Goal: Task Accomplishment & Management: Manage account settings

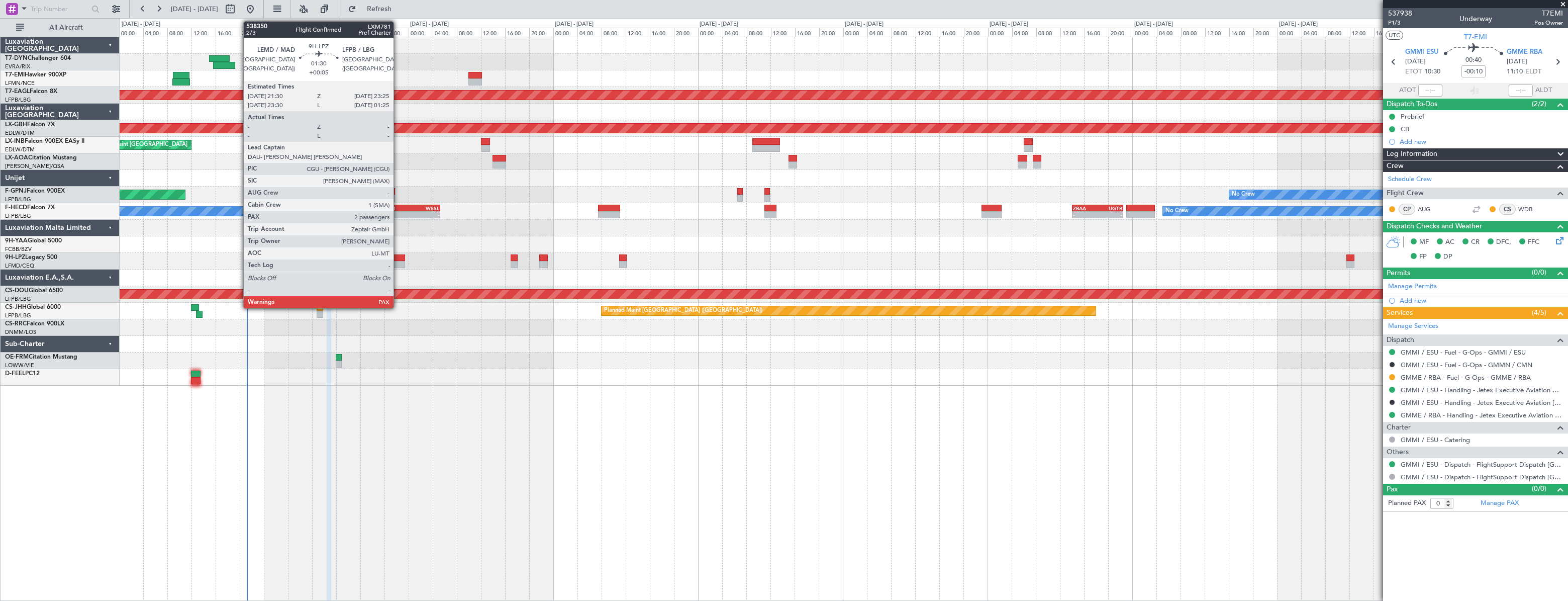
click at [398, 258] on div at bounding box center [399, 258] width 12 height 7
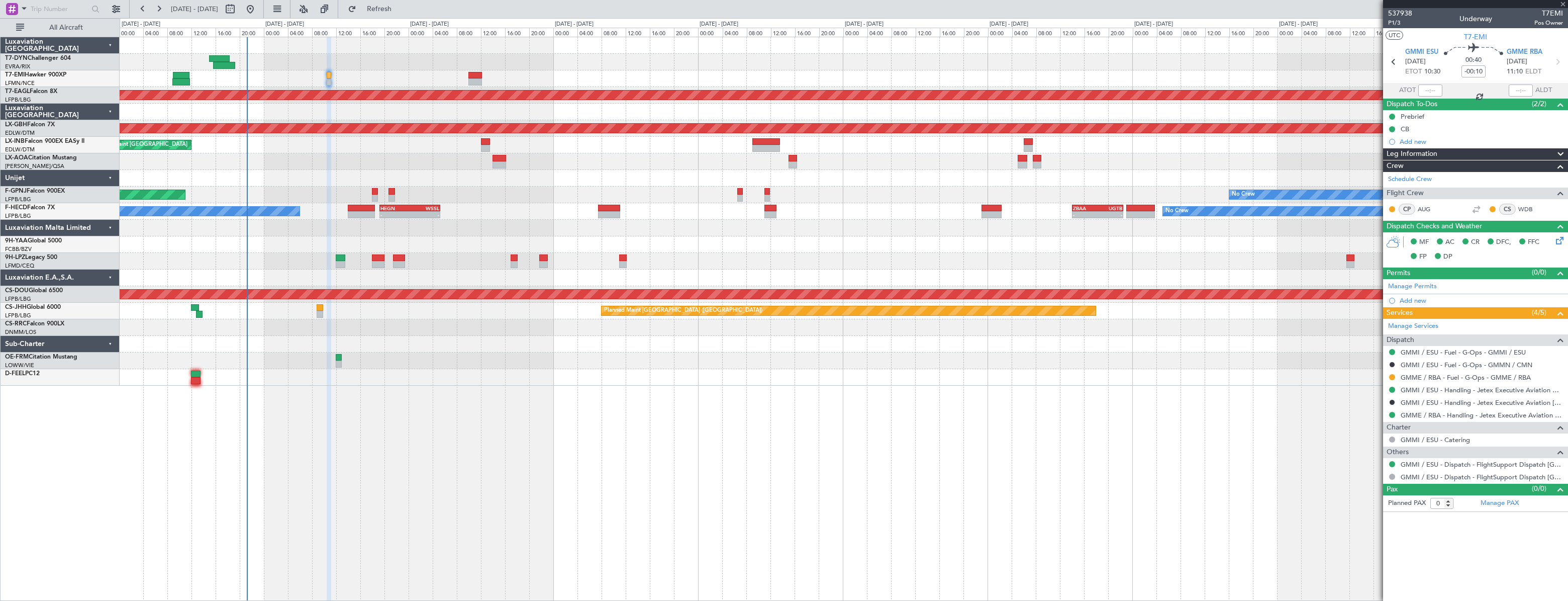
type input "+00:05"
type input "4"
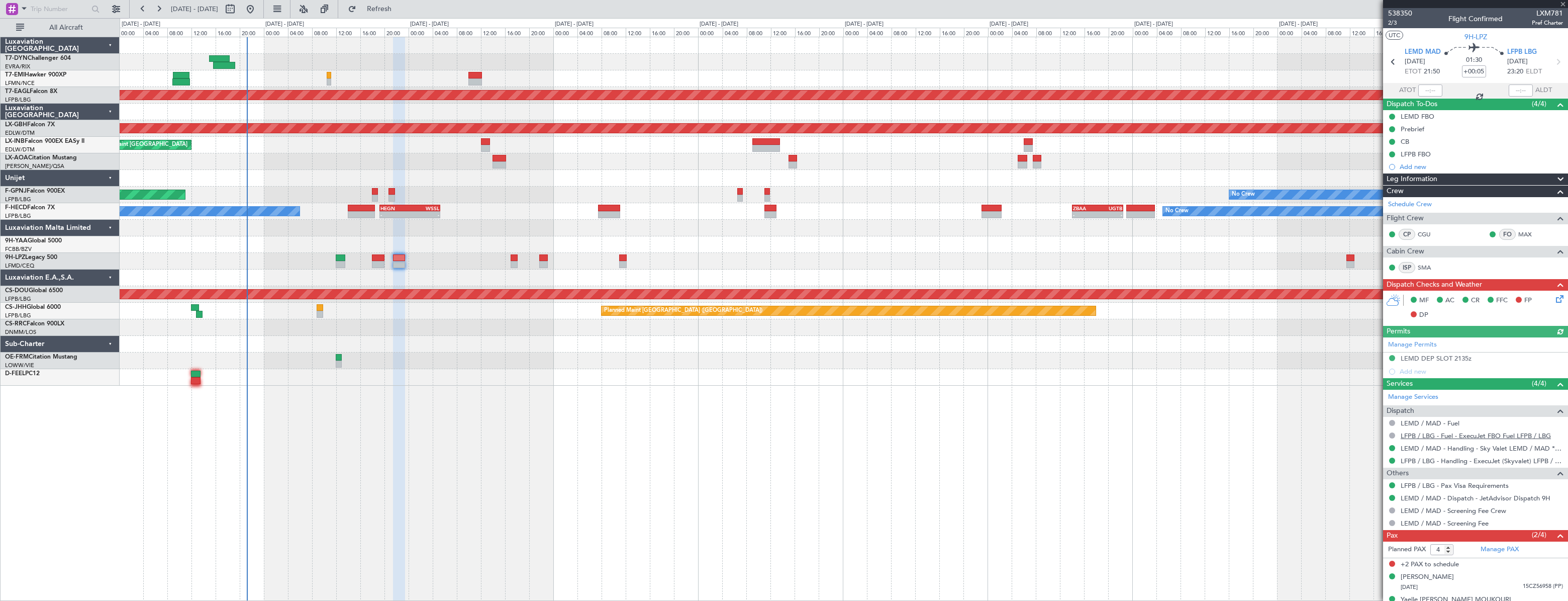
scroll to position [14, 0]
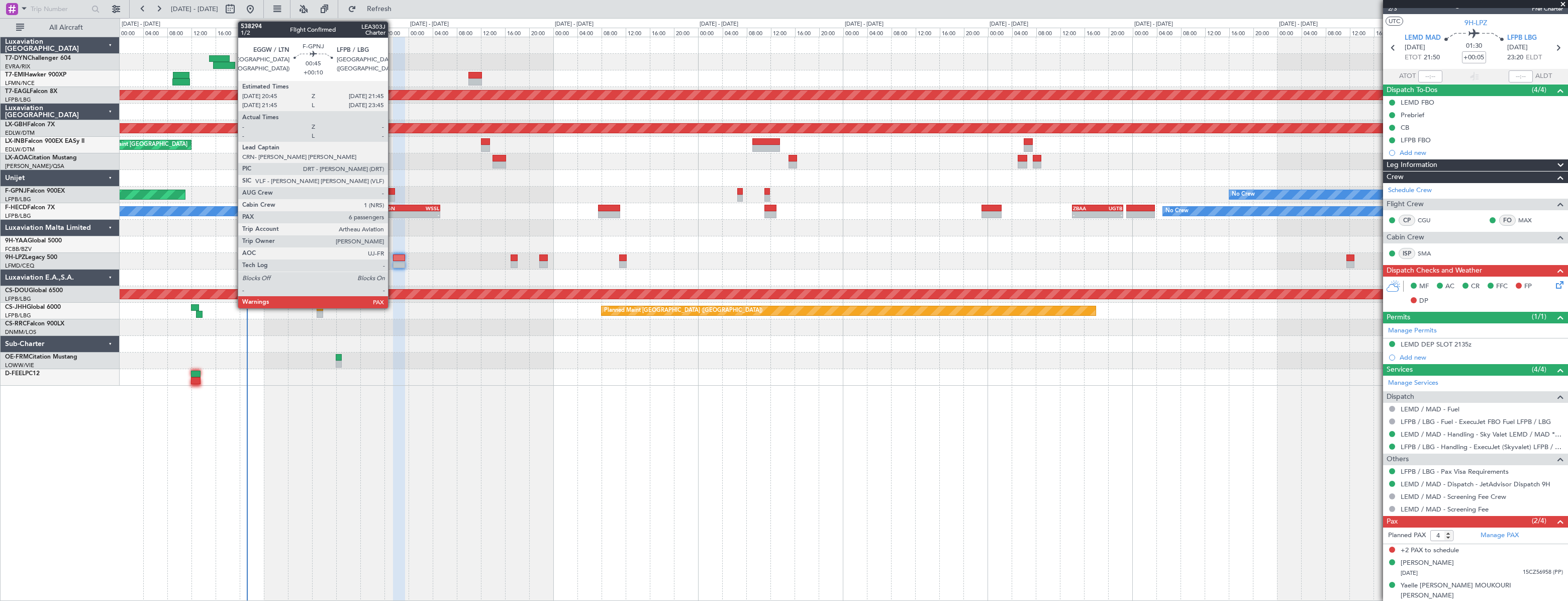
click at [393, 192] on div at bounding box center [391, 192] width 7 height 7
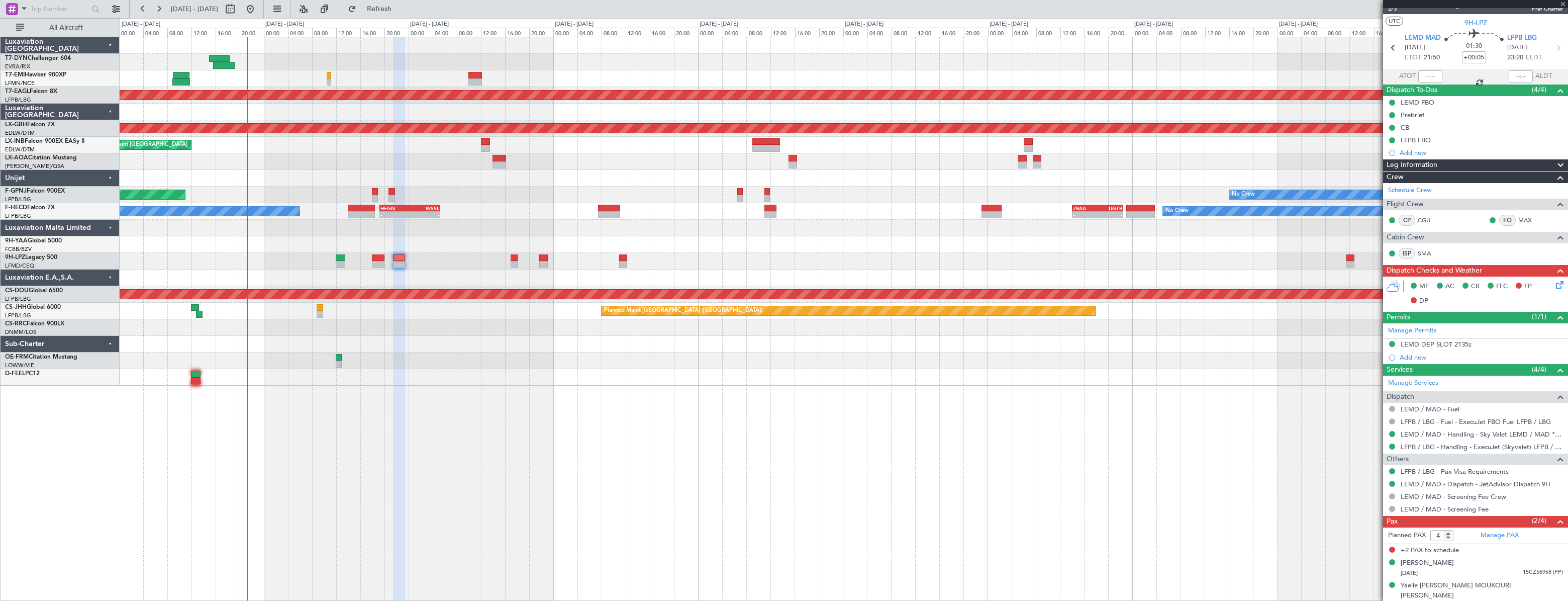
type input "+00:10"
type input "7"
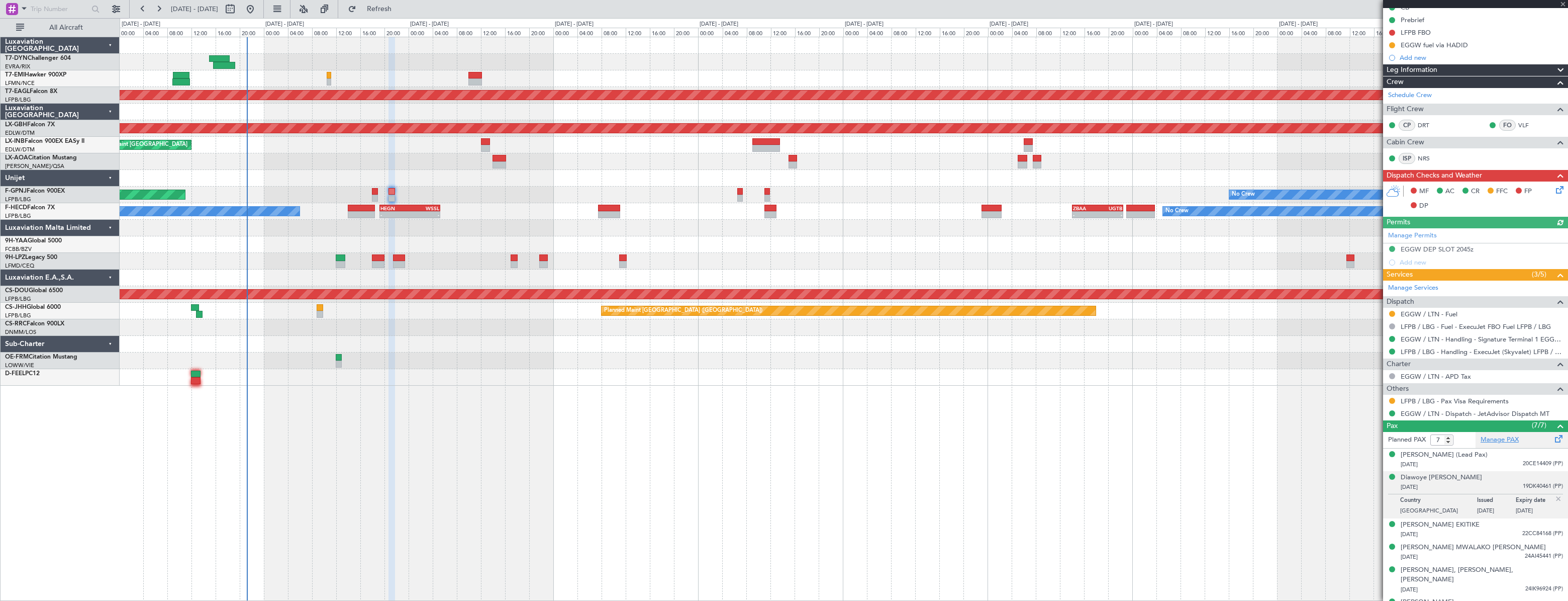
scroll to position [151, 0]
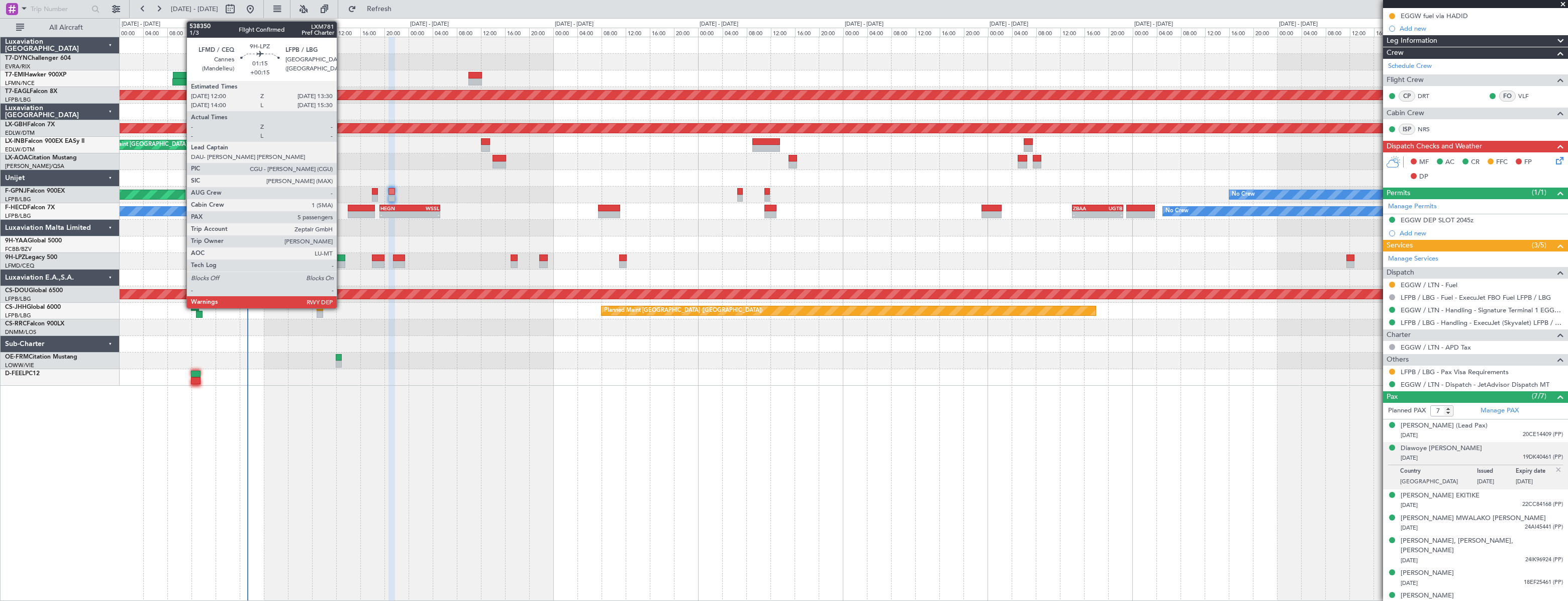
click at [341, 256] on div at bounding box center [341, 258] width 10 height 7
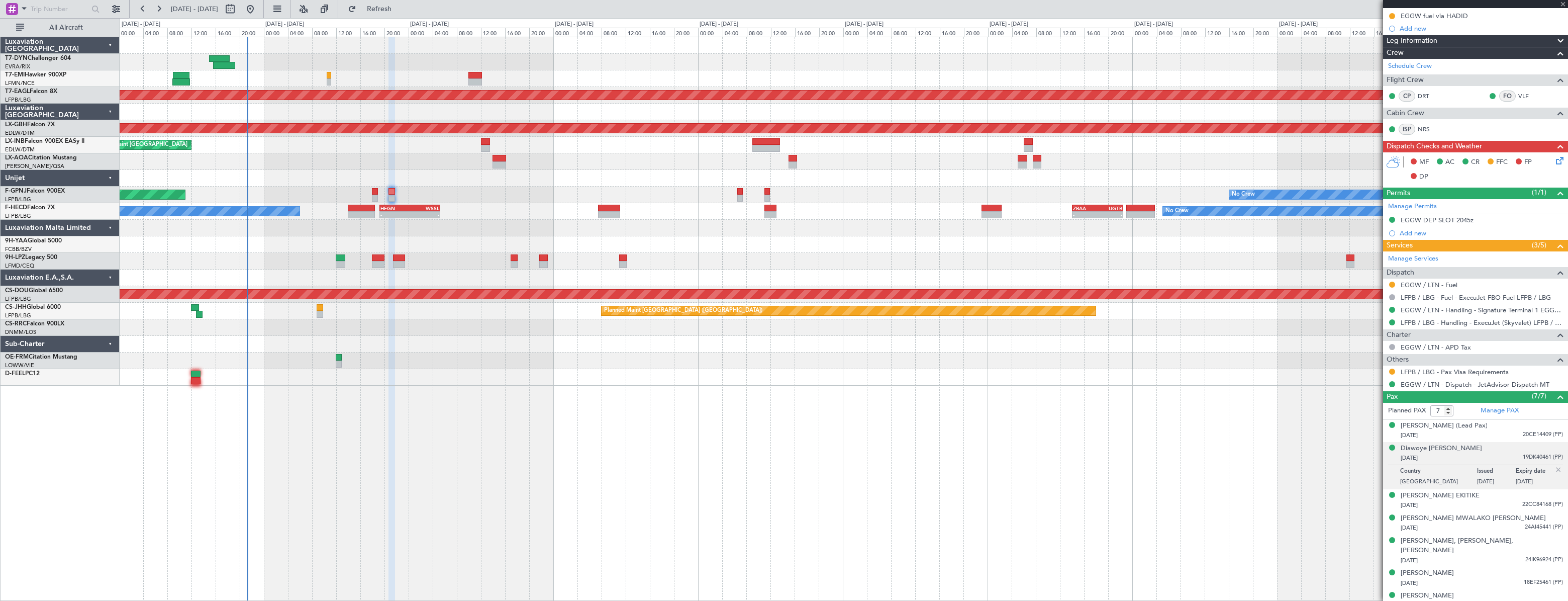
type input "+00:15"
type input "5"
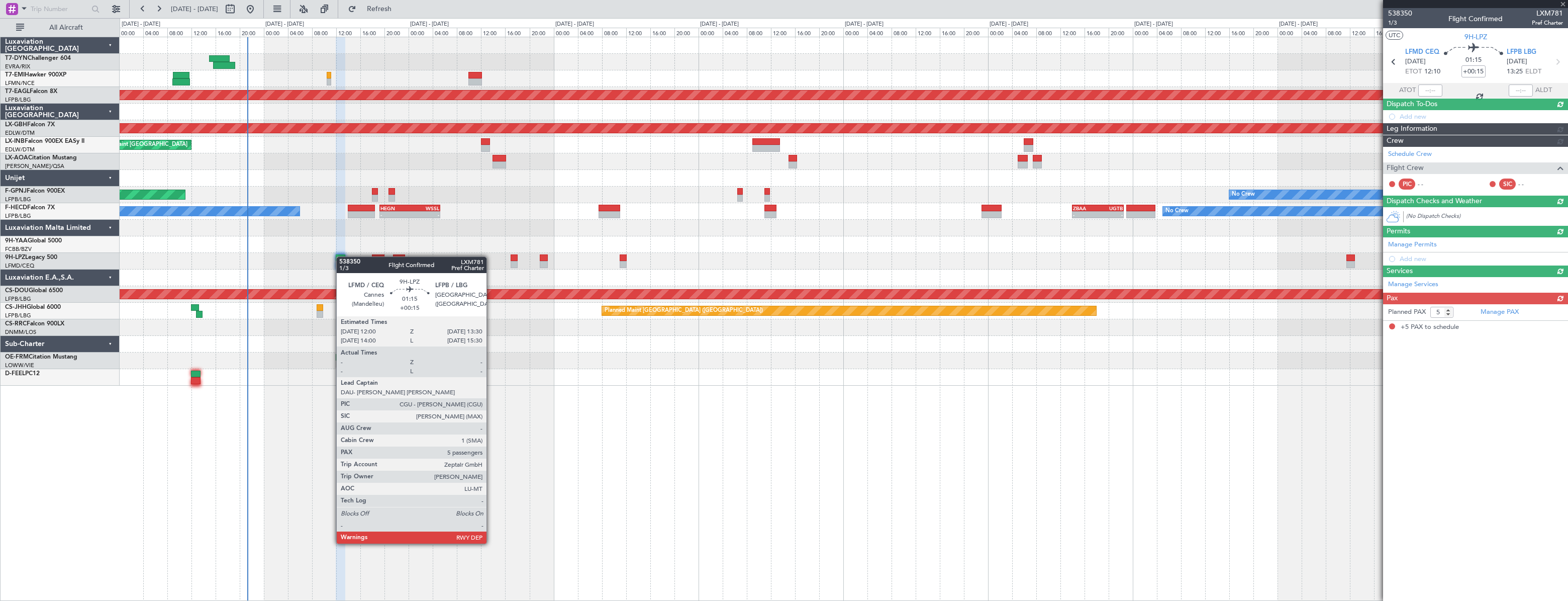
scroll to position [0, 0]
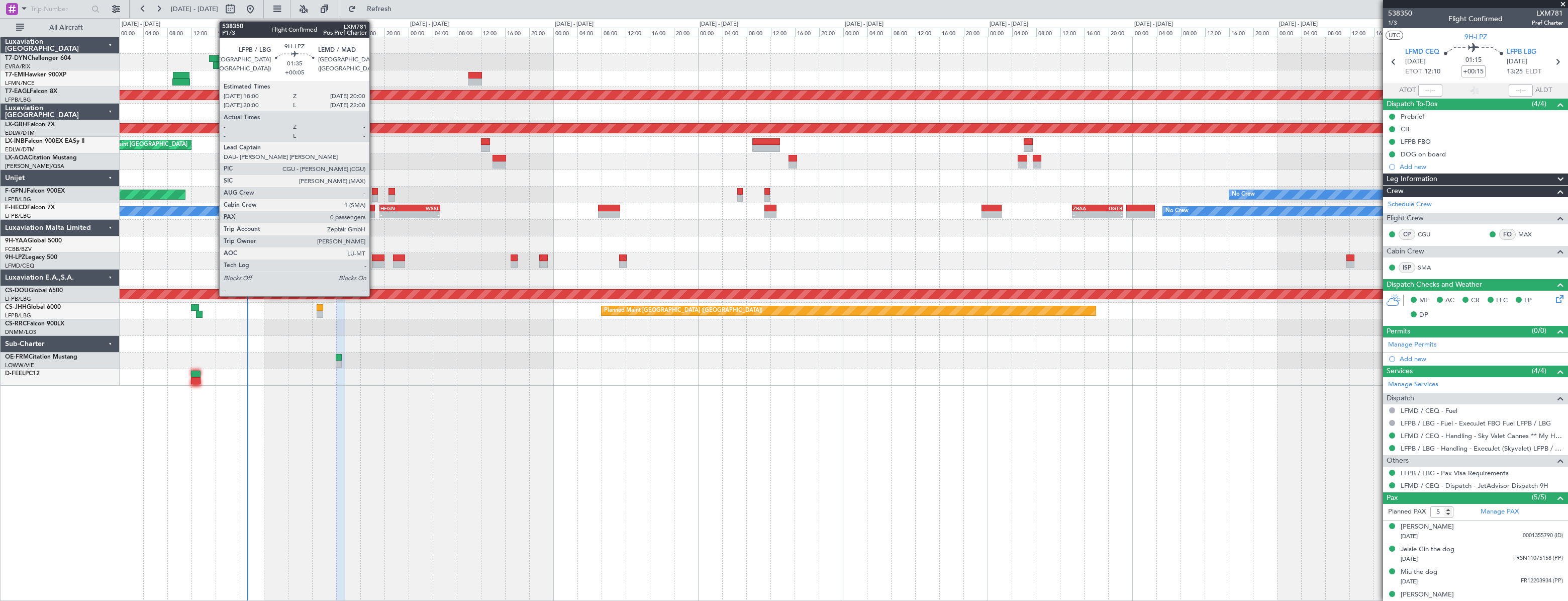
click at [374, 258] on div at bounding box center [378, 258] width 13 height 7
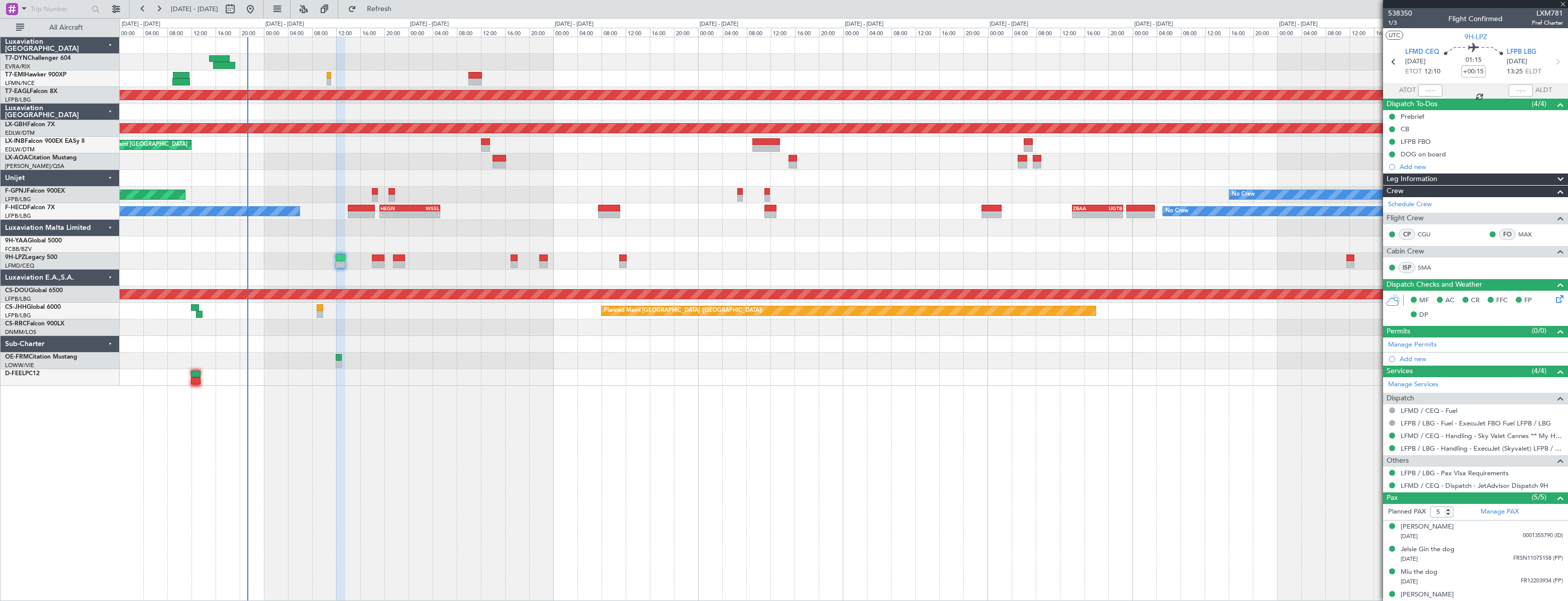
type input "+00:05"
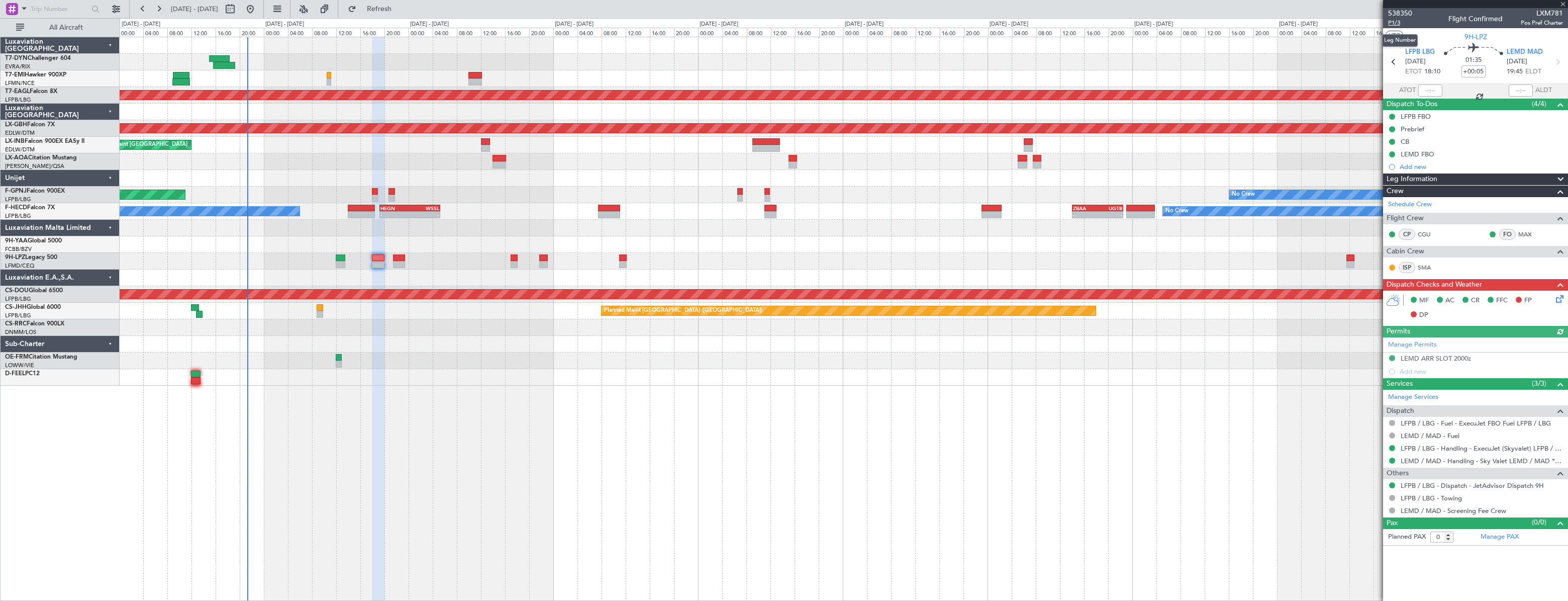
click at [1395, 23] on span "P1/3" at bounding box center [1400, 23] width 24 height 9
click at [399, 7] on span "Refresh" at bounding box center [379, 9] width 42 height 7
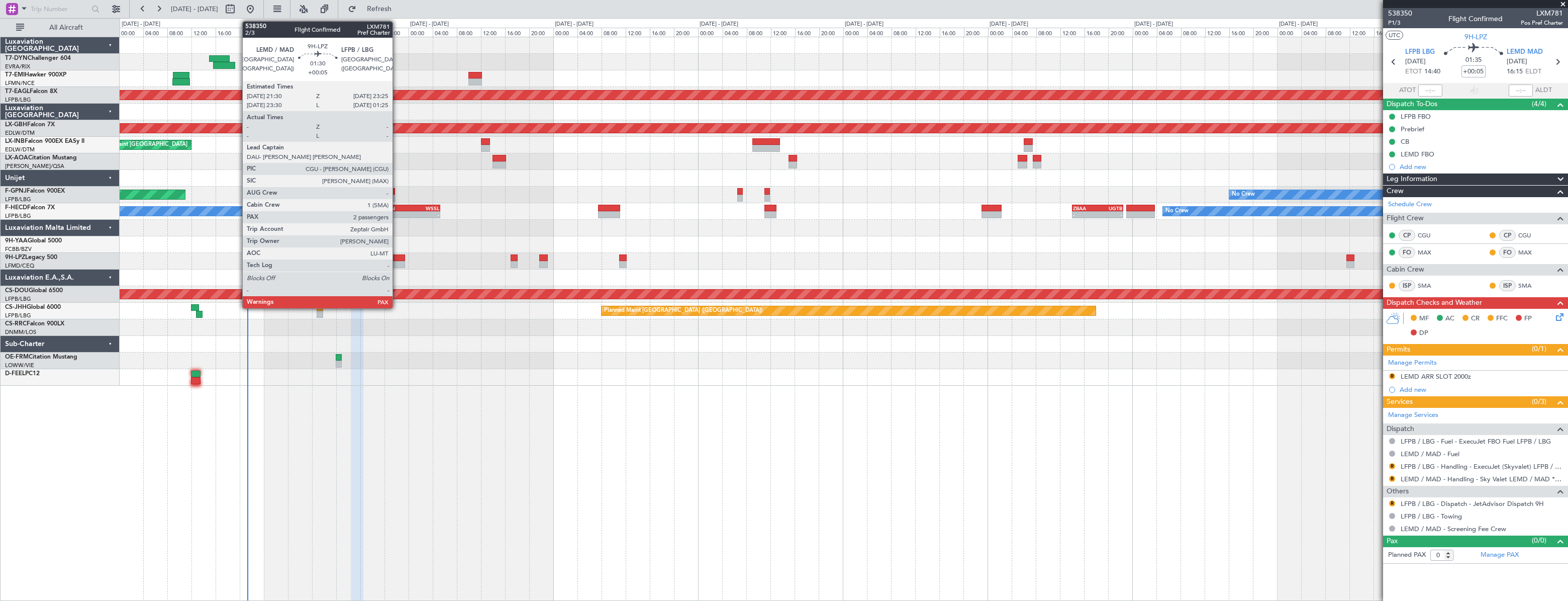
click at [397, 258] on div at bounding box center [399, 258] width 12 height 7
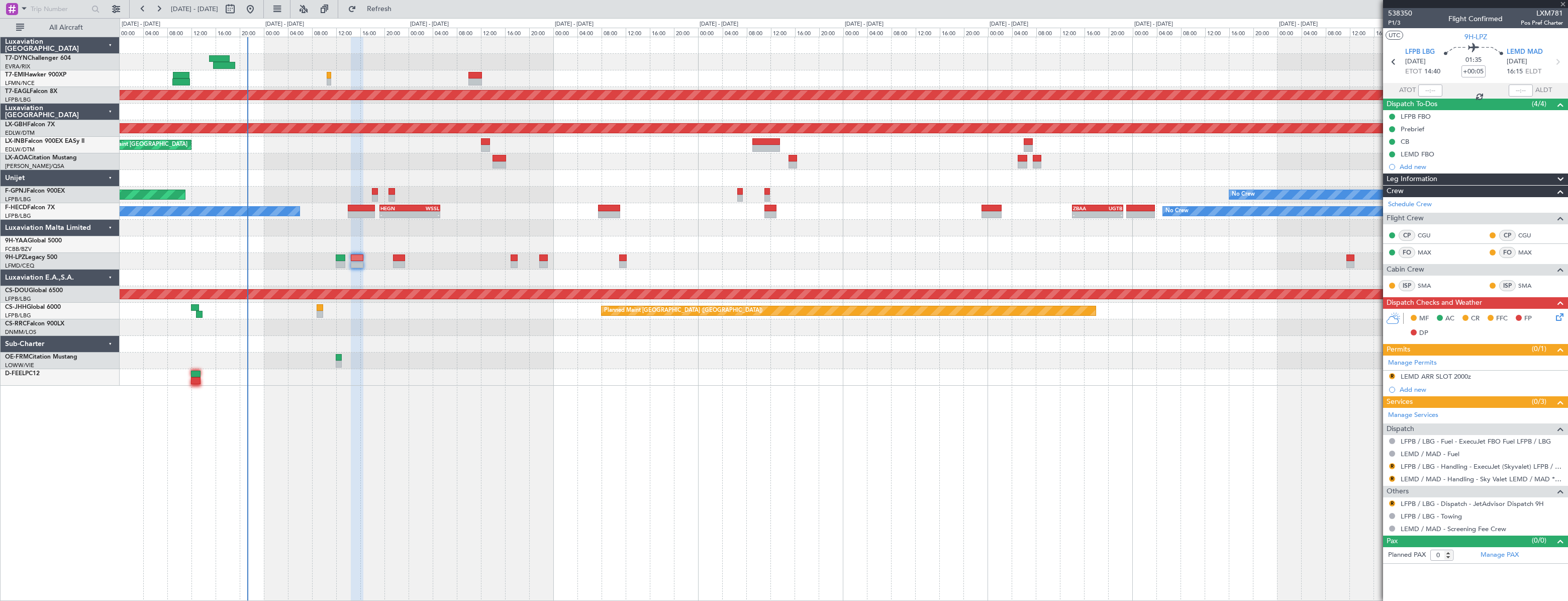
type input "4"
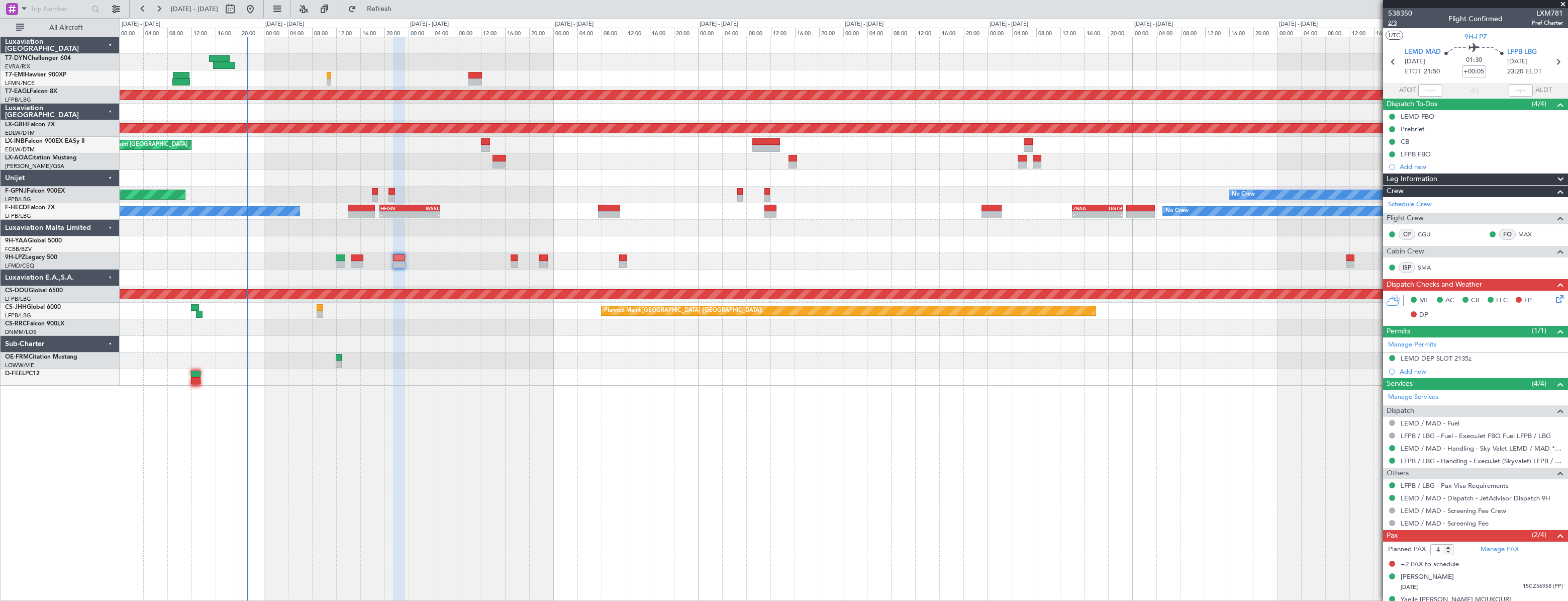
click at [1388, 23] on span "2/3" at bounding box center [1400, 23] width 24 height 9
click at [399, 10] on span "Refresh" at bounding box center [379, 9] width 42 height 7
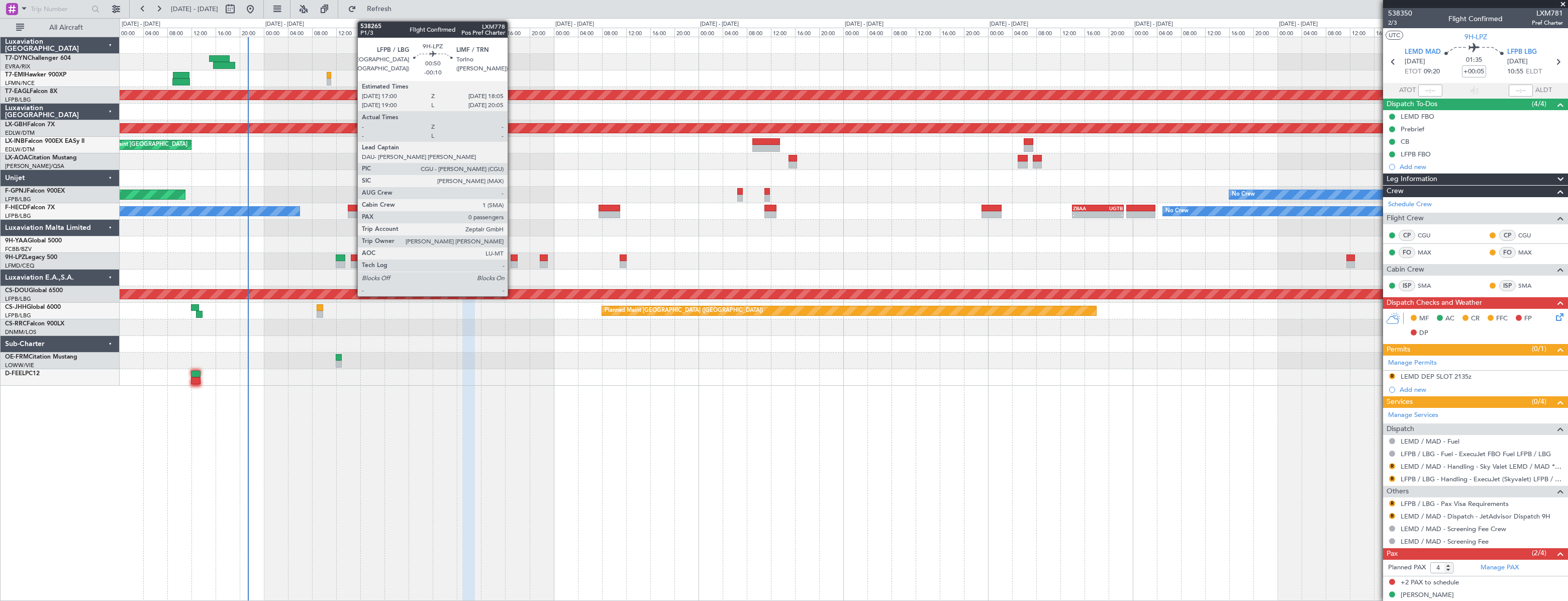
click at [512, 259] on div at bounding box center [514, 258] width 7 height 7
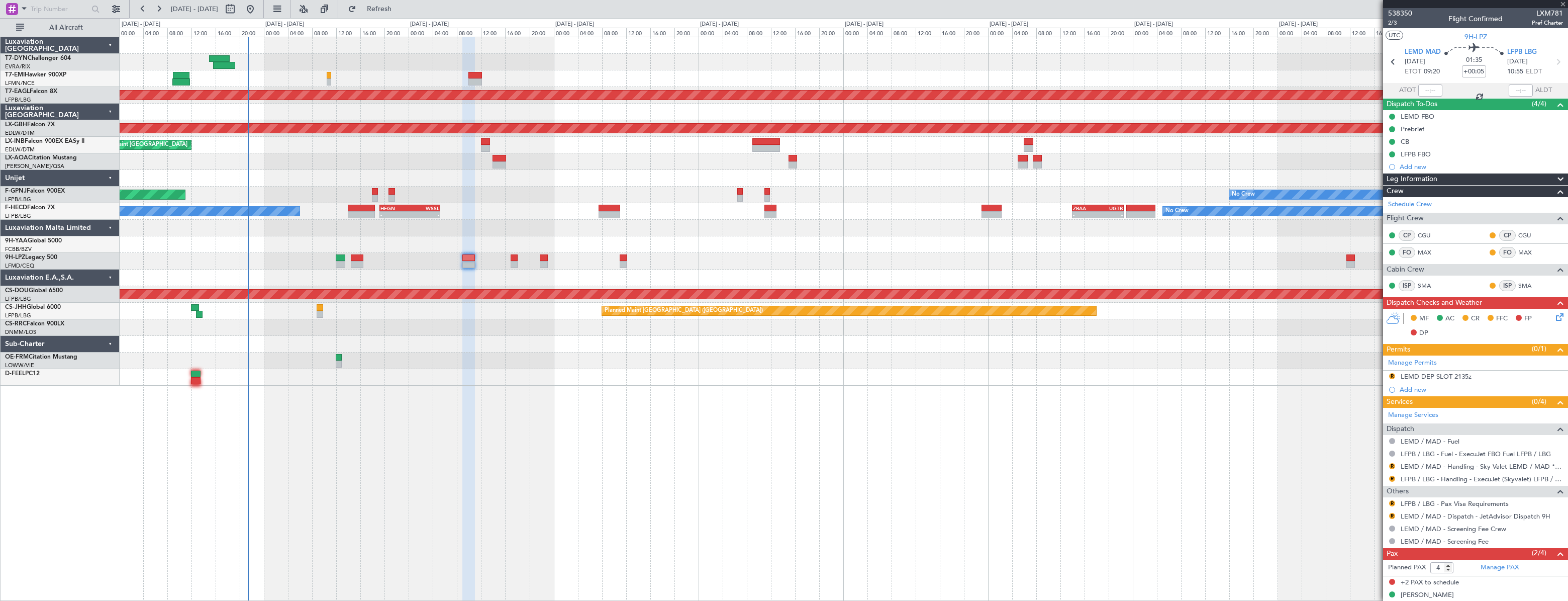
type input "-00:10"
type input "0"
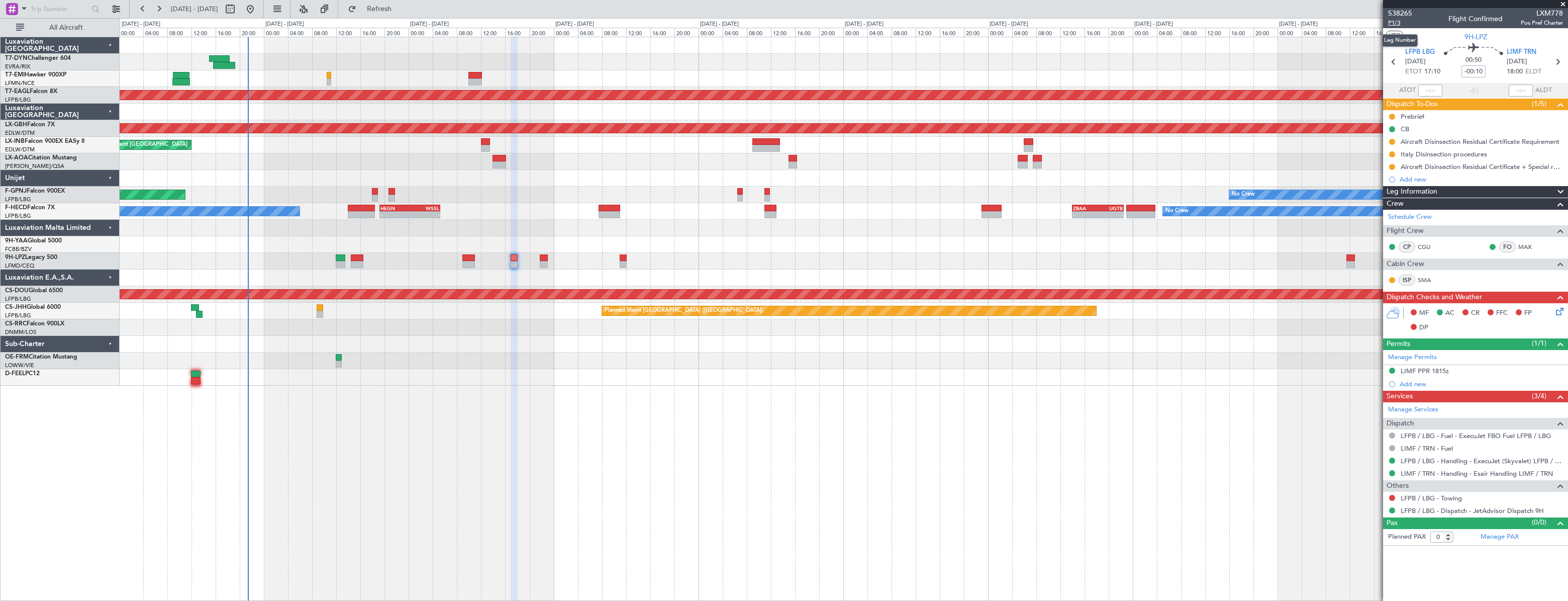
click at [1397, 23] on span "P1/3" at bounding box center [1400, 23] width 24 height 9
click at [396, 10] on span "Refresh" at bounding box center [379, 9] width 42 height 7
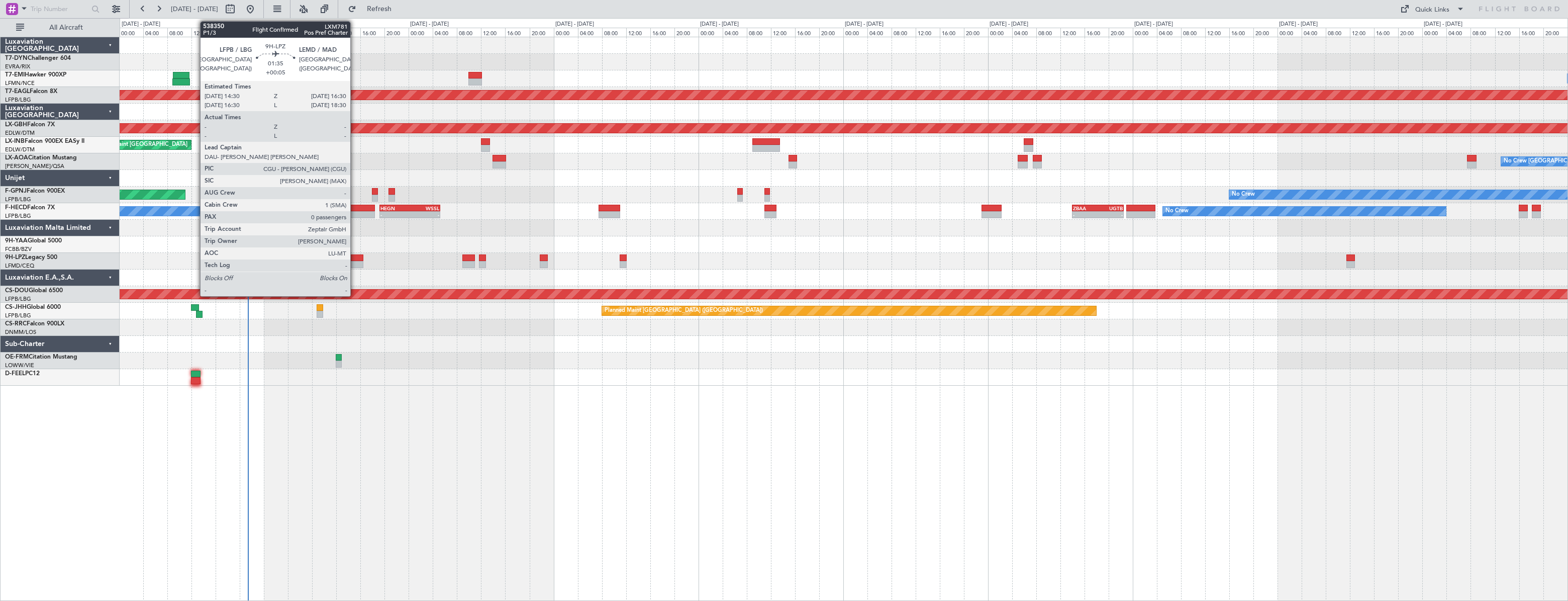
click at [355, 259] on div at bounding box center [357, 258] width 13 height 7
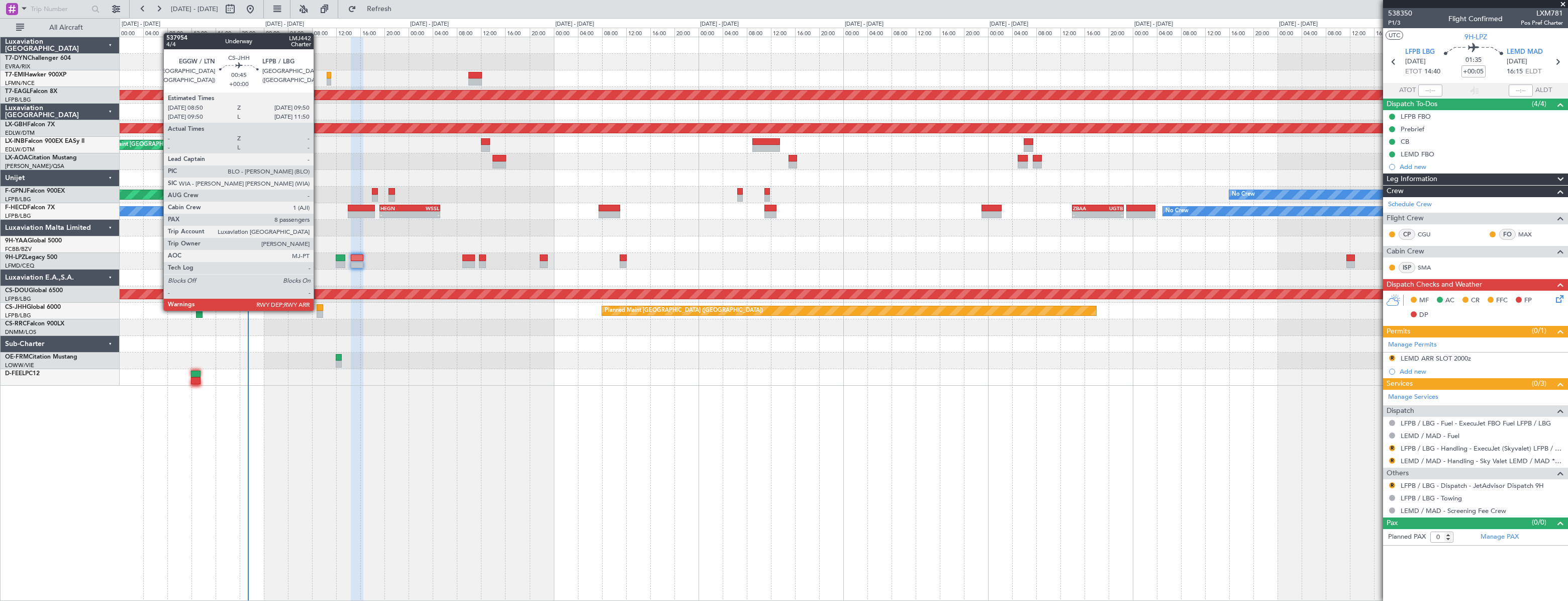
click at [318, 310] on div at bounding box center [320, 308] width 7 height 7
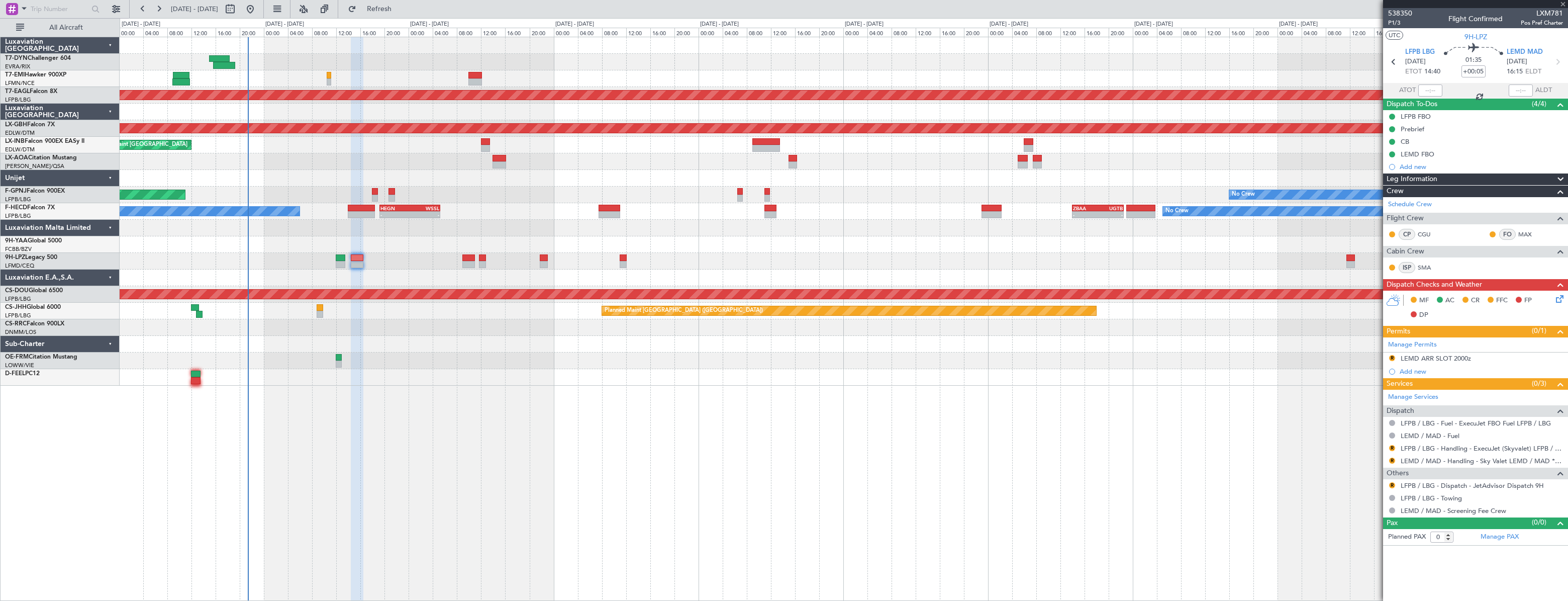
type input "8"
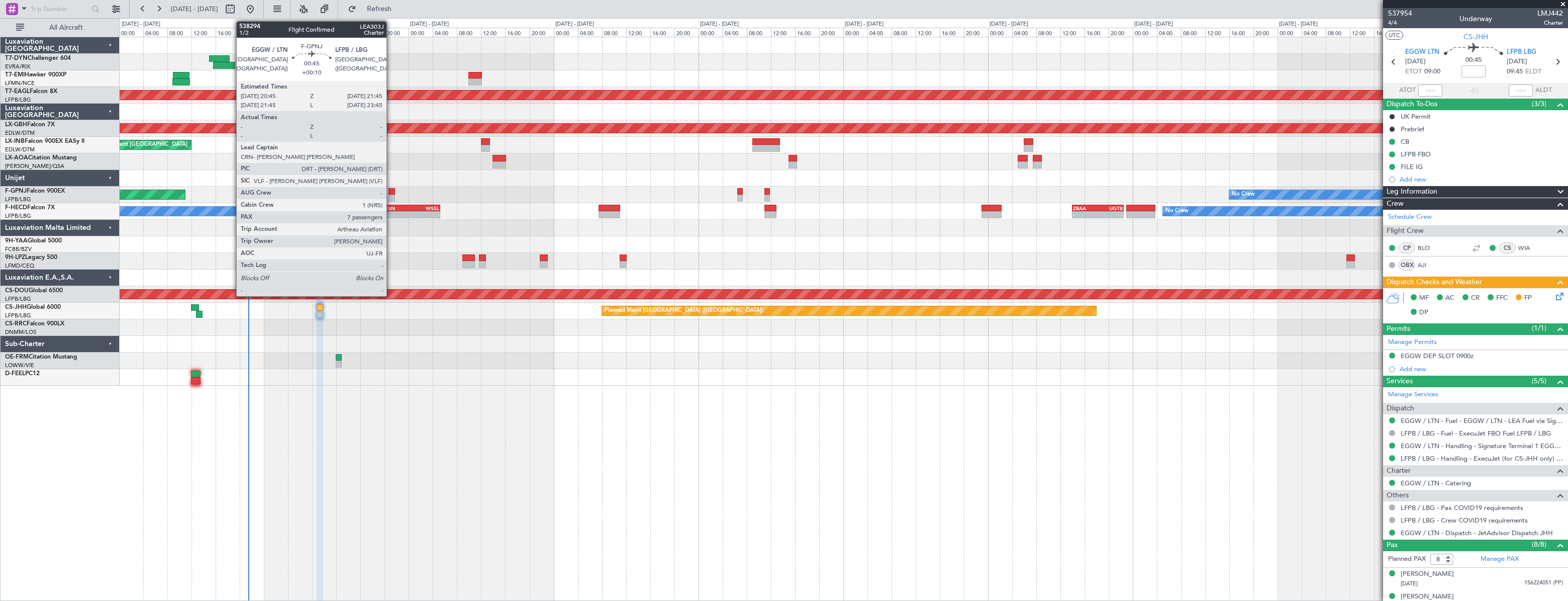
click at [391, 192] on div at bounding box center [391, 192] width 7 height 7
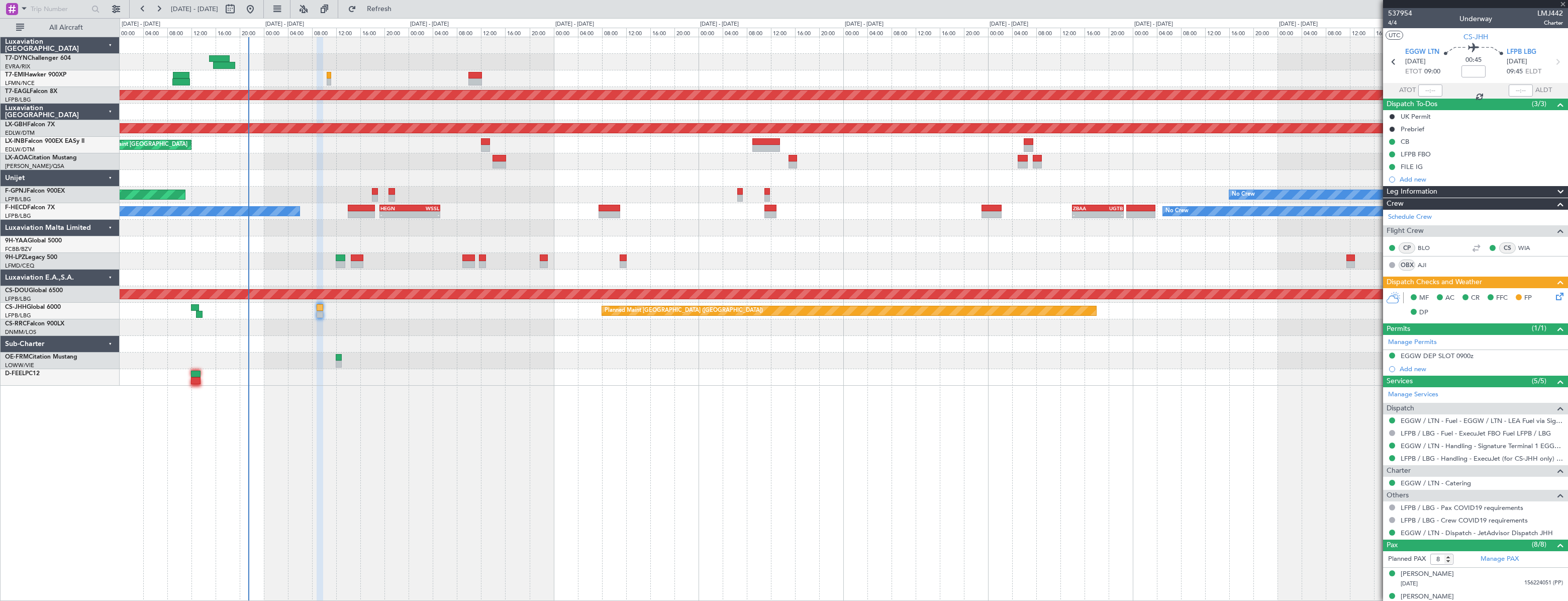
type input "+00:10"
type input "7"
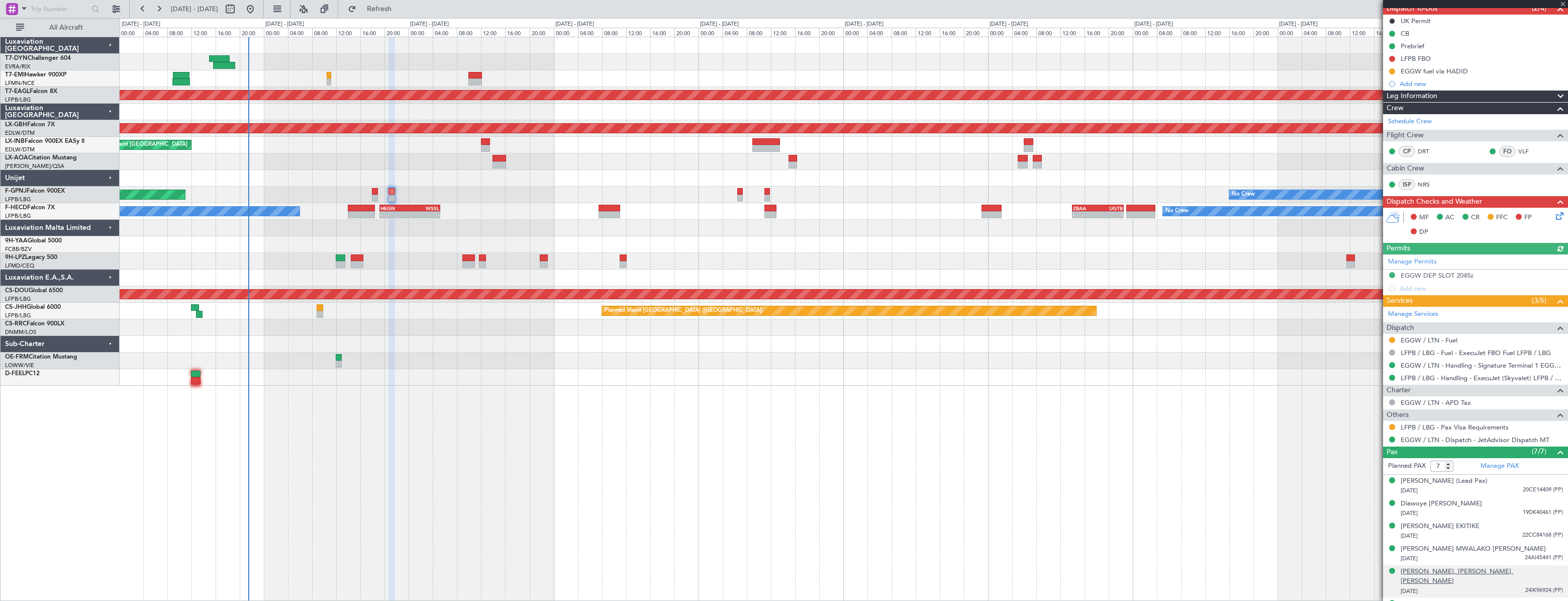
scroll to position [126, 0]
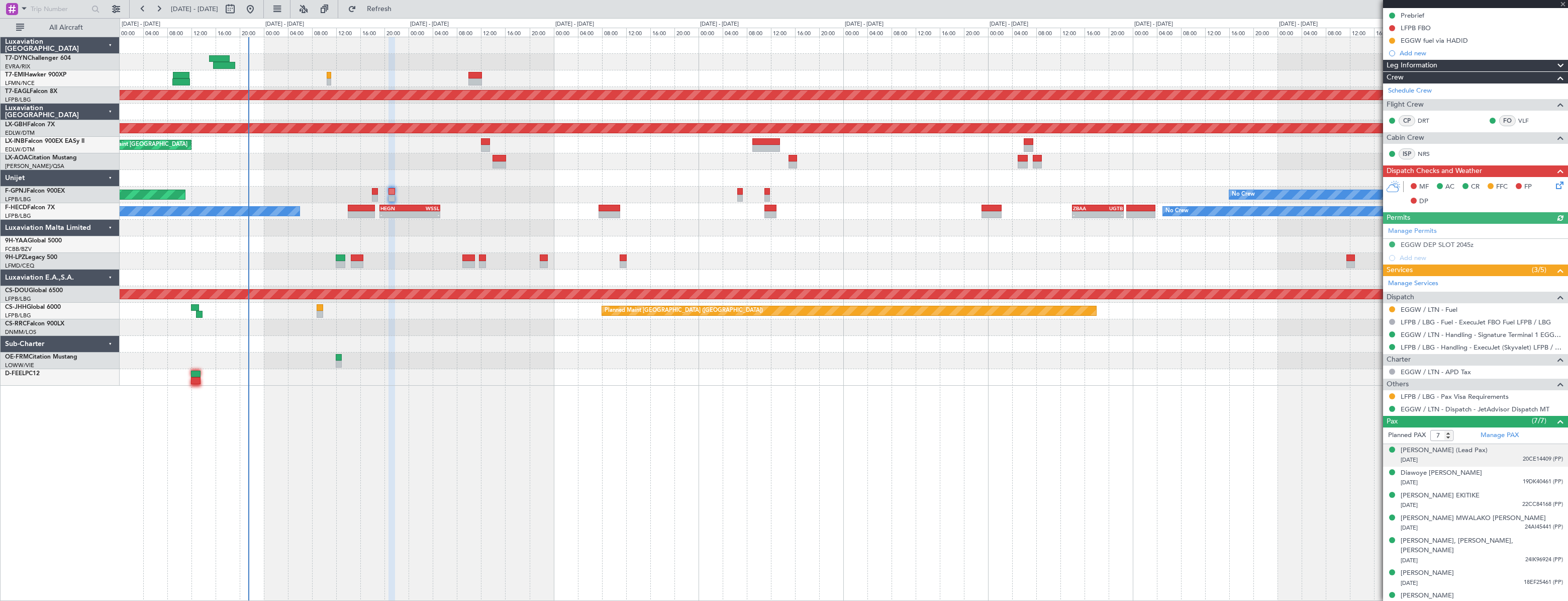
click at [1493, 457] on div "[DATE] 20CE14409 (PP)" at bounding box center [1482, 460] width 163 height 10
click at [1489, 493] on div "Diawoye [PERSON_NAME] [DATE] 19DK40461 (PP)" at bounding box center [1482, 502] width 163 height 19
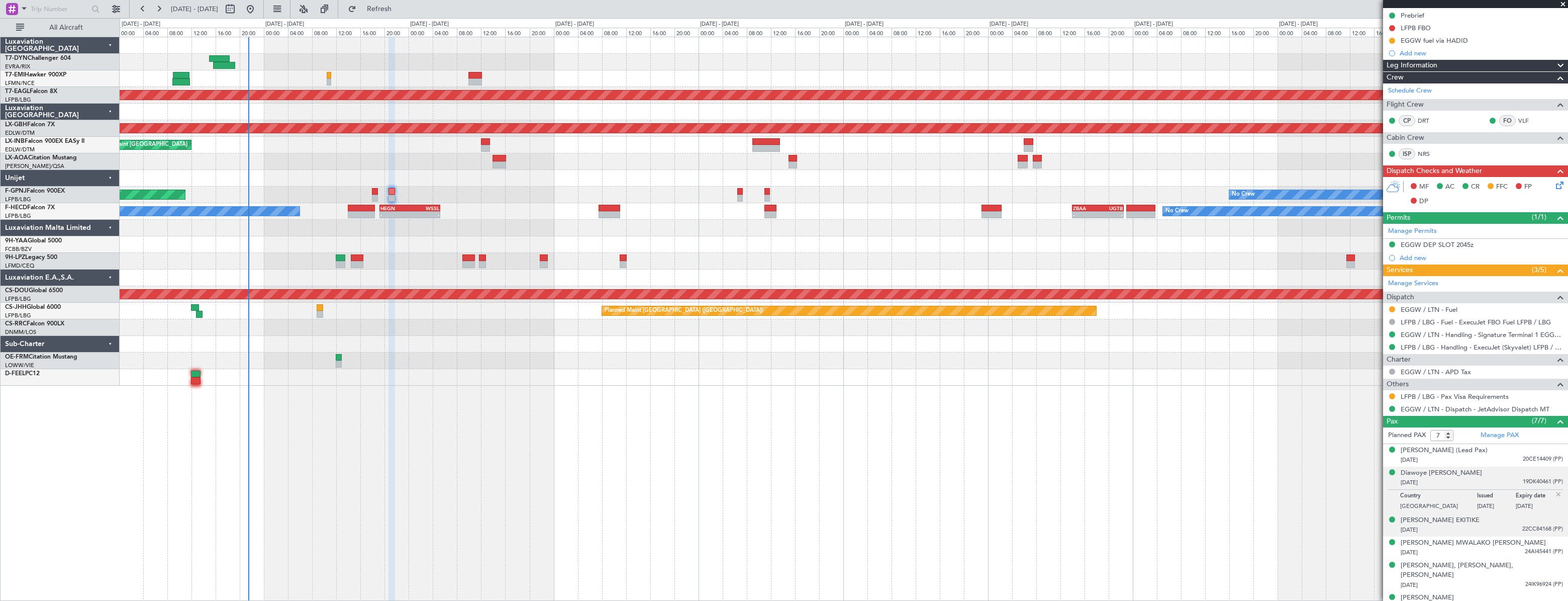
click at [1491, 515] on div "[PERSON_NAME] EKITIKE [DATE] 22CC84168 (PP)" at bounding box center [1482, 525] width 163 height 19
click at [1497, 548] on div "[DATE] 24AI45441 (PP)" at bounding box center [1482, 552] width 163 height 10
click at [1488, 580] on div "[DATE] 24IK96924 (PP)" at bounding box center [1482, 585] width 163 height 10
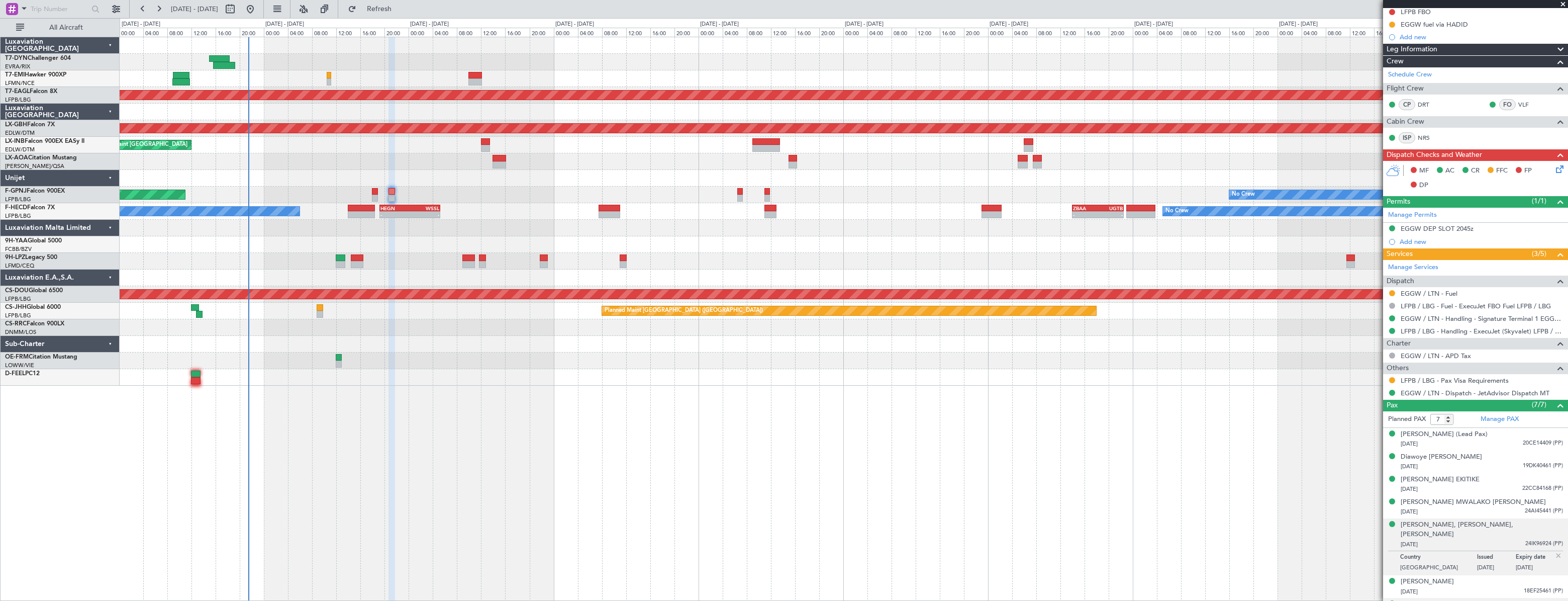
scroll to position [151, 0]
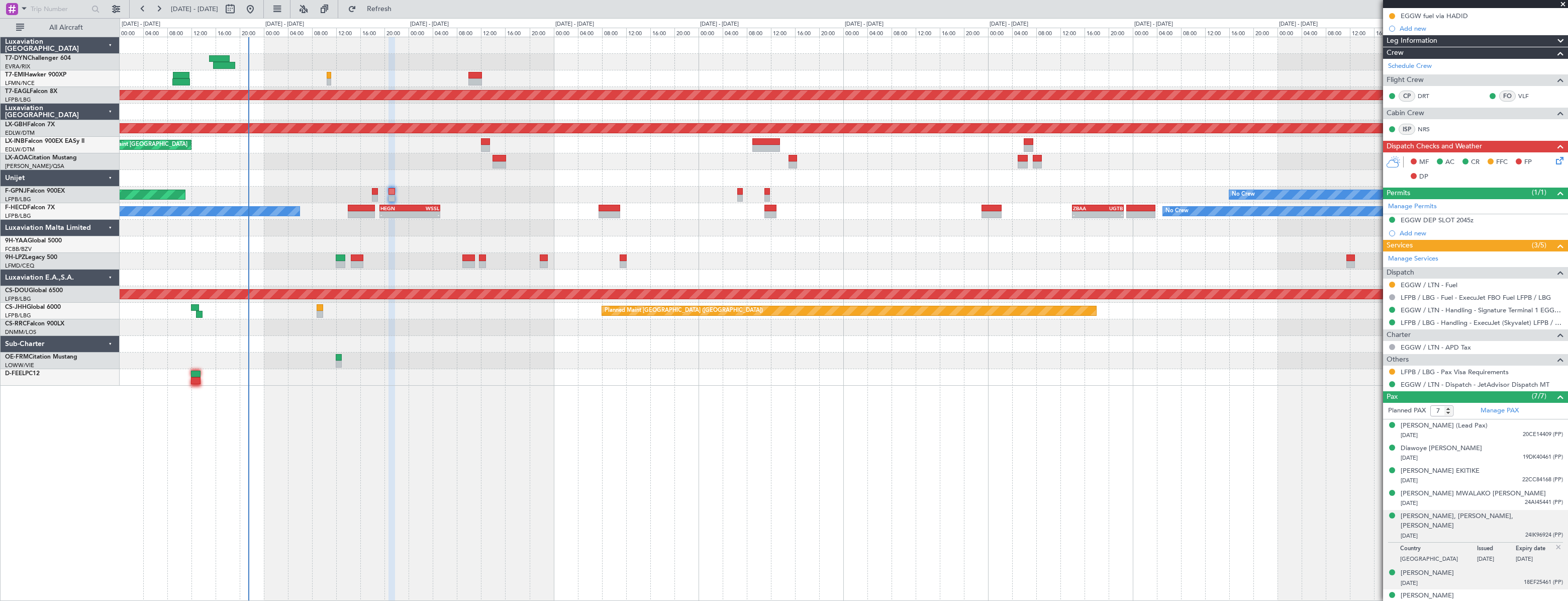
click at [1483, 578] on div "[DATE] 18EF25461 (PP)" at bounding box center [1482, 583] width 163 height 10
click at [1480, 591] on div "[PERSON_NAME] [DATE] 20DF35556 (PP)" at bounding box center [1482, 600] width 163 height 19
click at [1391, 370] on button at bounding box center [1392, 371] width 6 height 6
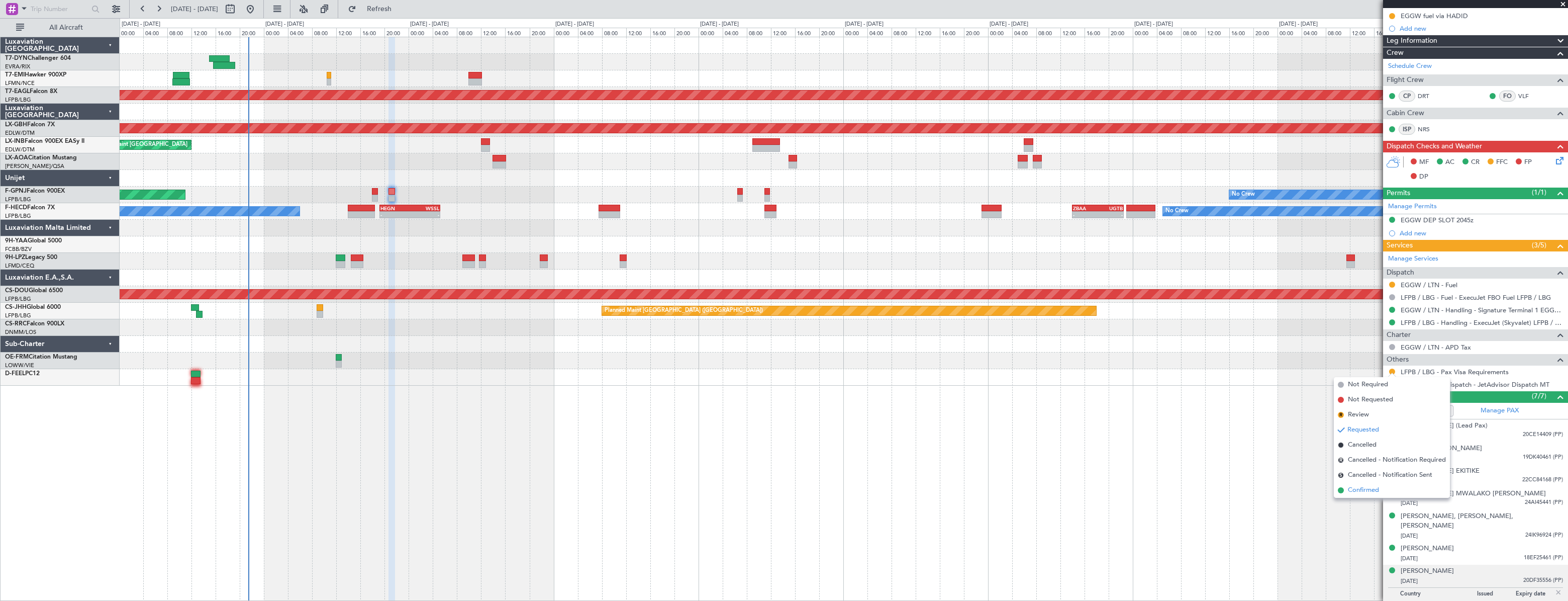
click at [1353, 493] on span "Confirmed" at bounding box center [1363, 490] width 31 height 10
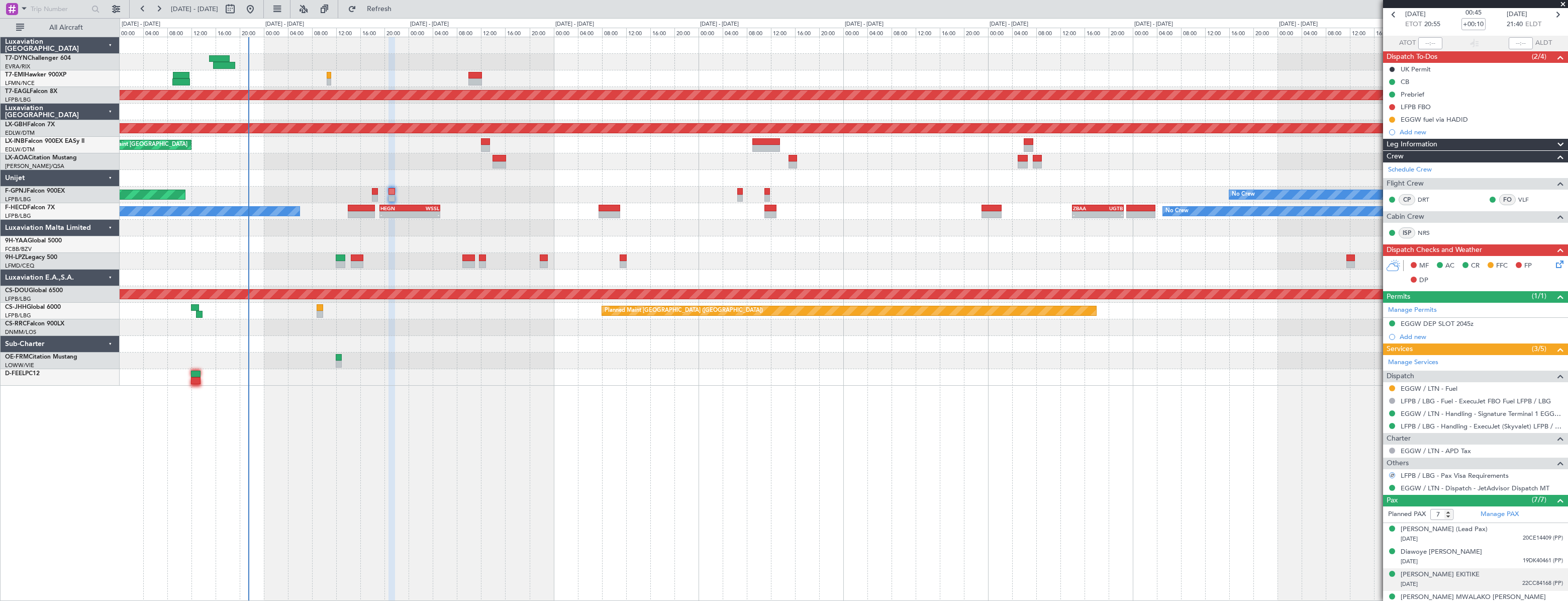
scroll to position [0, 0]
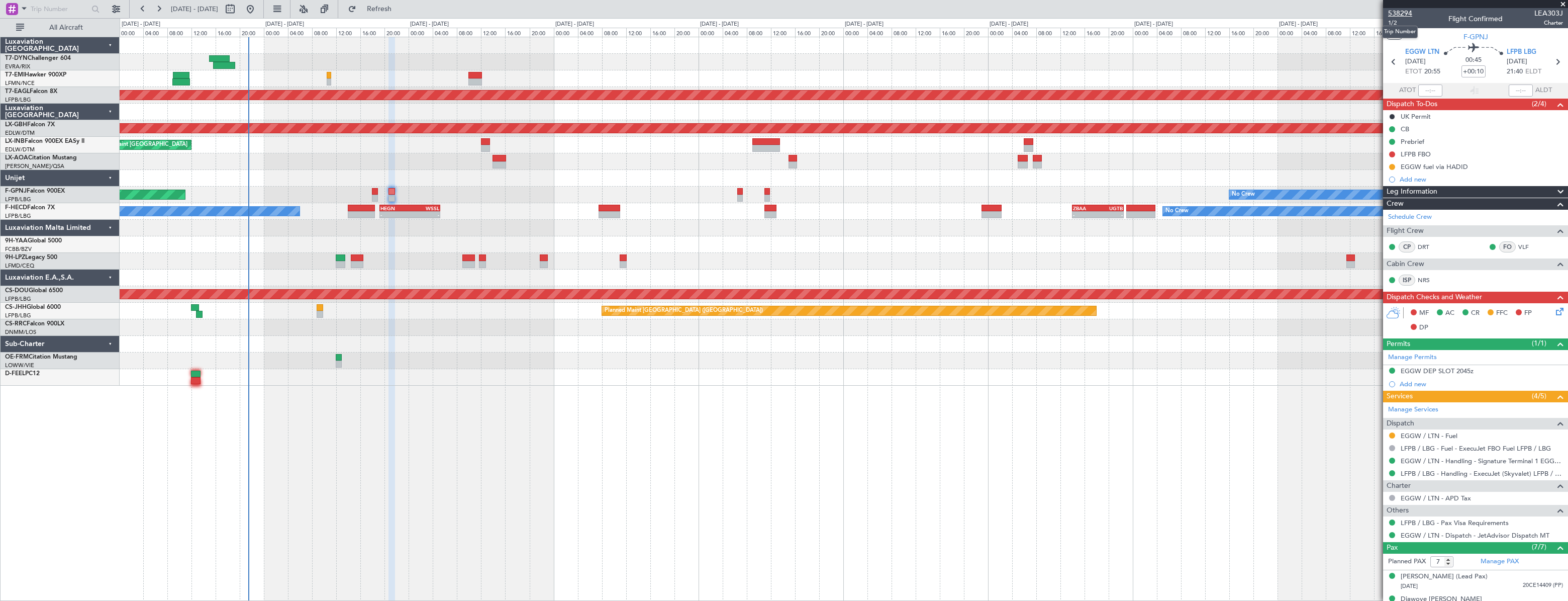
click at [1401, 13] on span "538294" at bounding box center [1400, 13] width 24 height 10
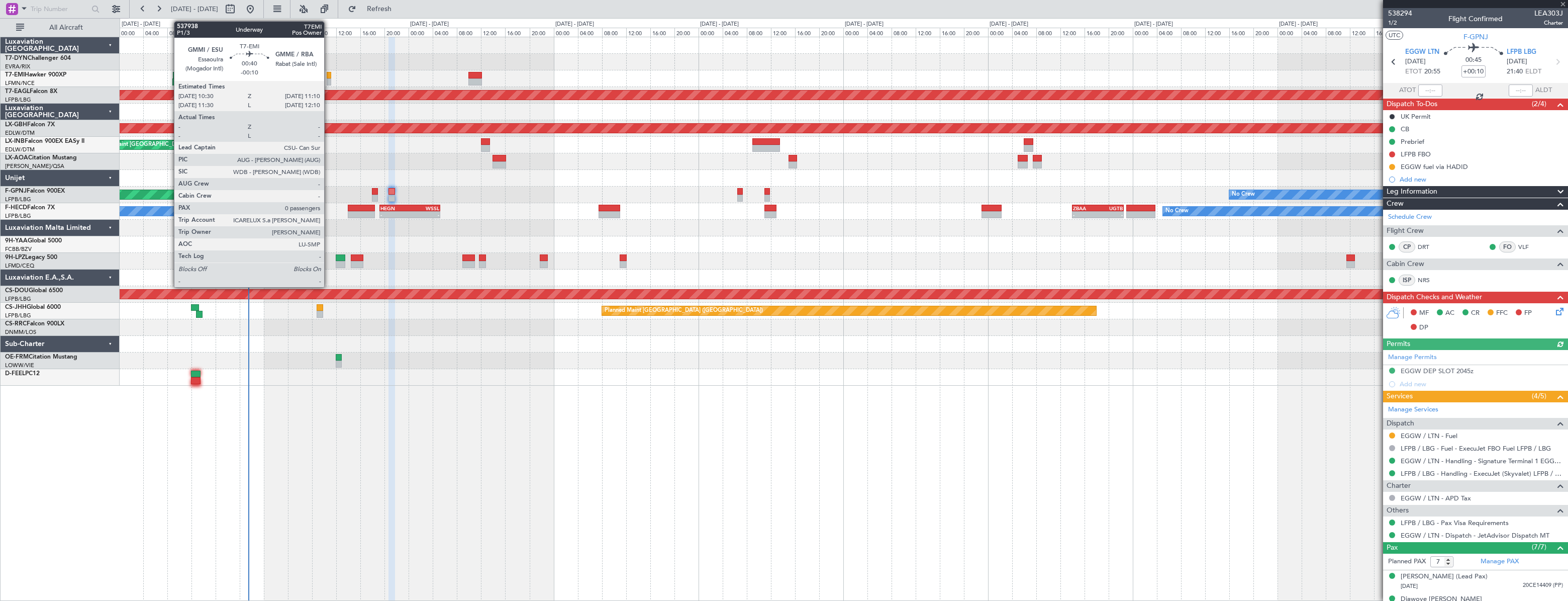
click at [329, 76] on div at bounding box center [329, 76] width 4 height 7
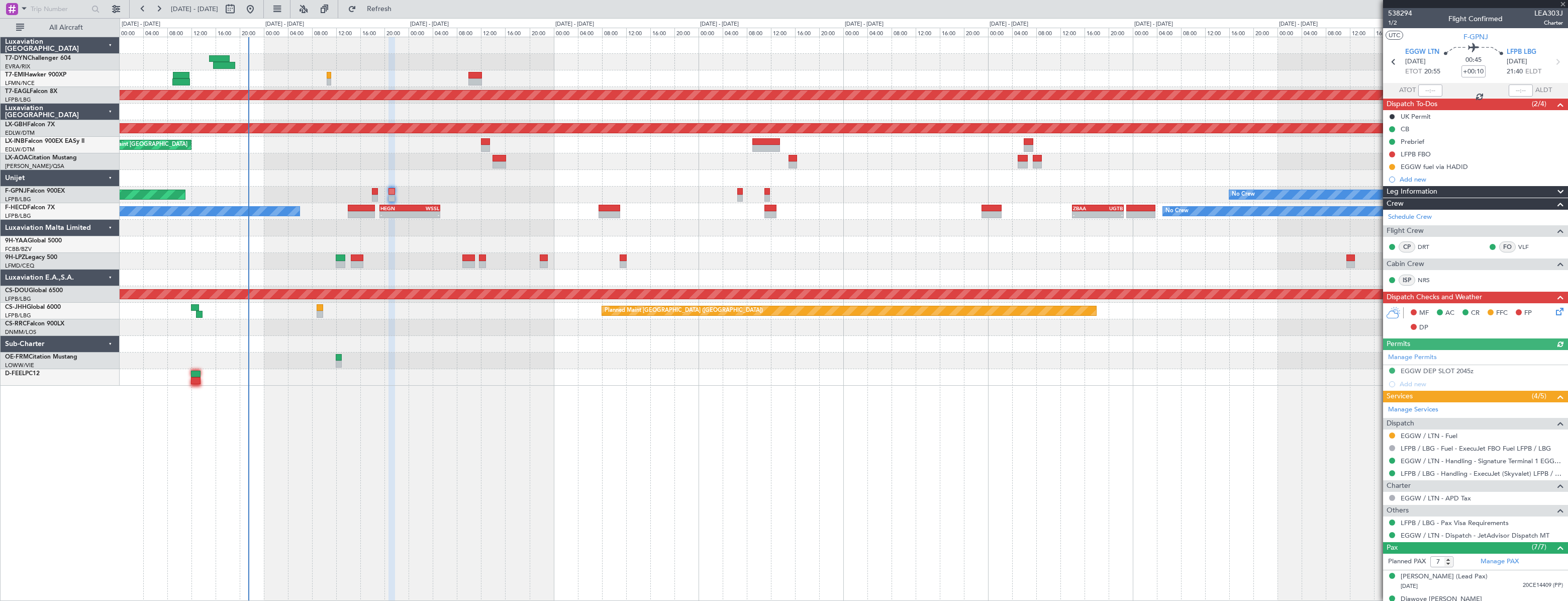
type input "-00:10"
type input "0"
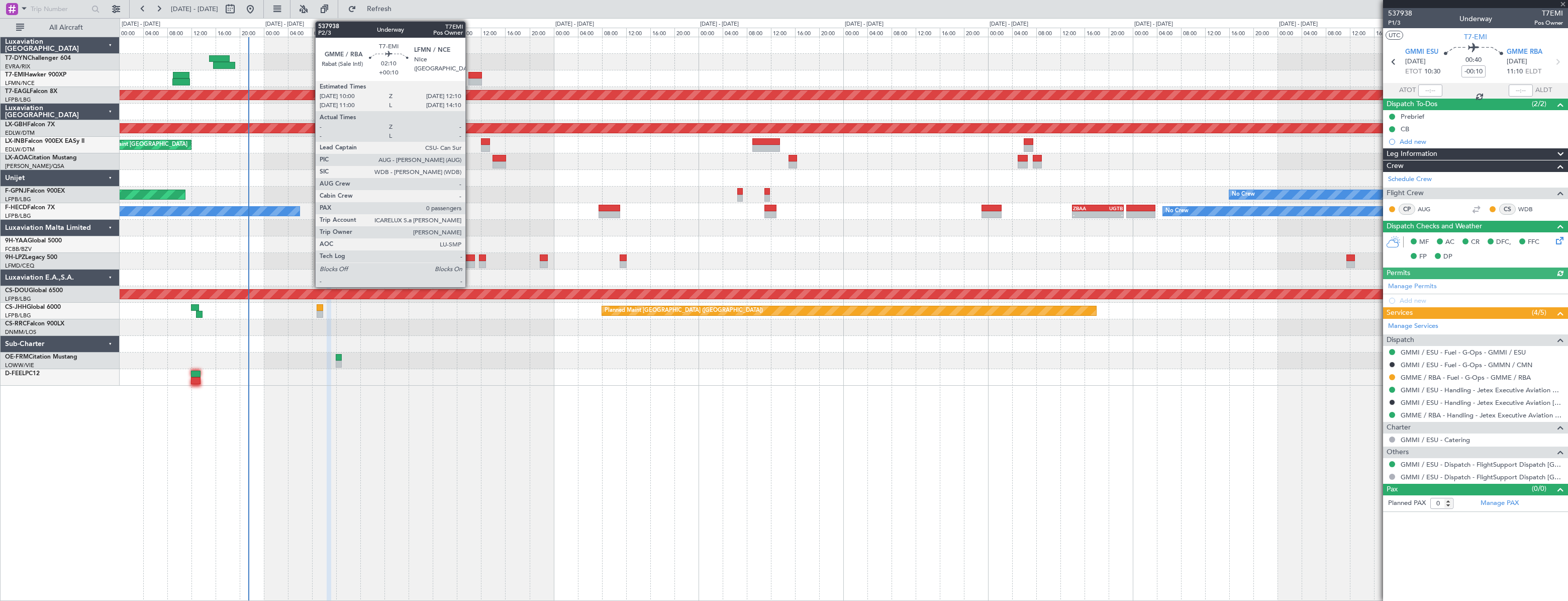
click at [470, 74] on div at bounding box center [475, 76] width 13 height 7
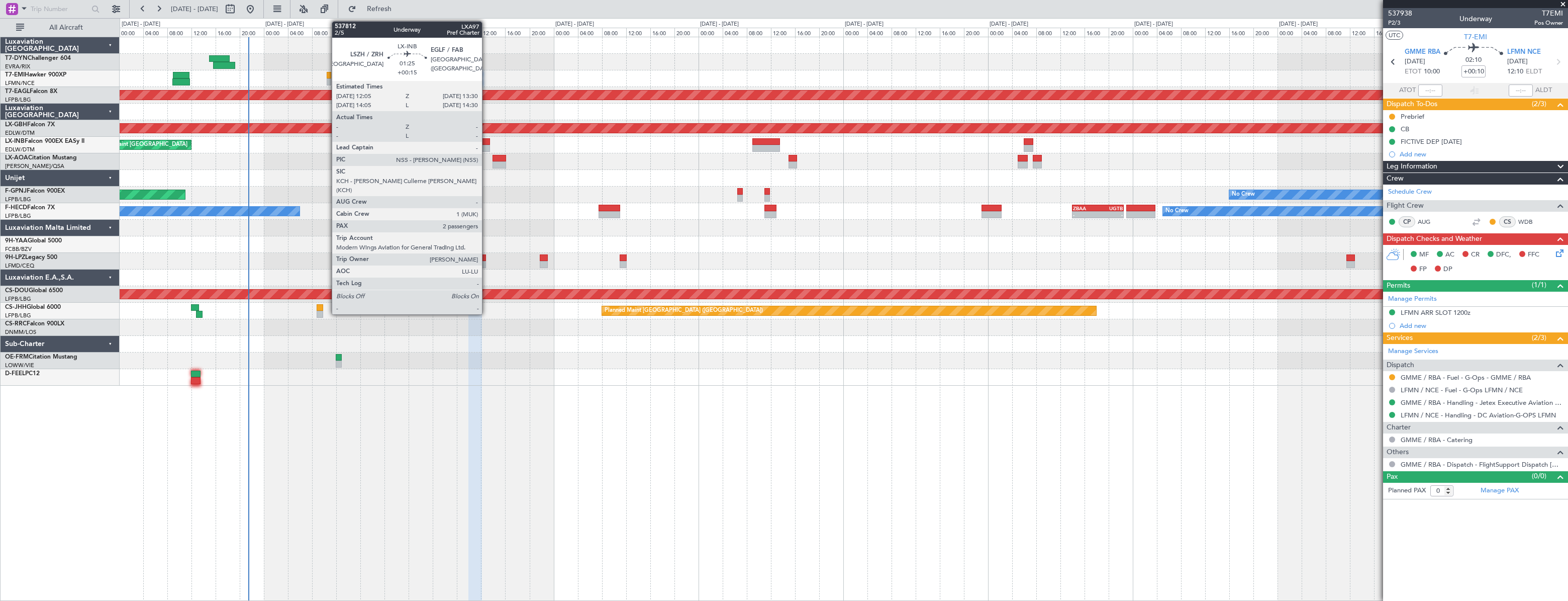
click at [486, 141] on div at bounding box center [485, 142] width 9 height 7
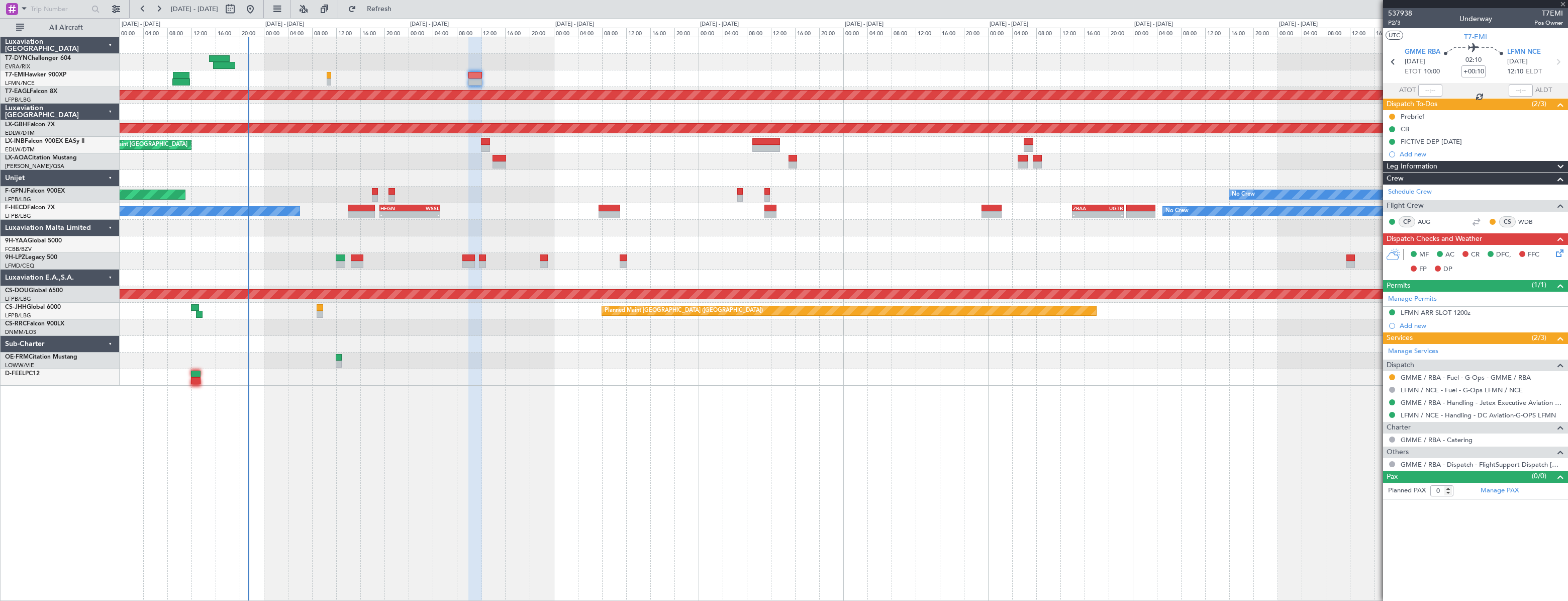
type input "+00:15"
type input "2"
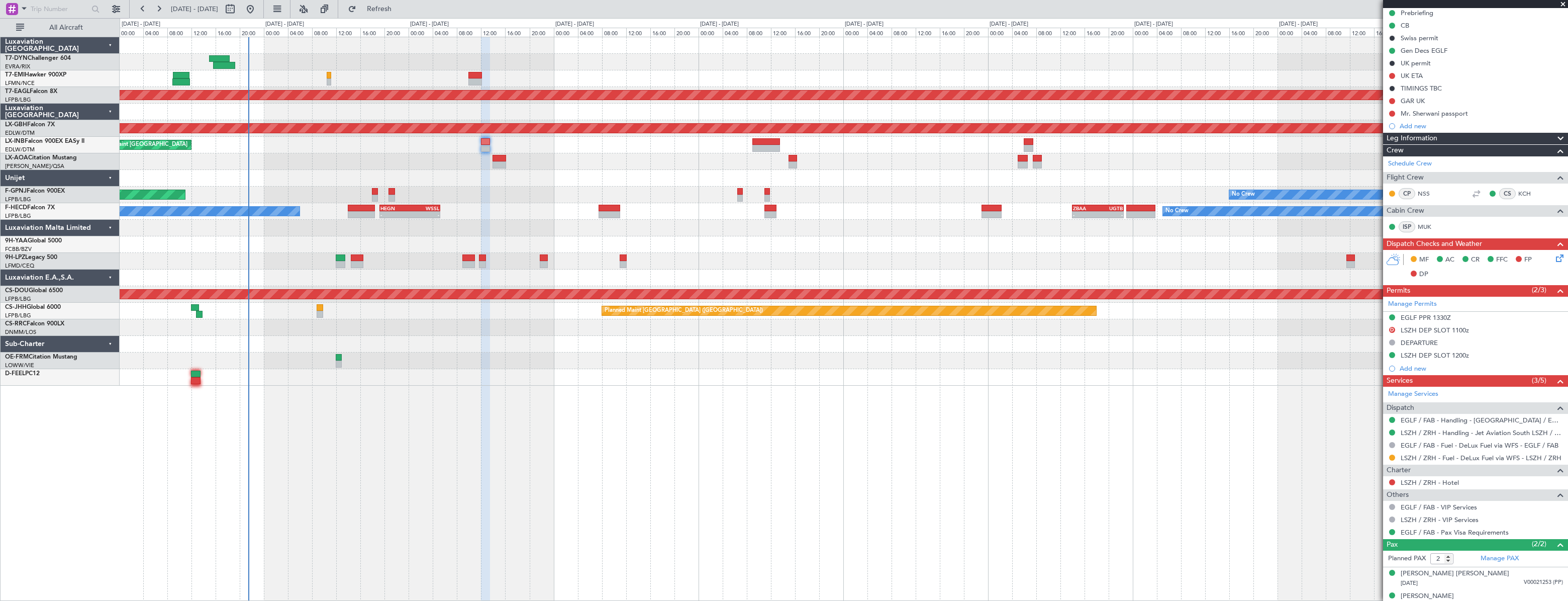
scroll to position [126, 0]
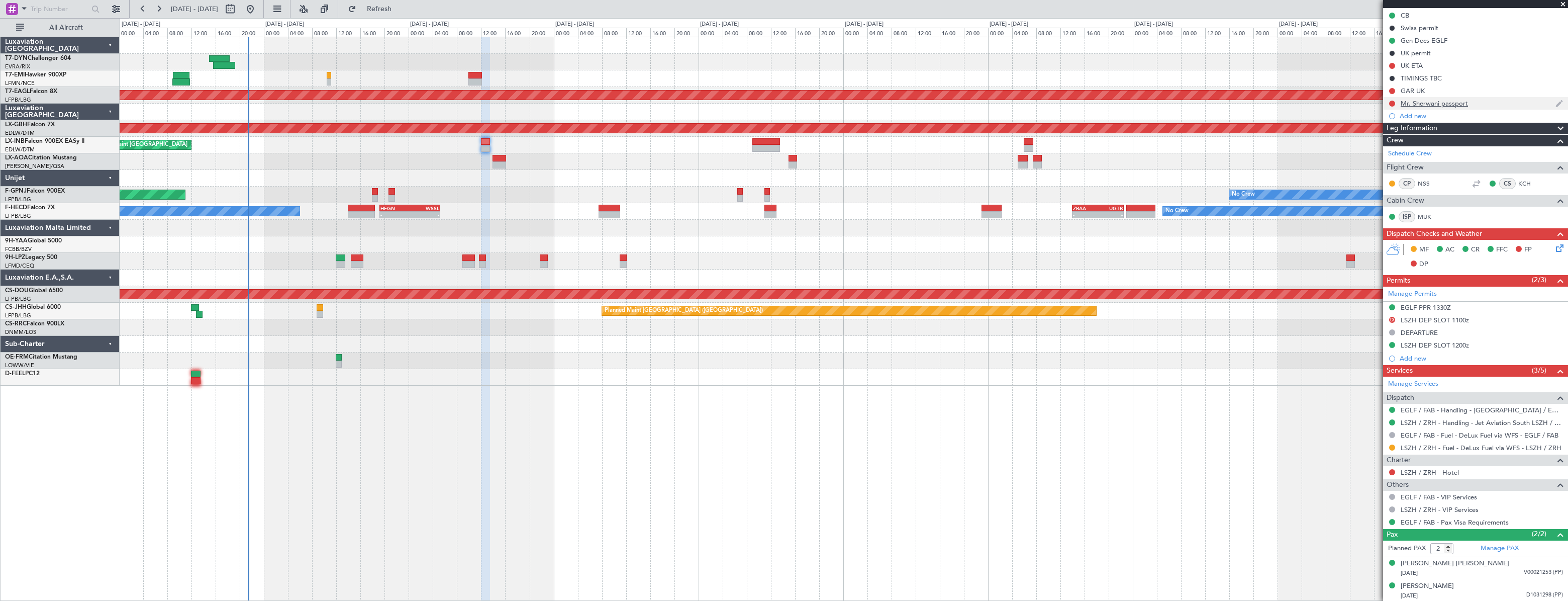
click at [1485, 99] on div "Mr. Sherwani passport" at bounding box center [1475, 103] width 185 height 13
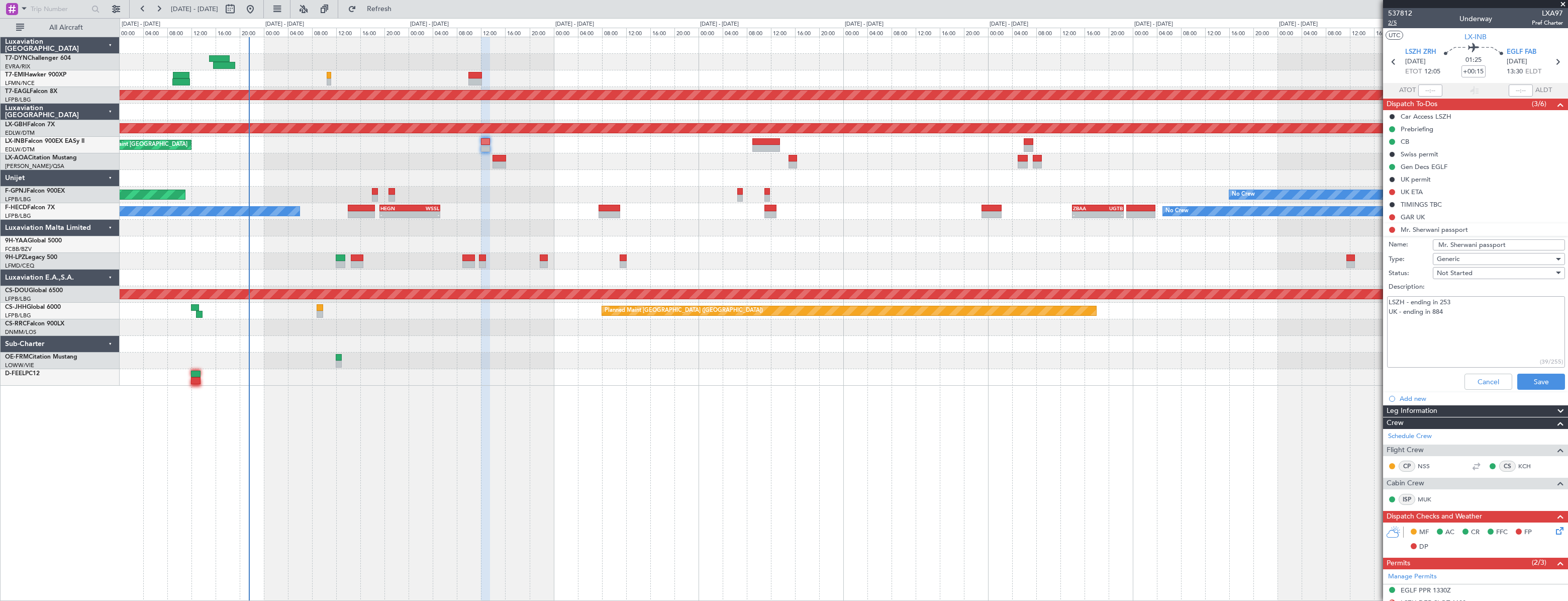
click at [1392, 25] on span "2/5" at bounding box center [1400, 23] width 24 height 9
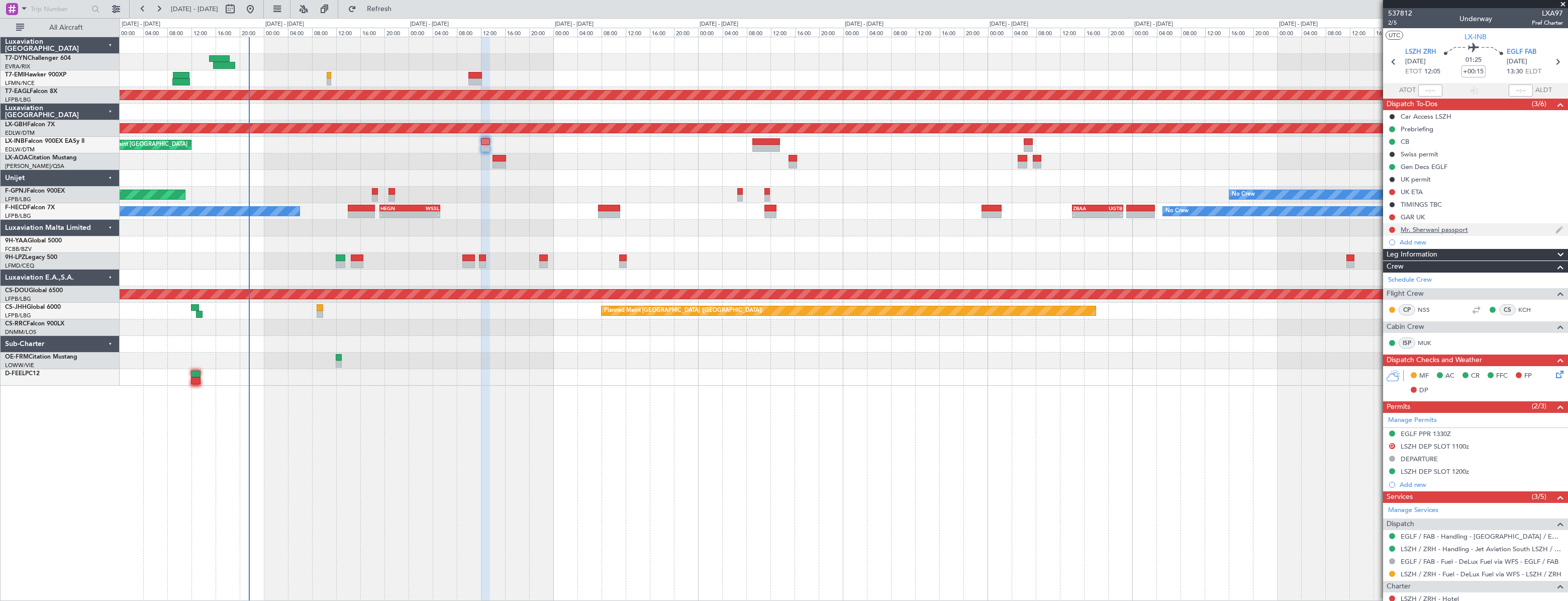
click at [1496, 231] on div "Mr. Sherwani passport" at bounding box center [1475, 230] width 185 height 13
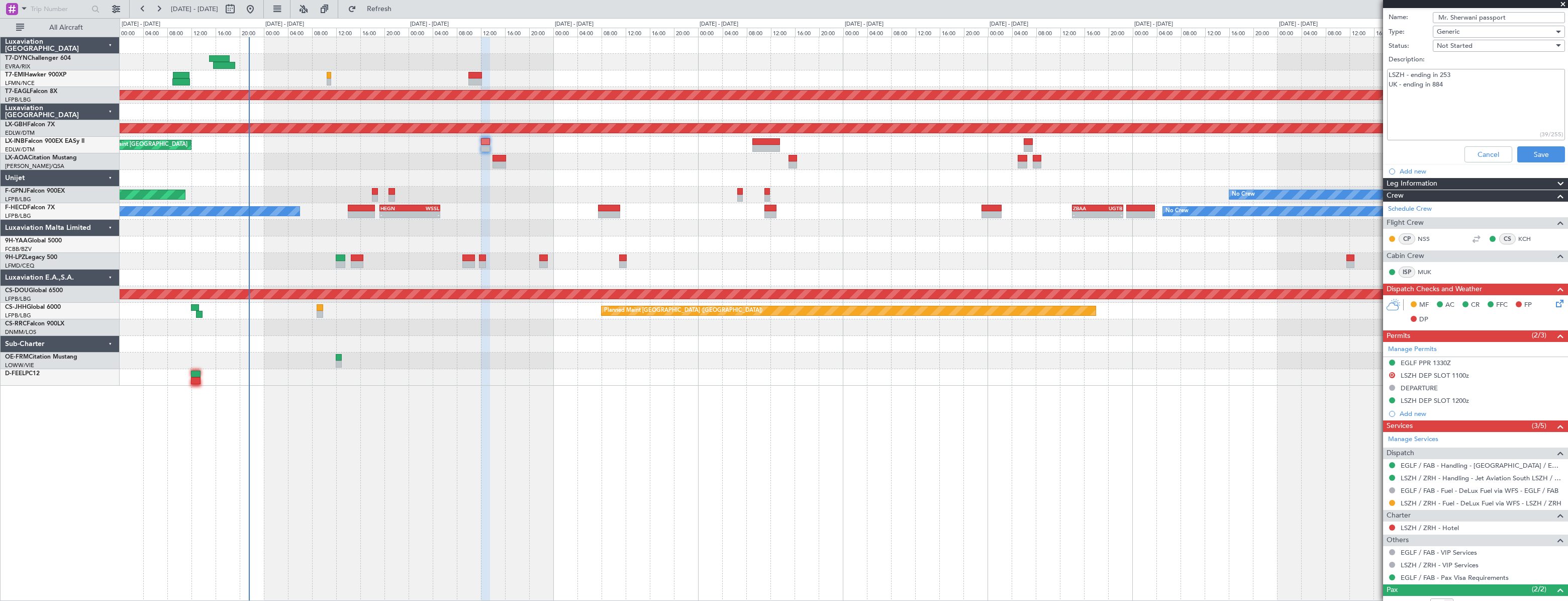
scroll to position [274, 0]
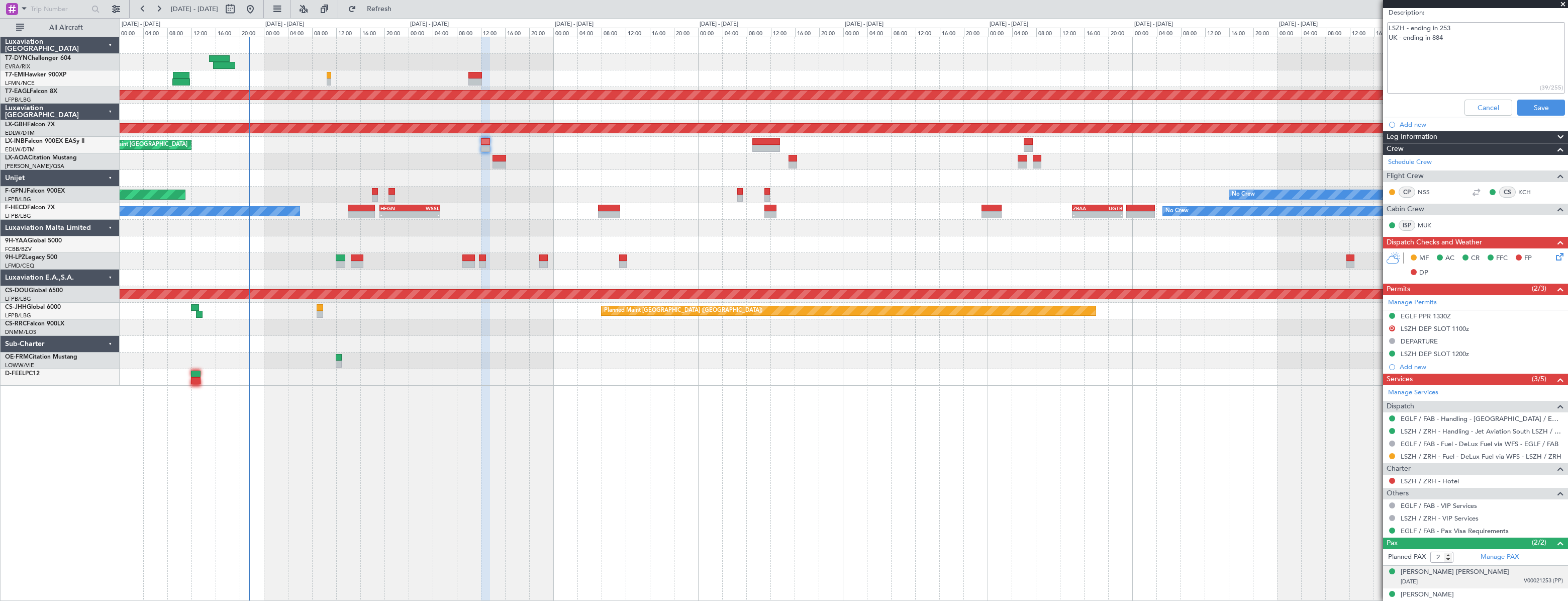
click at [1500, 578] on div "[DATE] V00021253 (PP)" at bounding box center [1482, 582] width 163 height 10
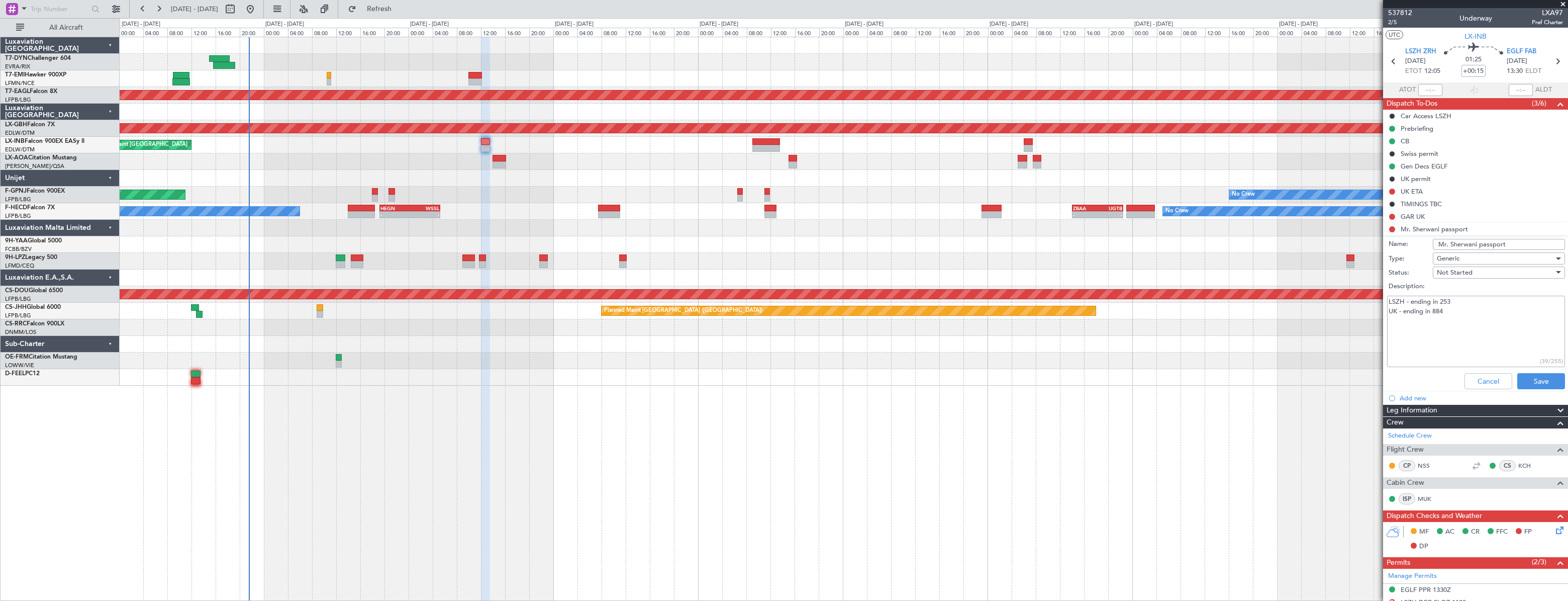
scroll to position [0, 0]
click at [1399, 23] on span "2/5" at bounding box center [1400, 23] width 24 height 9
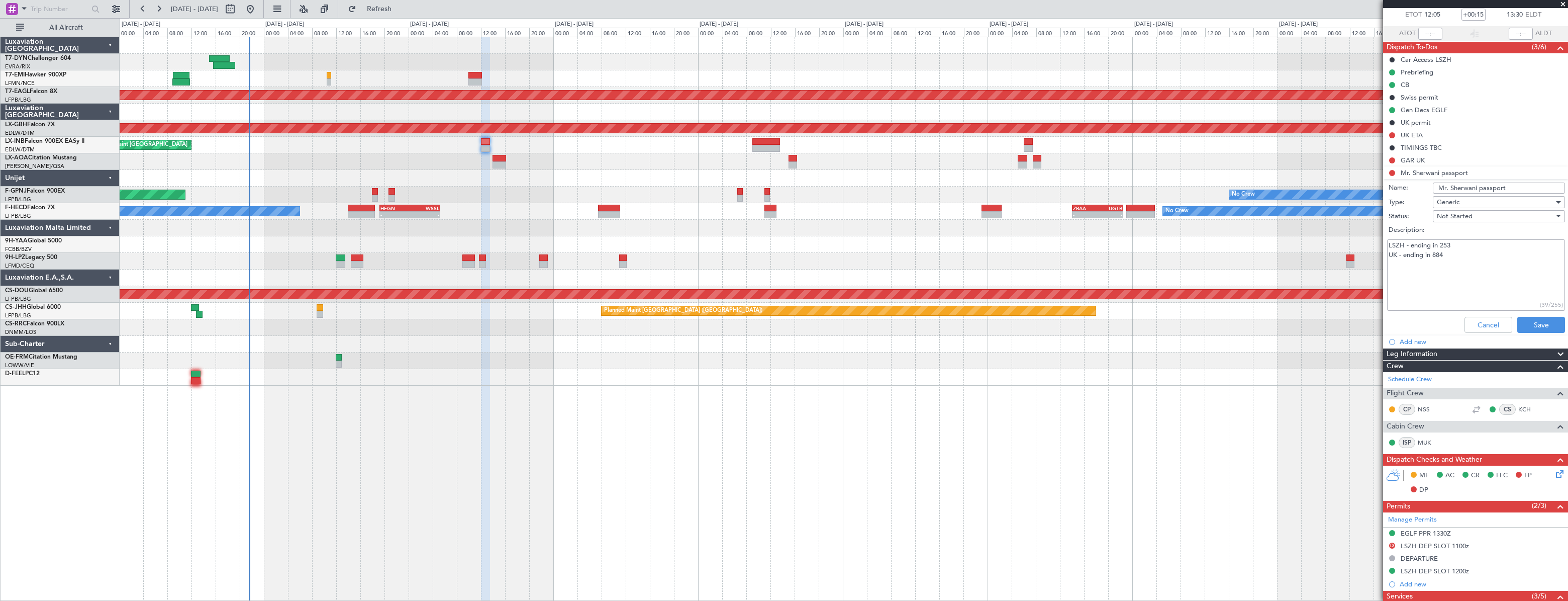
scroll to position [307, 0]
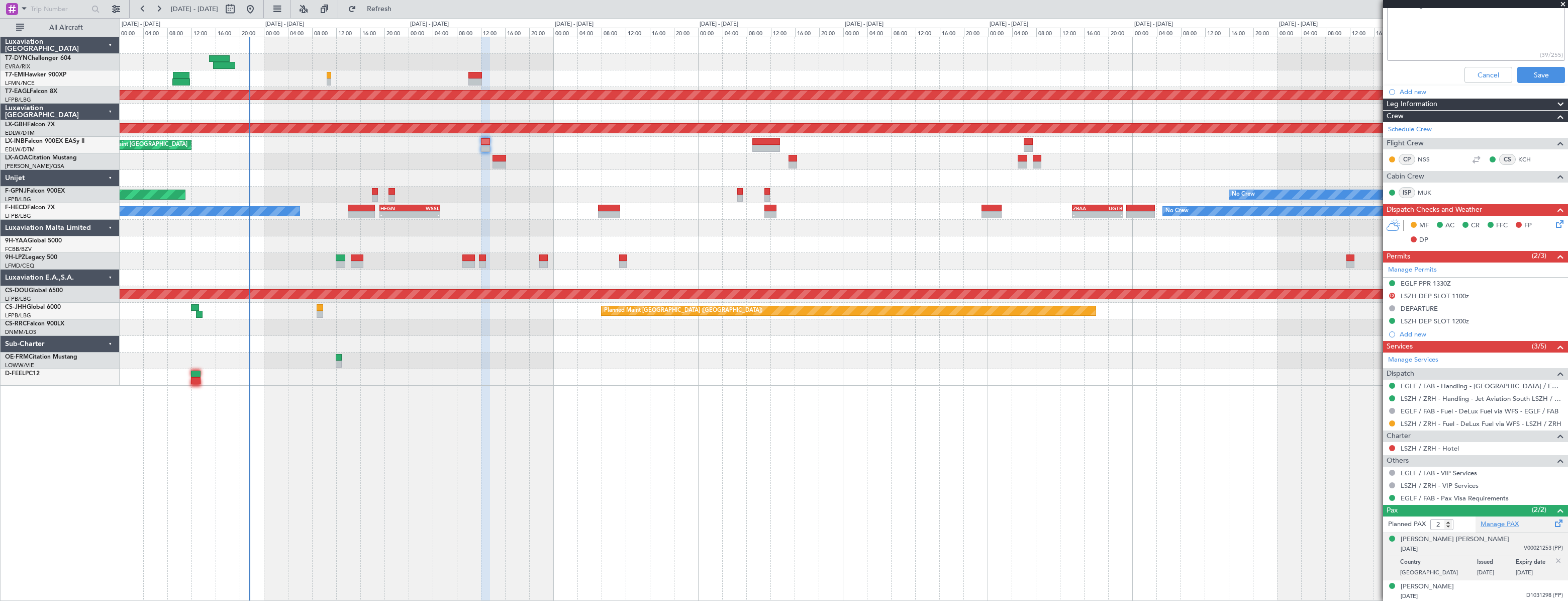
click at [1492, 524] on link "Manage PAX" at bounding box center [1499, 524] width 38 height 10
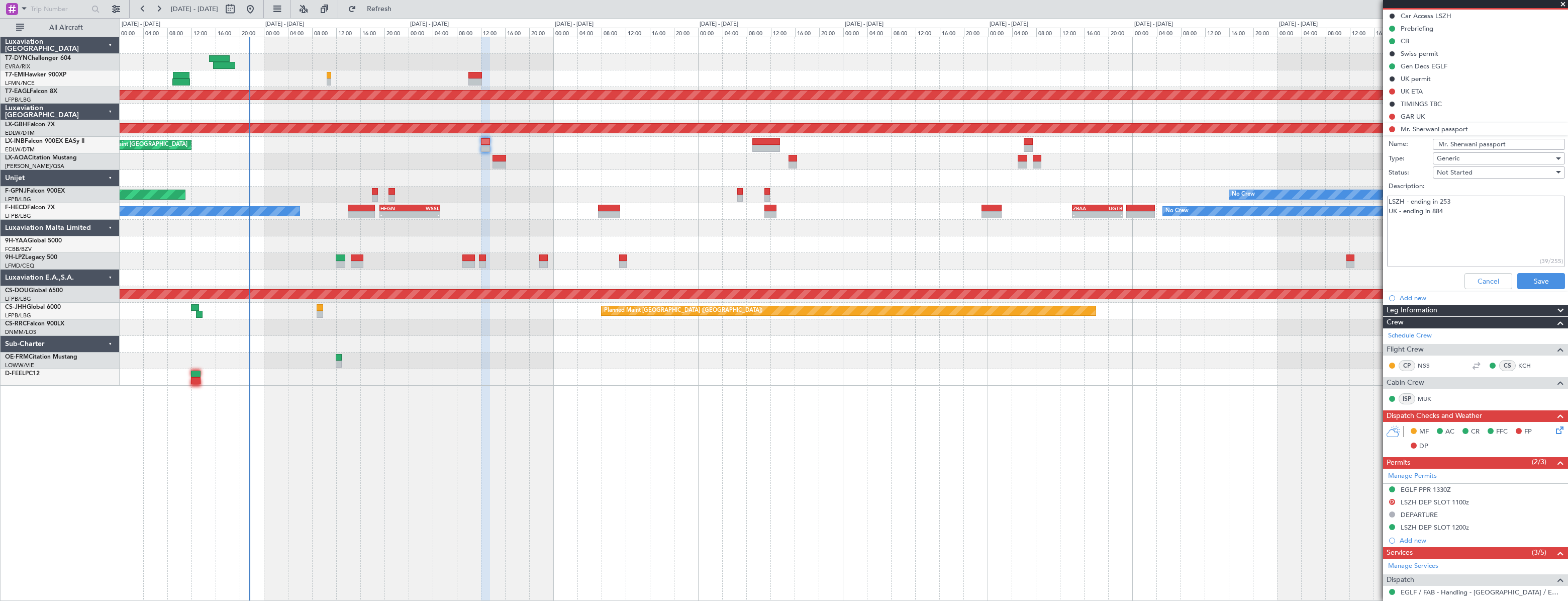
scroll to position [0, 0]
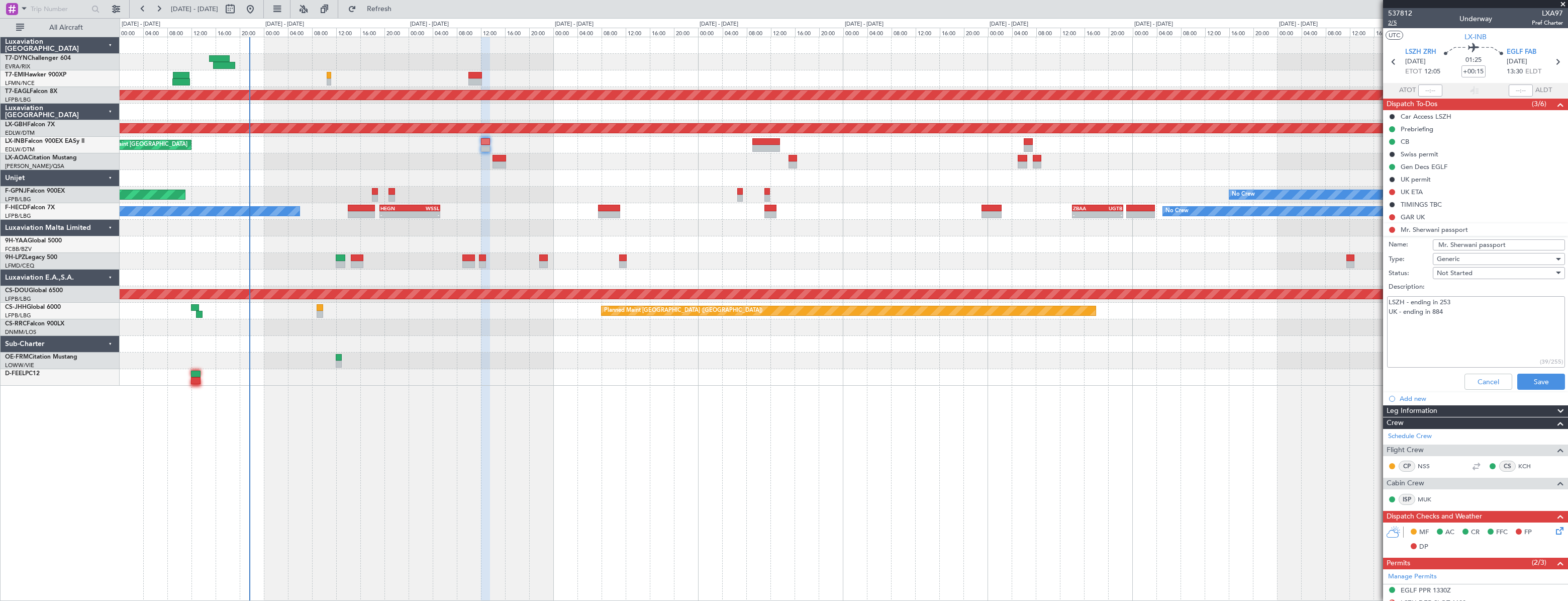
click at [1397, 26] on span "2/5" at bounding box center [1400, 23] width 24 height 9
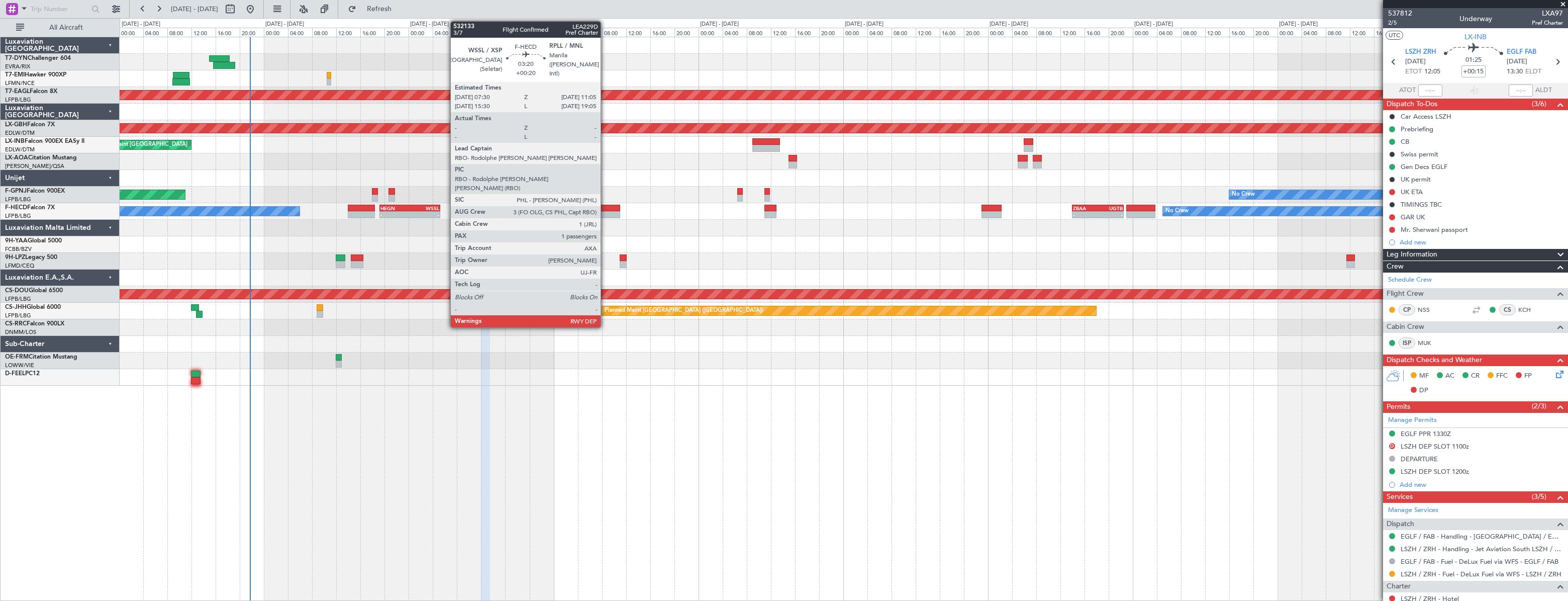
click at [605, 209] on div at bounding box center [609, 208] width 22 height 7
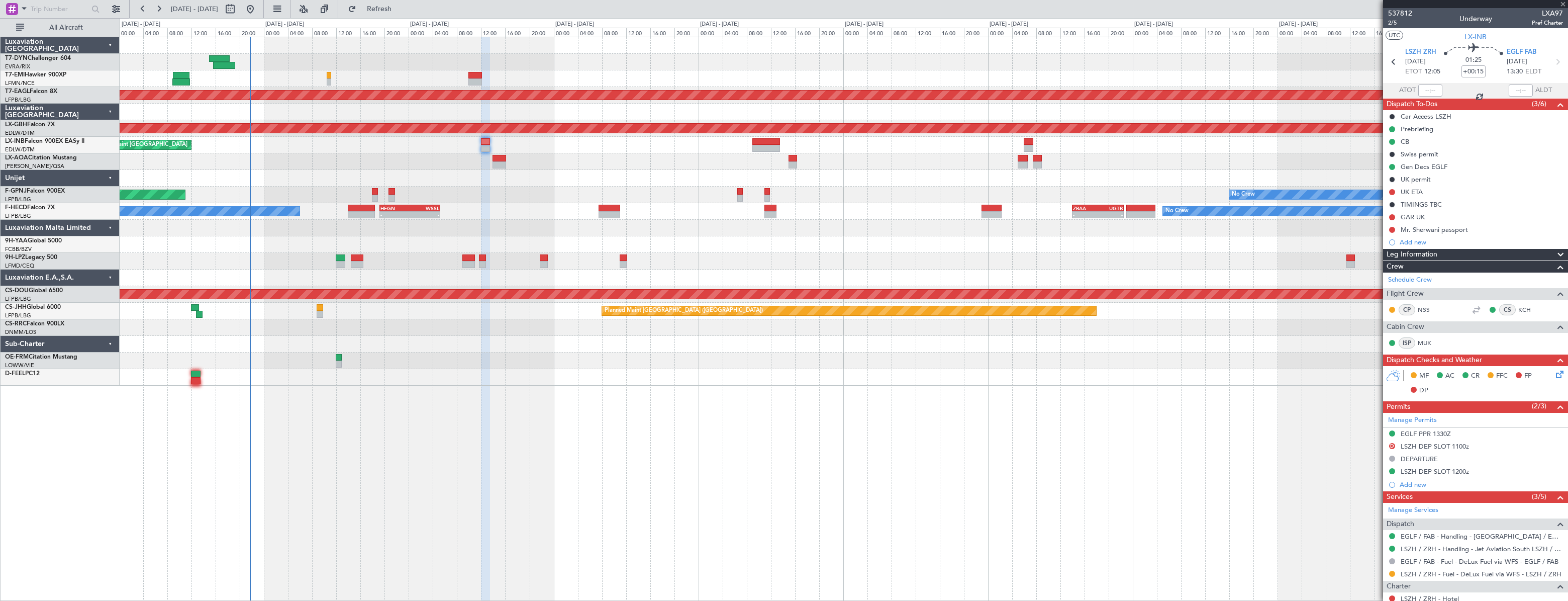
type input "+00:20"
type input "1"
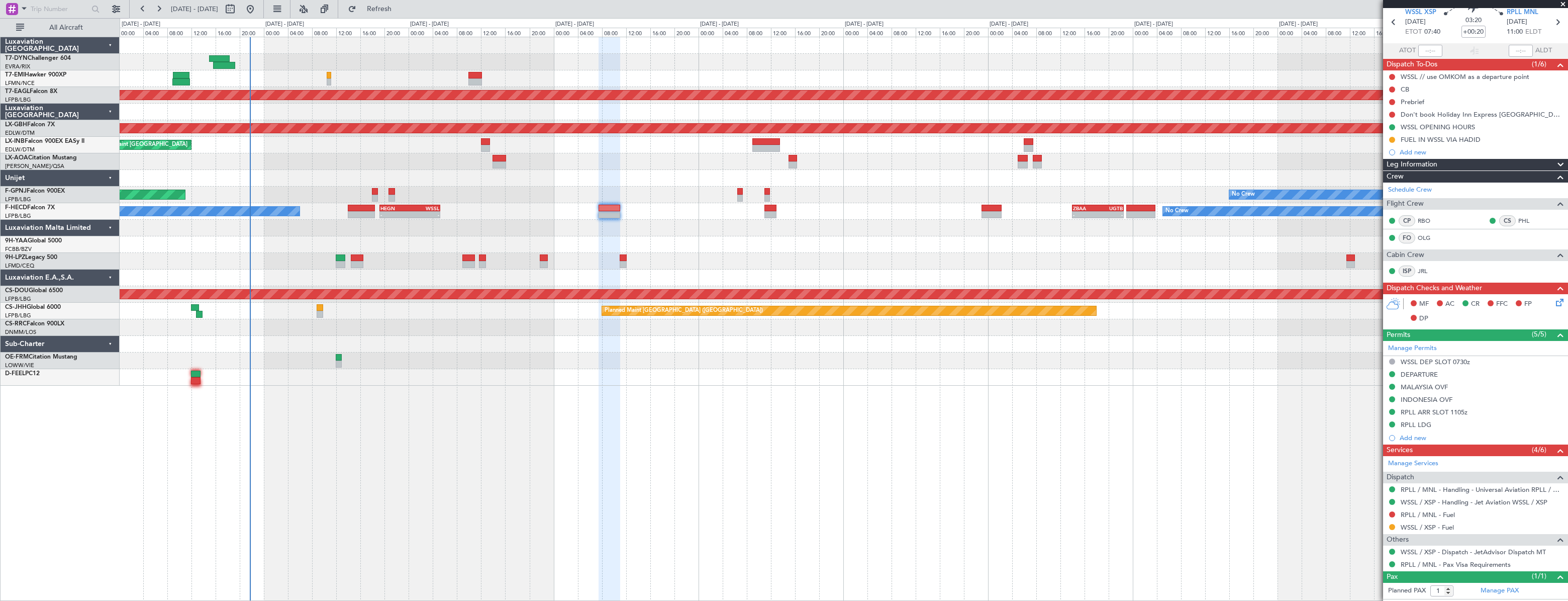
scroll to position [60, 0]
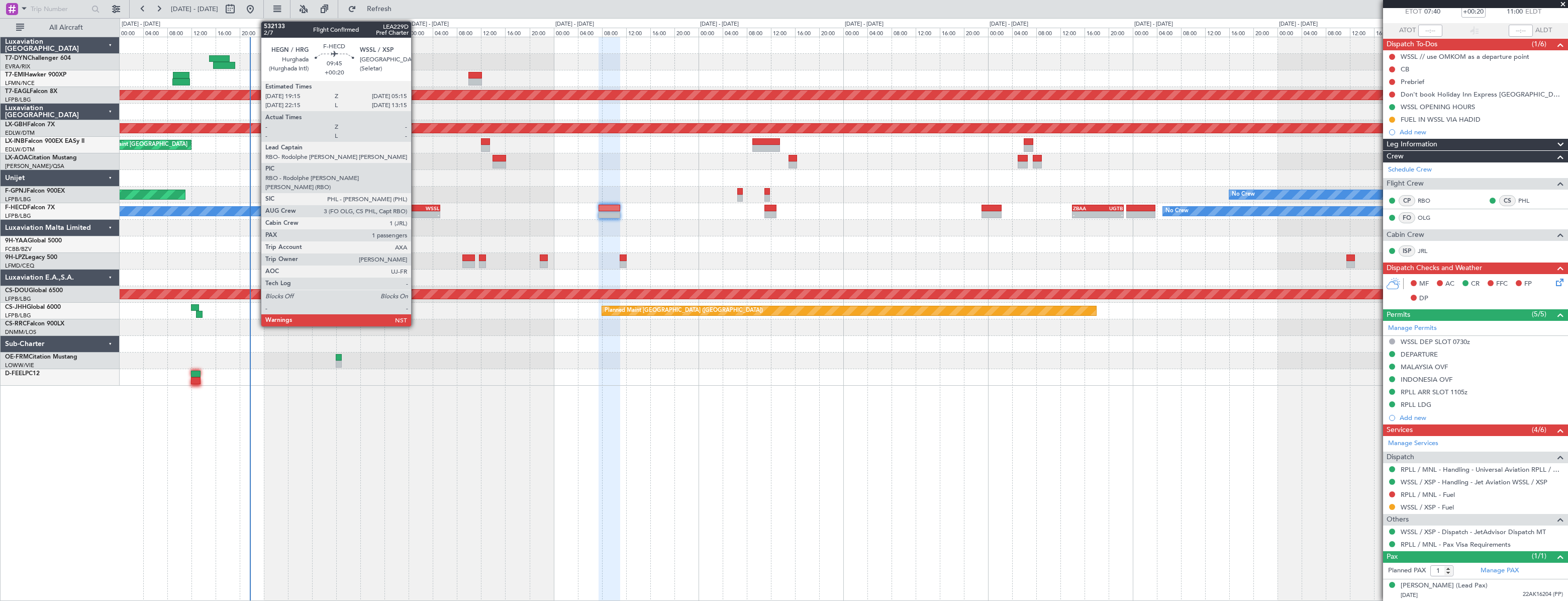
click at [416, 212] on div "-" at bounding box center [425, 215] width 29 height 6
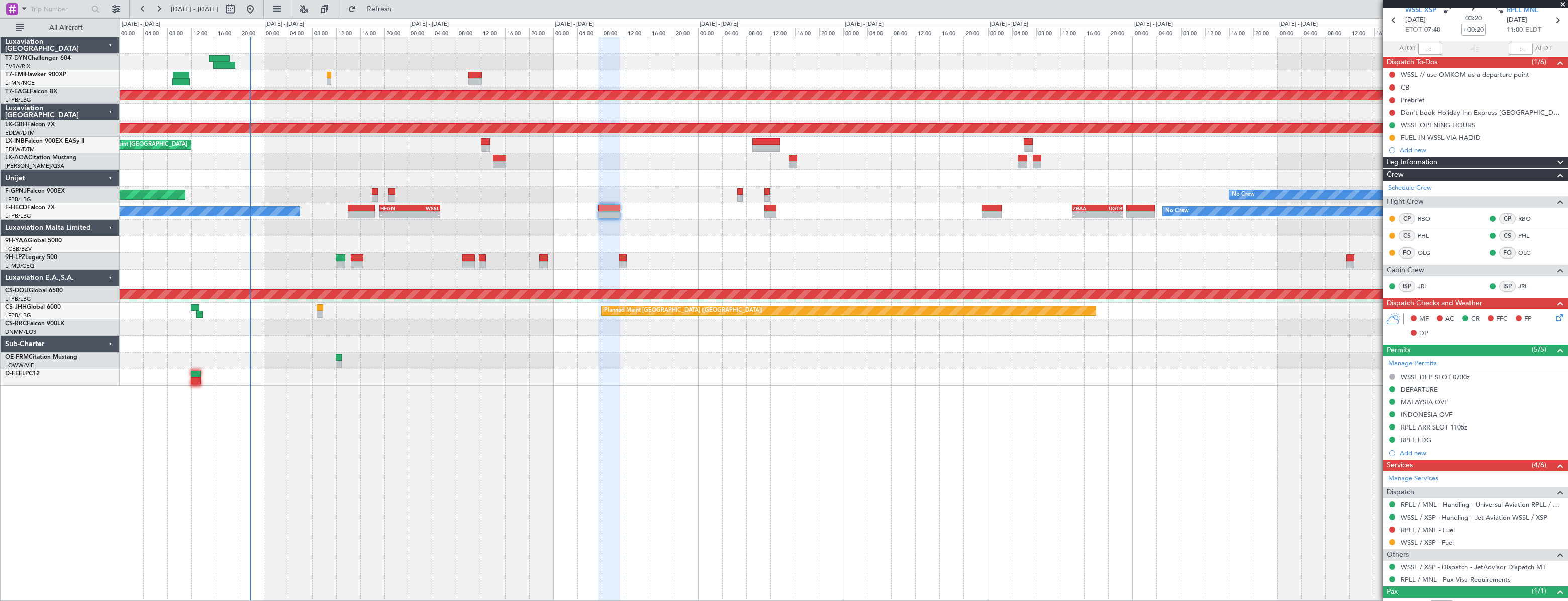
scroll to position [0, 0]
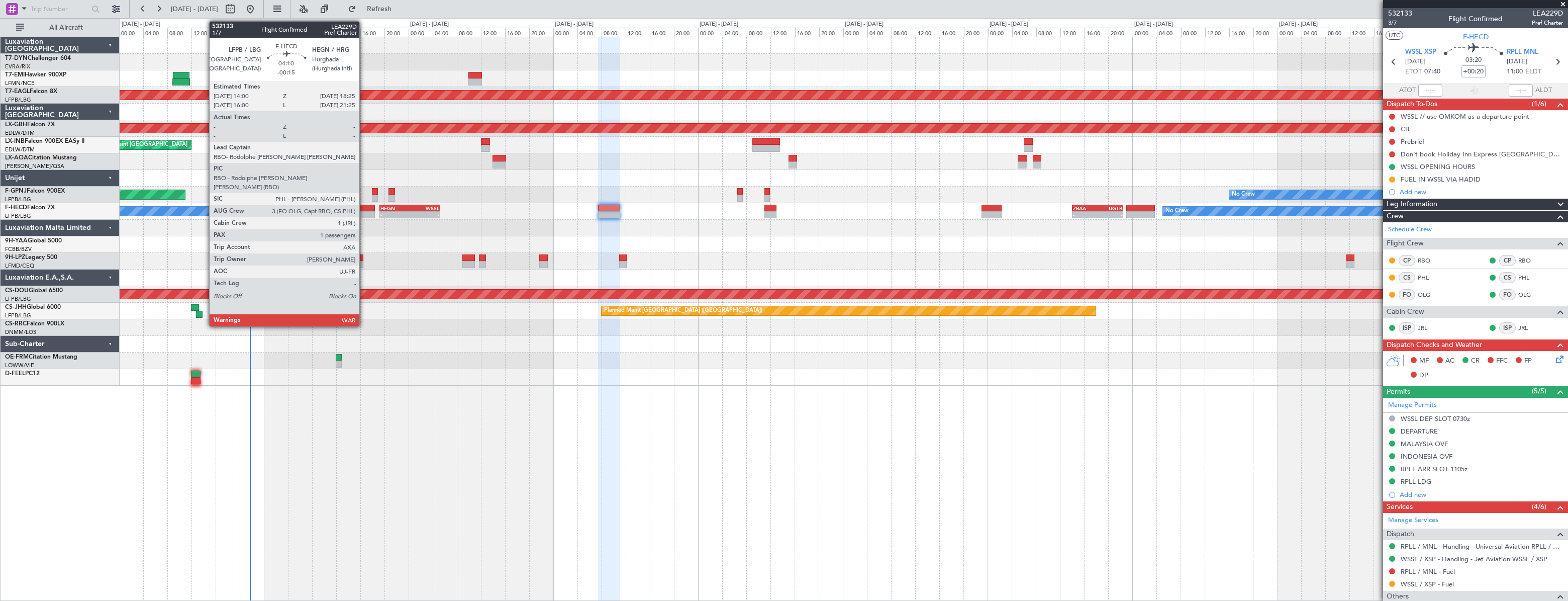
click at [364, 206] on div at bounding box center [361, 208] width 27 height 7
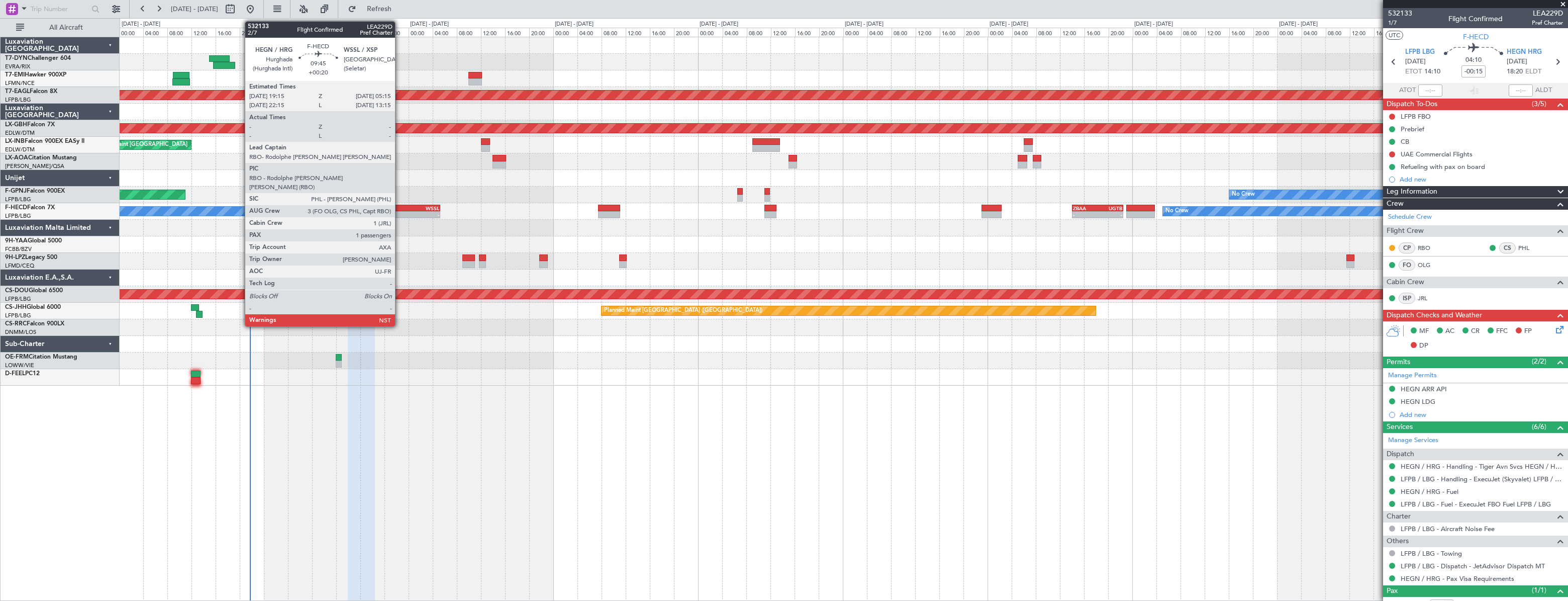
click at [399, 209] on div "HEGN" at bounding box center [395, 208] width 29 height 6
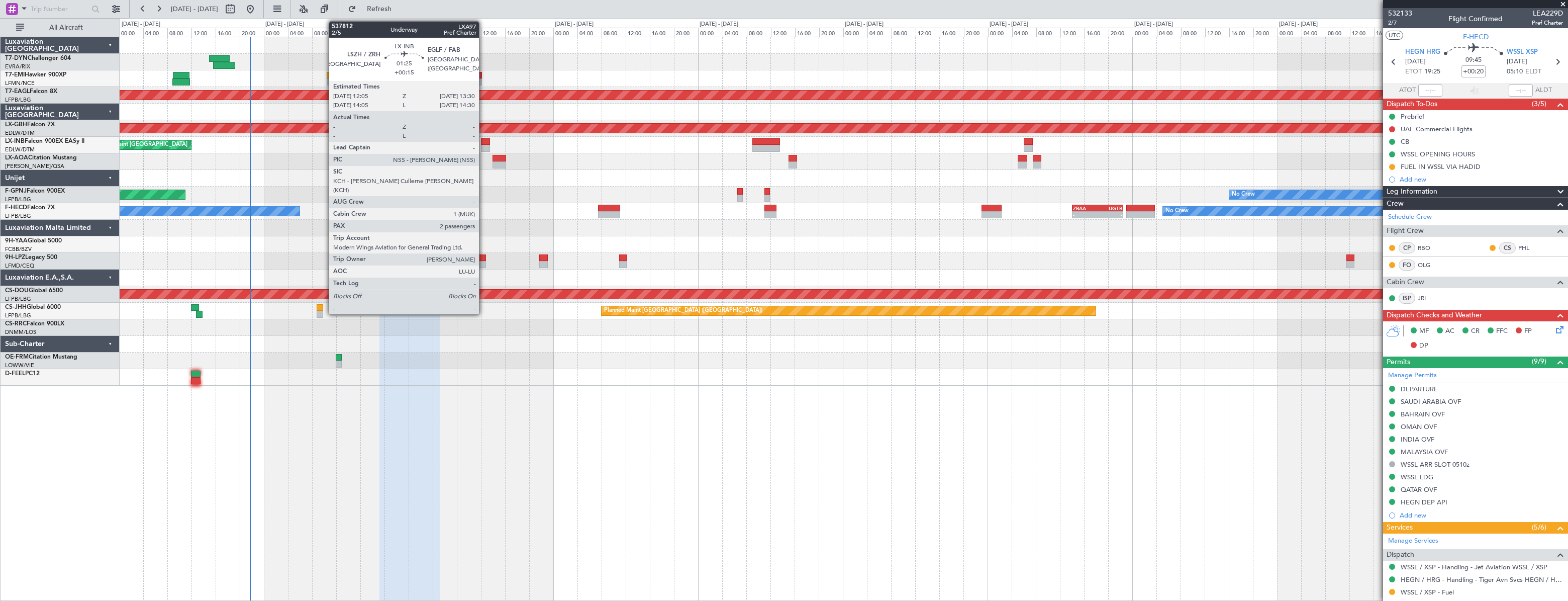
click at [483, 141] on div at bounding box center [485, 142] width 9 height 7
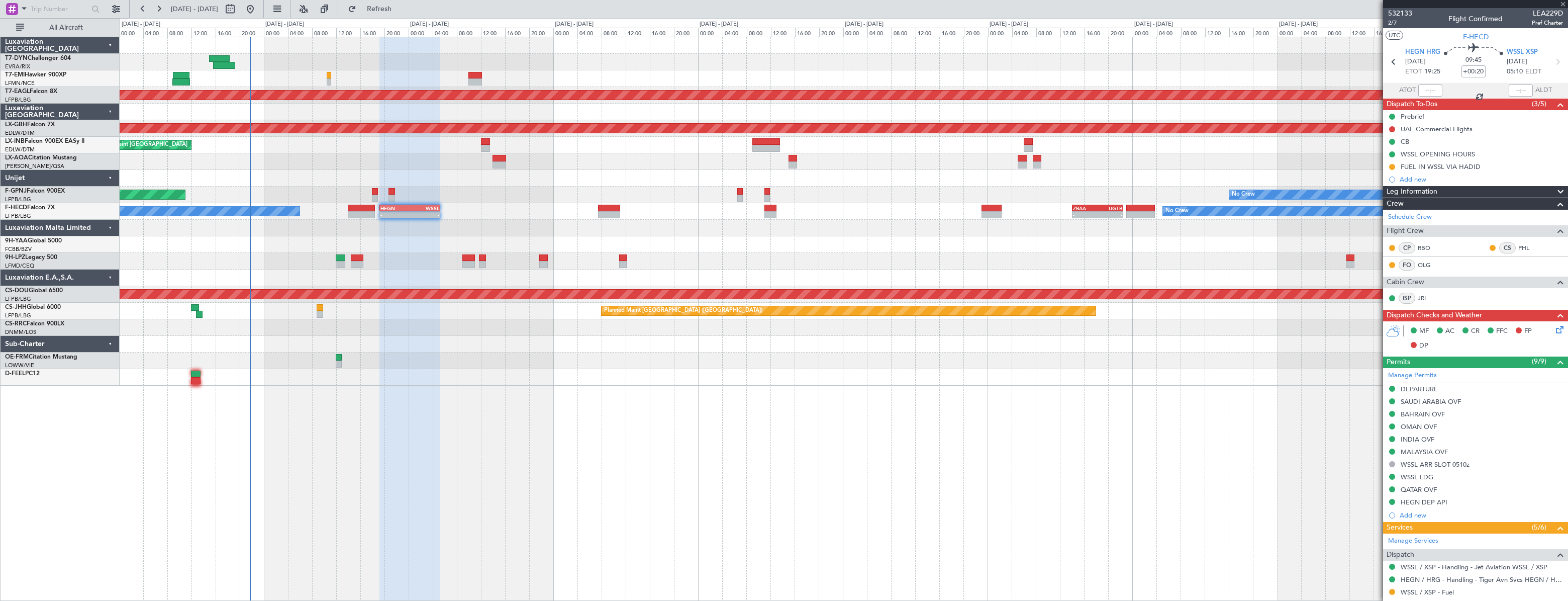
type input "+00:15"
type input "2"
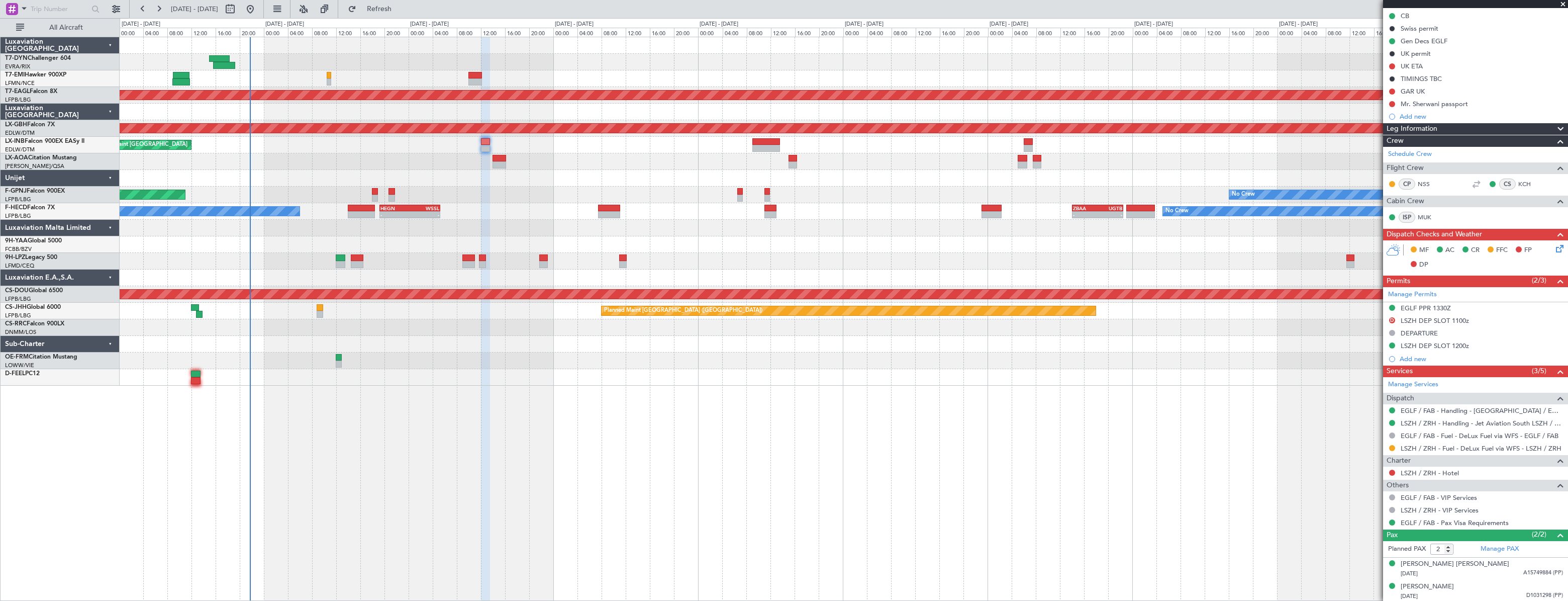
scroll to position [126, 0]
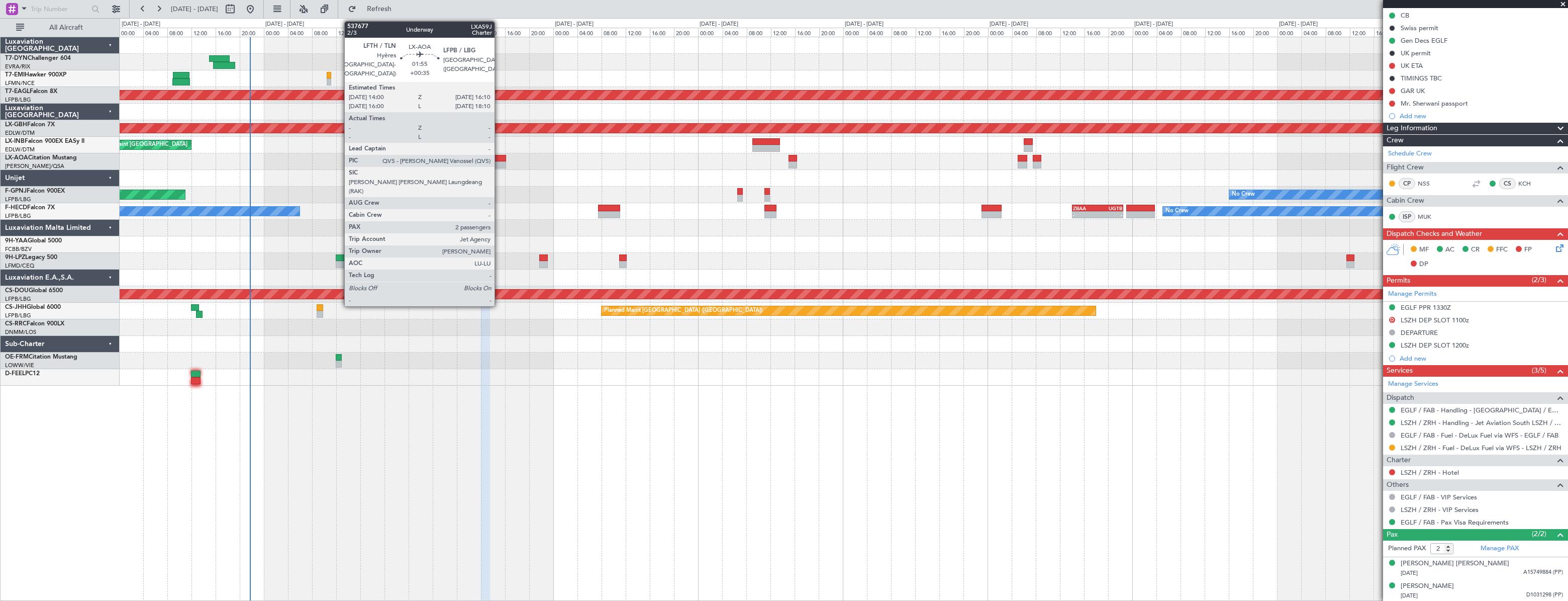
click at [499, 155] on div at bounding box center [499, 158] width 13 height 7
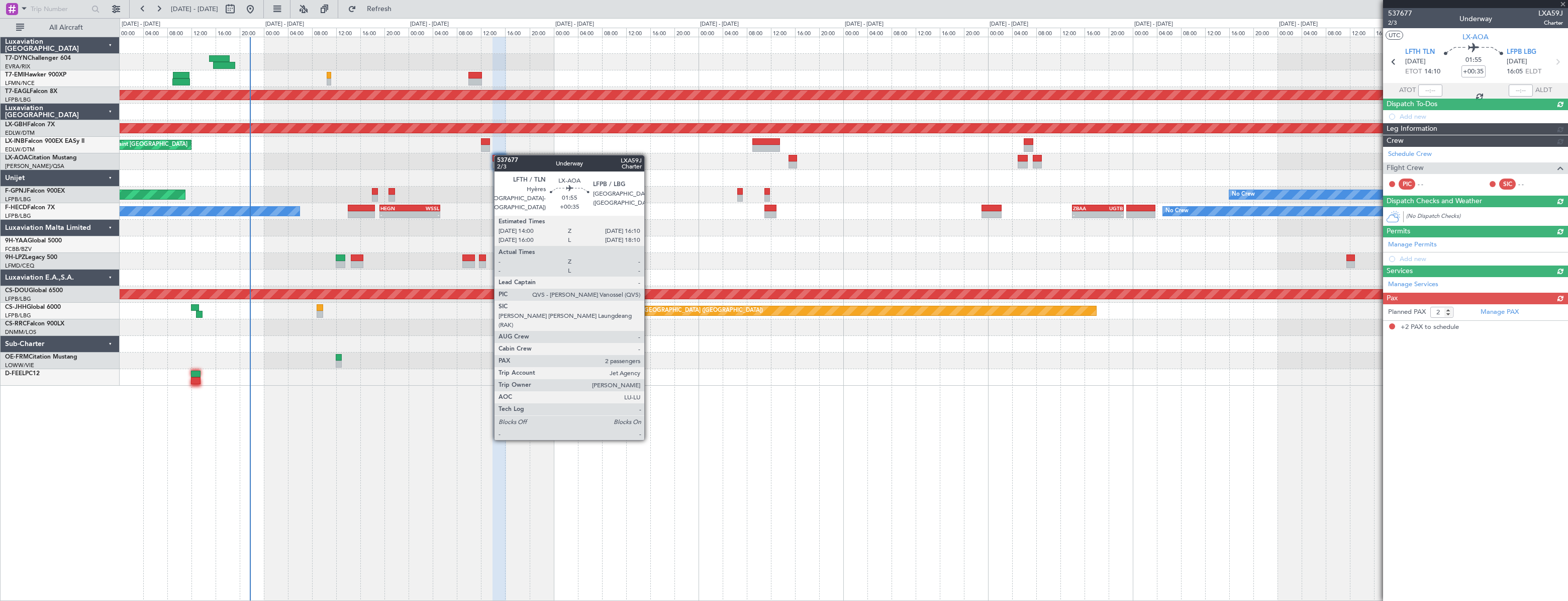
scroll to position [0, 0]
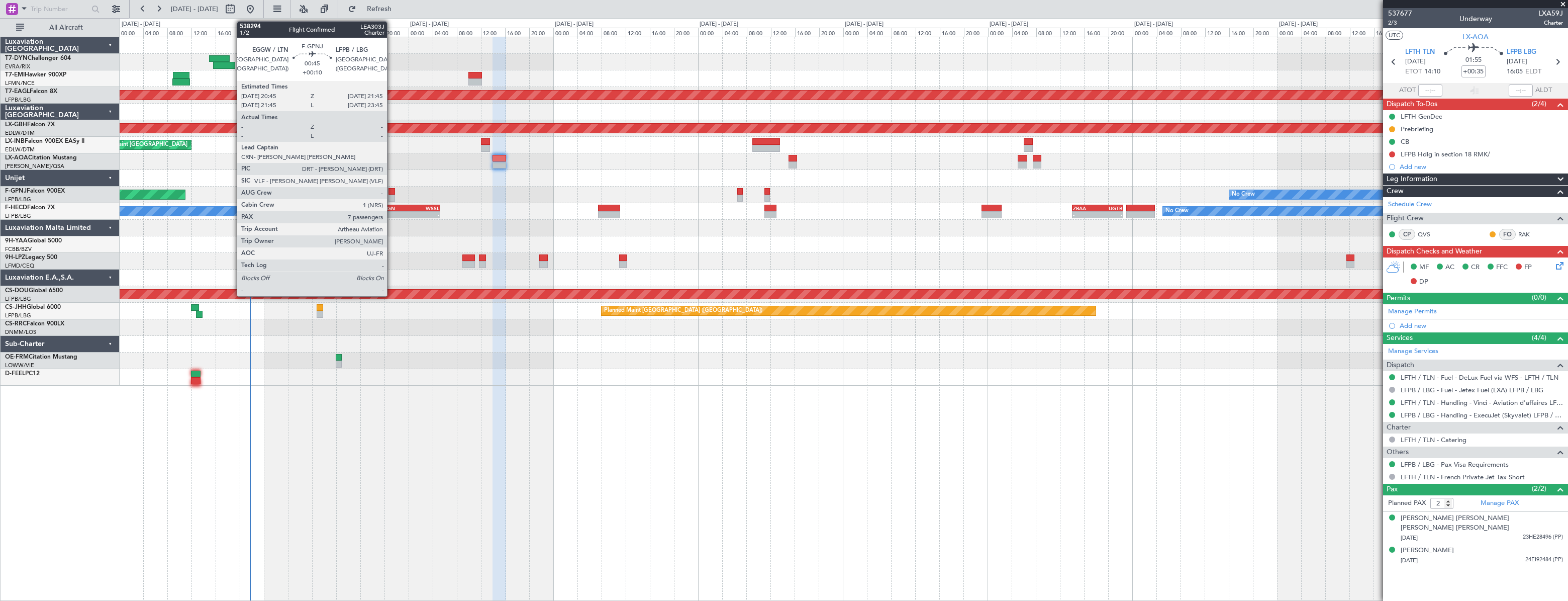
click at [391, 192] on div at bounding box center [391, 192] width 7 height 7
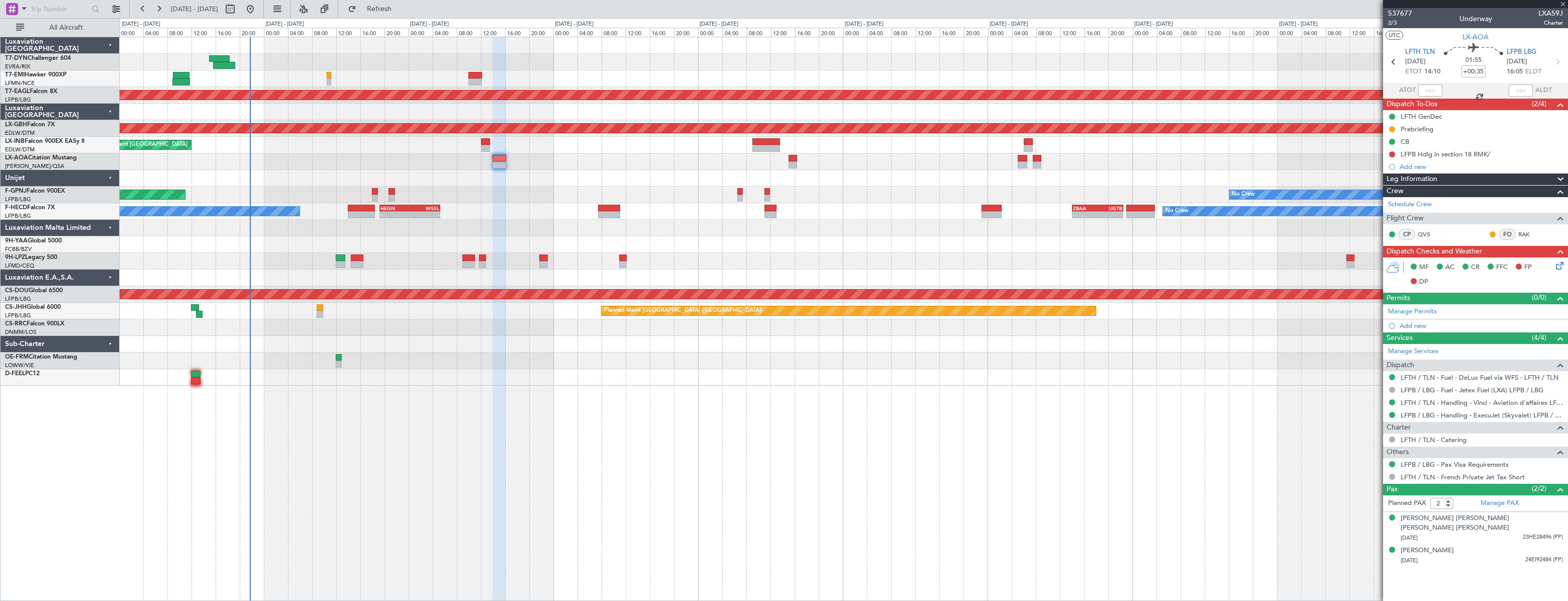
type input "+00:10"
type input "7"
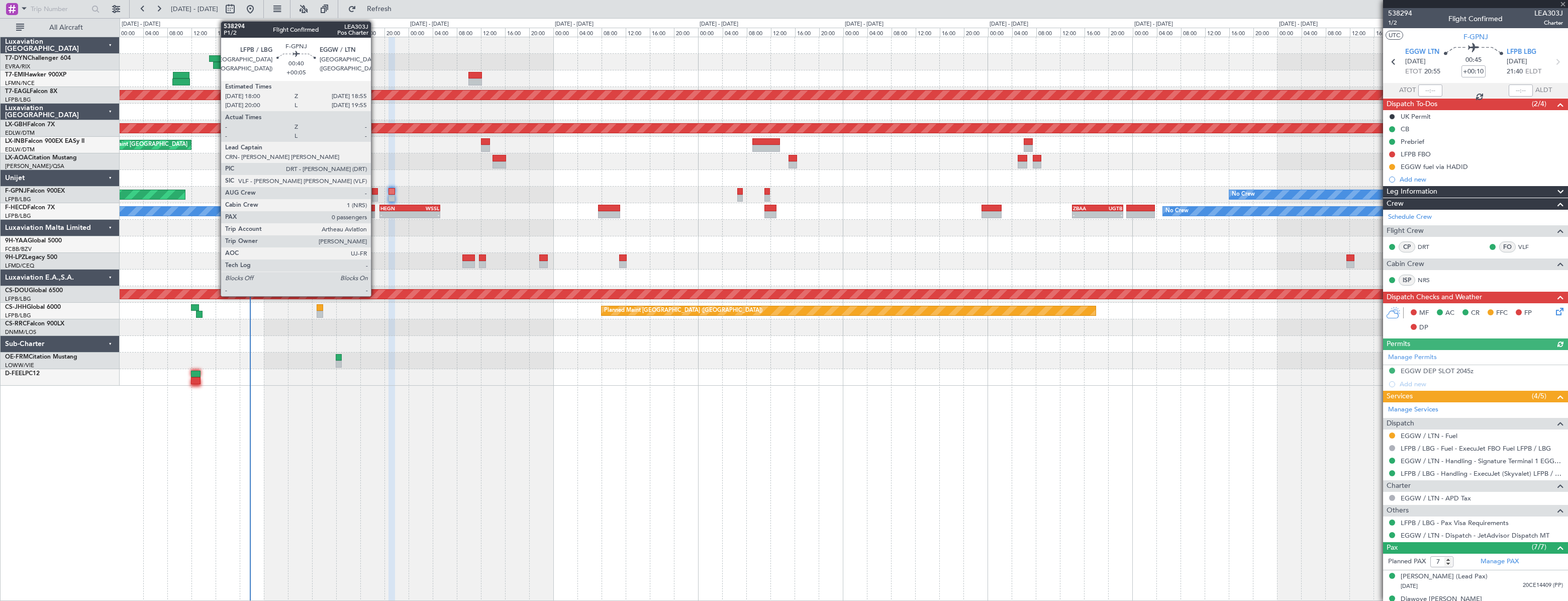
click at [376, 191] on div at bounding box center [375, 192] width 6 height 7
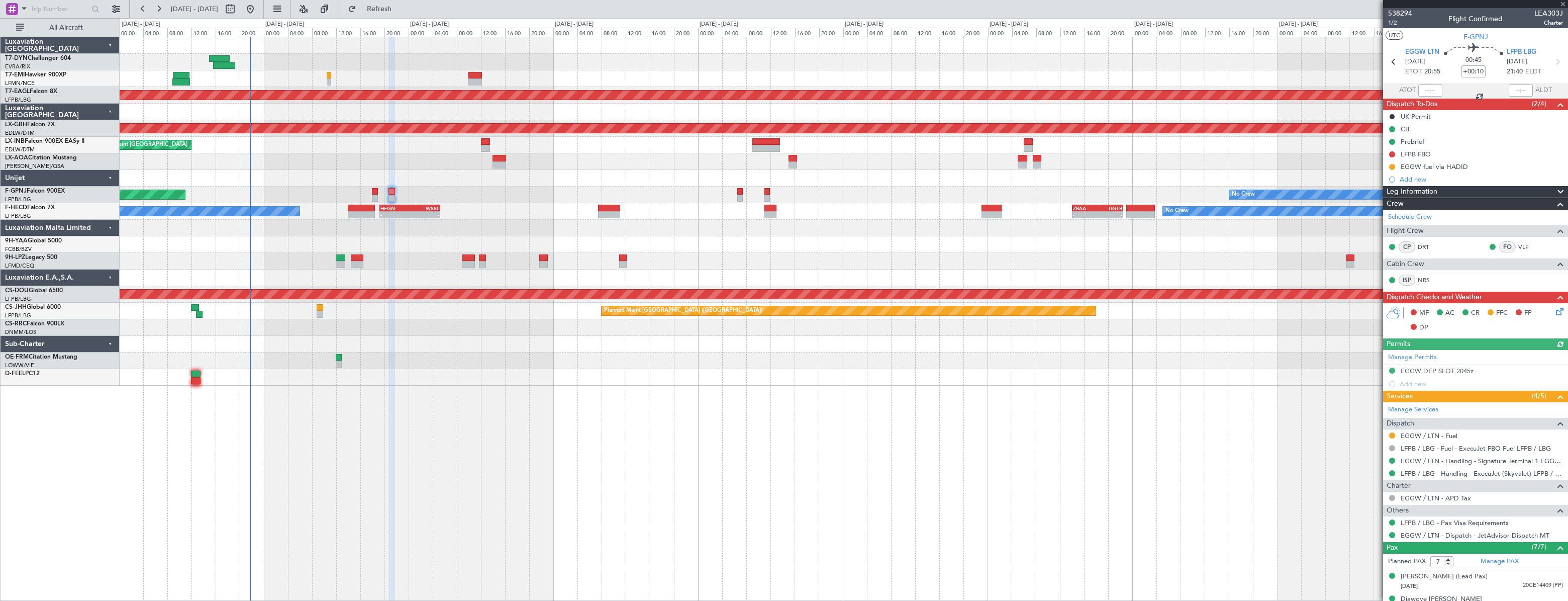
type input "+00:05"
type input "0"
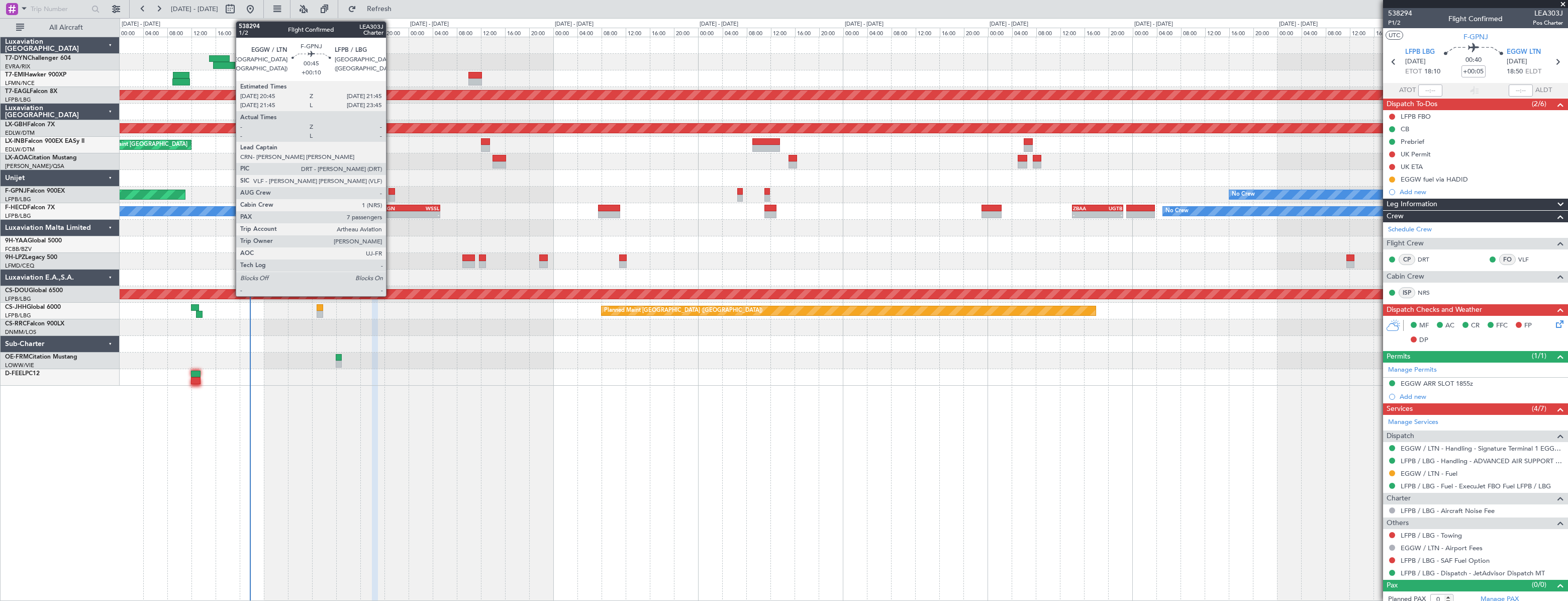
click at [391, 192] on div at bounding box center [391, 192] width 7 height 7
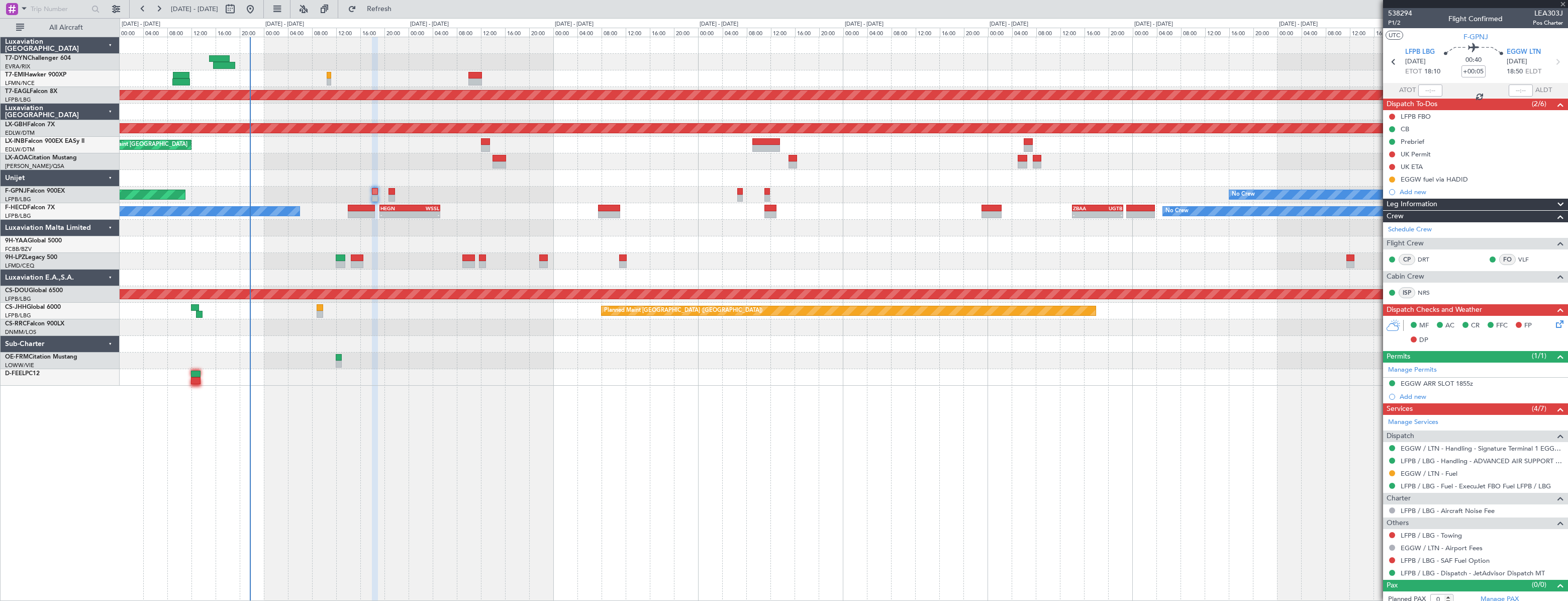
type input "+00:10"
type input "7"
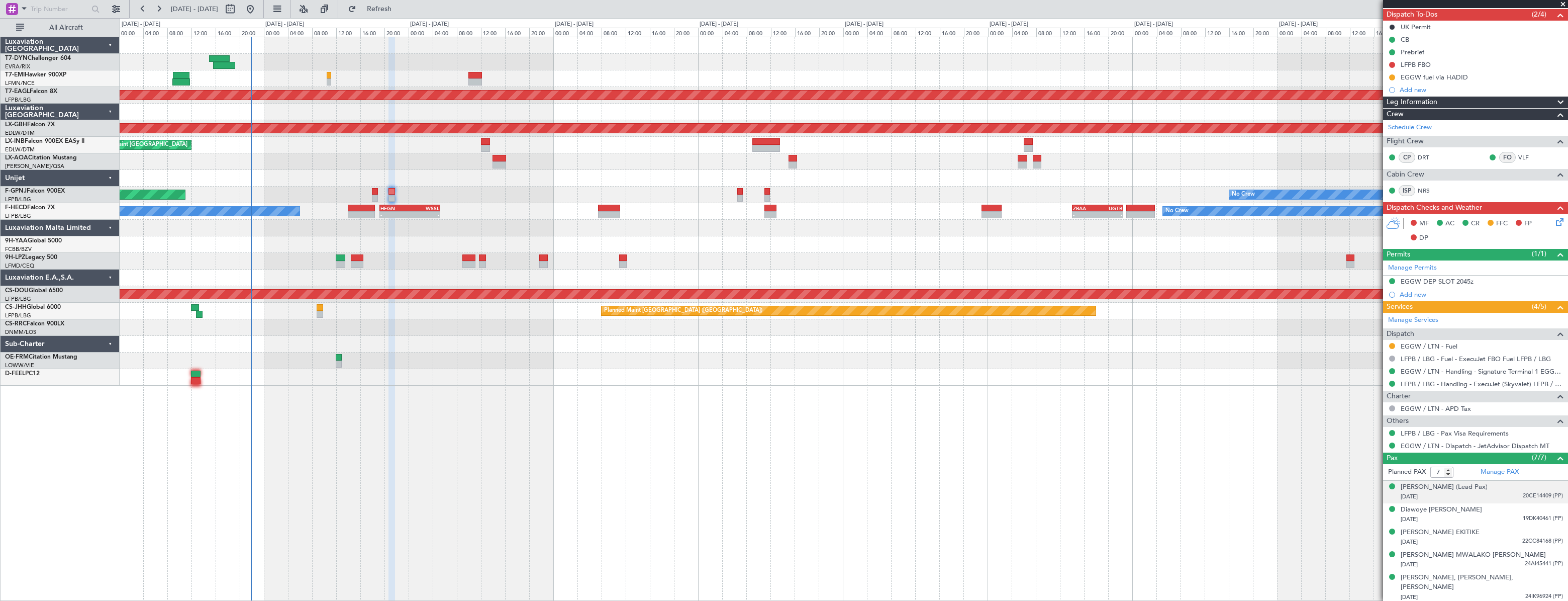
scroll to position [126, 0]
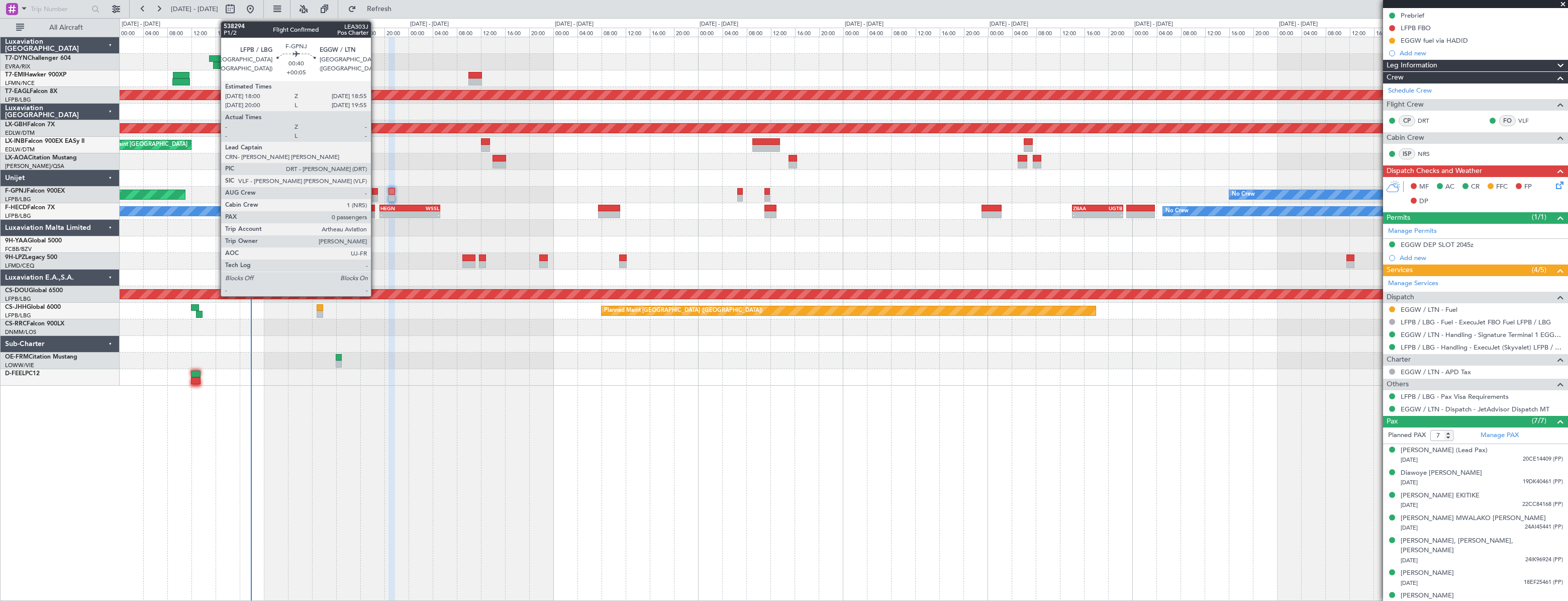
click at [375, 195] on div at bounding box center [375, 199] width 6 height 7
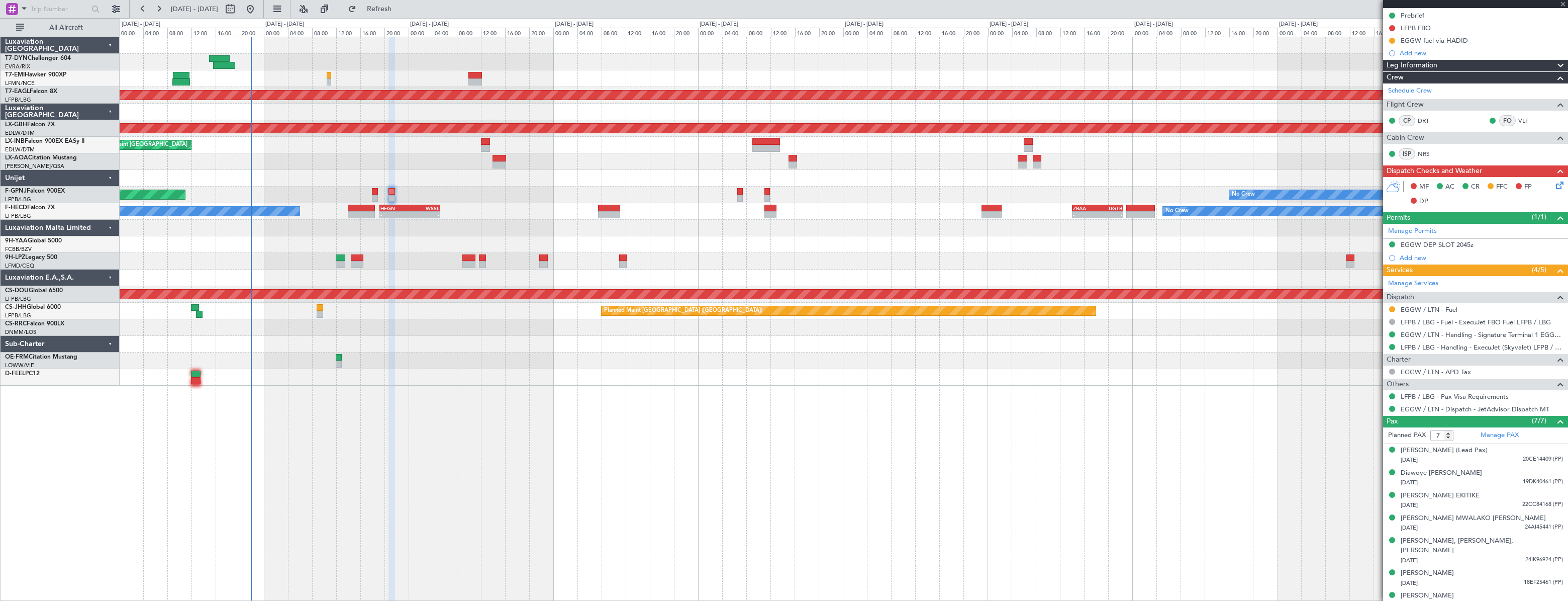
type input "+00:05"
type input "0"
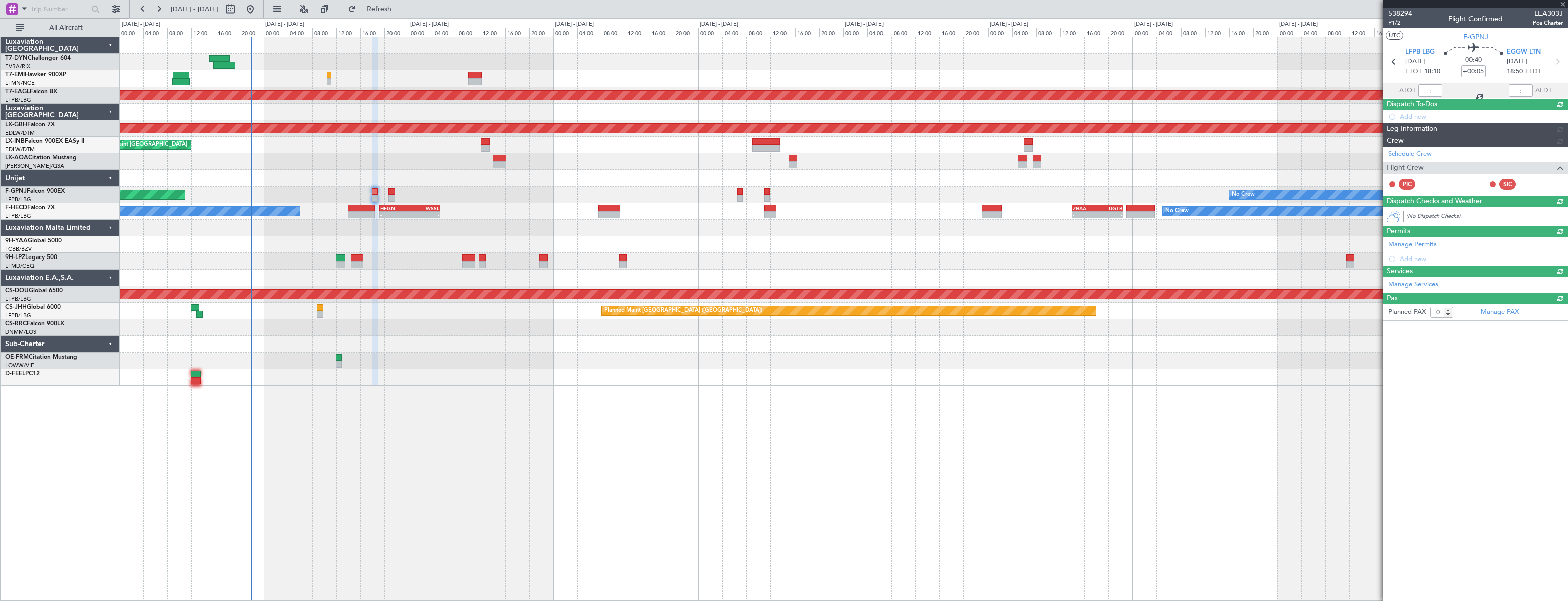
scroll to position [0, 0]
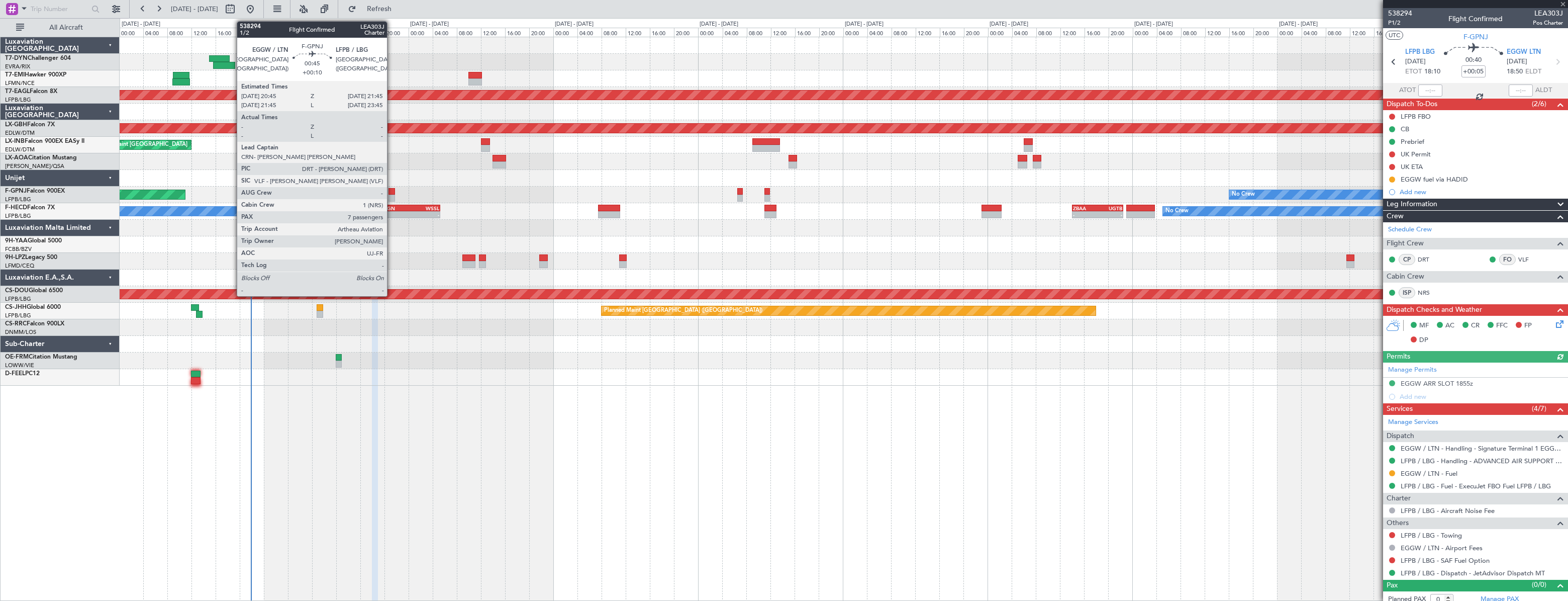
click at [391, 194] on div at bounding box center [391, 192] width 7 height 7
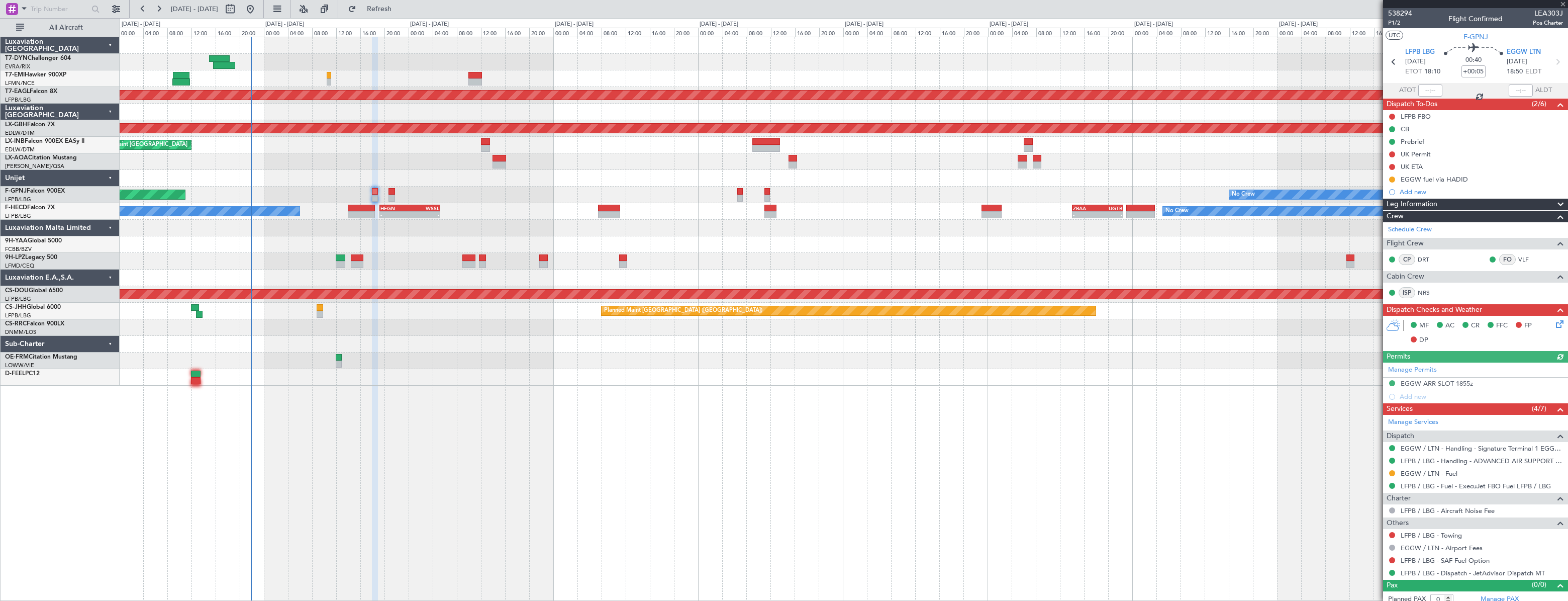
type input "+00:10"
type input "7"
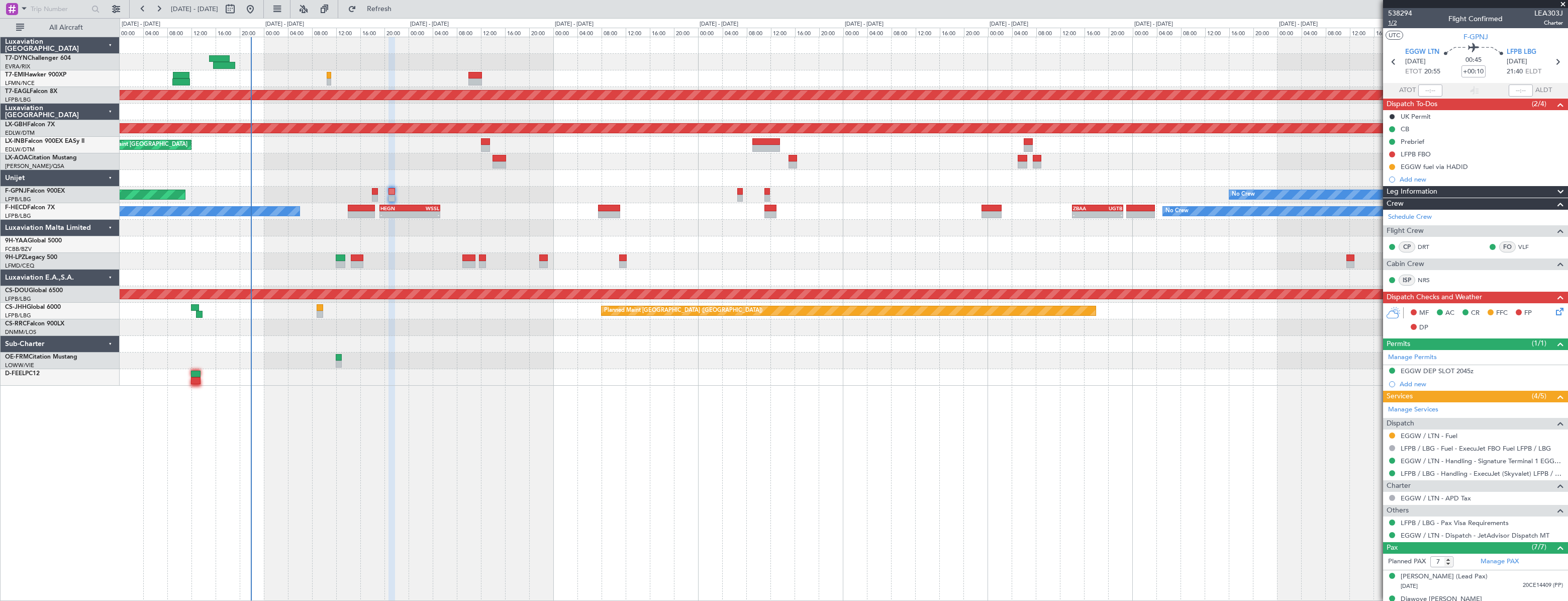
click at [1393, 23] on span "1/2" at bounding box center [1400, 23] width 24 height 9
click at [1421, 462] on link "EGGW / LTN - Handling - Signature Terminal 1 EGGW / LTN" at bounding box center [1482, 461] width 163 height 9
click at [1437, 474] on link "LFPB / LBG - Handling - ExecuJet (Skyvalet) LFPB / LBG" at bounding box center [1482, 473] width 163 height 9
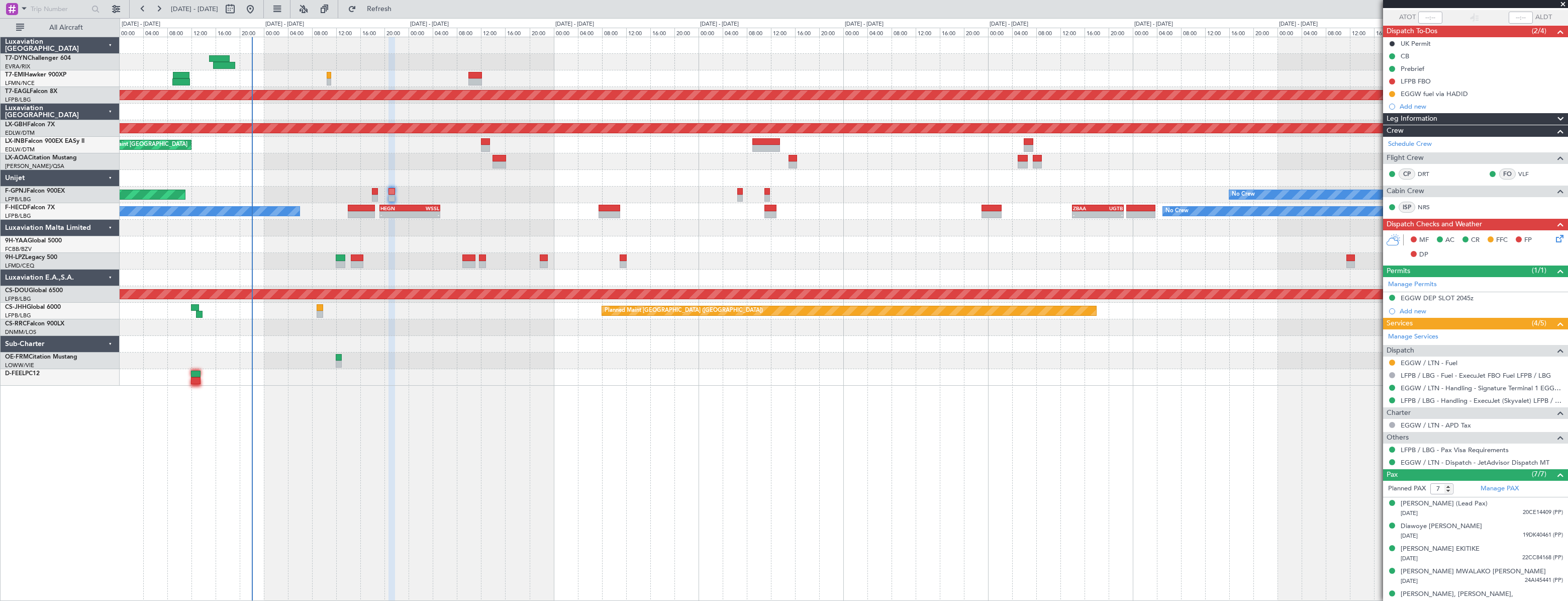
scroll to position [126, 0]
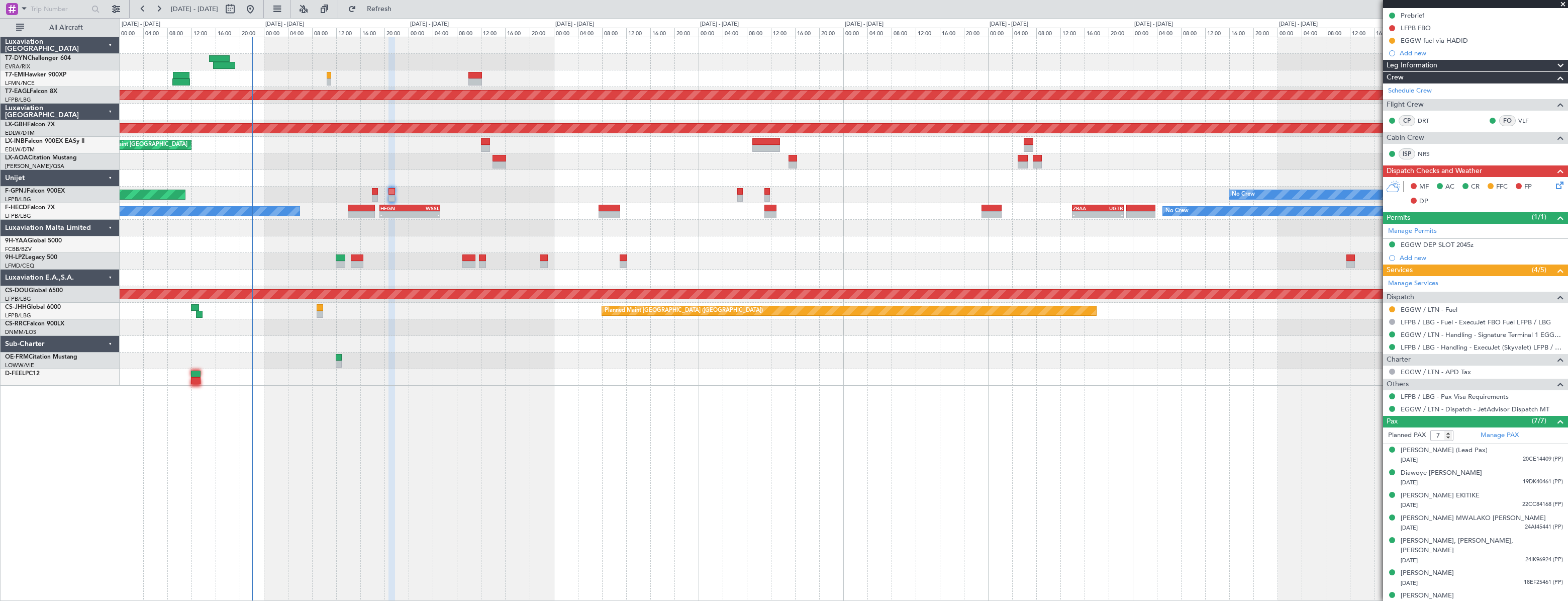
click at [1554, 183] on icon at bounding box center [1558, 183] width 8 height 8
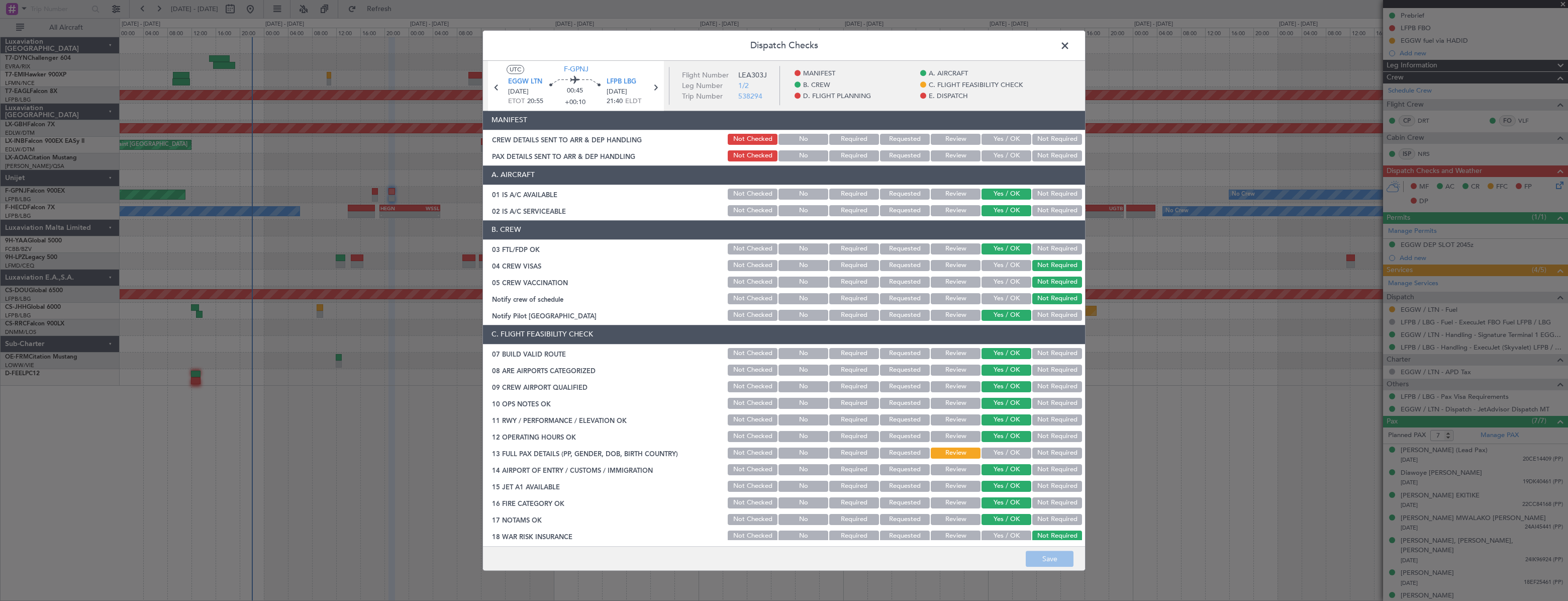
click at [994, 140] on button "Yes / OK" at bounding box center [1006, 139] width 50 height 11
click at [996, 154] on button "Yes / OK" at bounding box center [1006, 156] width 50 height 11
click at [1051, 555] on button "Save" at bounding box center [1049, 558] width 47 height 16
click at [1070, 49] on span at bounding box center [1070, 48] width 0 height 20
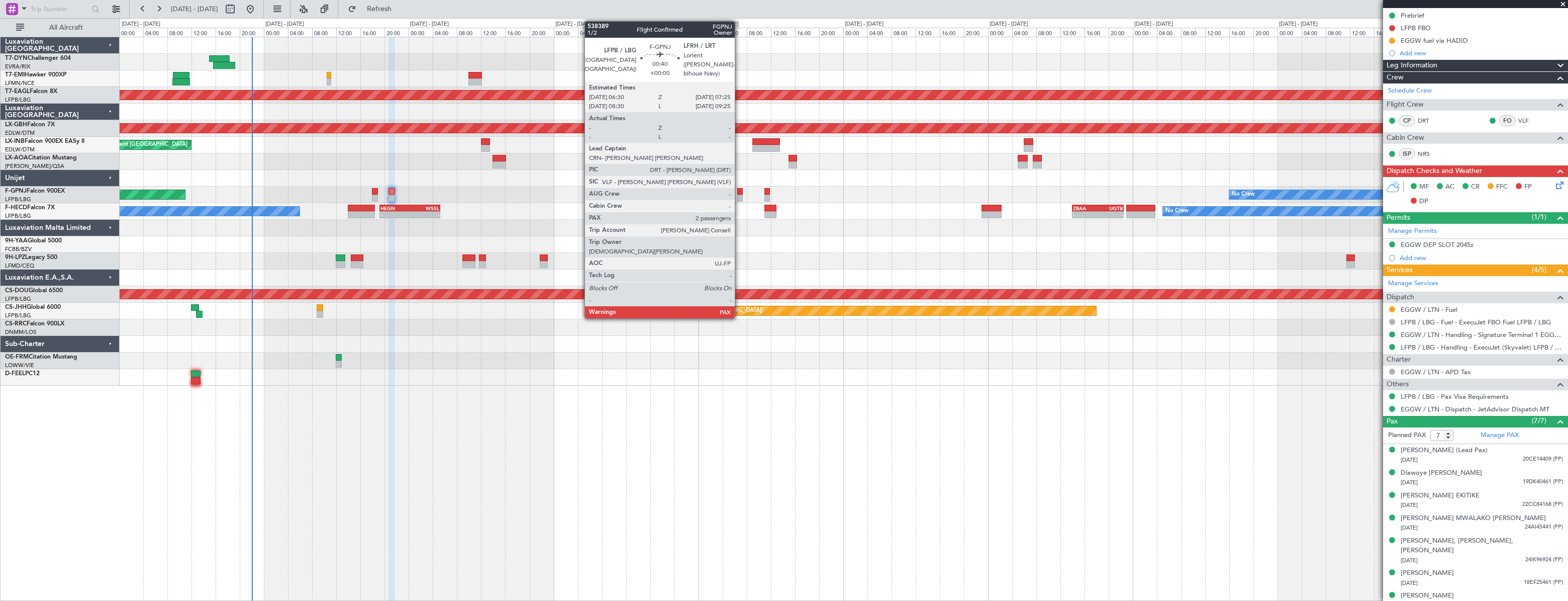
click at [740, 193] on div at bounding box center [740, 192] width 6 height 7
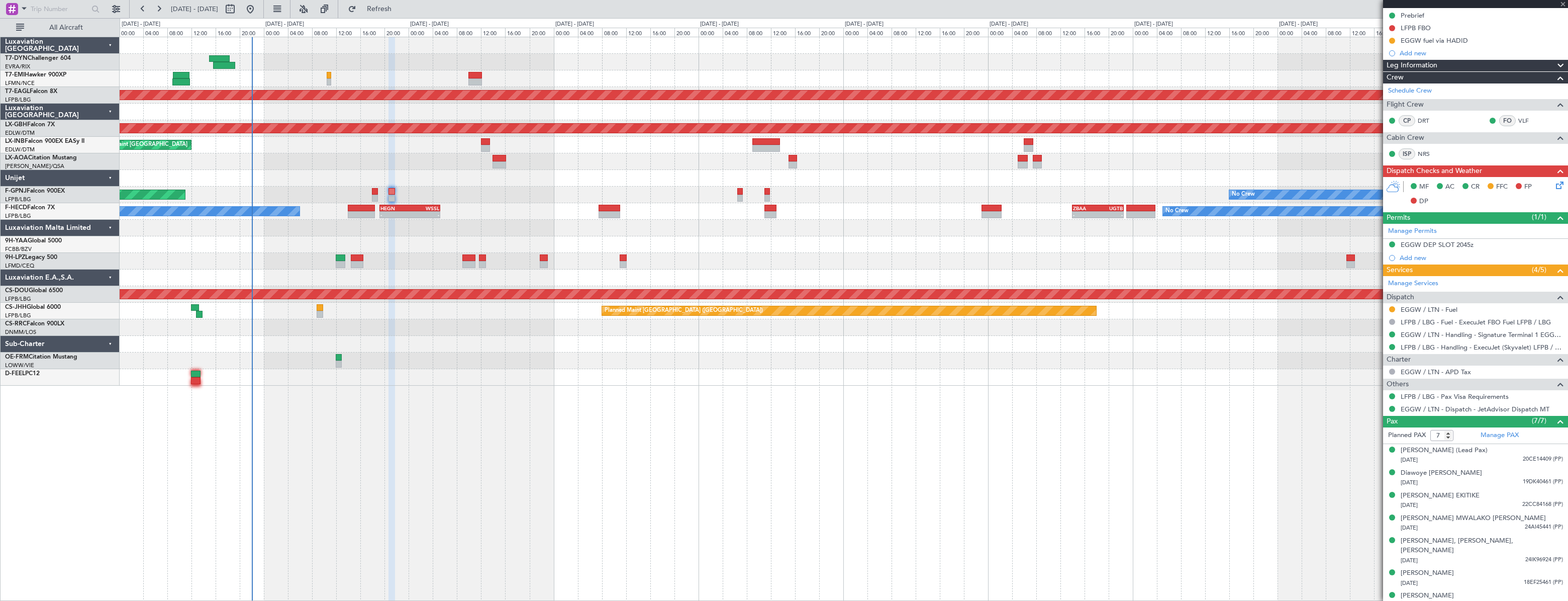
type input "4"
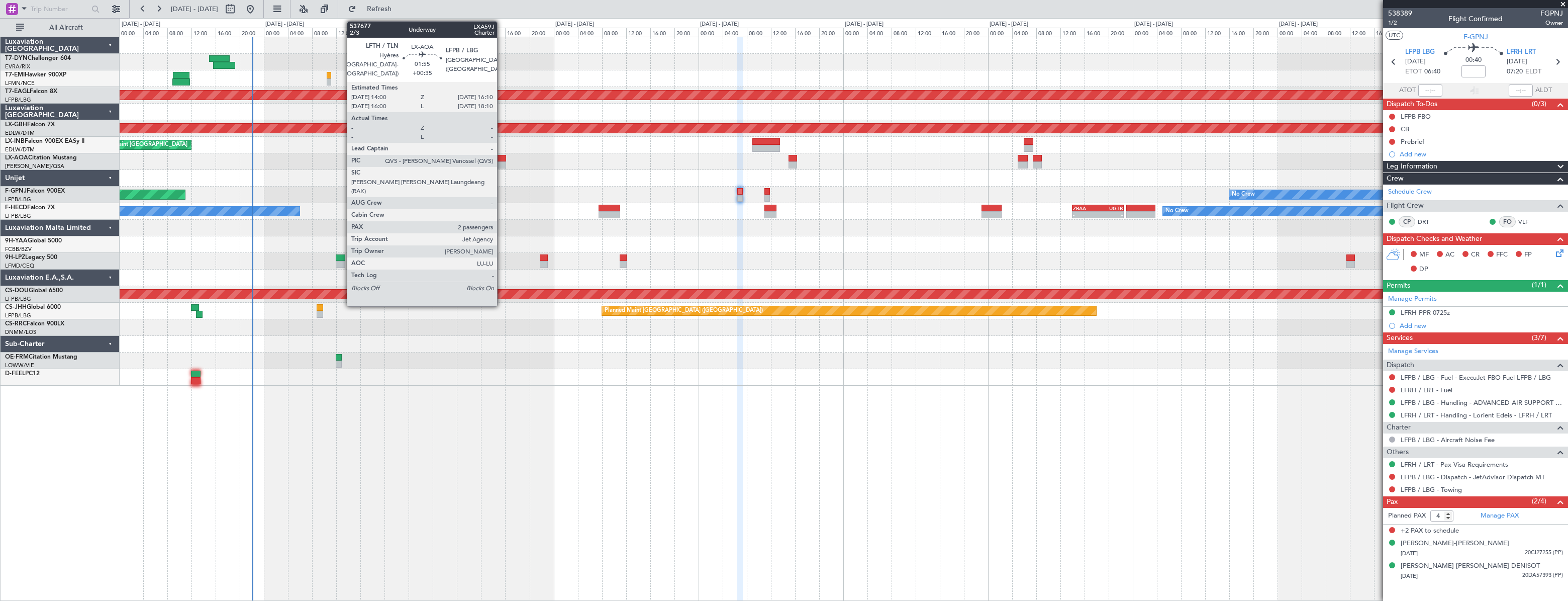
click at [502, 157] on div at bounding box center [499, 158] width 13 height 7
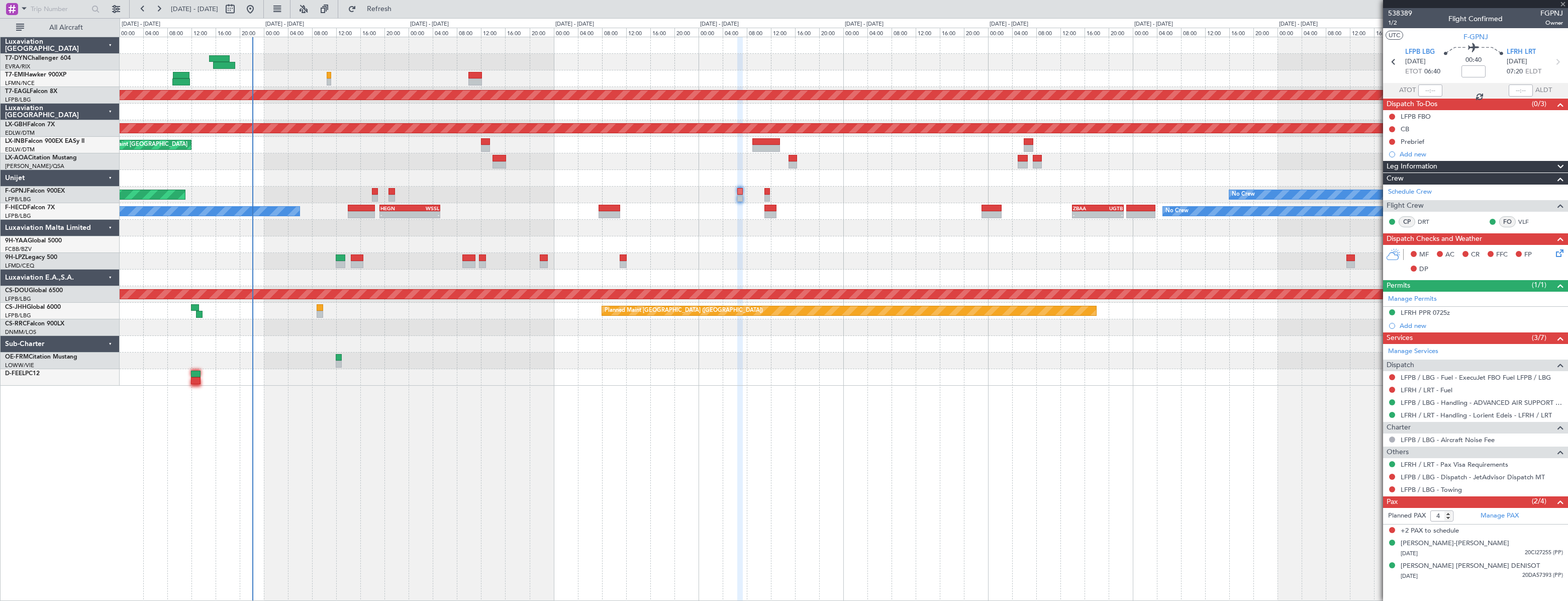
type input "+00:35"
type input "2"
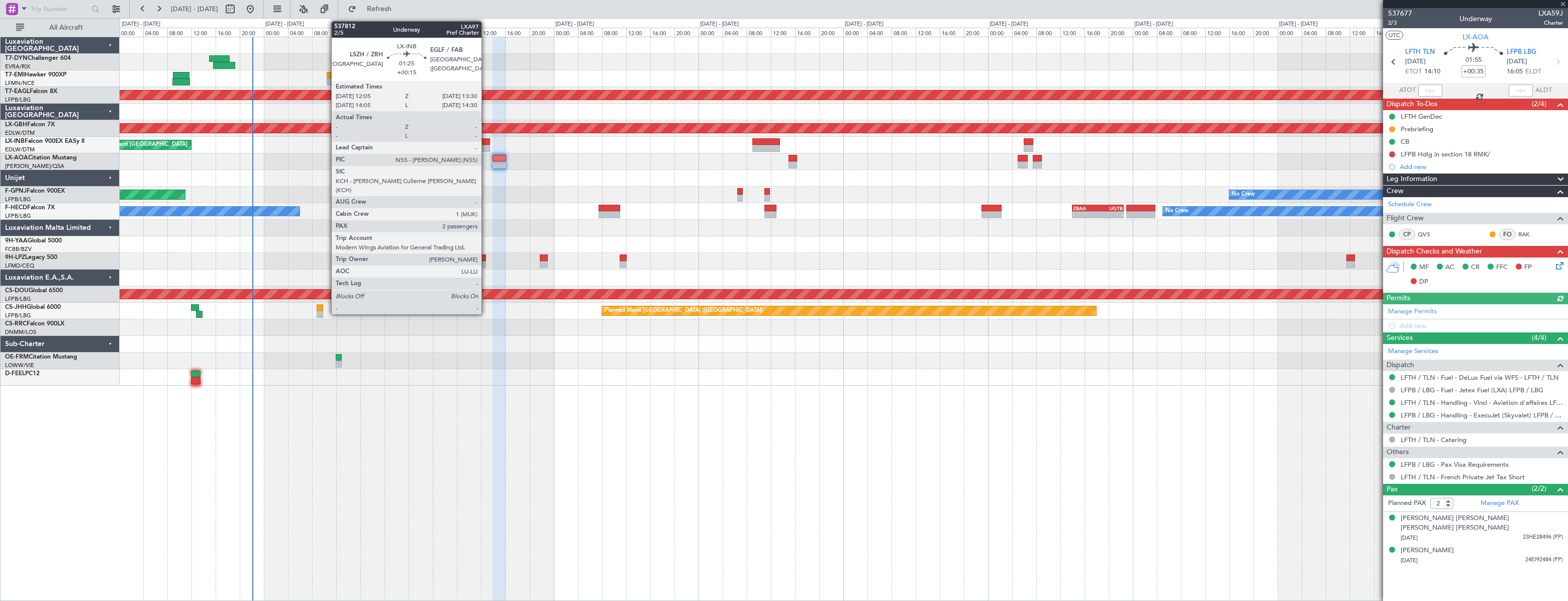
click at [486, 145] on div at bounding box center [485, 149] width 9 height 7
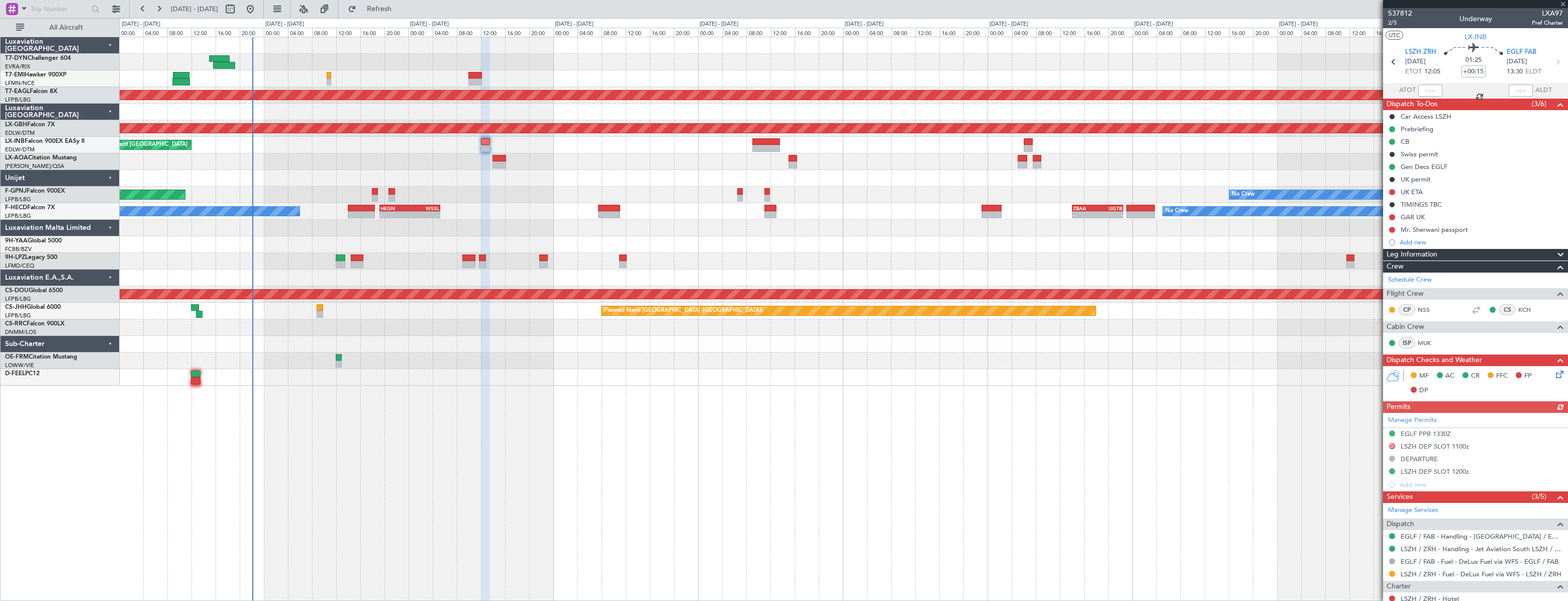
scroll to position [126, 0]
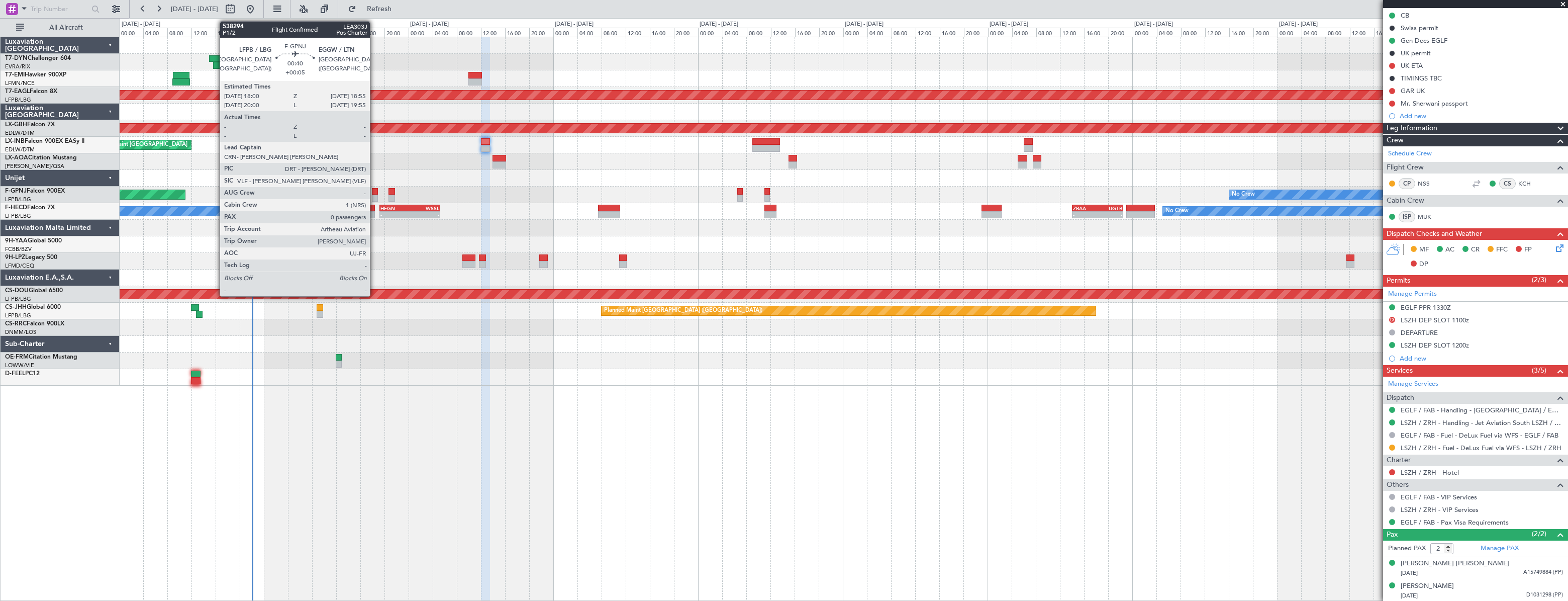
click at [374, 191] on div at bounding box center [375, 192] width 6 height 7
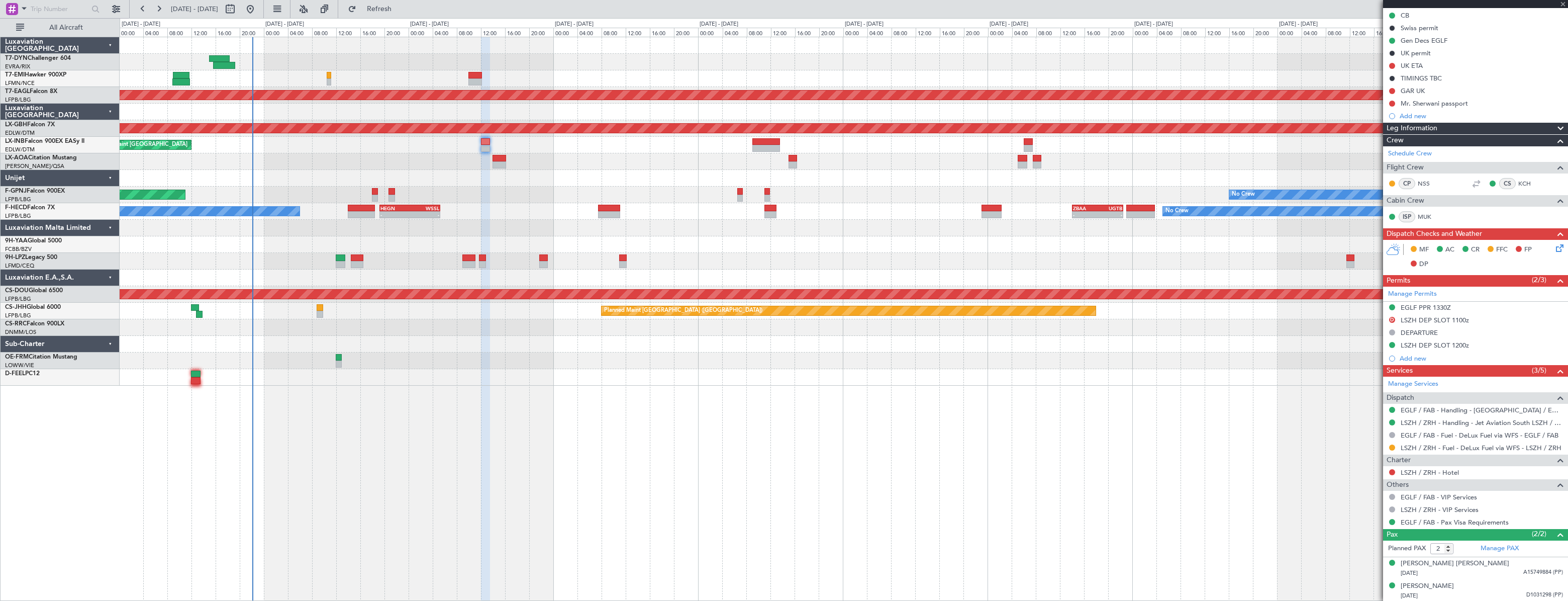
type input "+00:05"
type input "0"
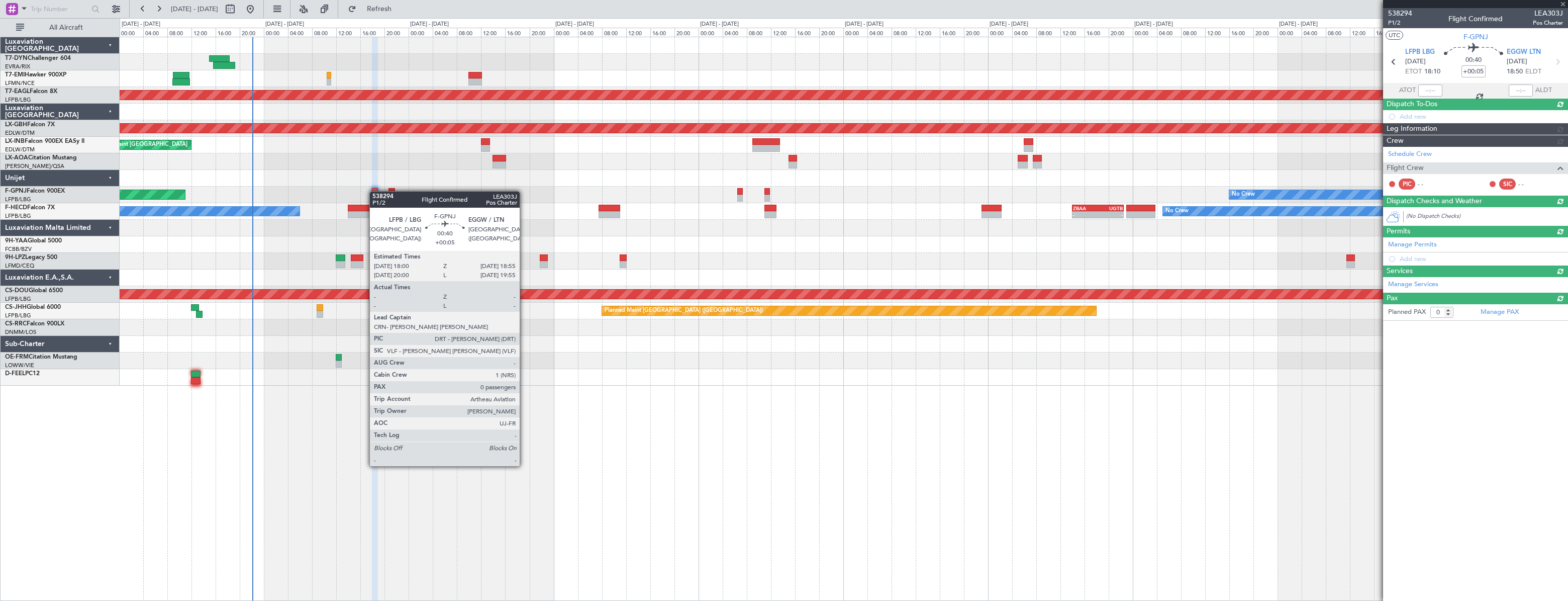
scroll to position [0, 0]
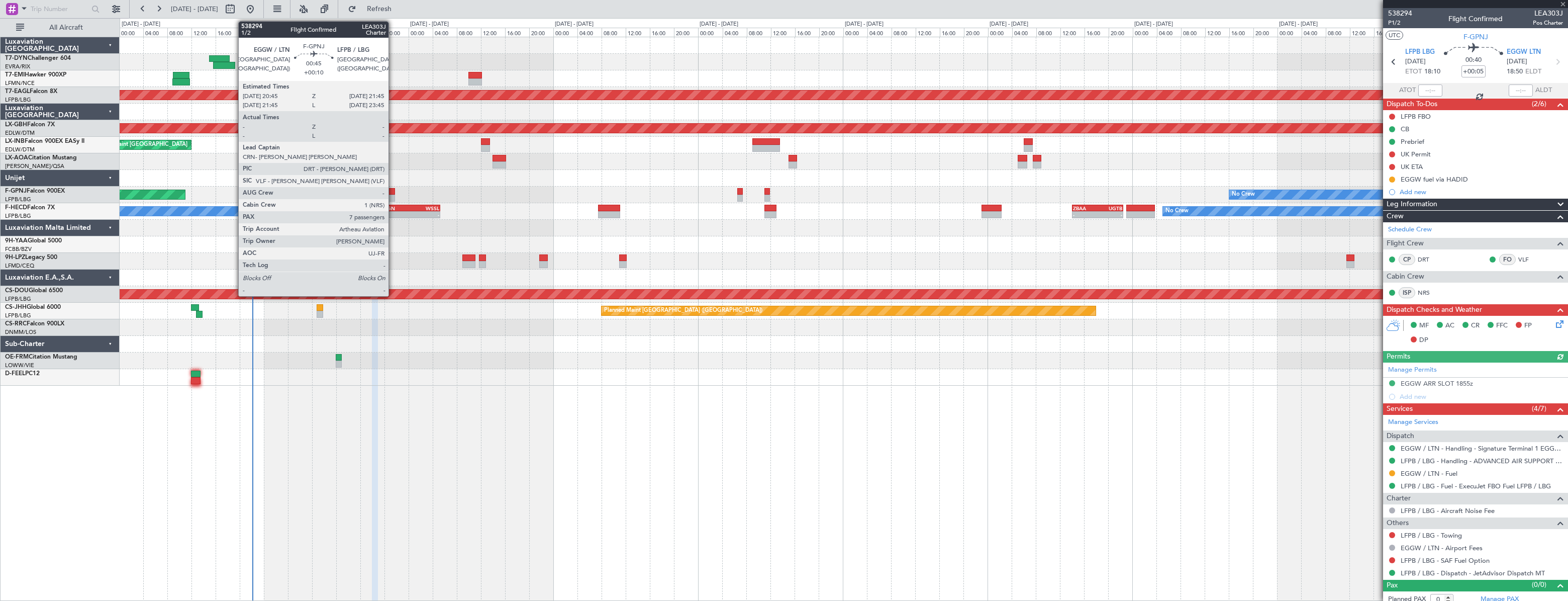
click at [393, 191] on div at bounding box center [391, 192] width 7 height 7
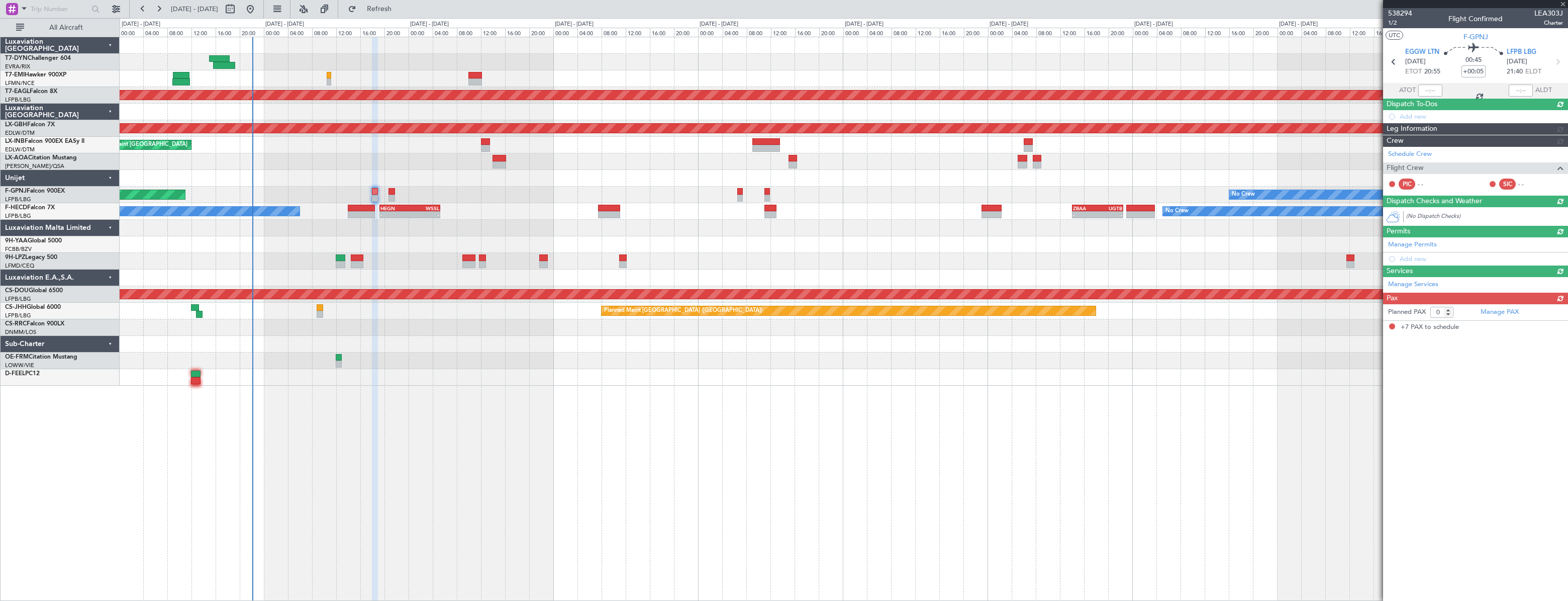
type input "+00:10"
type input "7"
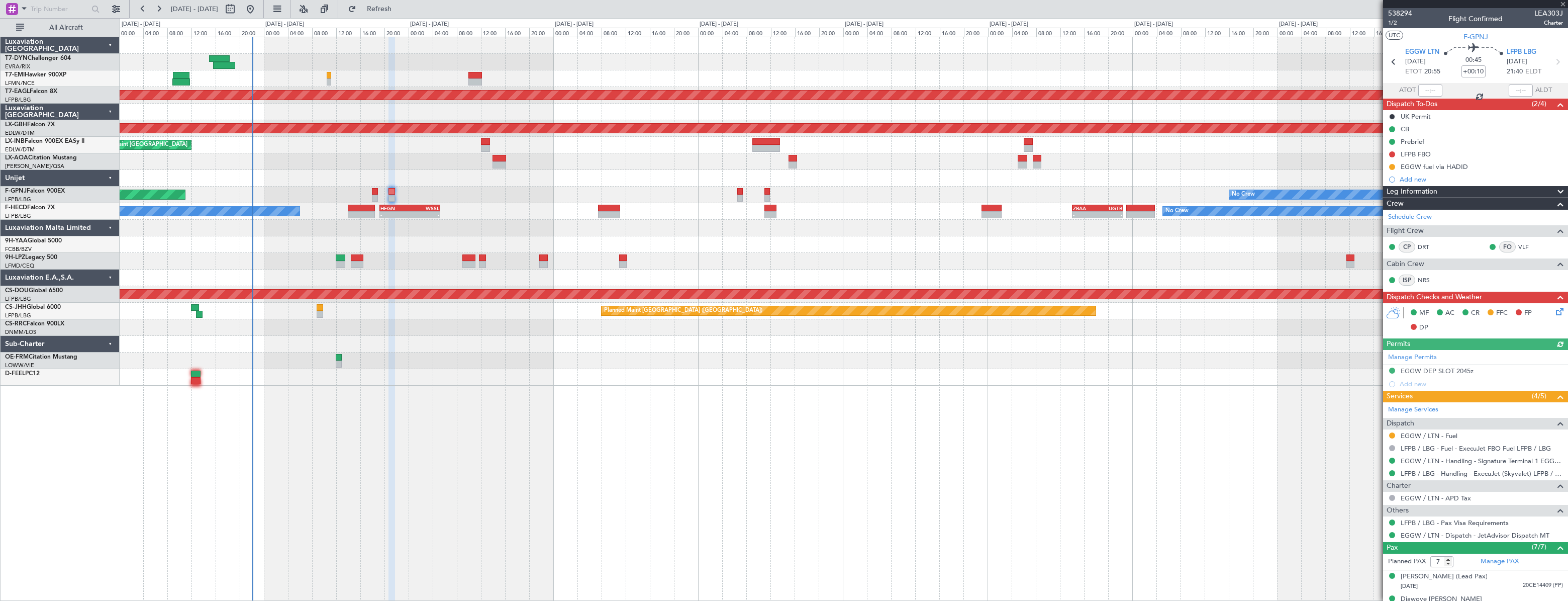
click at [397, 220] on div at bounding box center [844, 228] width 1447 height 16
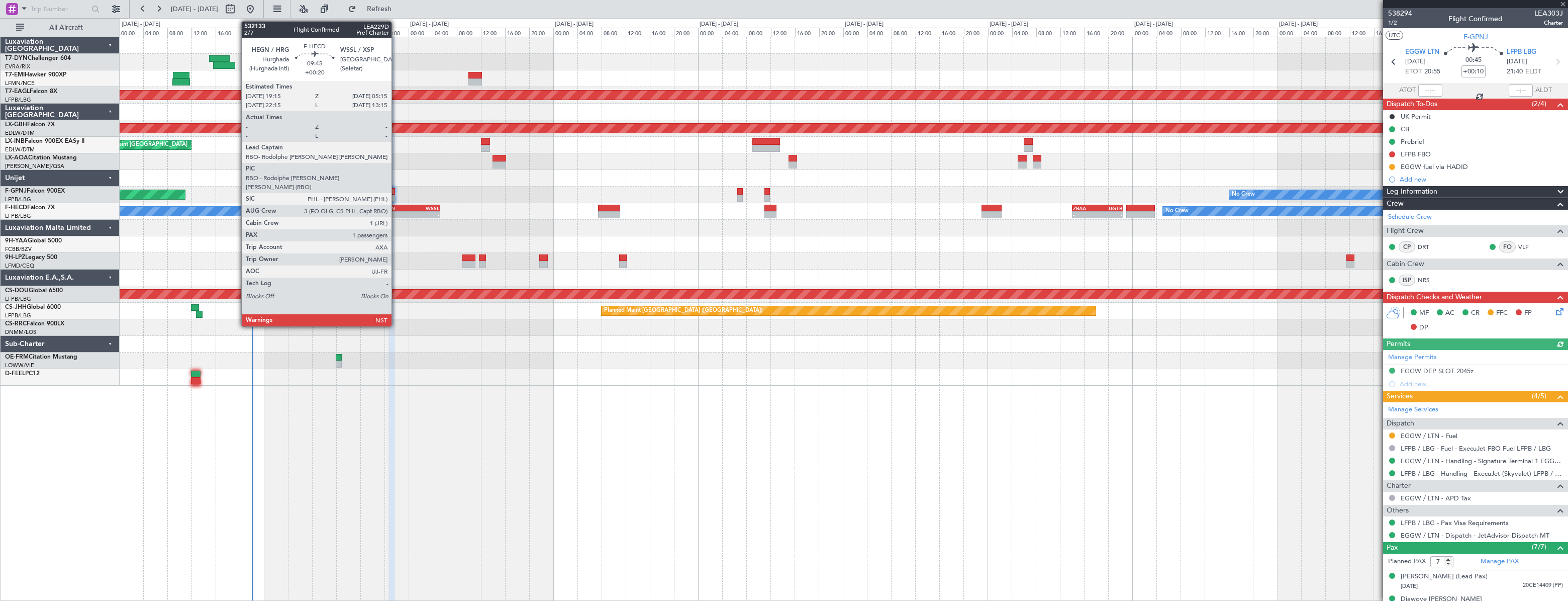
click at [396, 206] on div "HEGN" at bounding box center [395, 208] width 29 height 6
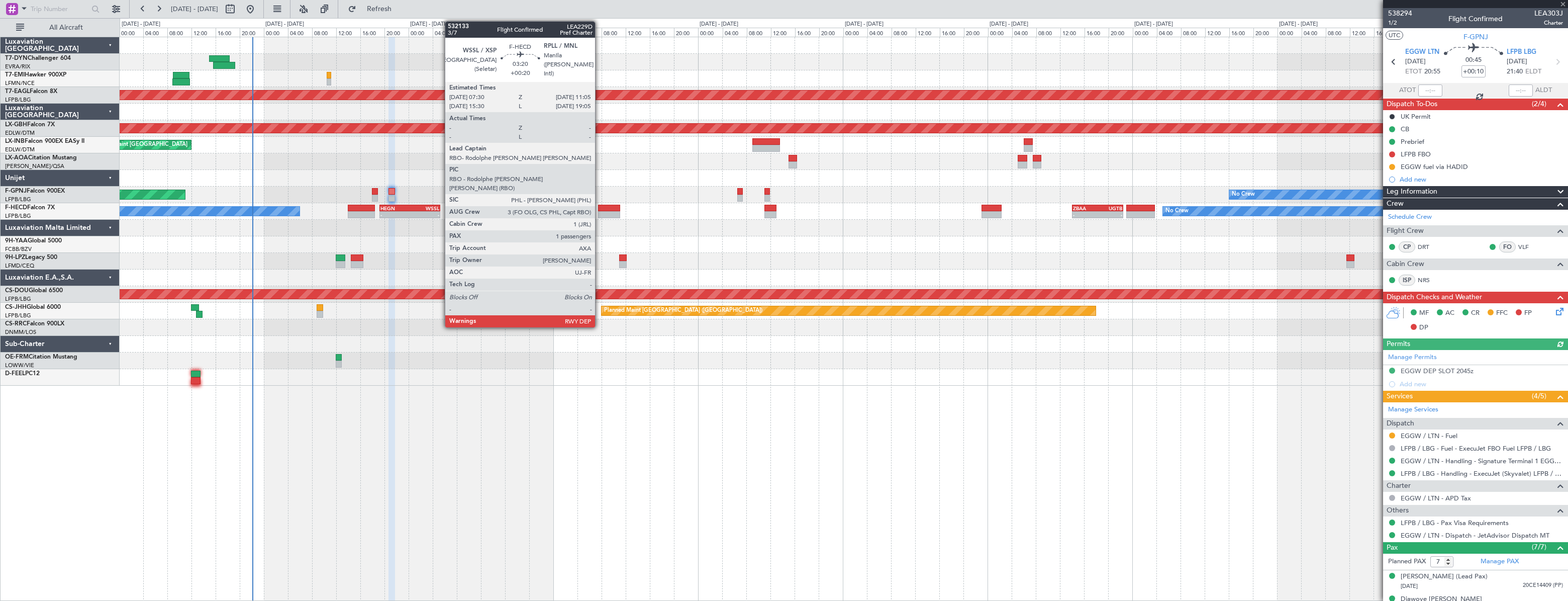
type input "+00:20"
type input "1"
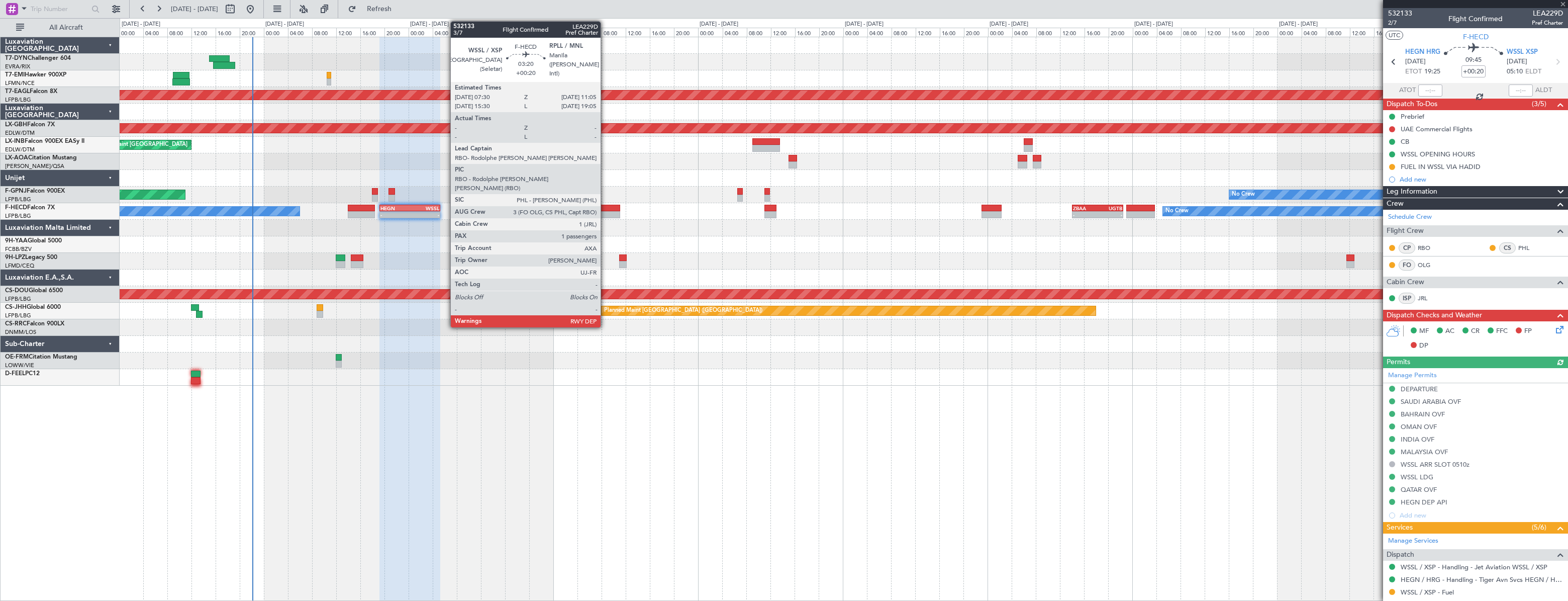
click at [605, 209] on div at bounding box center [609, 208] width 22 height 7
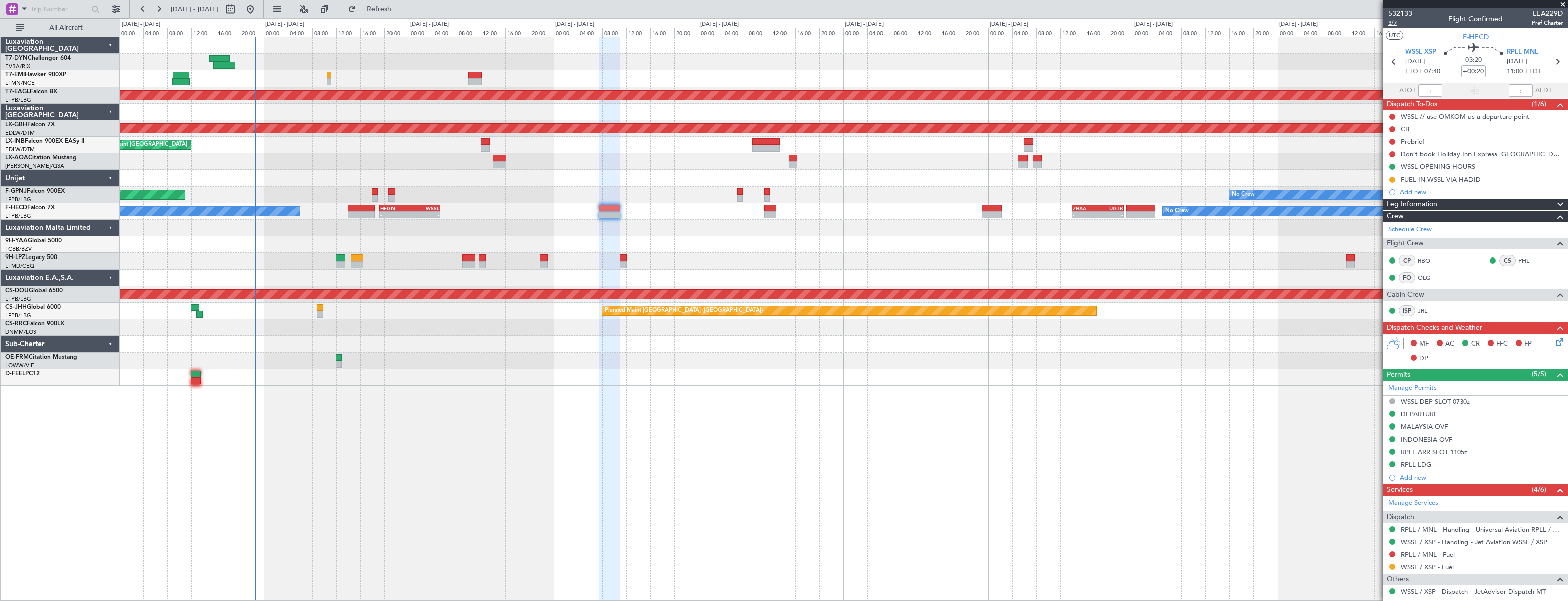
click at [1397, 20] on span "3/7" at bounding box center [1400, 23] width 24 height 9
click at [1391, 25] on span "3/7" at bounding box center [1400, 23] width 24 height 9
click at [1432, 529] on link "RPLL / MNL - Handling - Universal Aviation RPLL / MNL" at bounding box center [1482, 529] width 163 height 9
click at [1451, 539] on link "WSSL / XSP - Handling - Jet Aviation WSSL / XSP" at bounding box center [1474, 542] width 147 height 9
click at [1554, 339] on icon at bounding box center [1558, 340] width 8 height 8
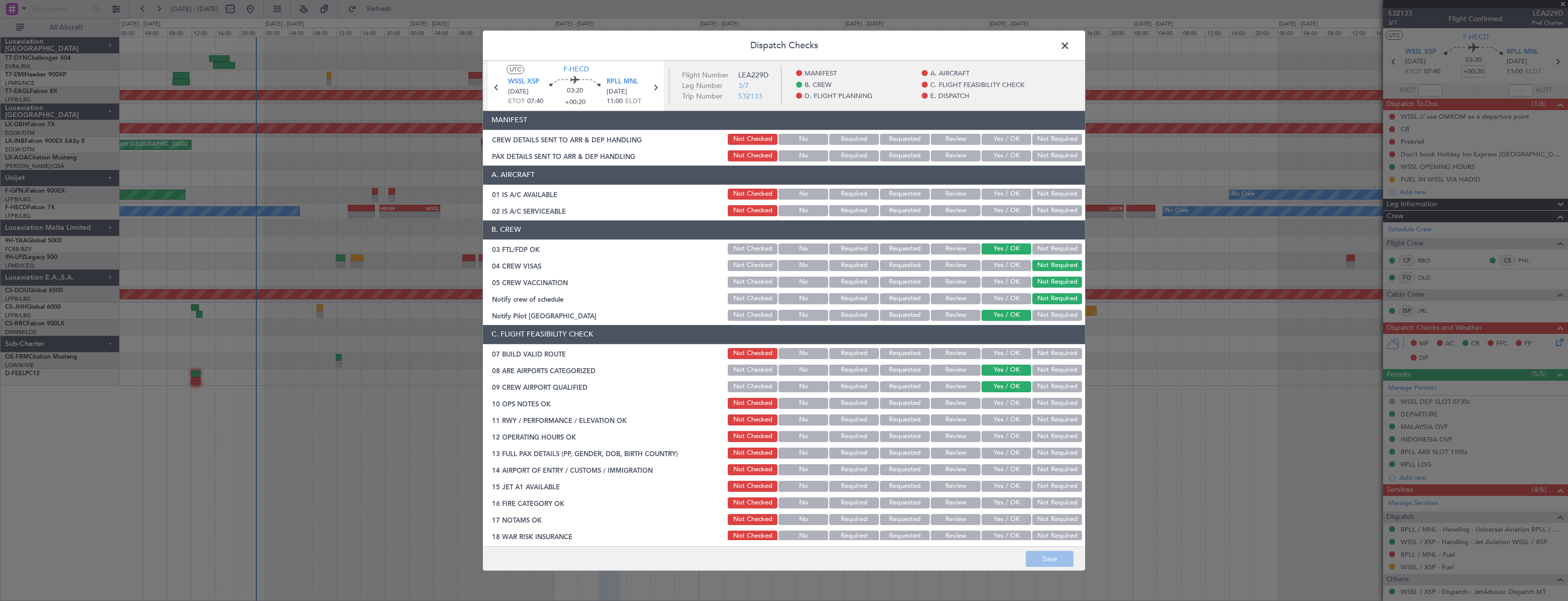
click at [1005, 135] on button "Yes / OK" at bounding box center [1006, 139] width 50 height 11
click at [1006, 161] on div "Yes / OK" at bounding box center [1005, 155] width 51 height 14
click at [1004, 156] on button "Yes / OK" at bounding box center [1006, 156] width 50 height 11
click at [1051, 558] on button "Save" at bounding box center [1049, 558] width 47 height 16
click at [1070, 46] on span at bounding box center [1070, 48] width 0 height 20
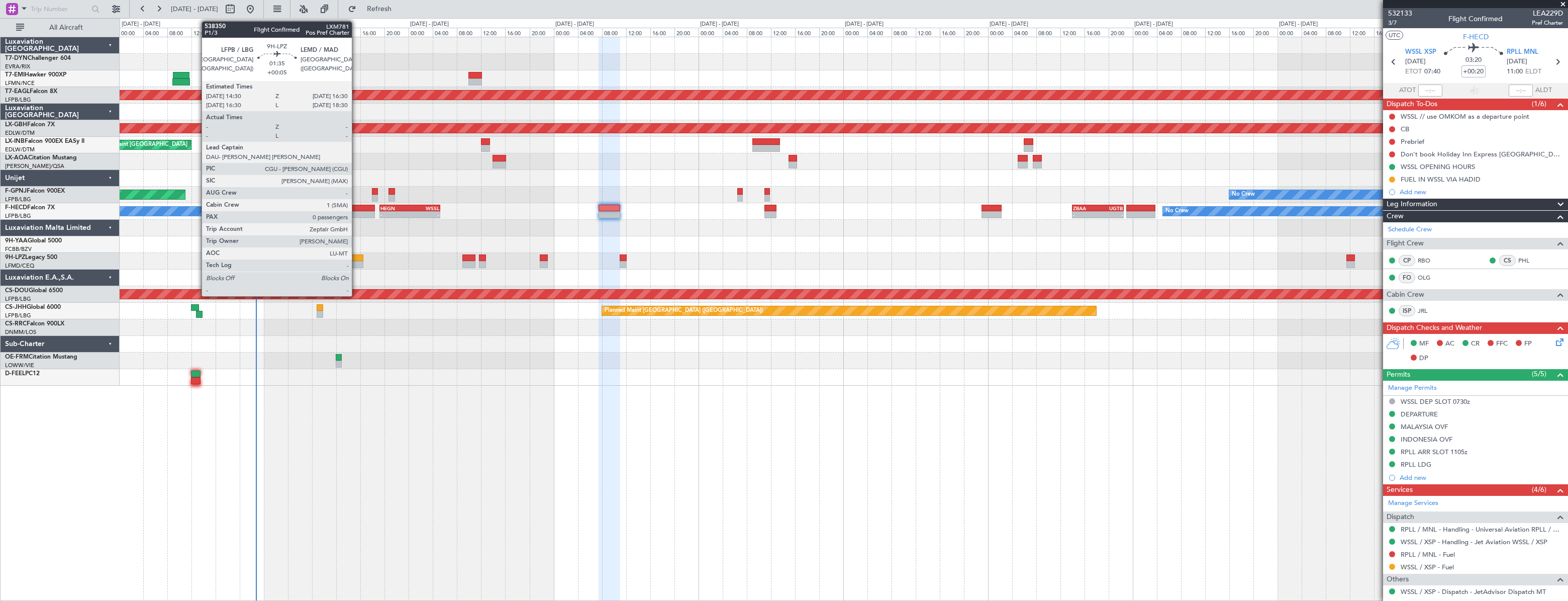
click at [356, 258] on div at bounding box center [357, 258] width 13 height 7
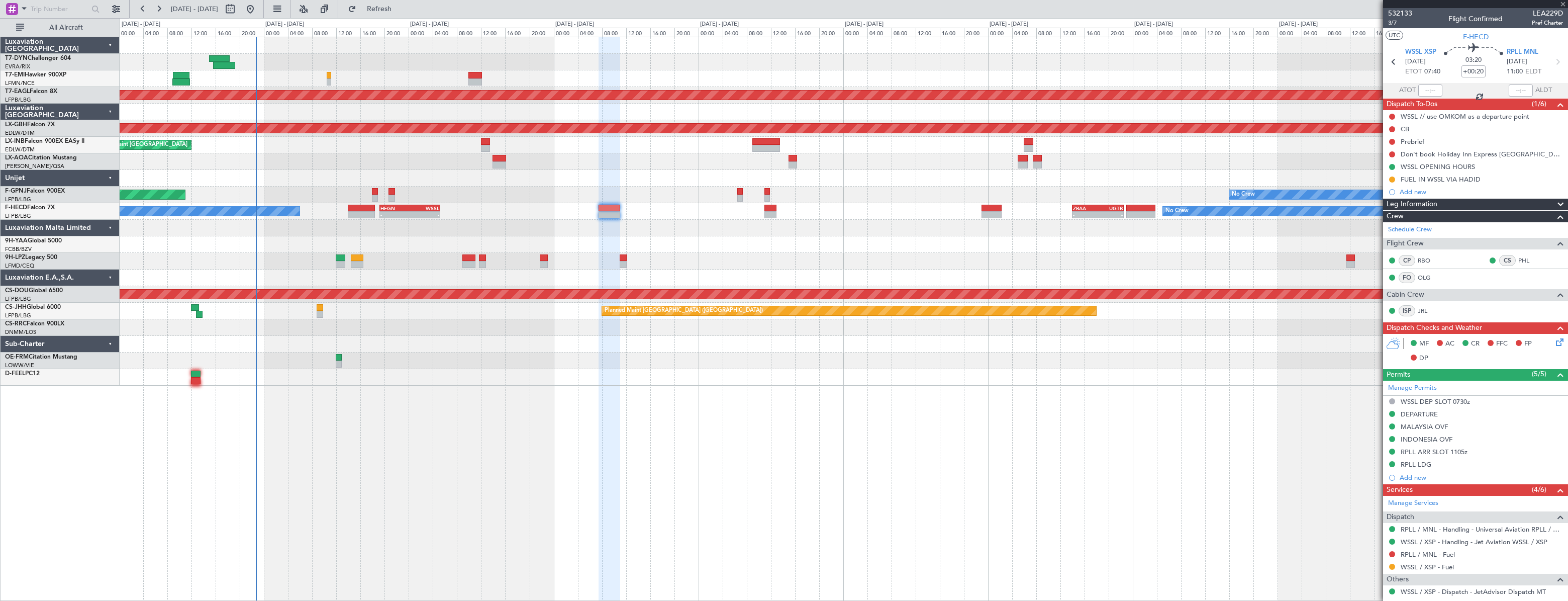
type input "+00:05"
type input "0"
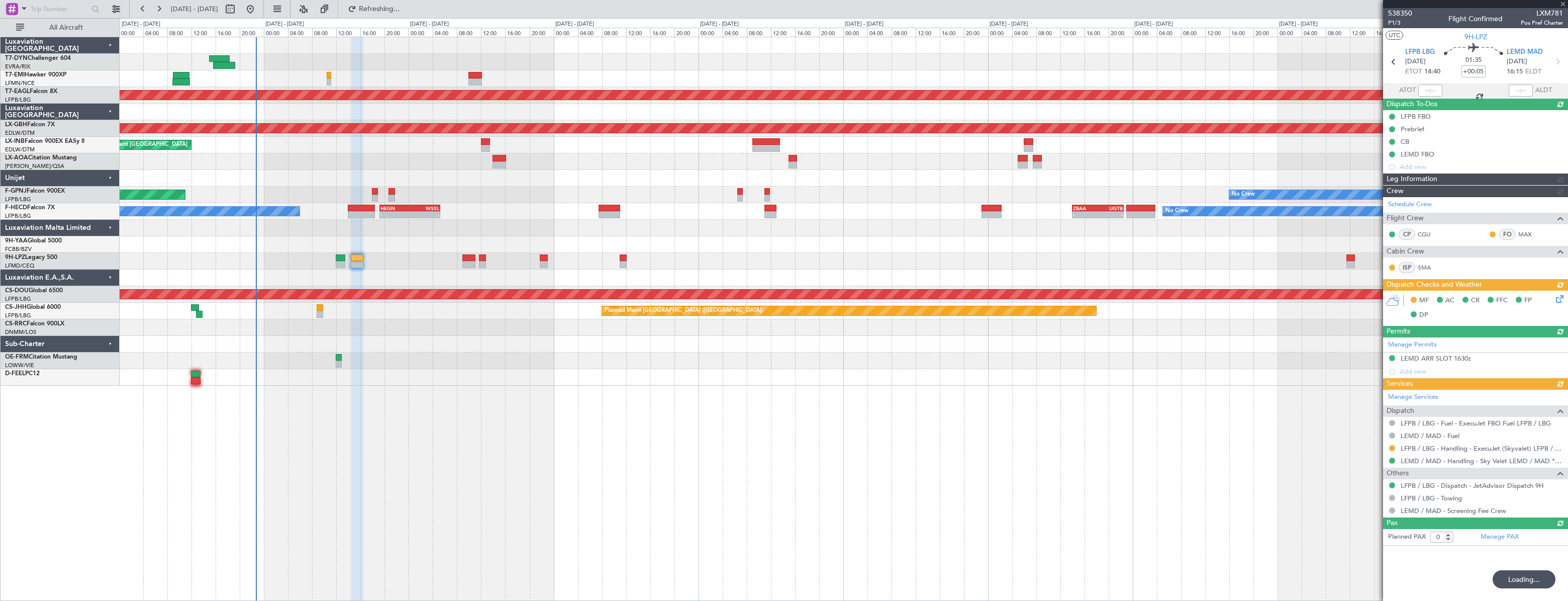
click at [1560, 298] on div "MF AC CR FFC FP DP" at bounding box center [1475, 308] width 185 height 35
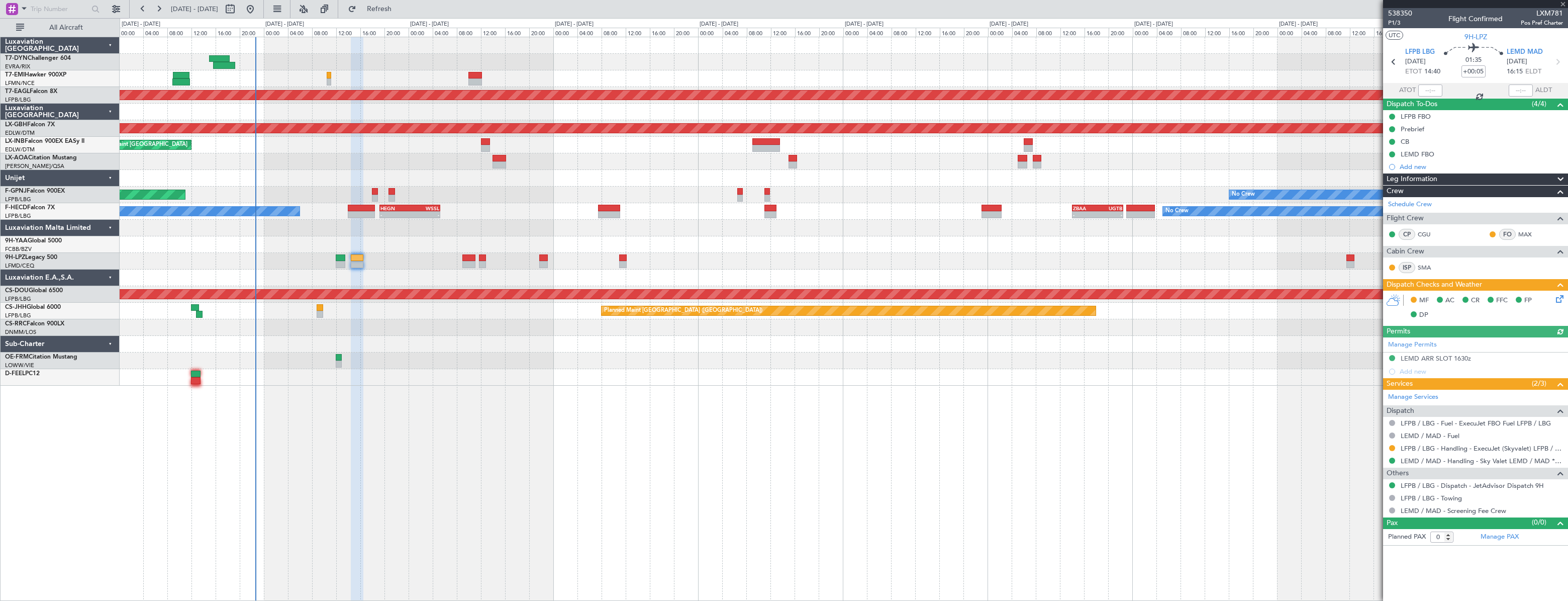
click at [1560, 300] on icon at bounding box center [1558, 297] width 8 height 8
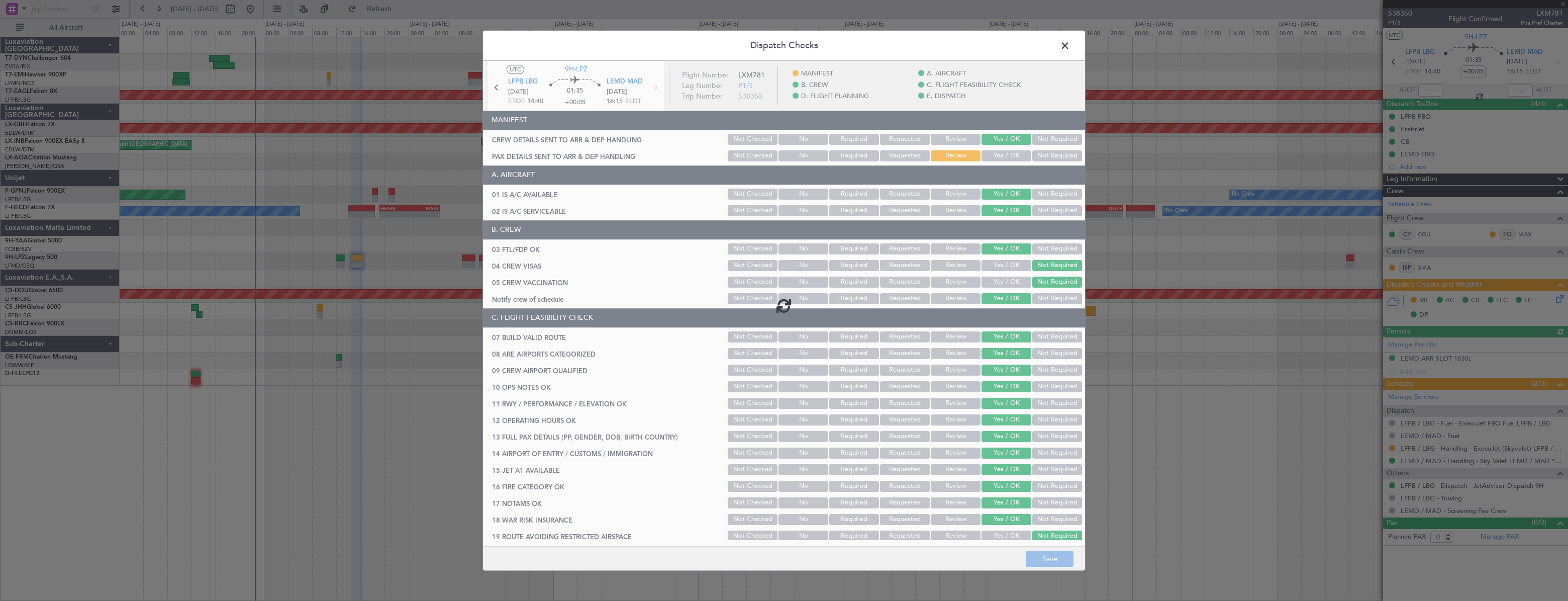
click at [1004, 160] on div at bounding box center [783, 306] width 602 height 490
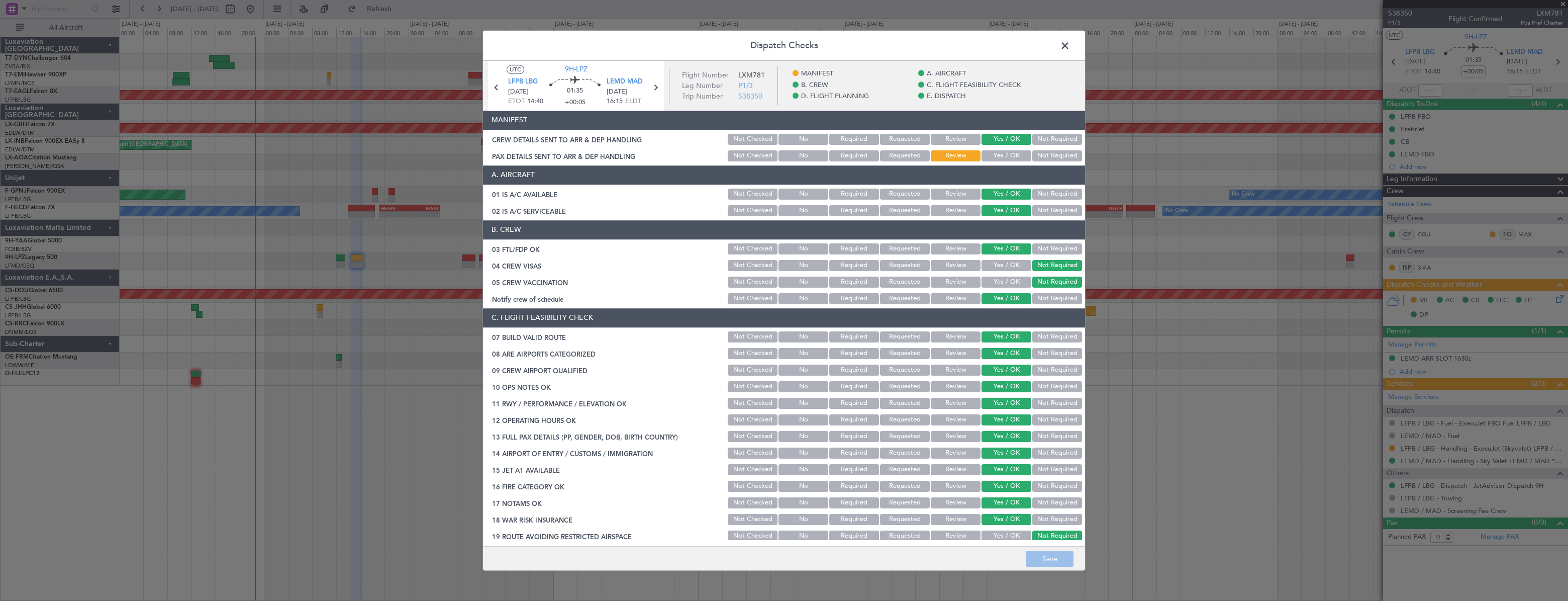
click at [999, 156] on button "Yes / OK" at bounding box center [1006, 156] width 50 height 11
click at [1042, 555] on button "Save" at bounding box center [1049, 558] width 47 height 16
click at [1070, 50] on span at bounding box center [1070, 48] width 0 height 20
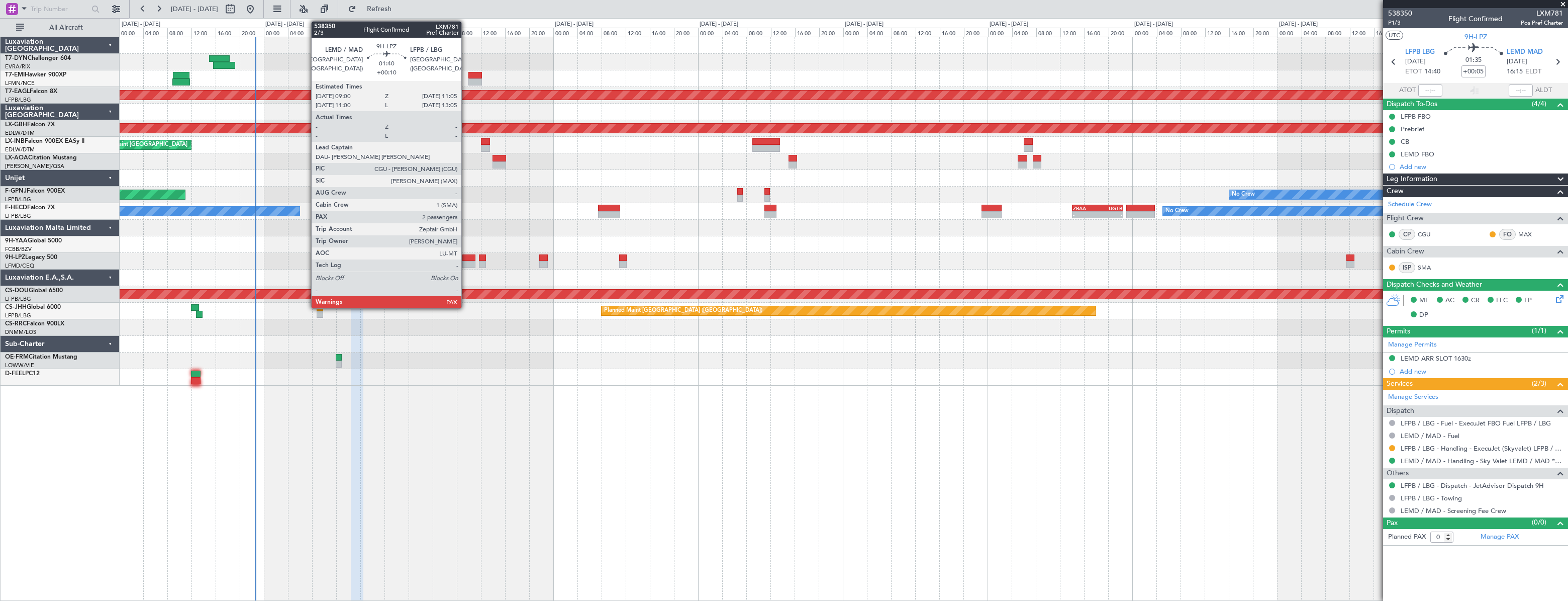
click at [466, 260] on div at bounding box center [469, 258] width 13 height 7
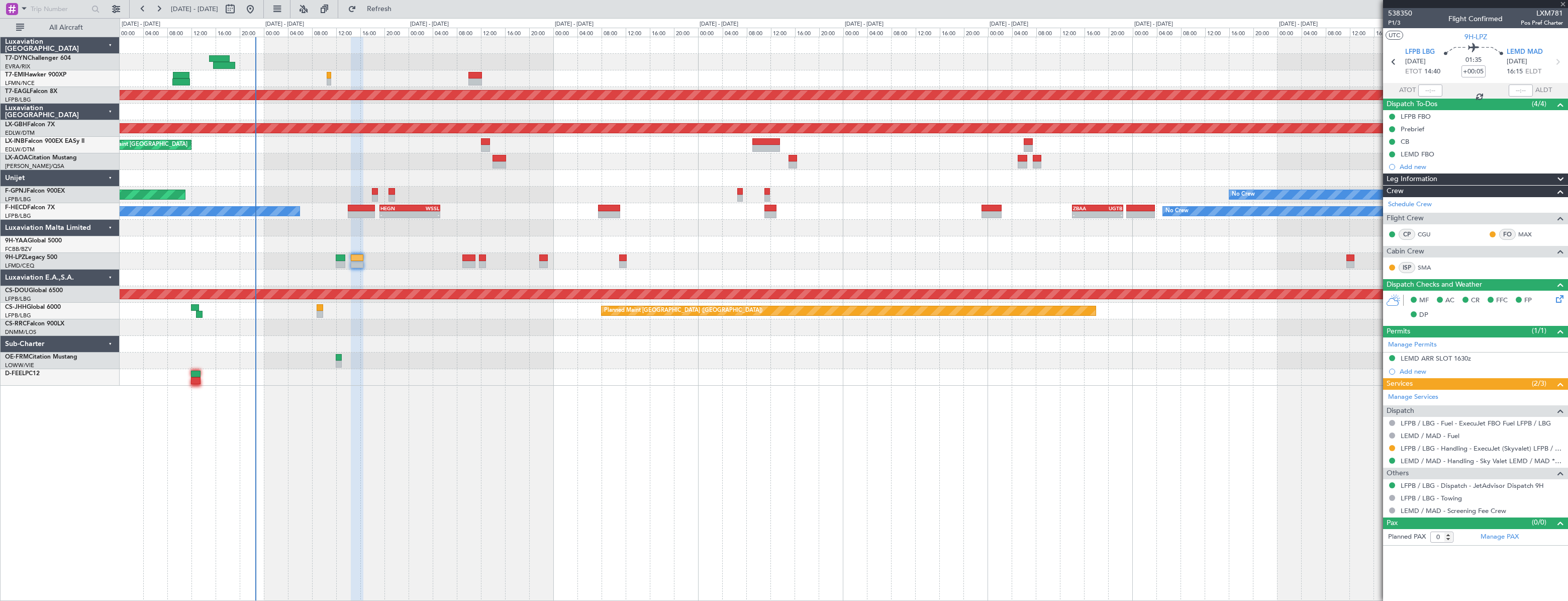
type input "+00:10"
type input "4"
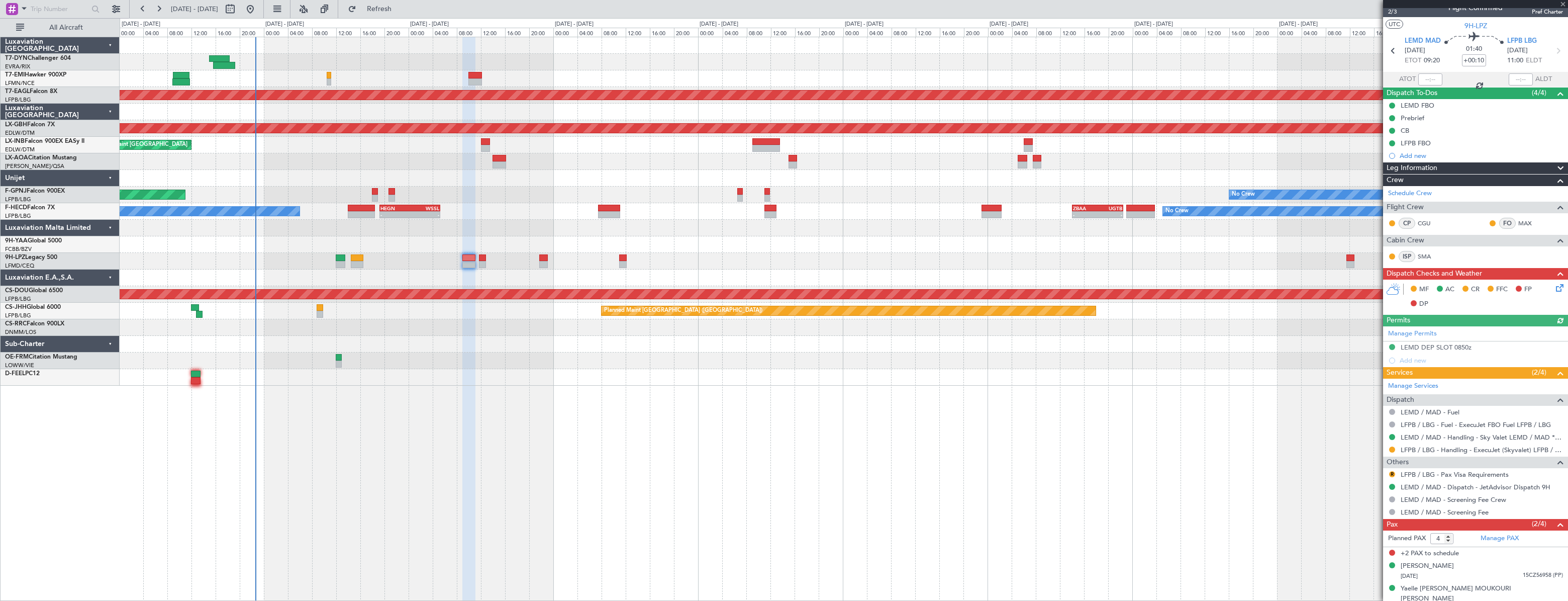
scroll to position [14, 0]
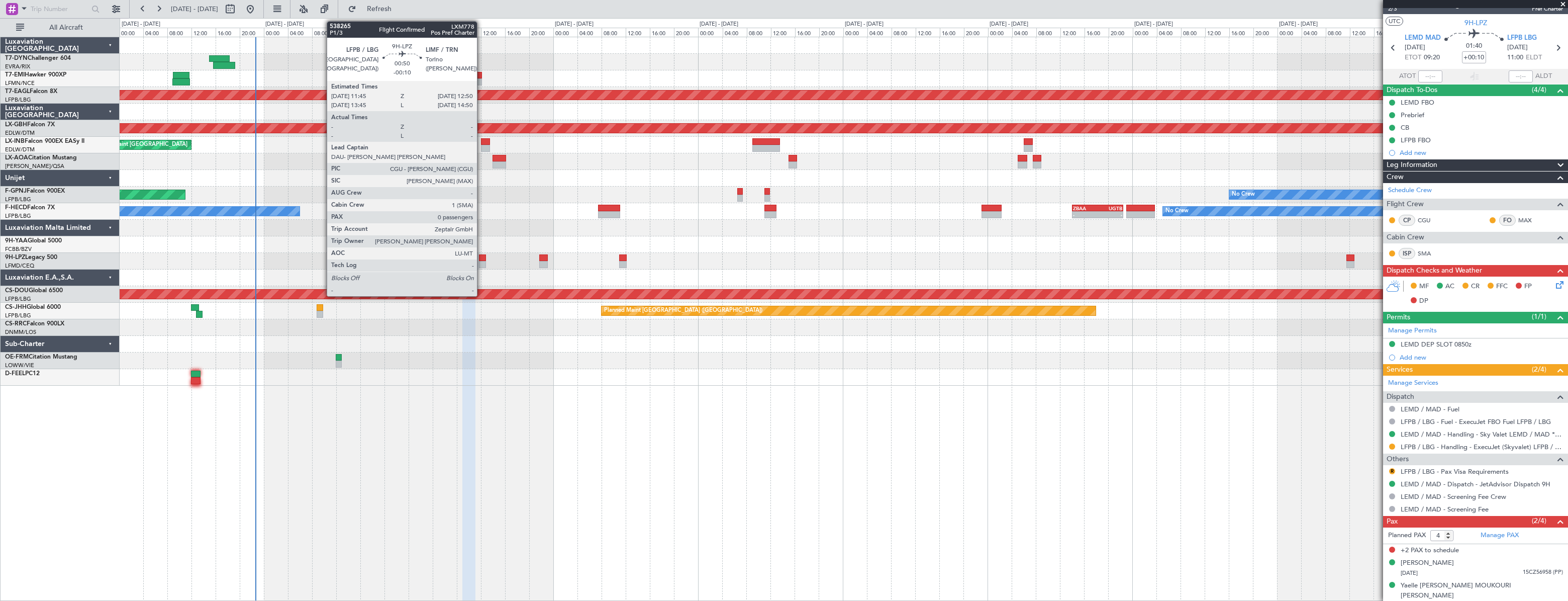
click at [481, 259] on div at bounding box center [483, 258] width 7 height 7
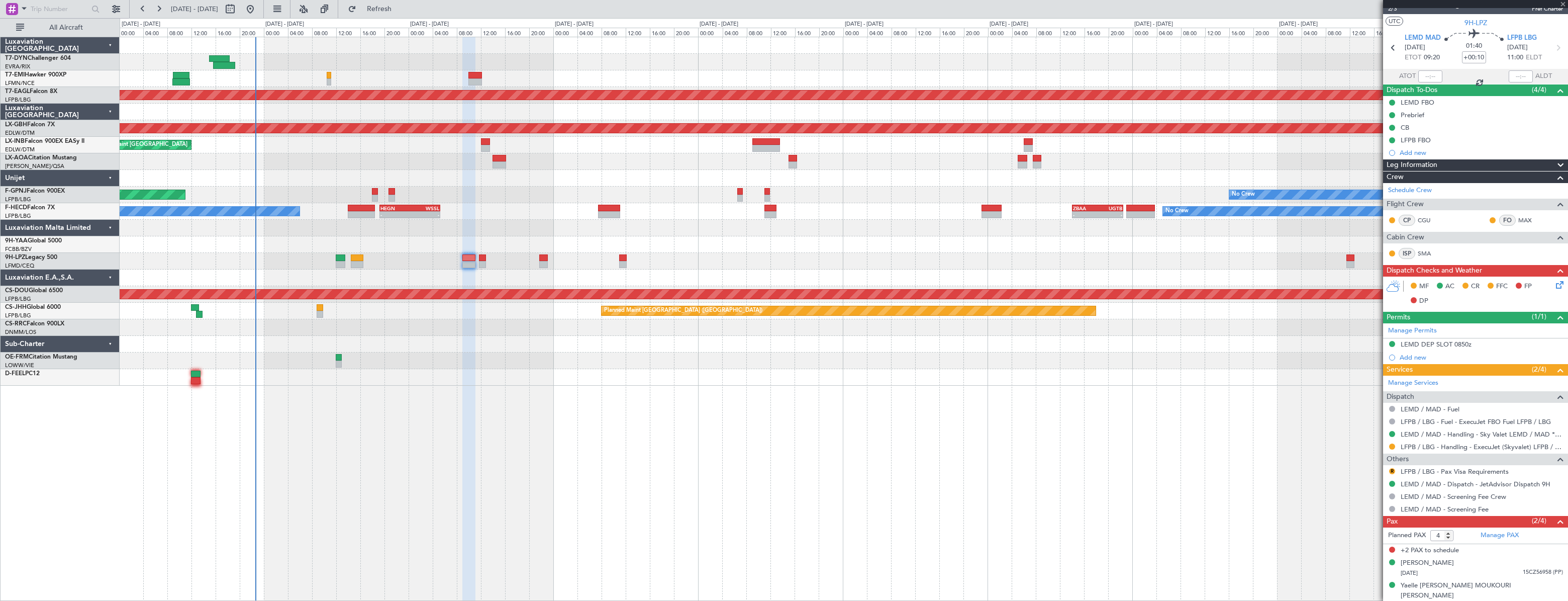
type input "-00:10"
type input "0"
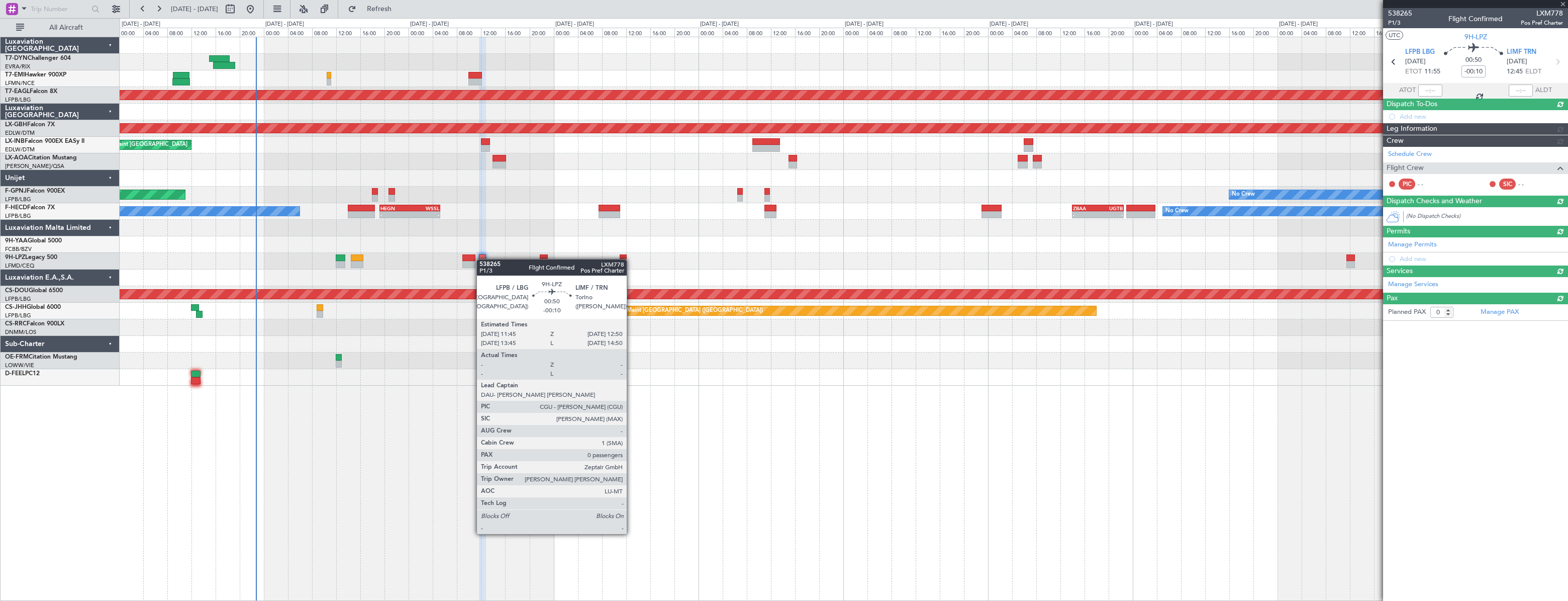
scroll to position [0, 0]
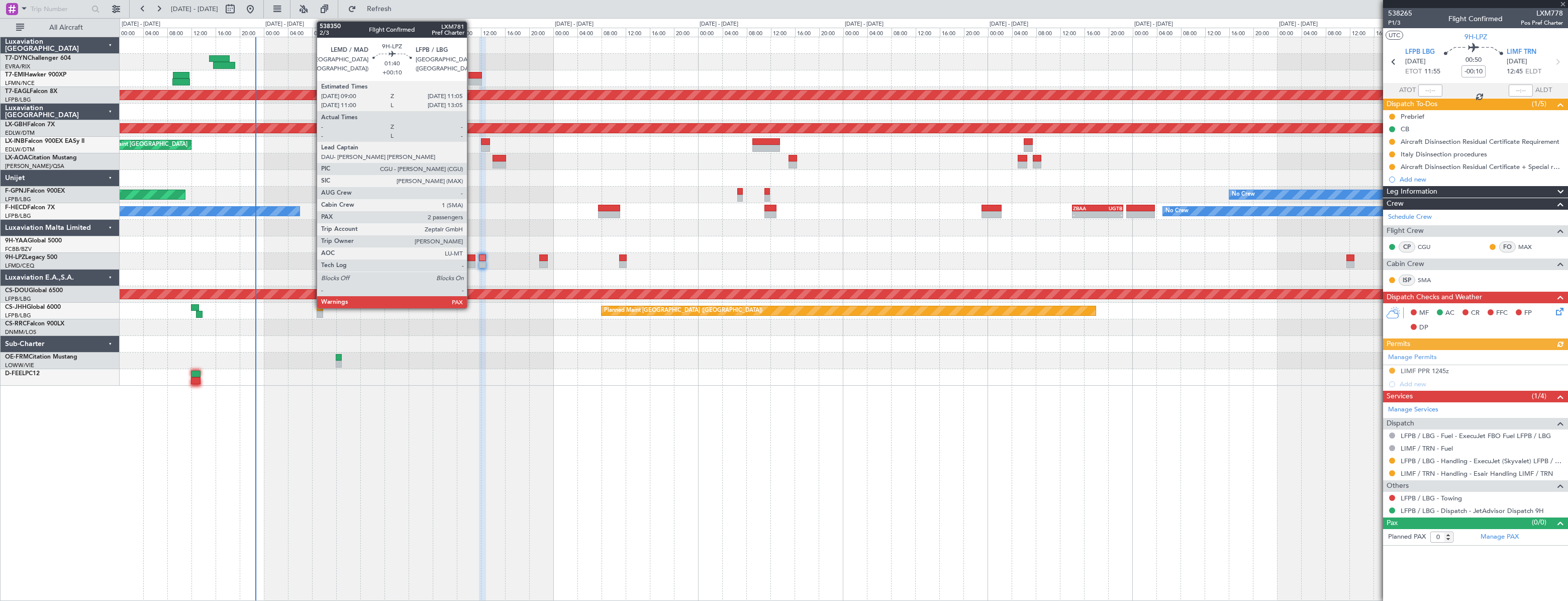
click at [471, 258] on div at bounding box center [469, 258] width 13 height 7
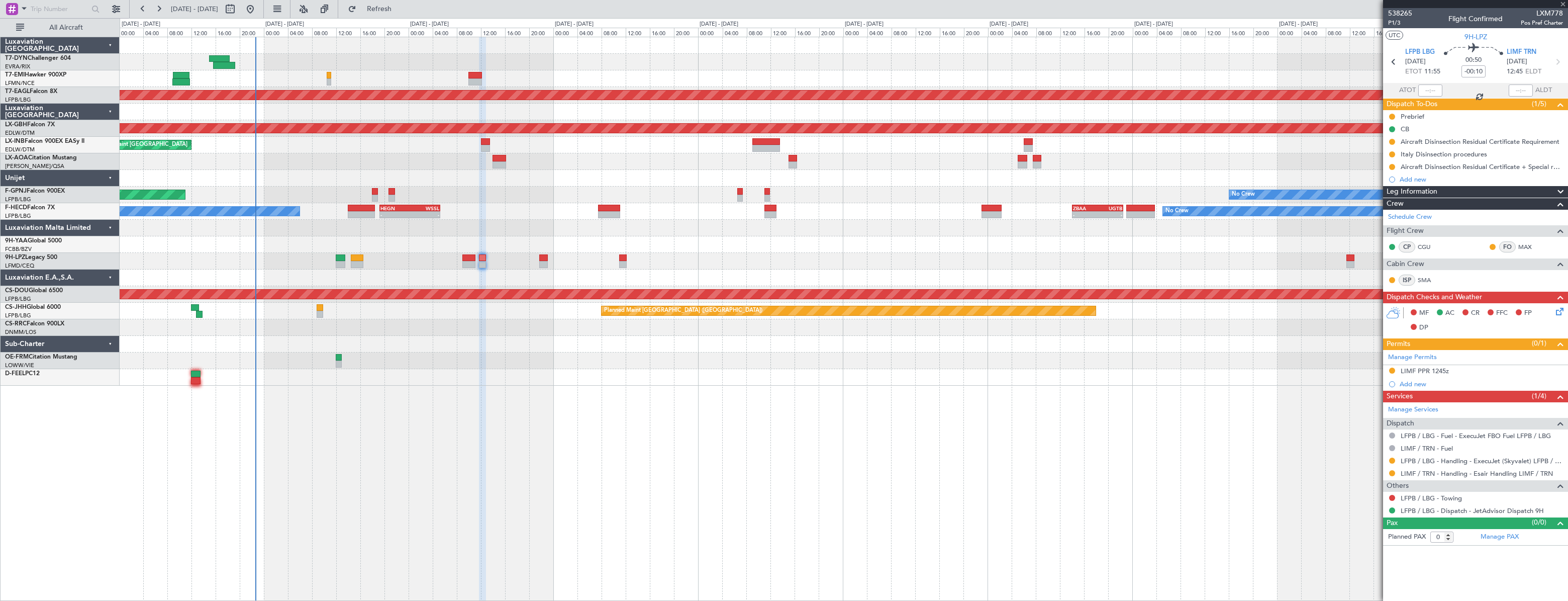
type input "+00:10"
type input "4"
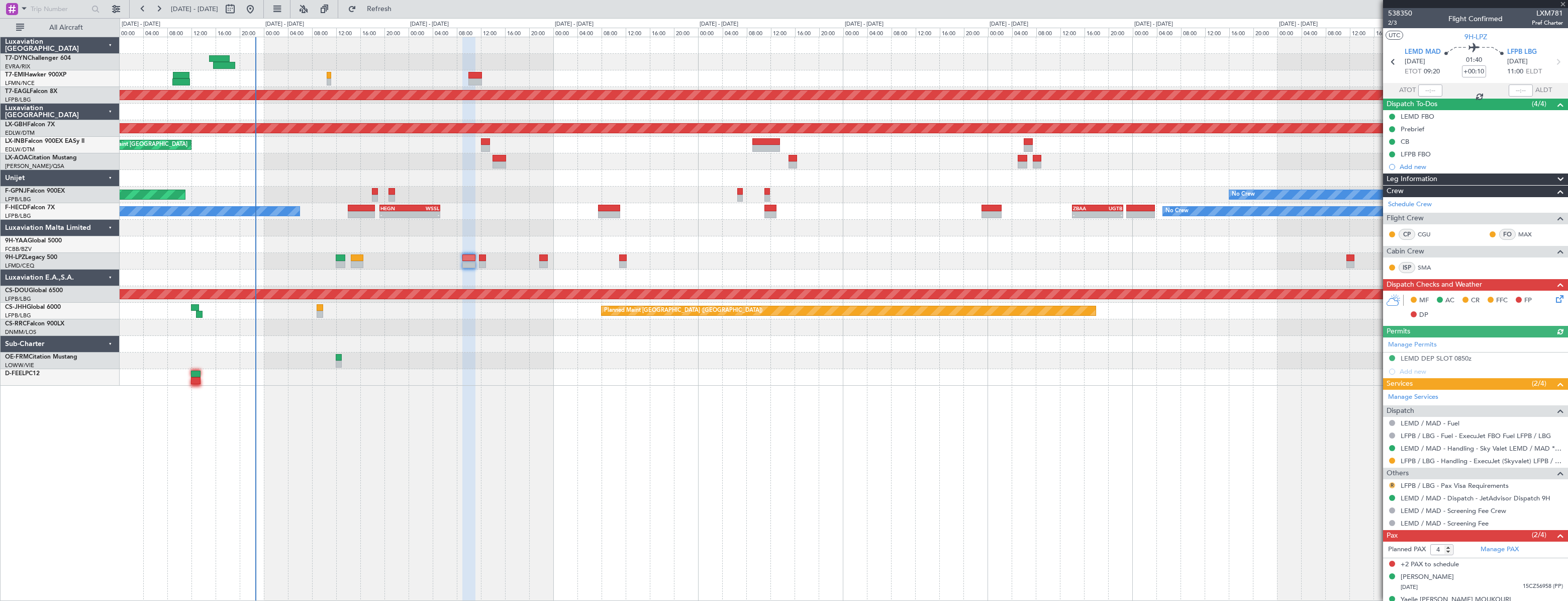
click at [1394, 485] on button "R" at bounding box center [1392, 485] width 6 height 6
click at [1371, 406] on span "Requested" at bounding box center [1363, 409] width 32 height 10
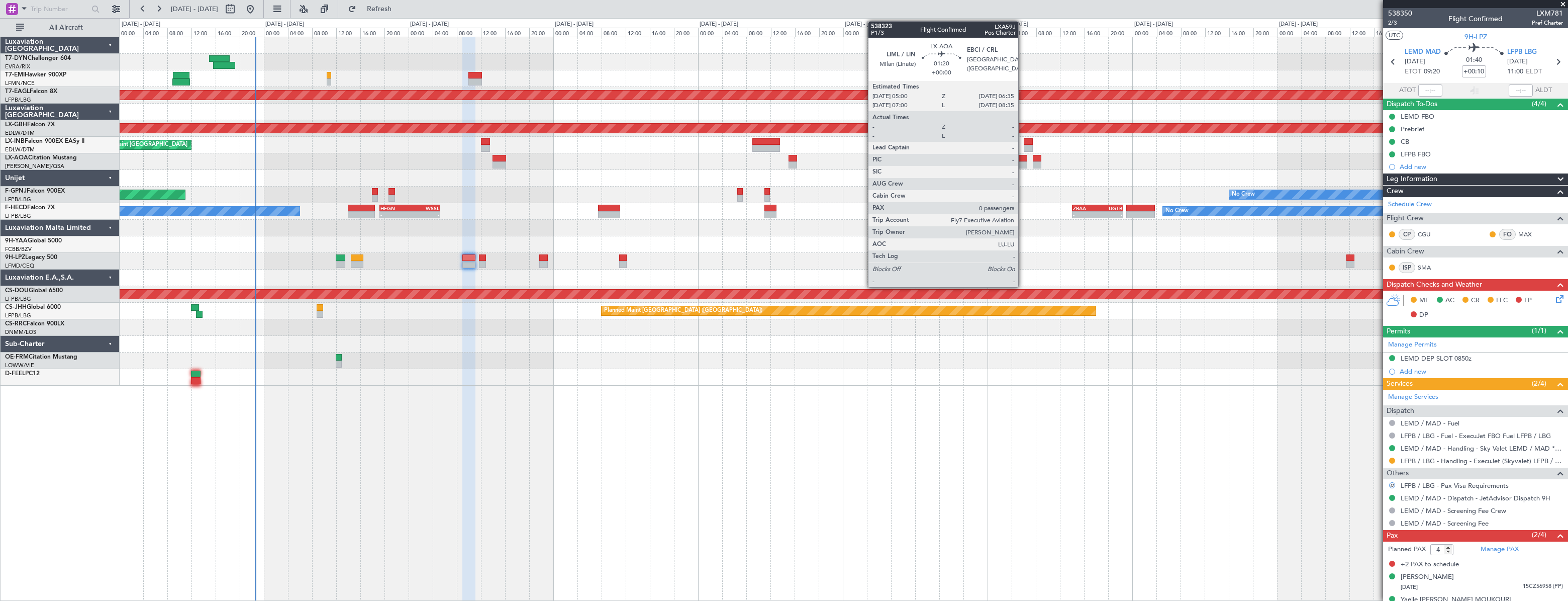
click at [1023, 160] on div at bounding box center [1023, 158] width 10 height 7
type input "0"
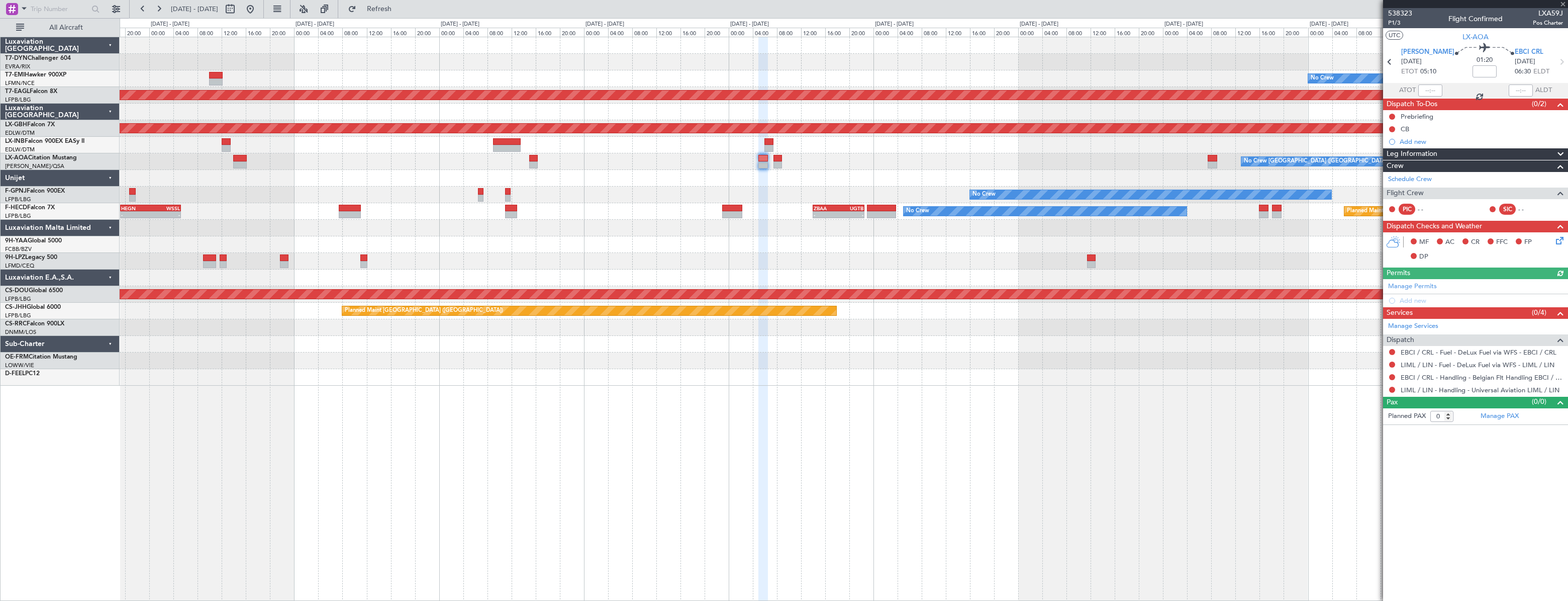
click at [778, 170] on div "No Crew Planned Maint [GEOGRAPHIC_DATA] (Al Maktoum Intl) Planned Maint Nurnber…" at bounding box center [844, 211] width 1448 height 348
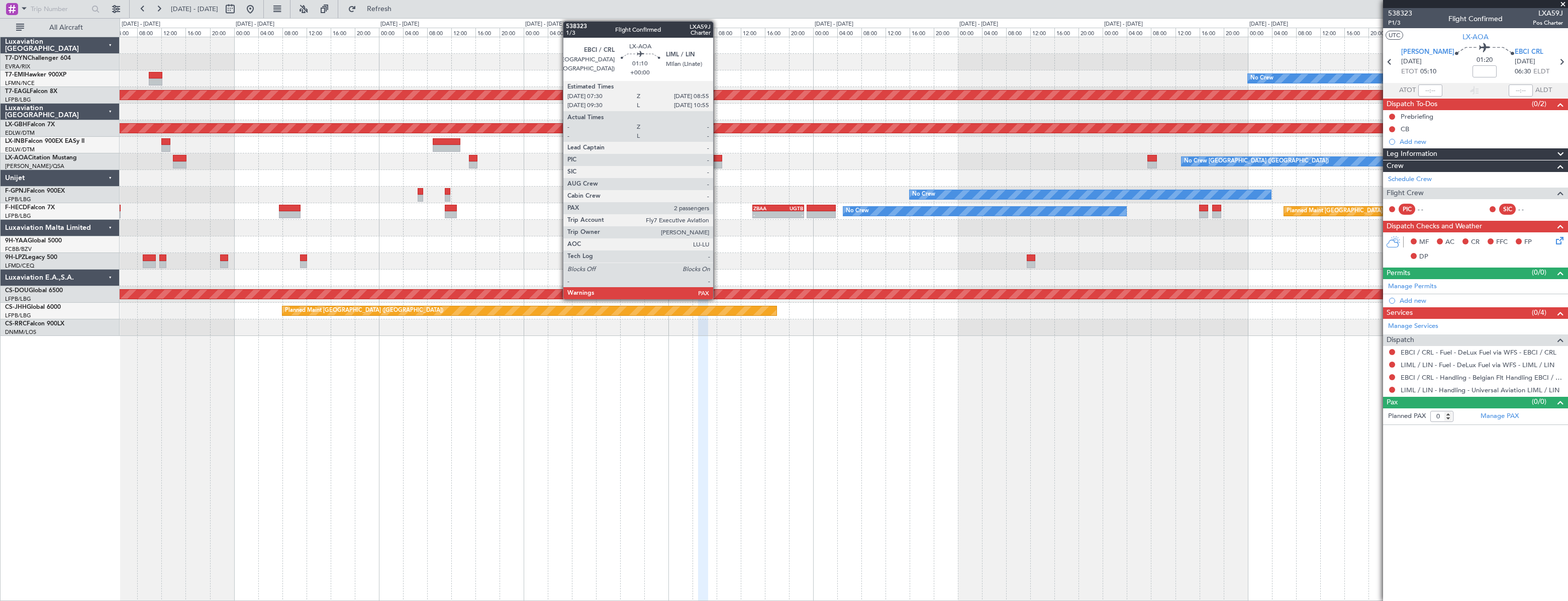
click at [718, 155] on div at bounding box center [718, 158] width 9 height 7
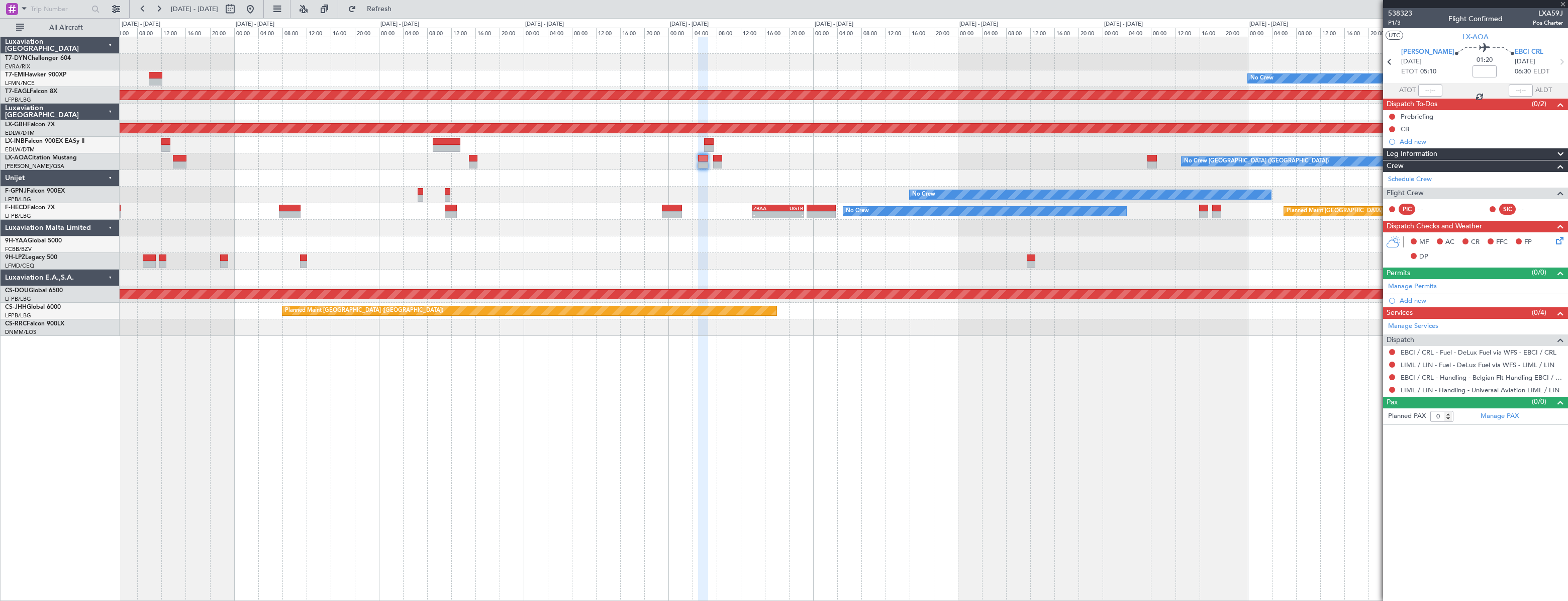
type input "2"
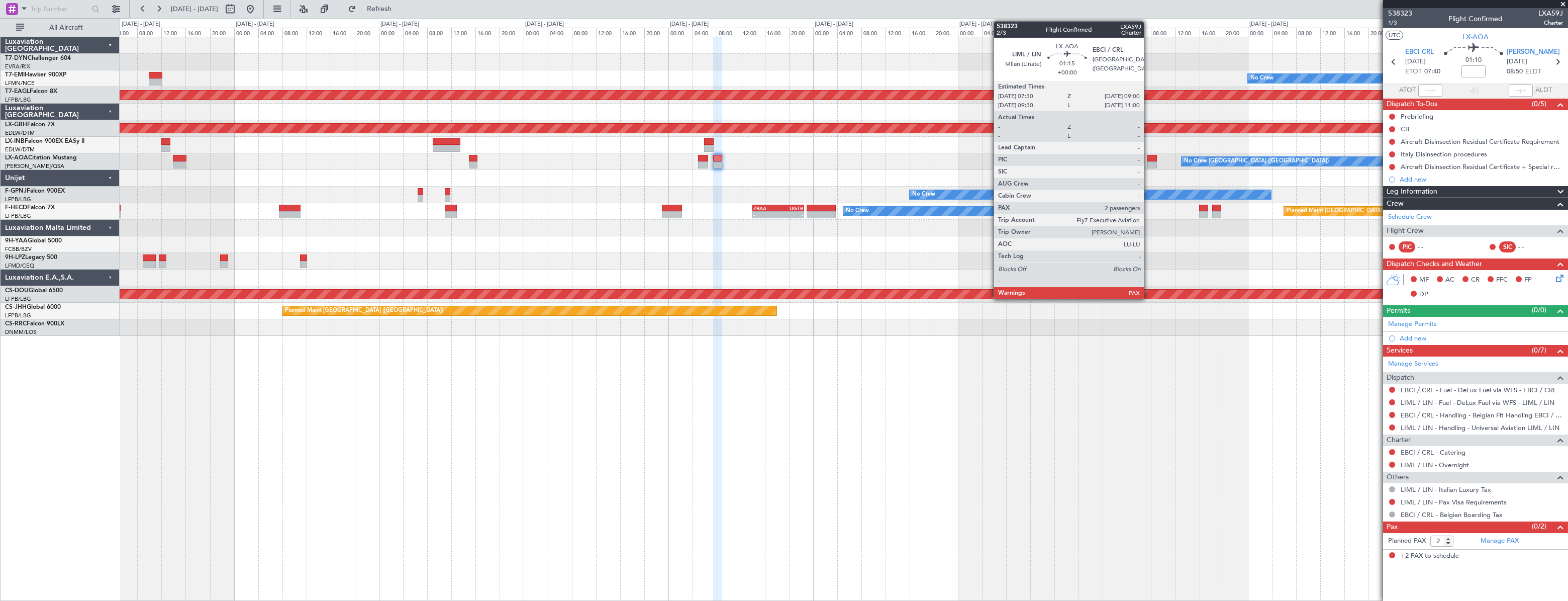
click at [1149, 157] on div at bounding box center [1152, 158] width 10 height 7
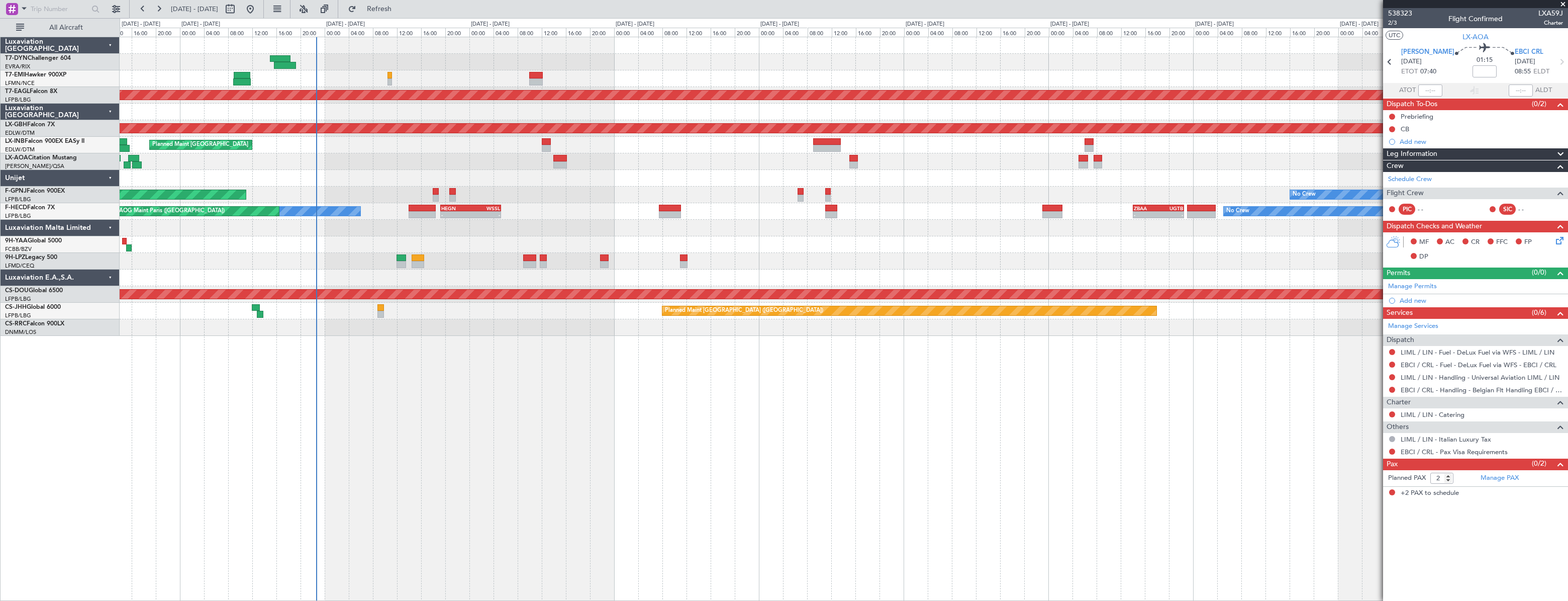
click at [1015, 159] on div "No Crew Planned Maint [GEOGRAPHIC_DATA] (Al Maktoum Intl) Planned Maint Nurnber…" at bounding box center [844, 186] width 1447 height 298
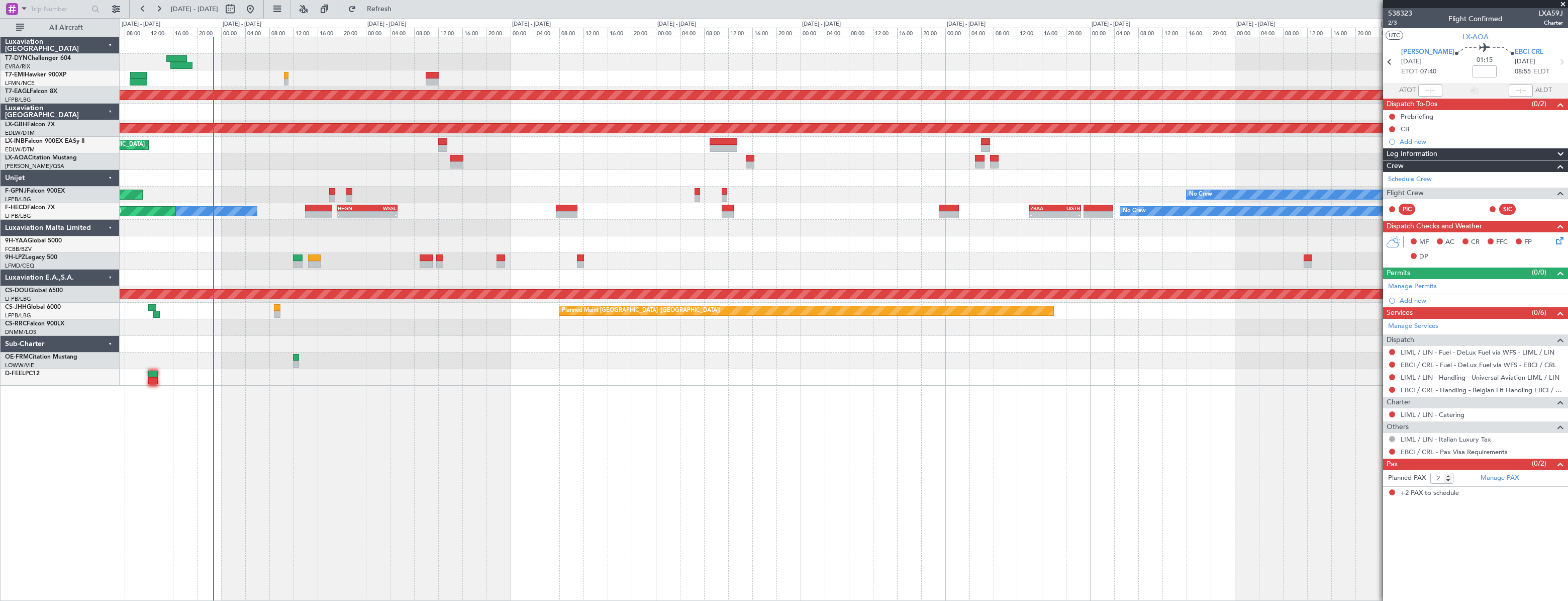
click at [872, 155] on div "No Crew [GEOGRAPHIC_DATA] ([GEOGRAPHIC_DATA]) No Crew [GEOGRAPHIC_DATA] ([GEOGR…" at bounding box center [844, 161] width 1448 height 16
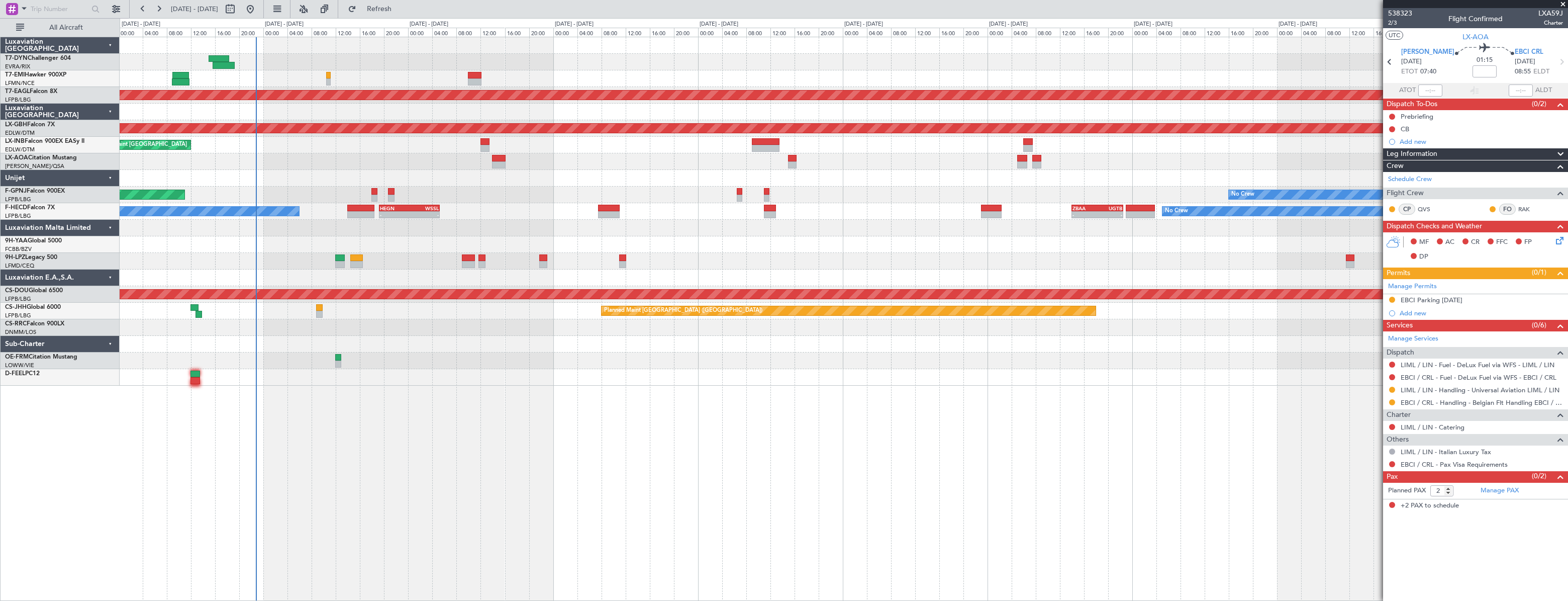
click at [402, 177] on div at bounding box center [844, 178] width 1448 height 16
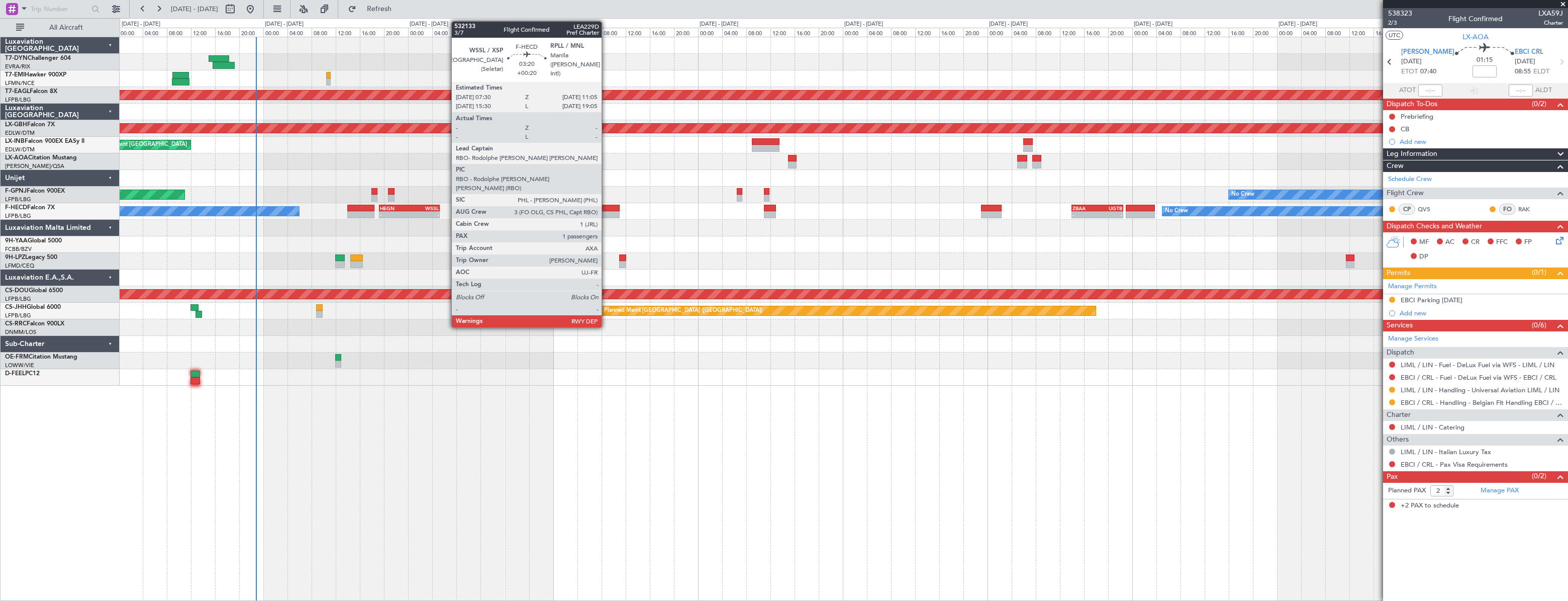
click at [607, 209] on div at bounding box center [609, 208] width 22 height 7
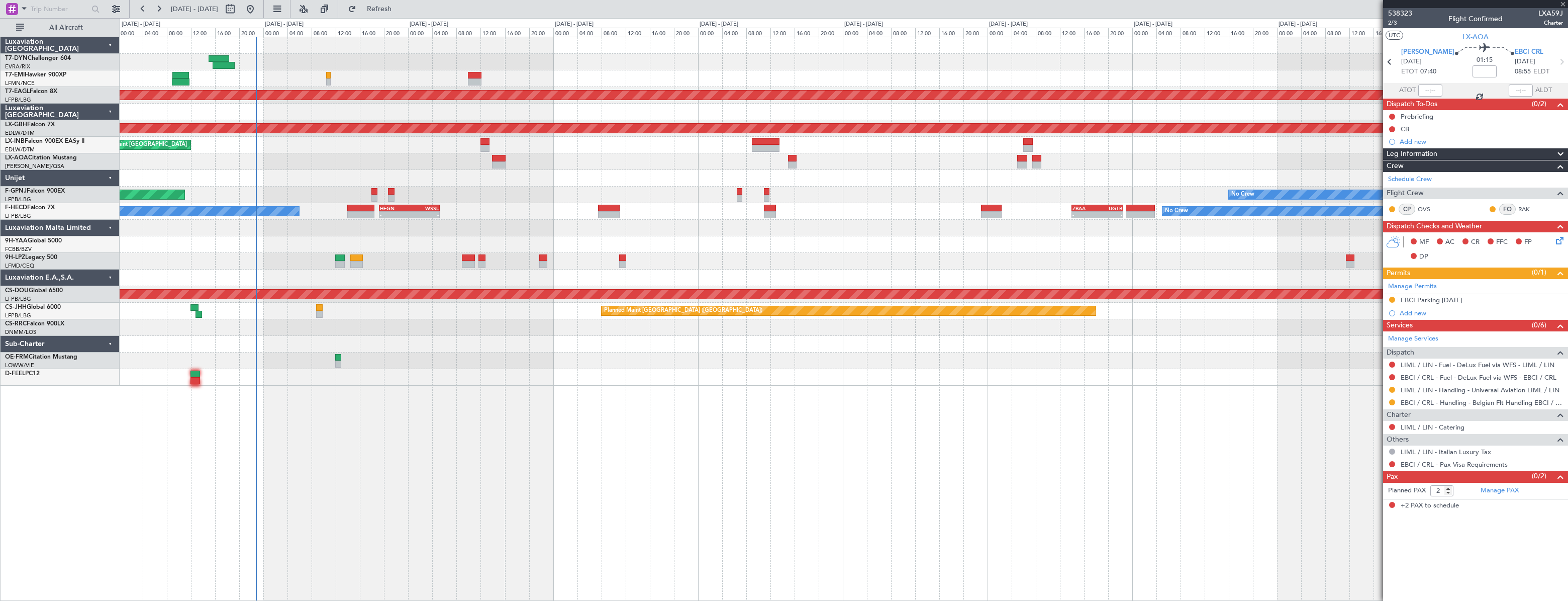
type input "+00:20"
type input "1"
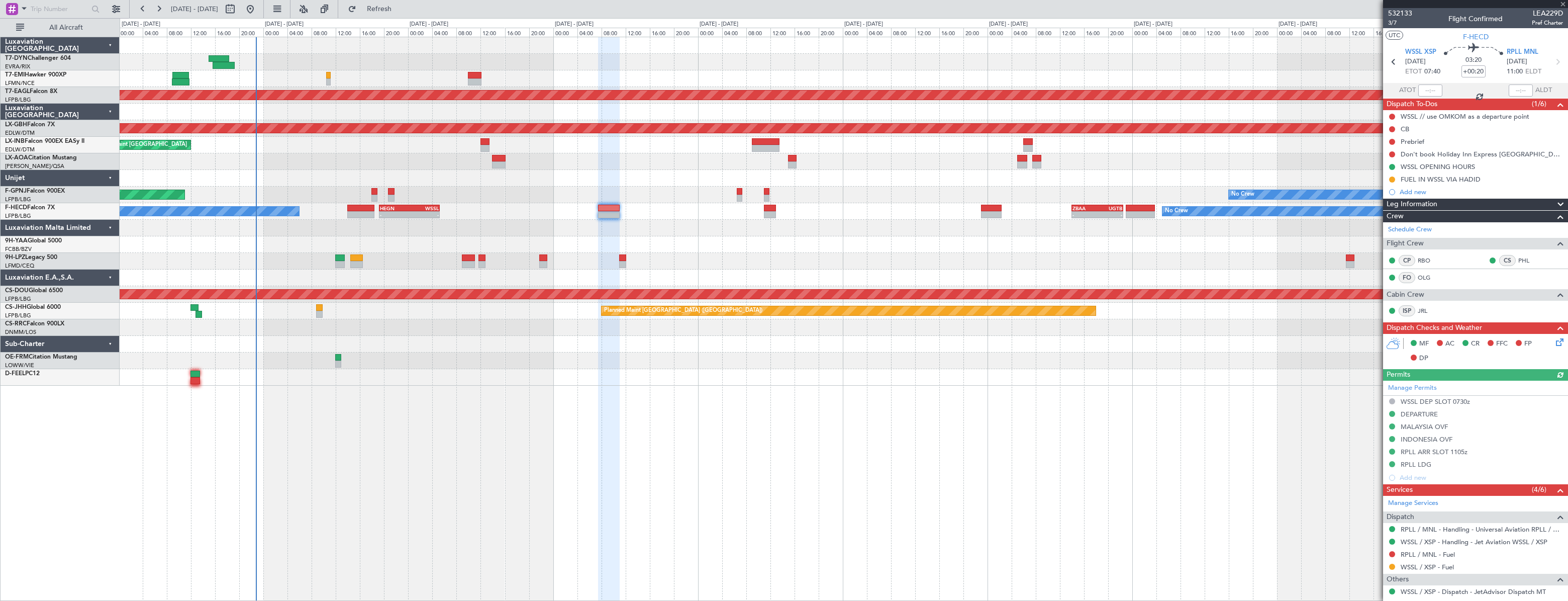
scroll to position [60, 0]
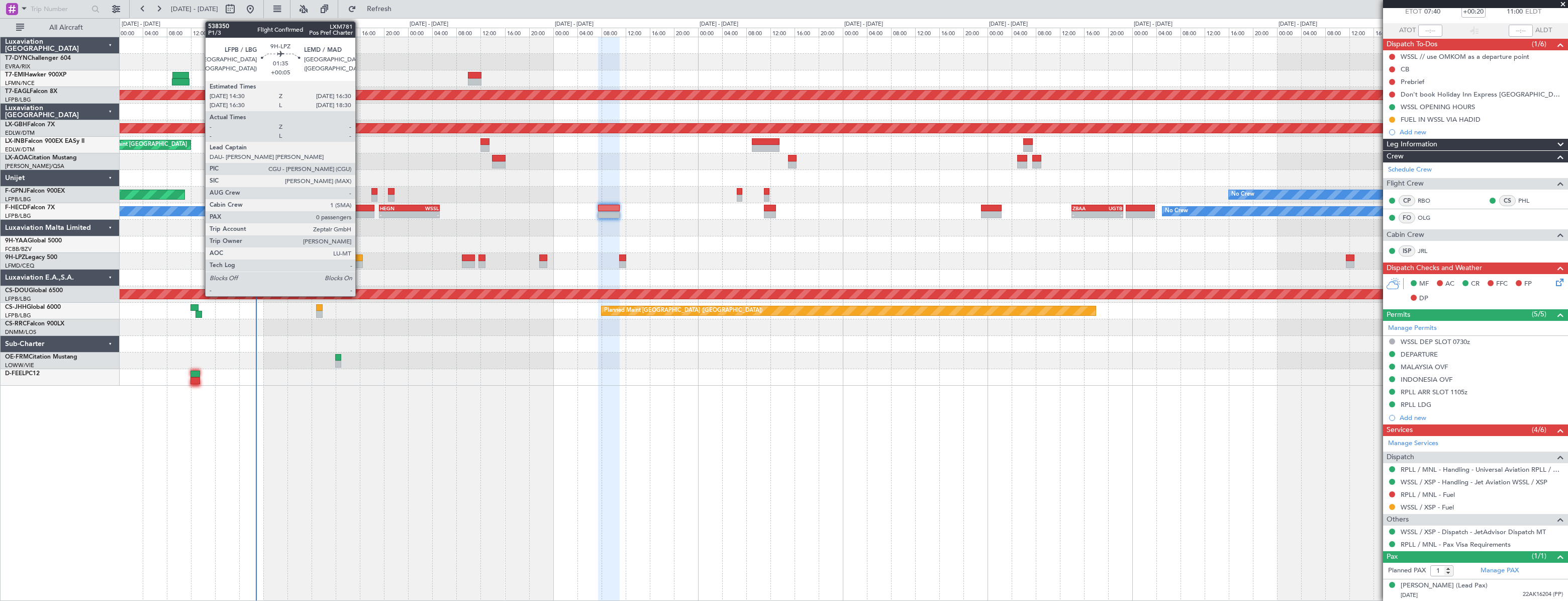
click at [360, 258] on div at bounding box center [356, 258] width 13 height 7
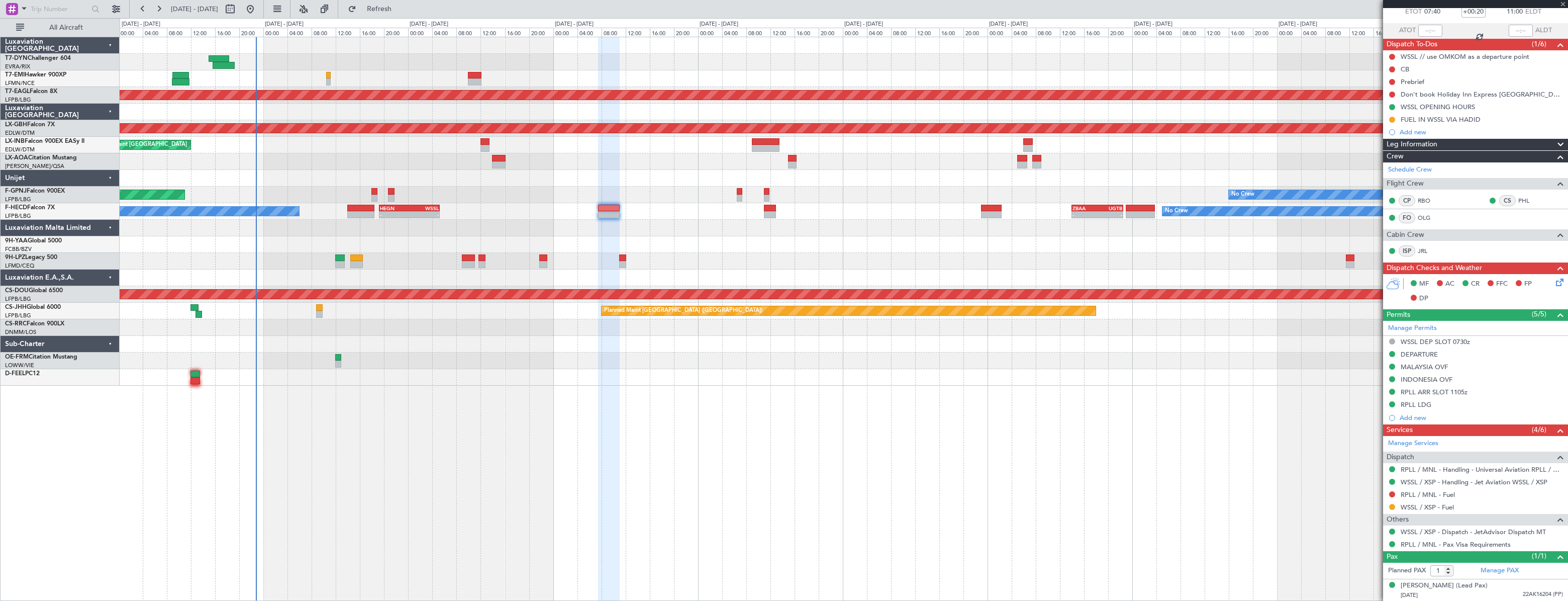
type input "+00:05"
type input "0"
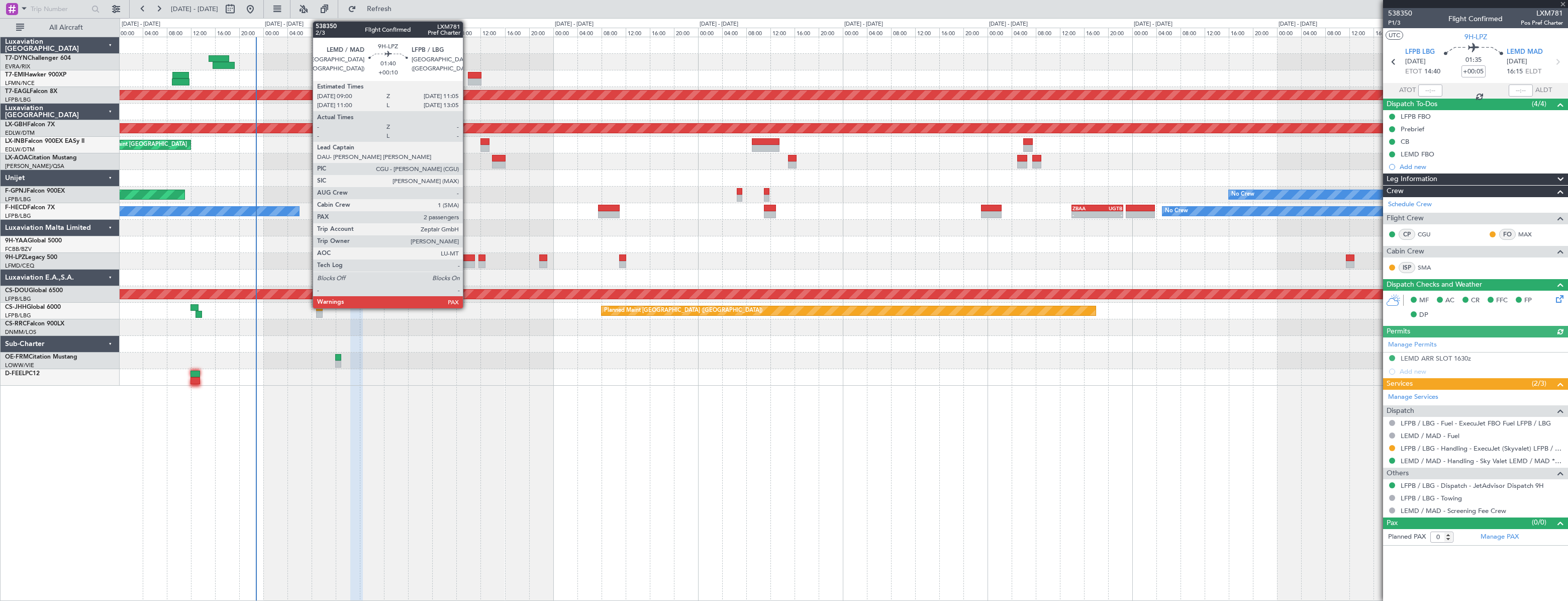
click at [467, 256] on div at bounding box center [468, 258] width 13 height 7
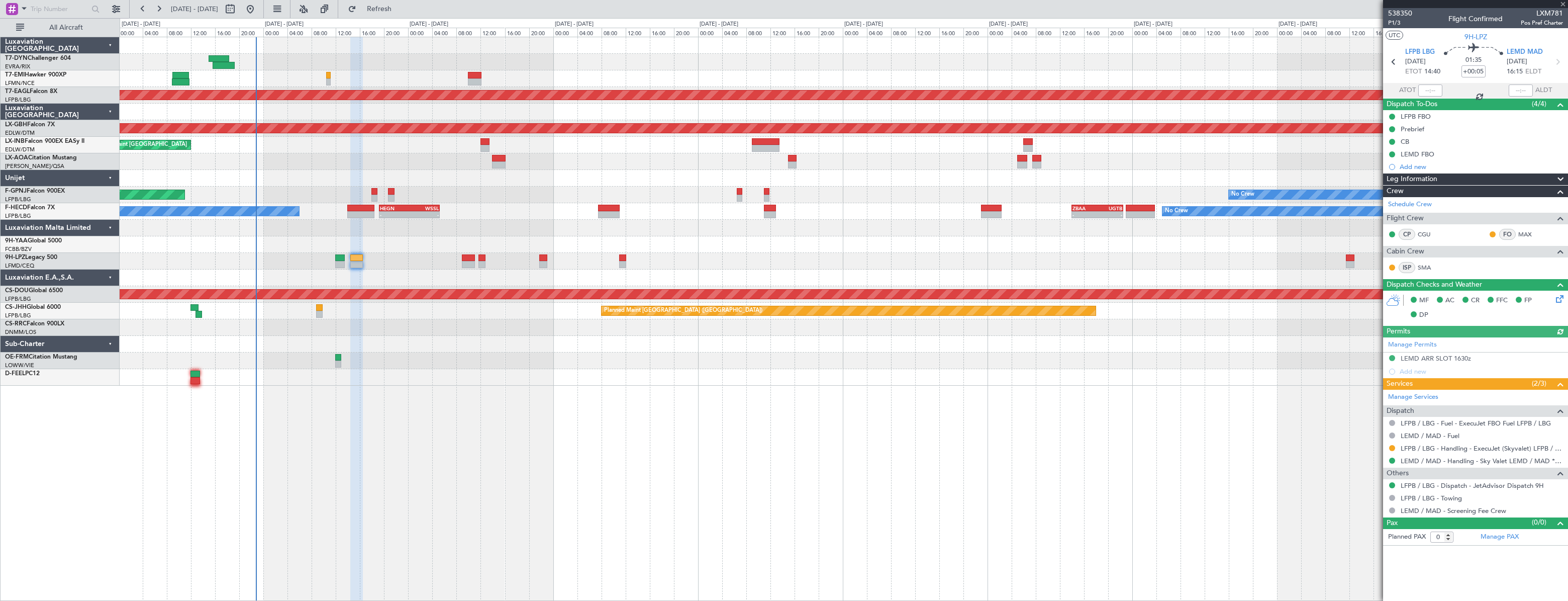
type input "+00:10"
type input "4"
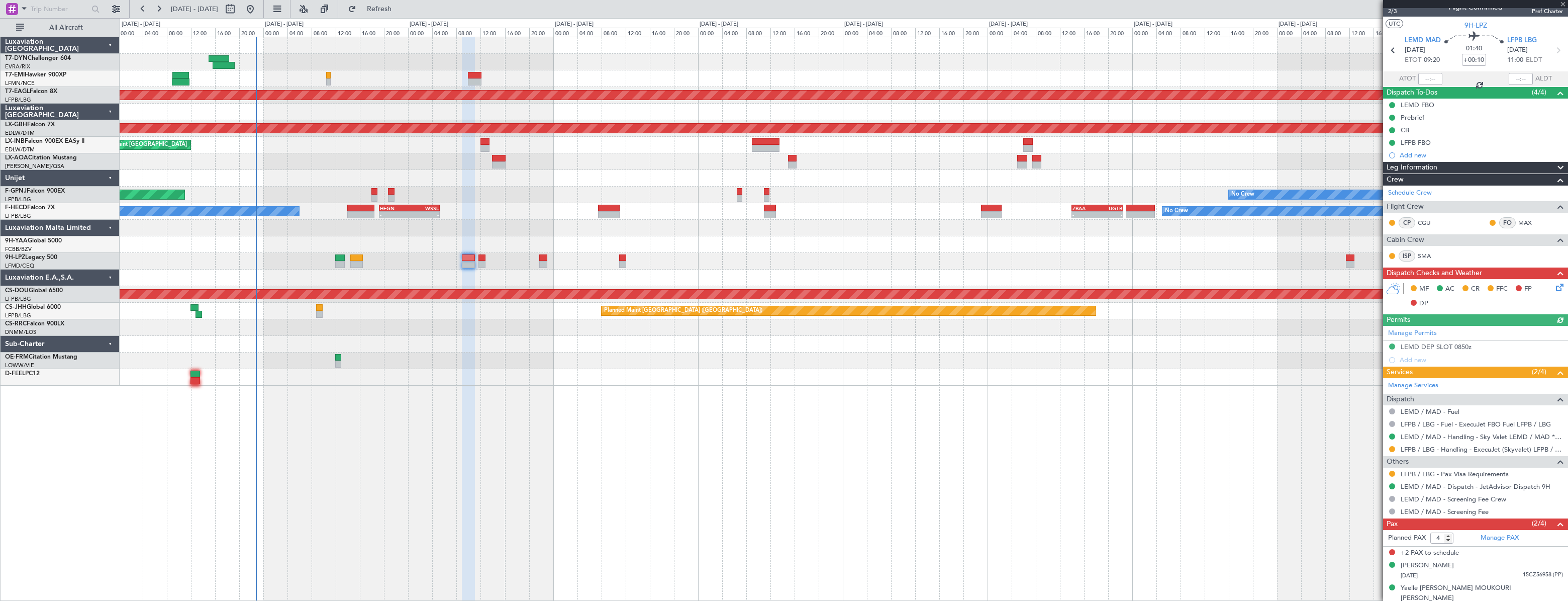
scroll to position [14, 0]
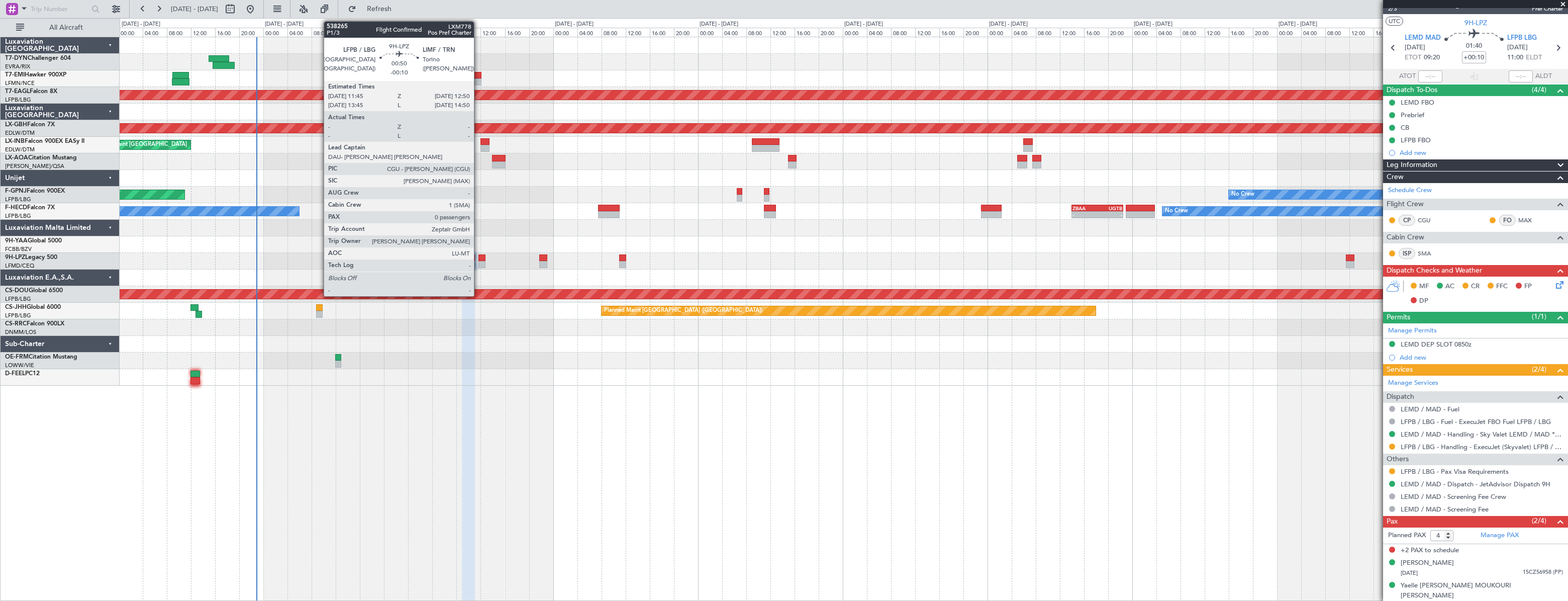
click at [478, 259] on div at bounding box center [482, 258] width 7 height 7
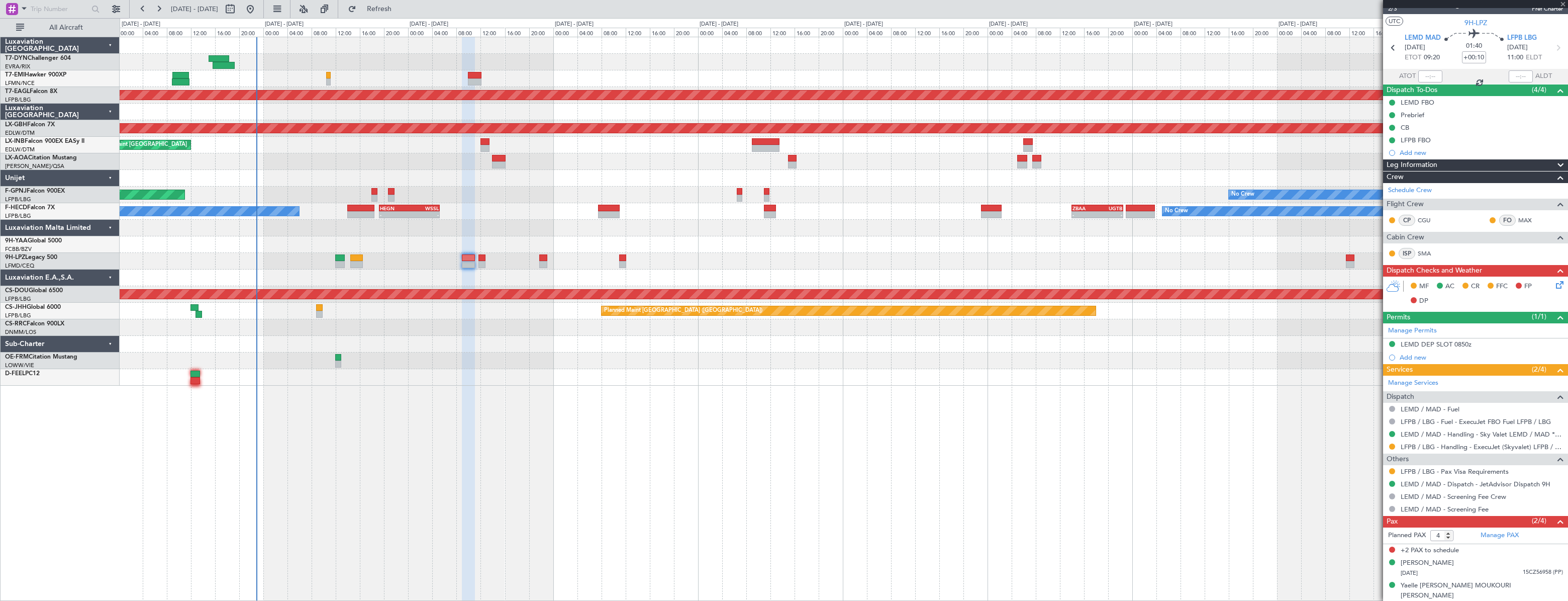
type input "-00:10"
type input "0"
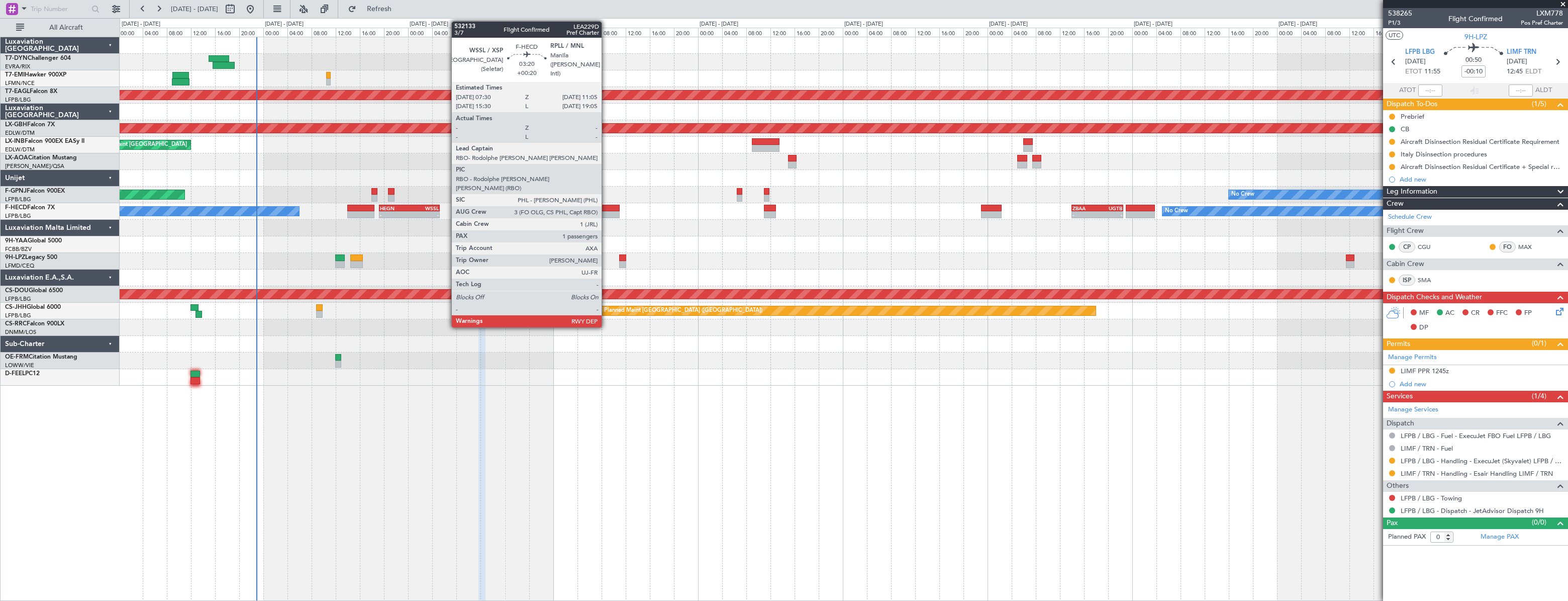
click at [606, 210] on div at bounding box center [609, 208] width 22 height 7
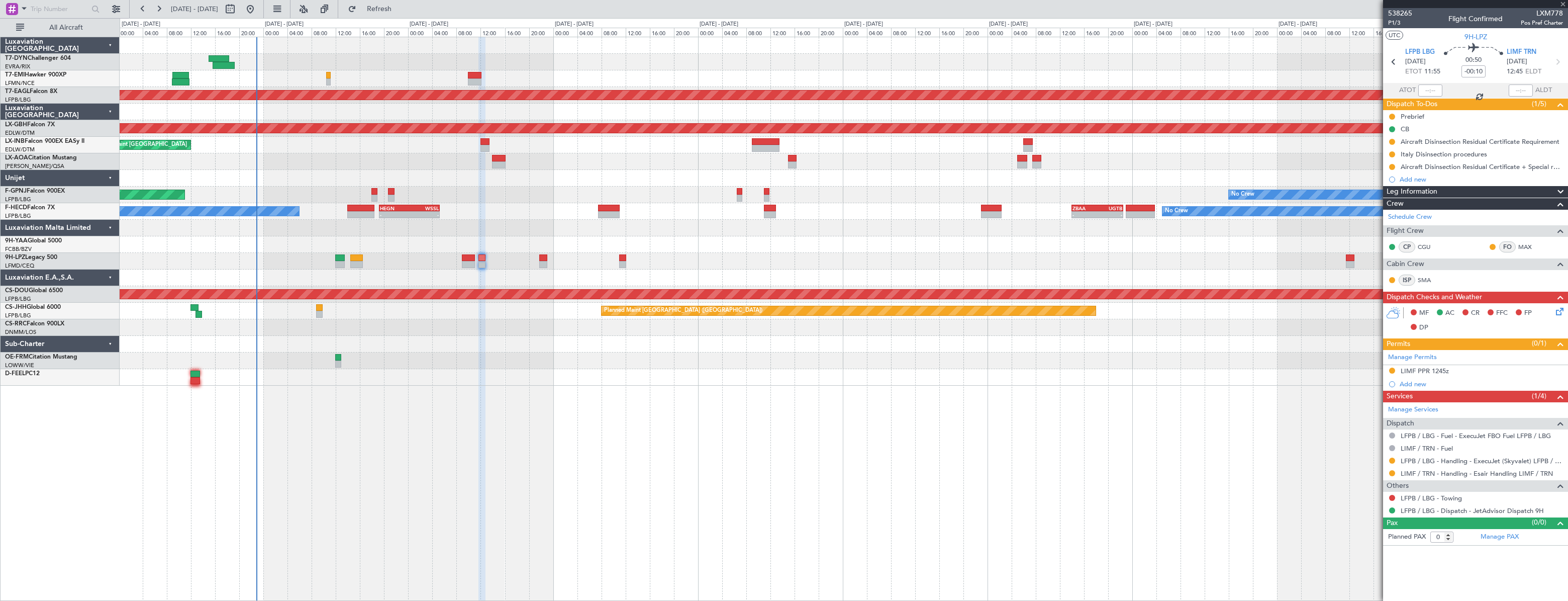
type input "+00:20"
type input "1"
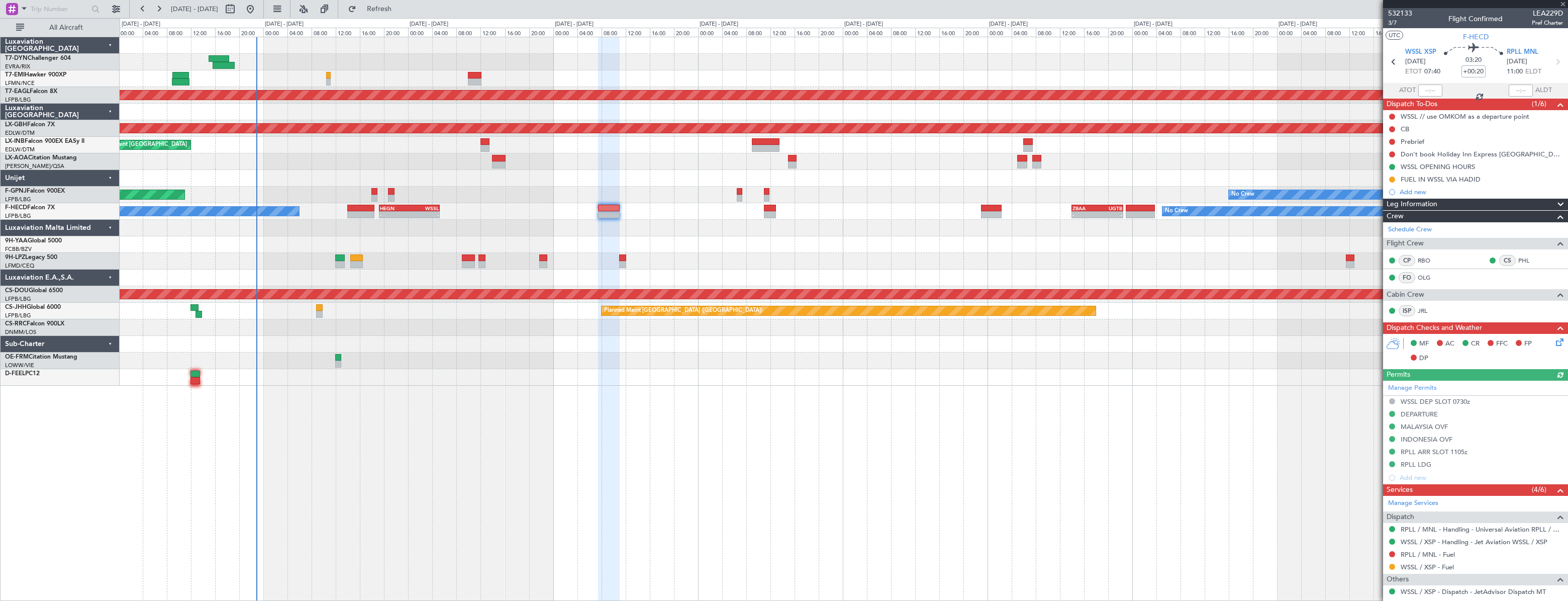
click at [481, 253] on div at bounding box center [844, 261] width 1448 height 16
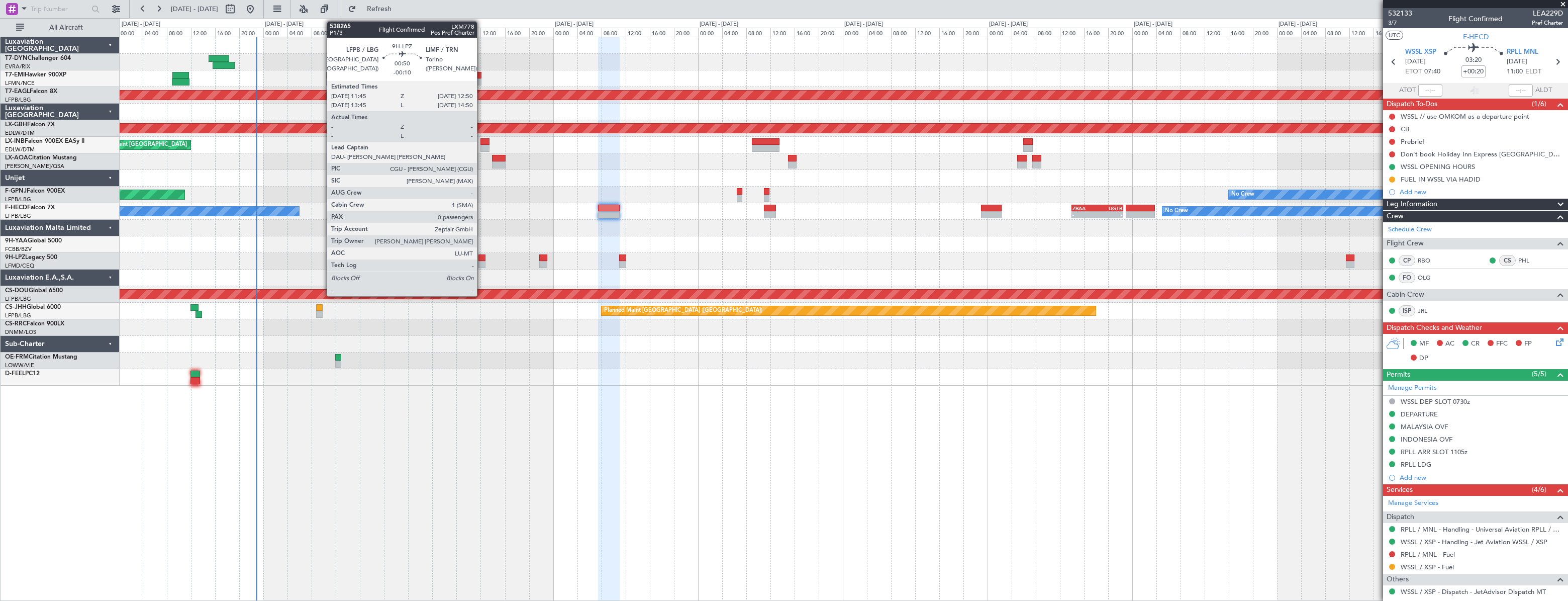
click at [481, 256] on div at bounding box center [482, 258] width 7 height 7
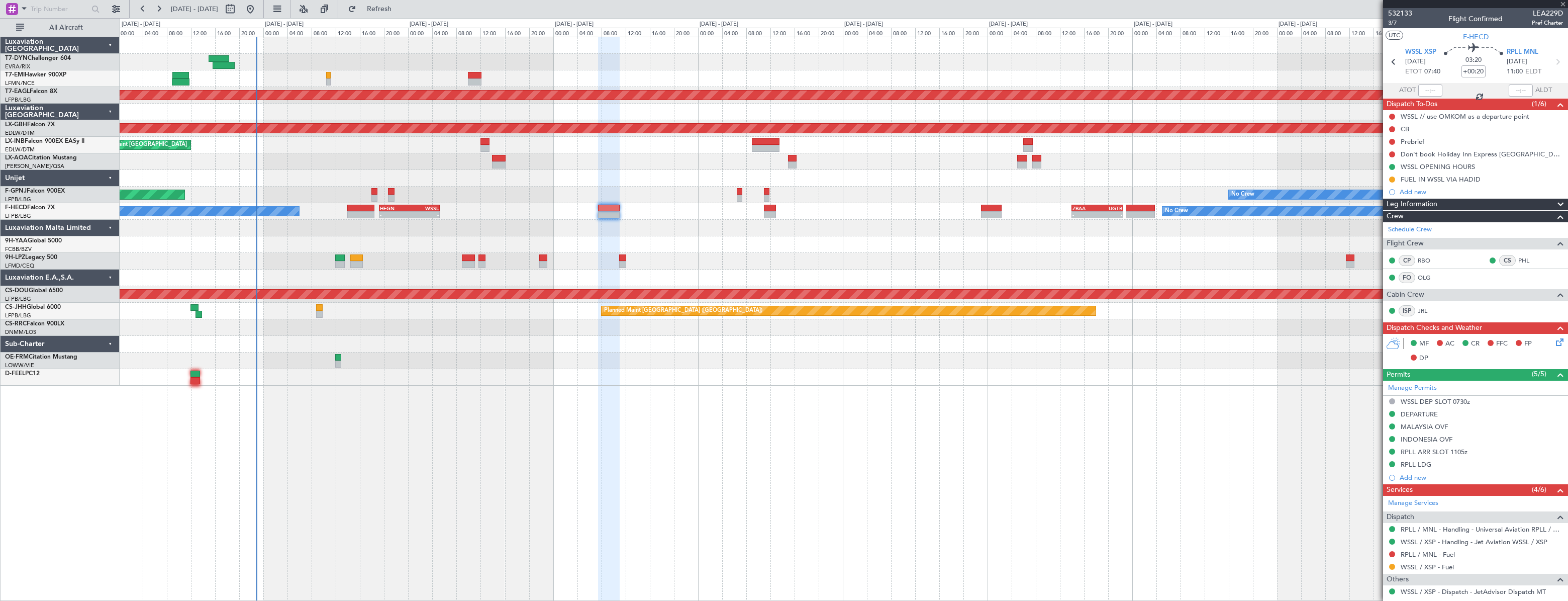
type input "-00:10"
type input "0"
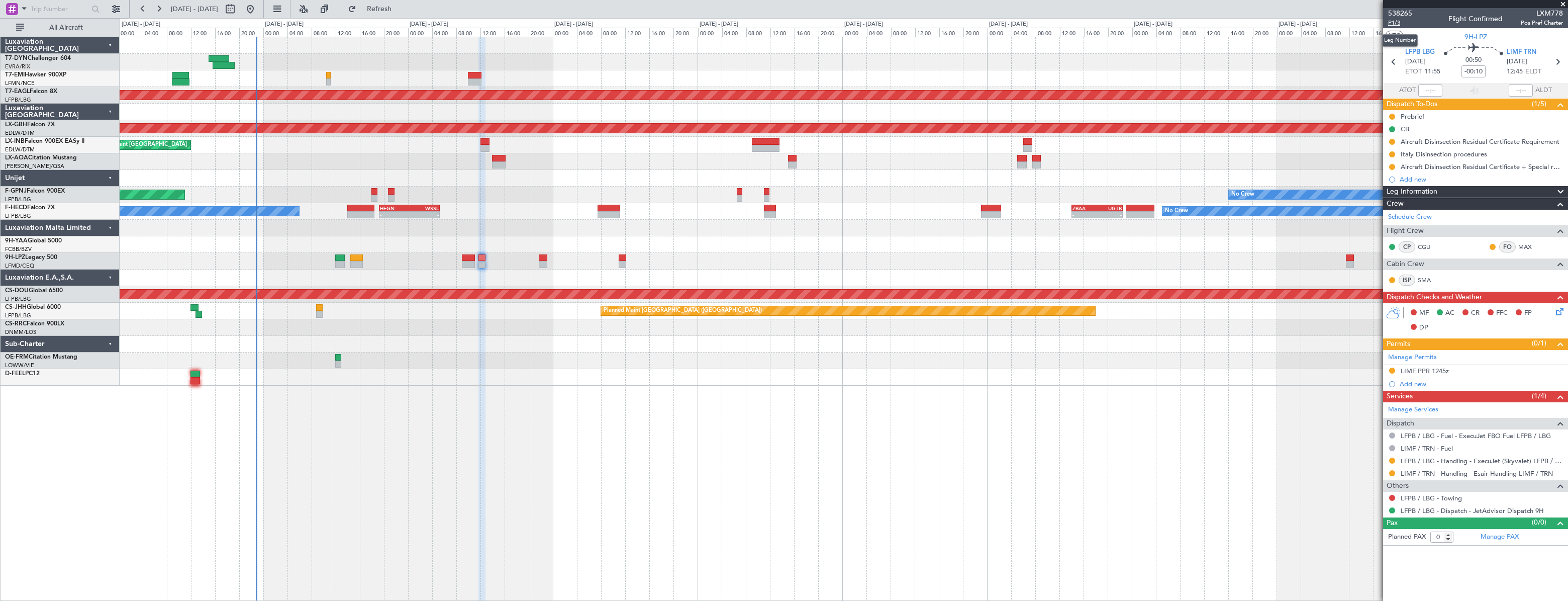
click at [1399, 21] on span "P1/3" at bounding box center [1400, 23] width 24 height 9
click at [1444, 460] on link "LFPB / LBG - Handling - ExecuJet (Skyvalet) LFPB / LBG" at bounding box center [1482, 461] width 163 height 9
click at [1469, 474] on link "LIMF / TRN - Handling - Esair Handling LIMF / TRN" at bounding box center [1477, 473] width 152 height 9
click at [1559, 310] on icon at bounding box center [1558, 309] width 8 height 8
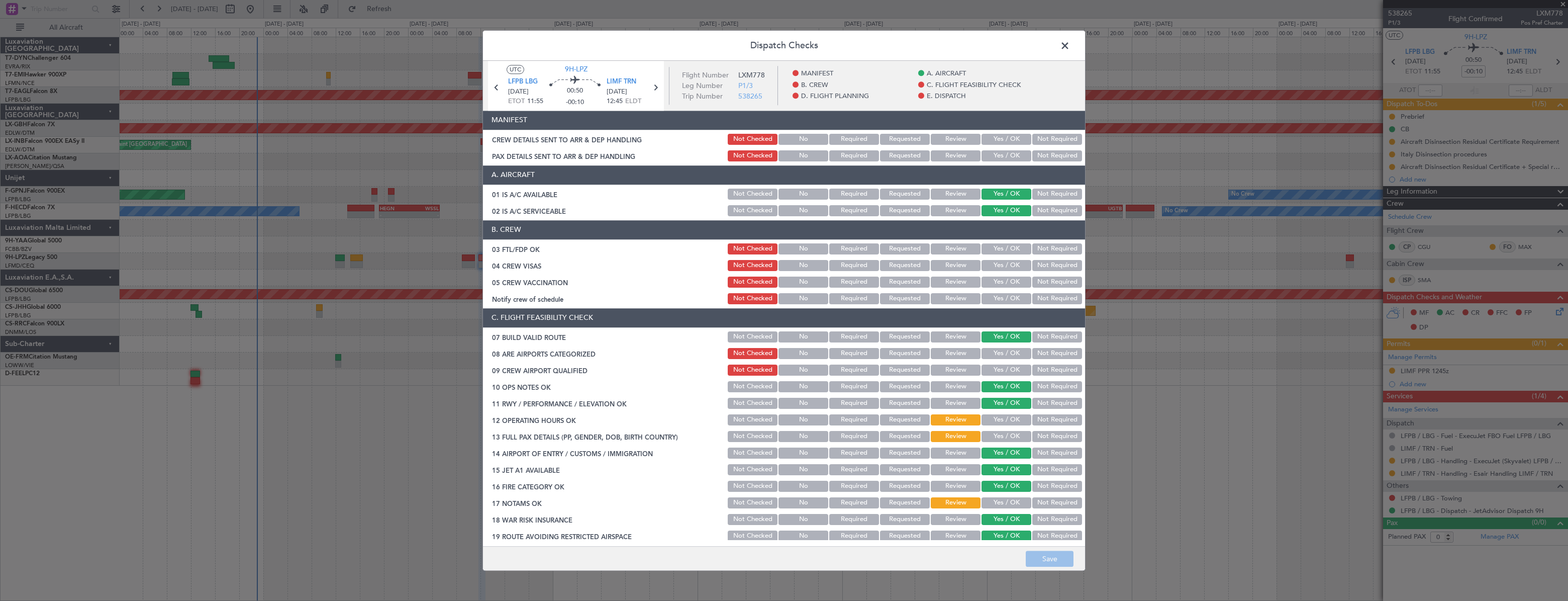
click at [989, 152] on button "Yes / OK" at bounding box center [1006, 156] width 50 height 11
click at [993, 139] on button "Yes / OK" at bounding box center [1006, 139] width 50 height 11
click at [1046, 553] on button "Save" at bounding box center [1049, 558] width 47 height 16
click at [1070, 46] on span at bounding box center [1070, 48] width 0 height 20
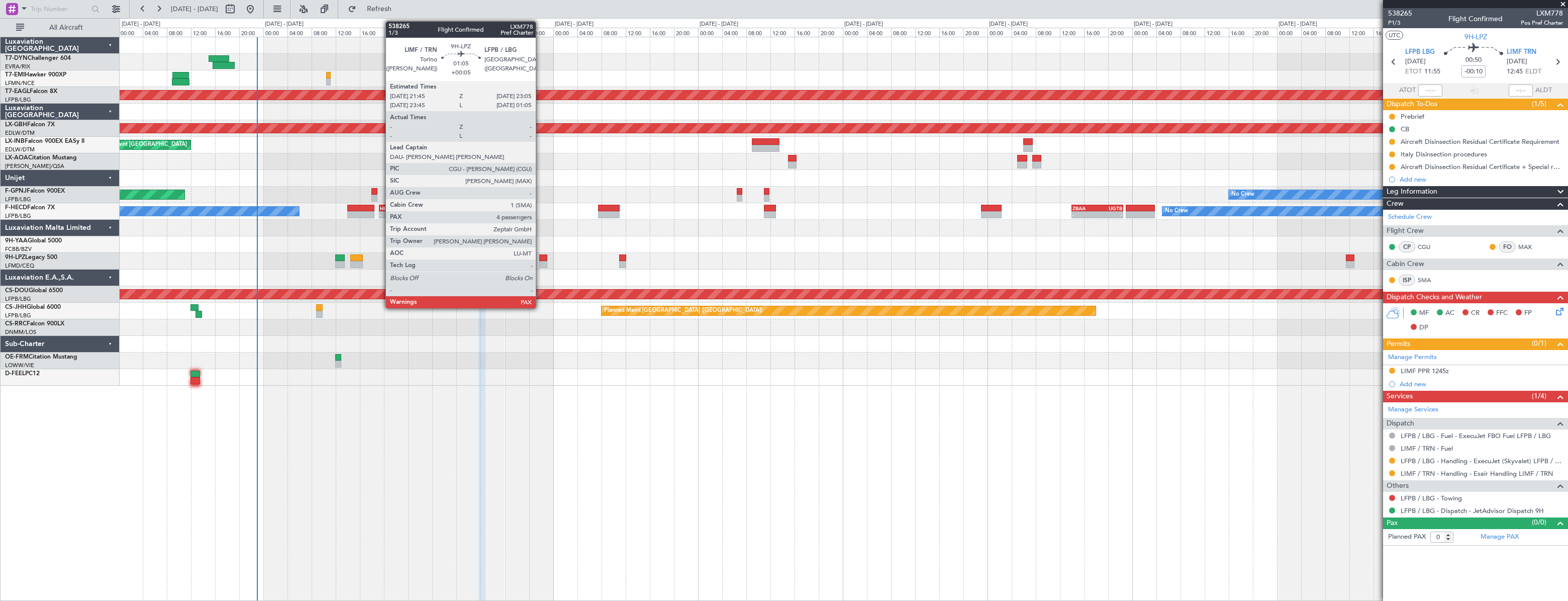
click at [541, 260] on div at bounding box center [544, 258] width 9 height 7
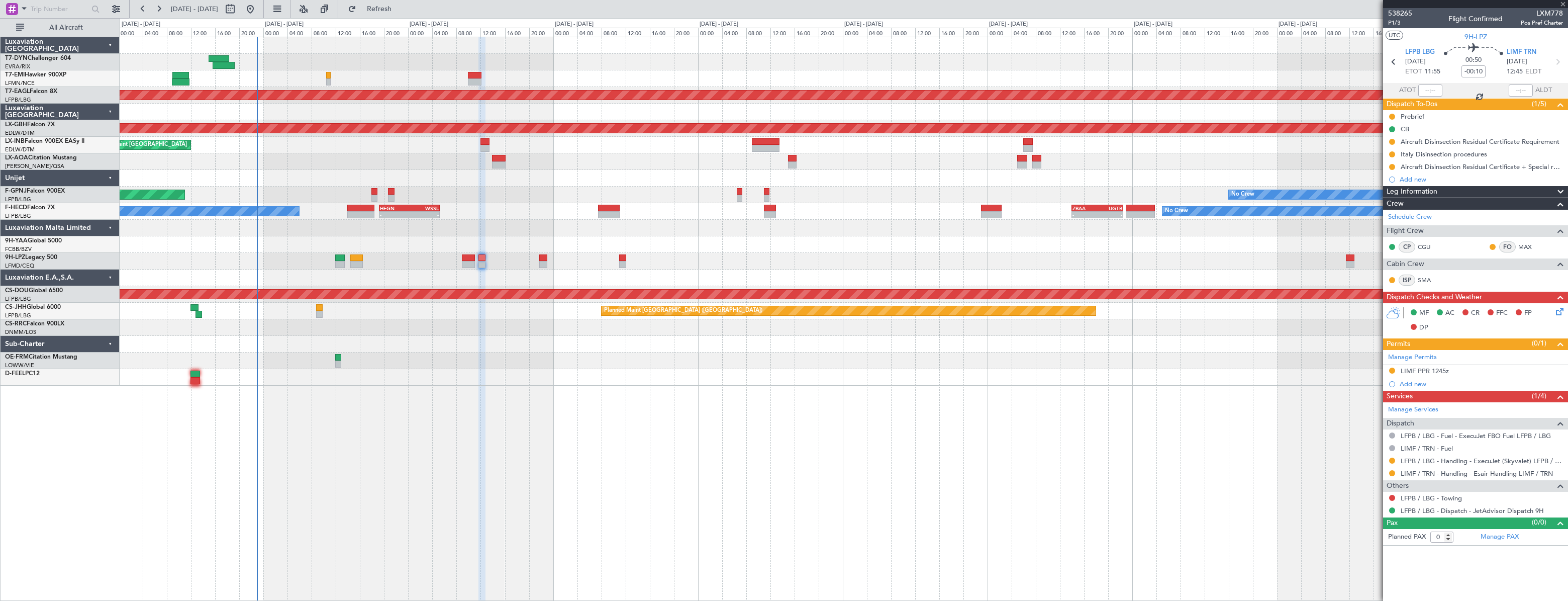
type input "+00:05"
type input "4"
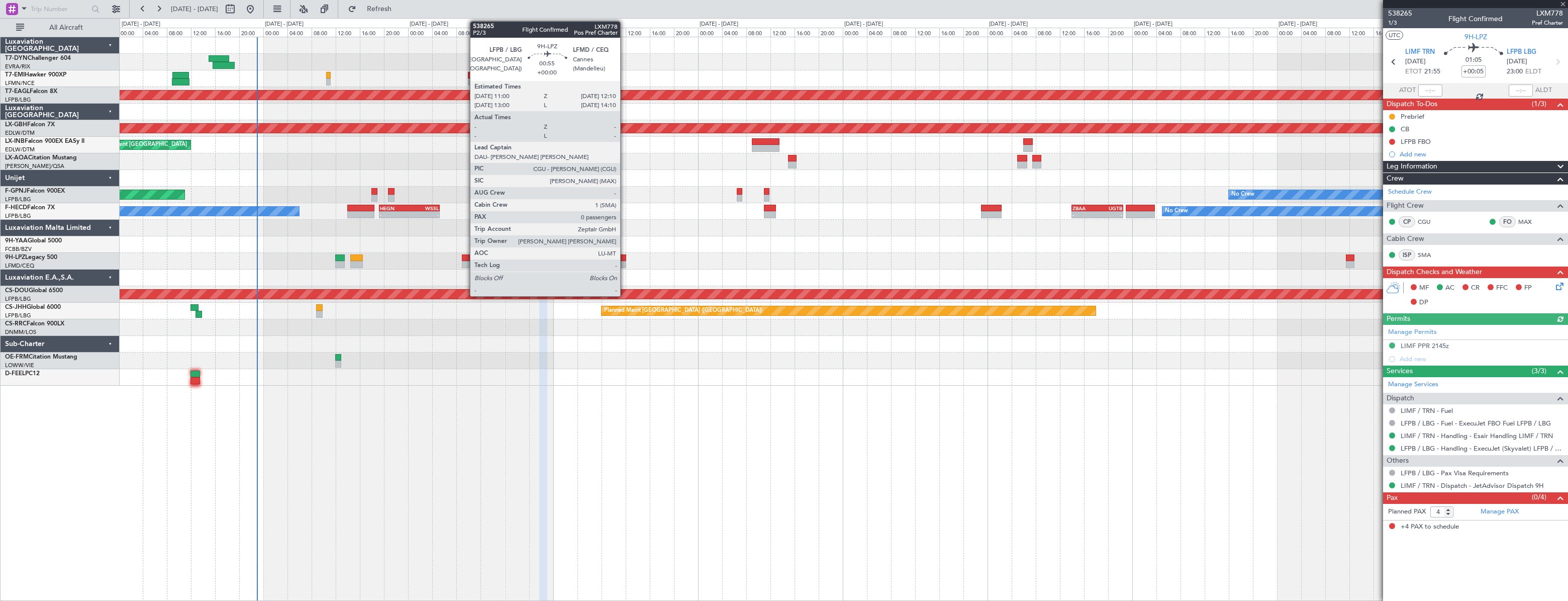
click at [623, 261] on div at bounding box center [623, 265] width 7 height 7
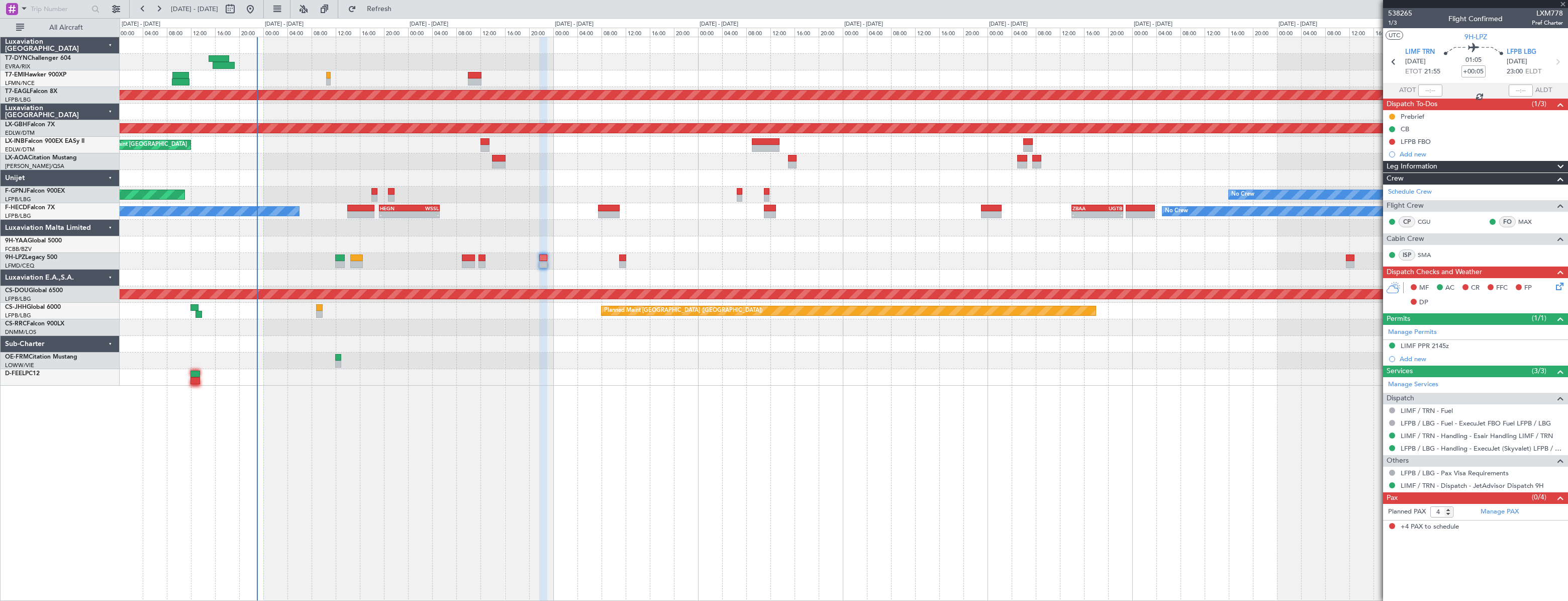
type input "0"
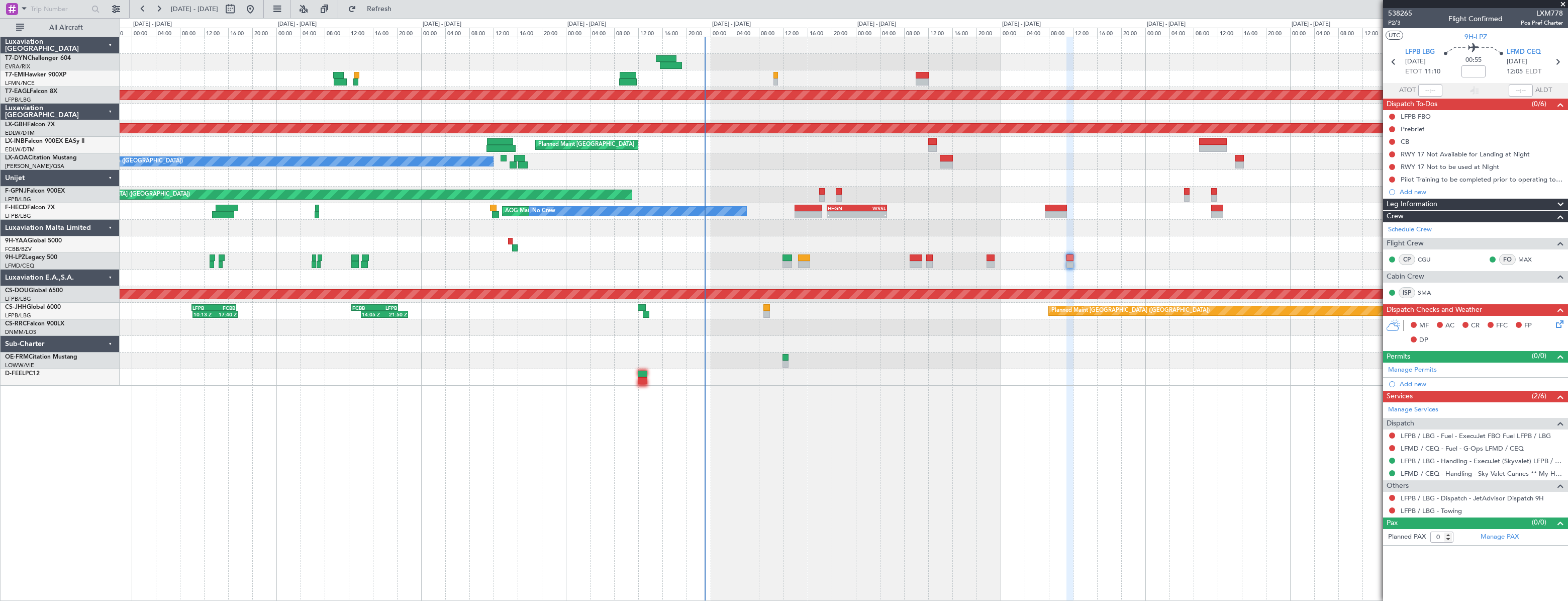
click at [846, 311] on div "Planned Maint Dubai (Al Maktoum Intl) Planned Maint Nurnberg Planned Maint Zuri…" at bounding box center [844, 211] width 1448 height 348
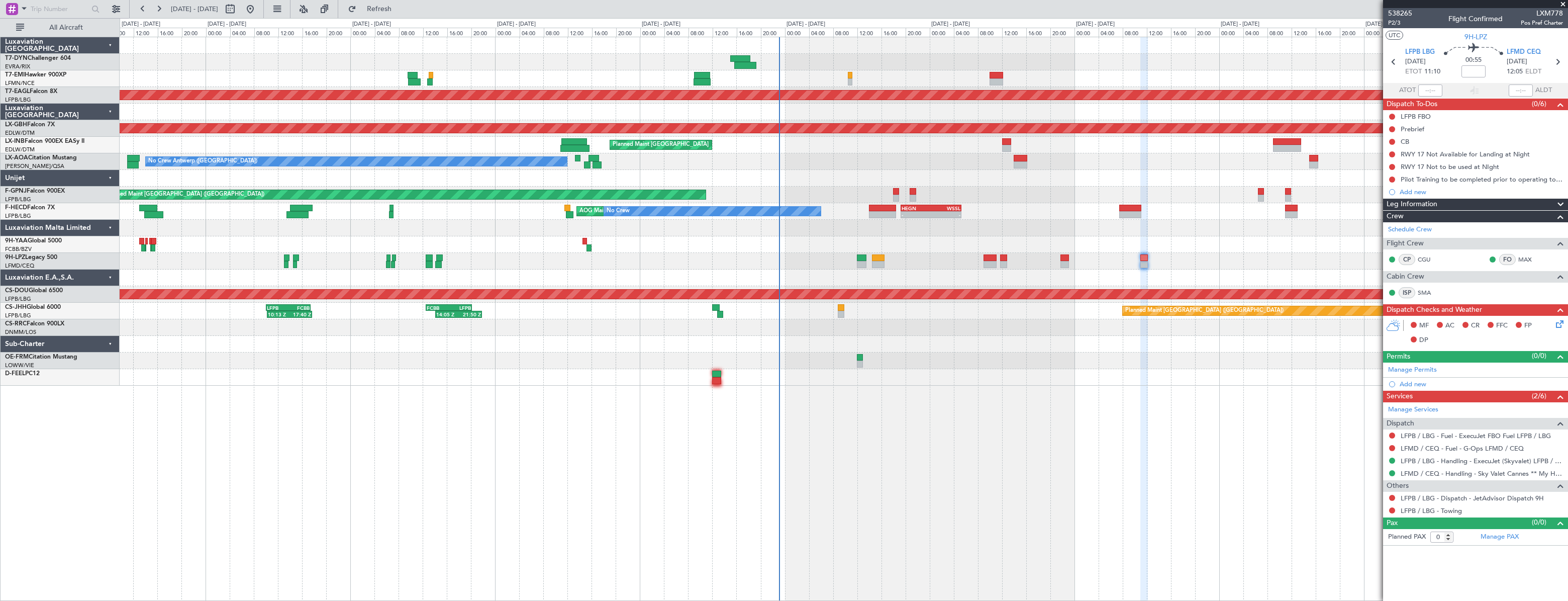
click at [1022, 328] on div "Planned Maint Dubai (Al Maktoum Intl) Planned Maint Nurnberg Planned Maint Zuri…" at bounding box center [844, 211] width 1447 height 348
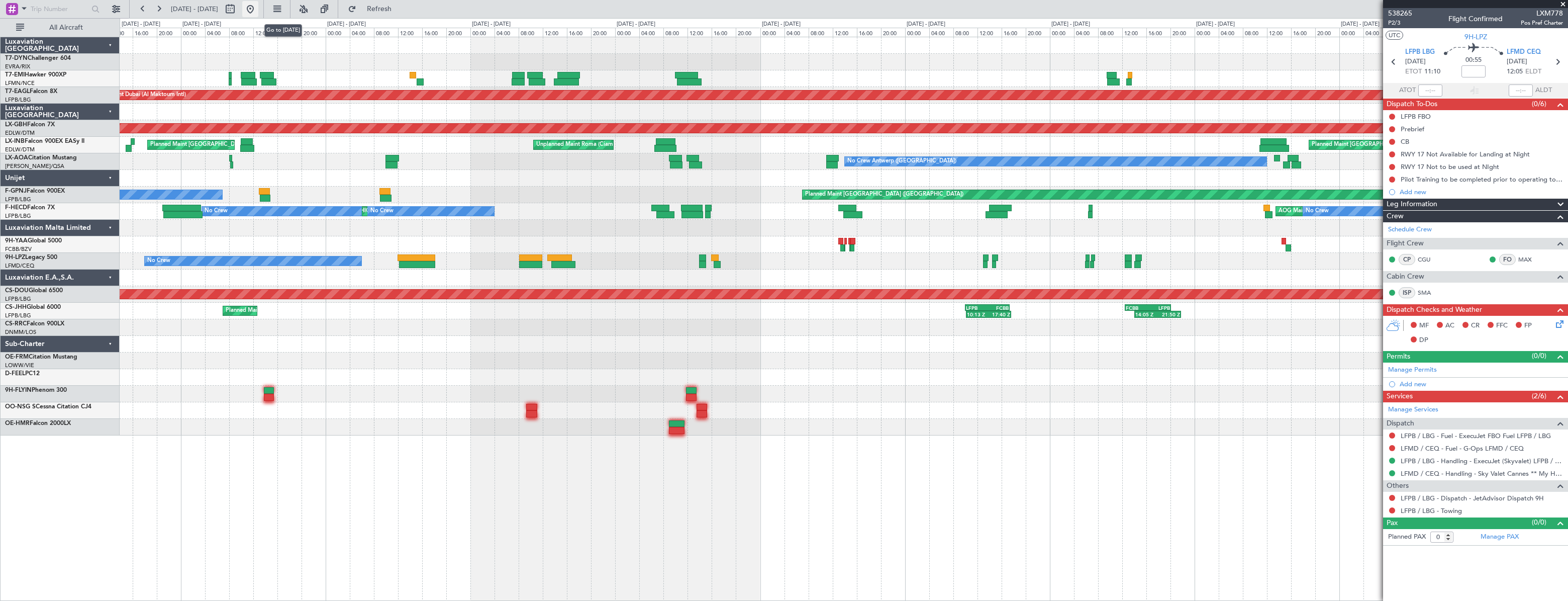
click at [258, 10] on button at bounding box center [250, 9] width 16 height 16
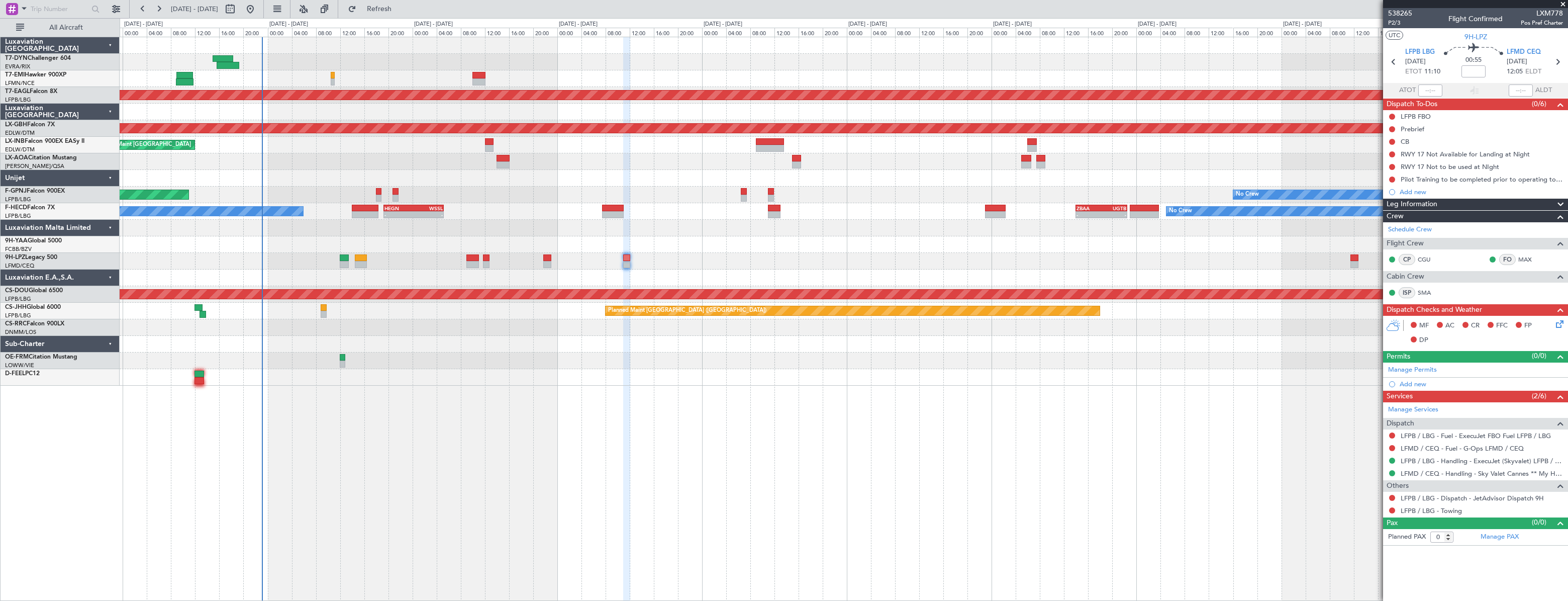
click at [422, 345] on div "No Crew Planned Maint Dubai (Al Maktoum Intl) Planned Maint Nurnberg Planned Ma…" at bounding box center [844, 318] width 1448 height 564
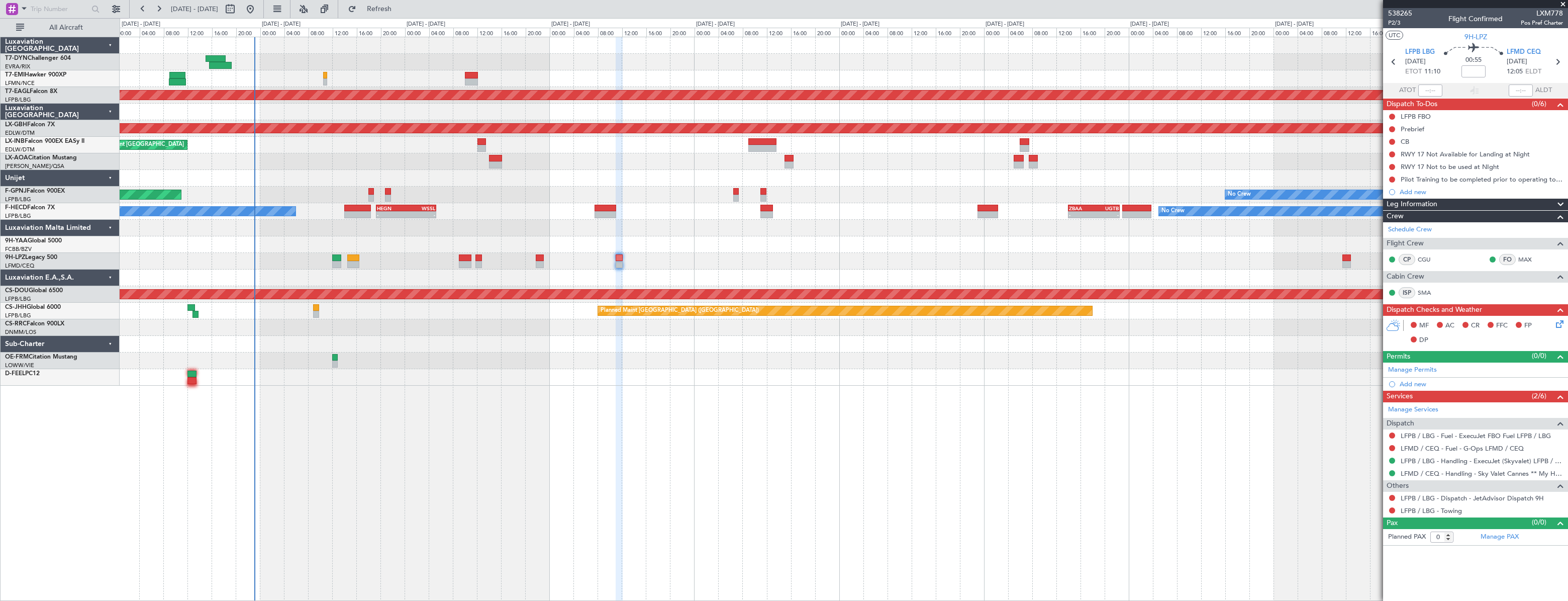
click at [1561, 4] on span at bounding box center [1563, 4] width 10 height 9
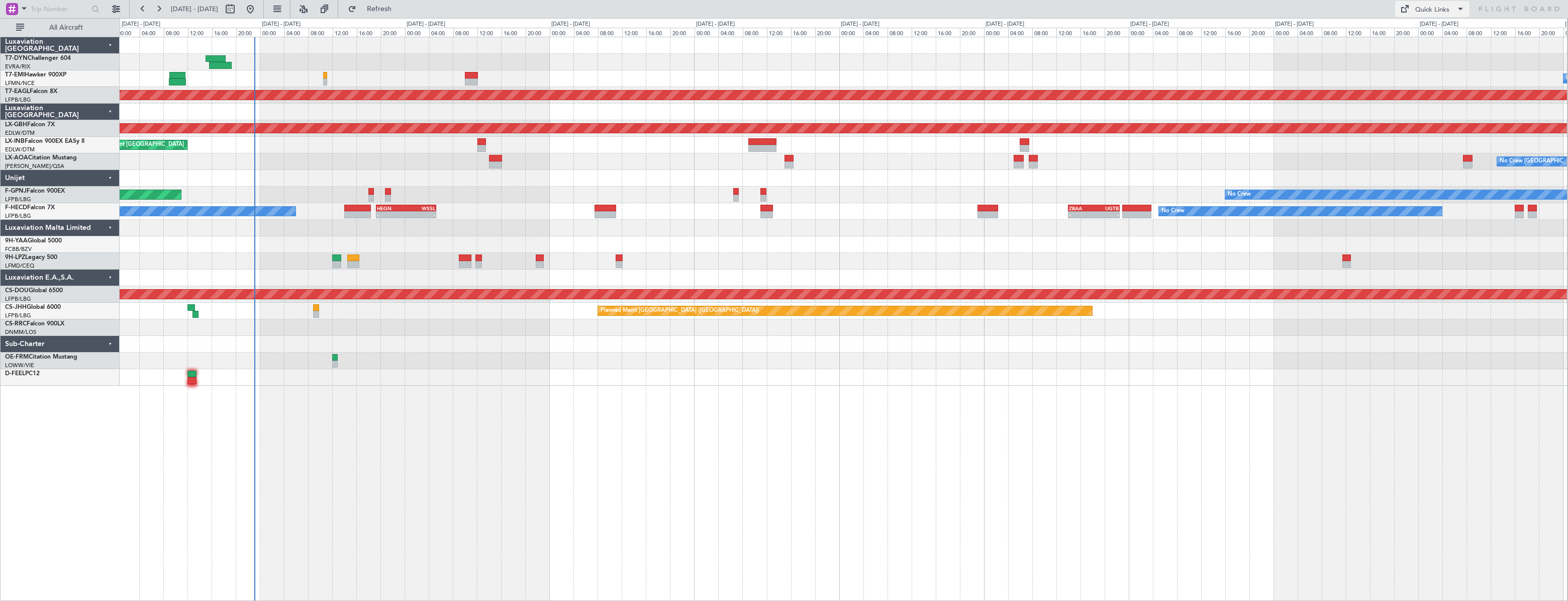
click at [1431, 13] on div "Quick Links" at bounding box center [1432, 10] width 34 height 10
click at [1423, 31] on button "Trip Builder" at bounding box center [1433, 33] width 75 height 24
click at [1275, 310] on div "No Crew Planned Maint Dubai (Al Maktoum Intl) Planned Maint Nurnberg Planned Ma…" at bounding box center [844, 211] width 1447 height 348
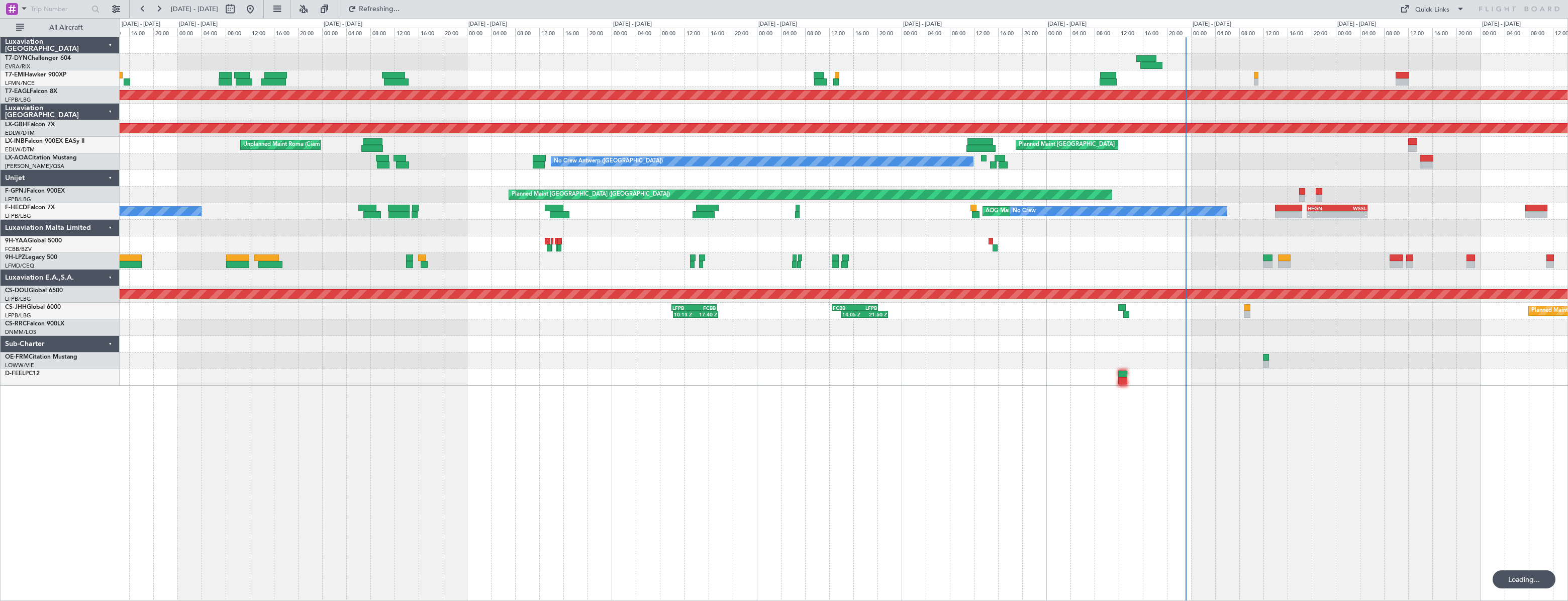
click at [1416, 285] on div "Planned Maint Dubai (Al Maktoum Intl) Planned Maint Nurnberg Planned Maint Zuri…" at bounding box center [844, 211] width 1448 height 348
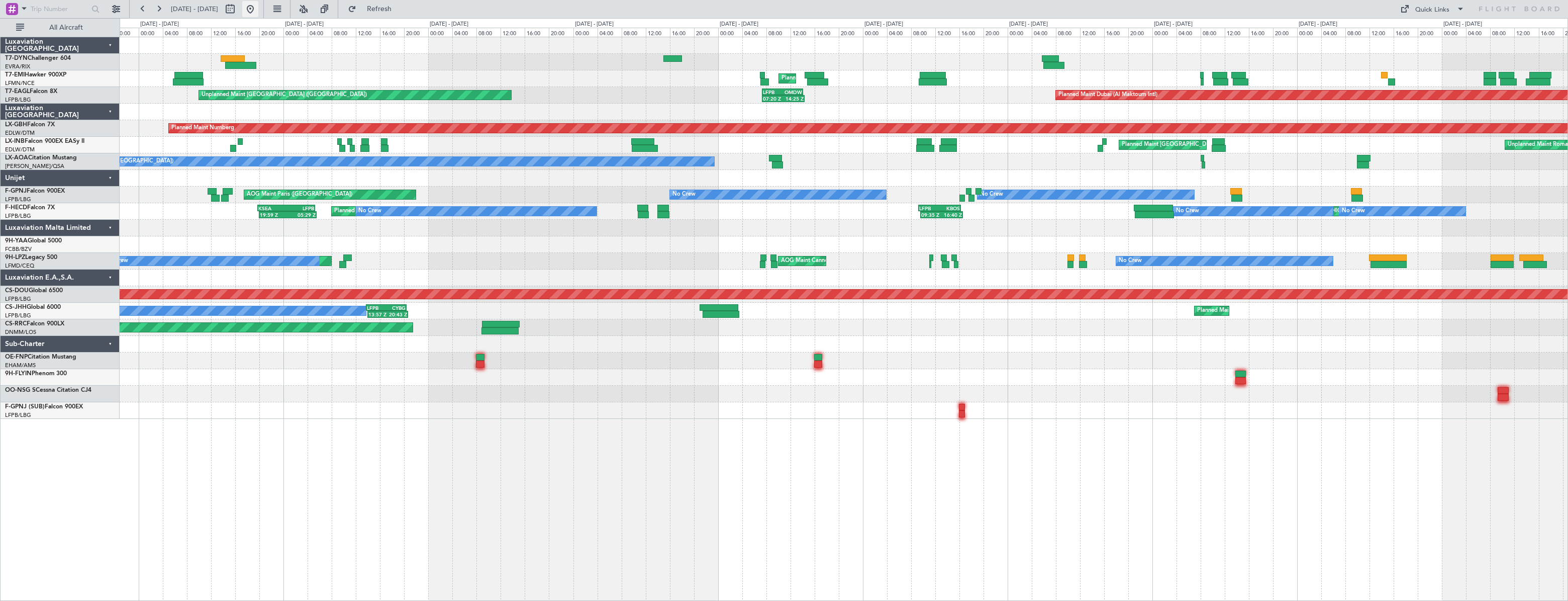
click at [258, 15] on button at bounding box center [250, 9] width 16 height 16
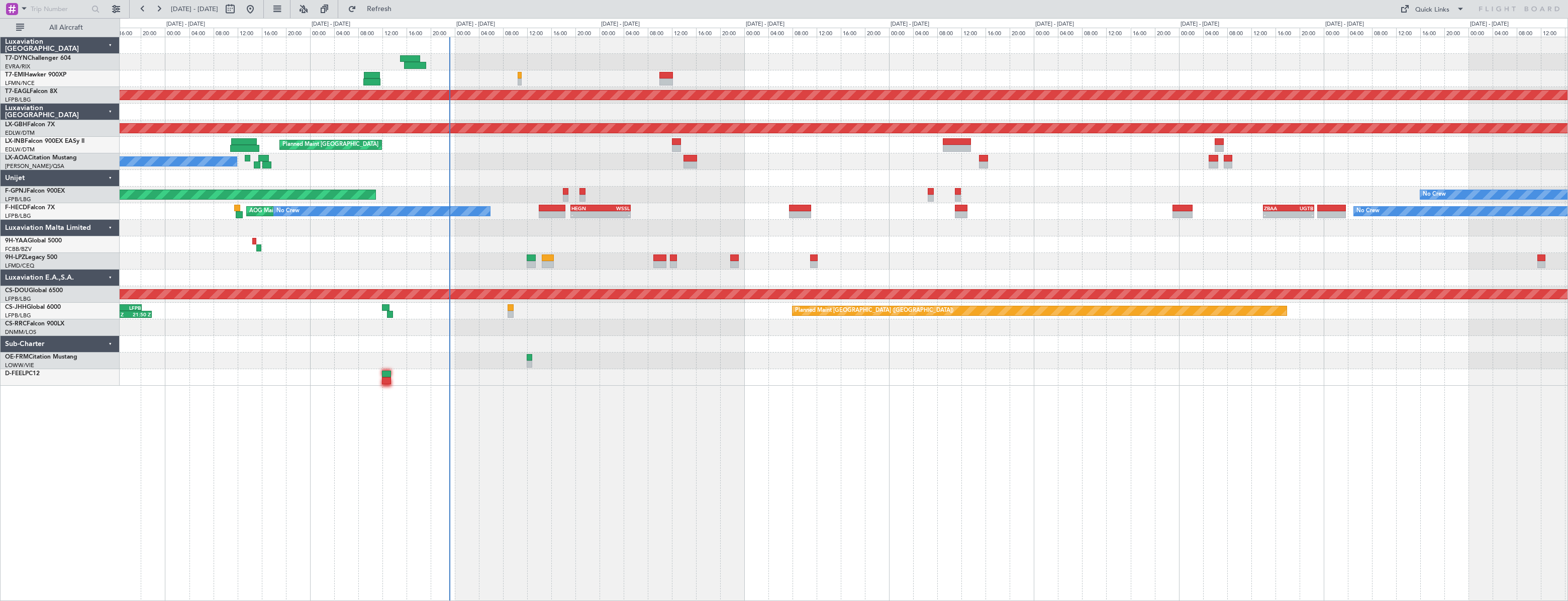
click at [447, 395] on div "No Crew Planned Maint Dubai (Al Maktoum Intl) Planned Maint Nurnberg Planned Ma…" at bounding box center [844, 318] width 1448 height 564
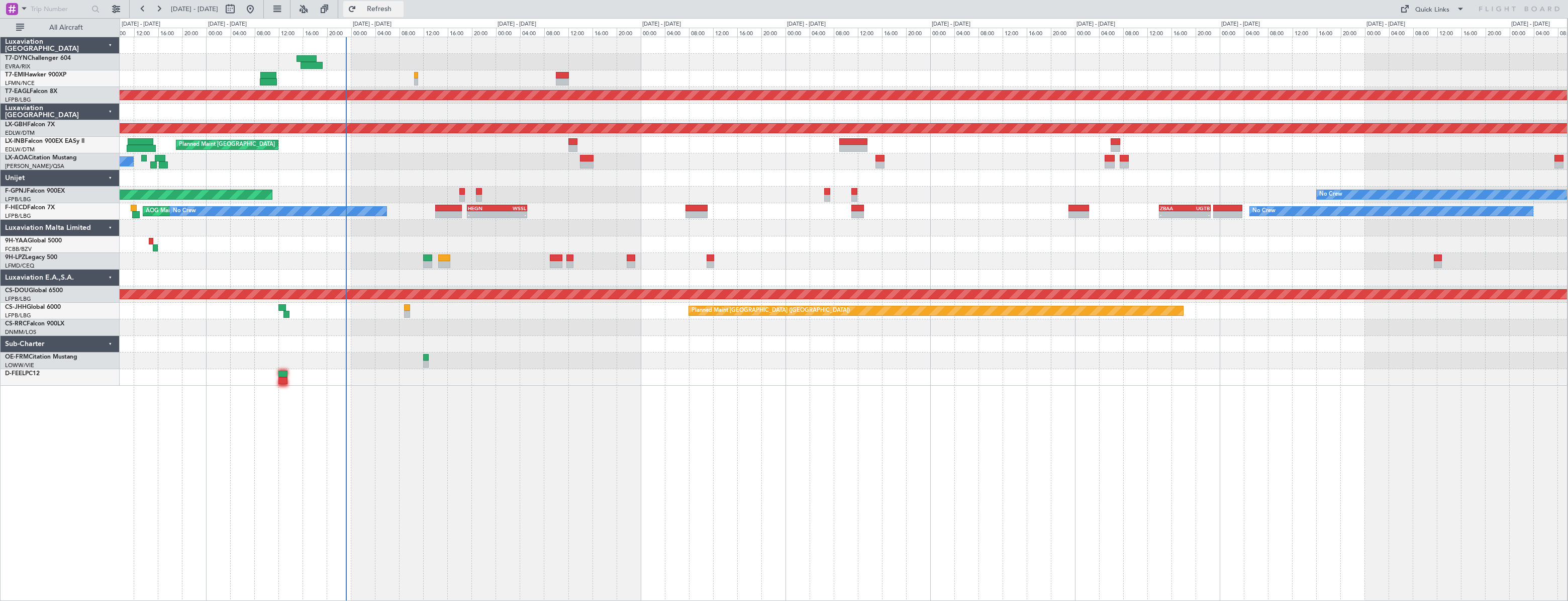
click at [401, 6] on span "Refresh" at bounding box center [379, 9] width 42 height 7
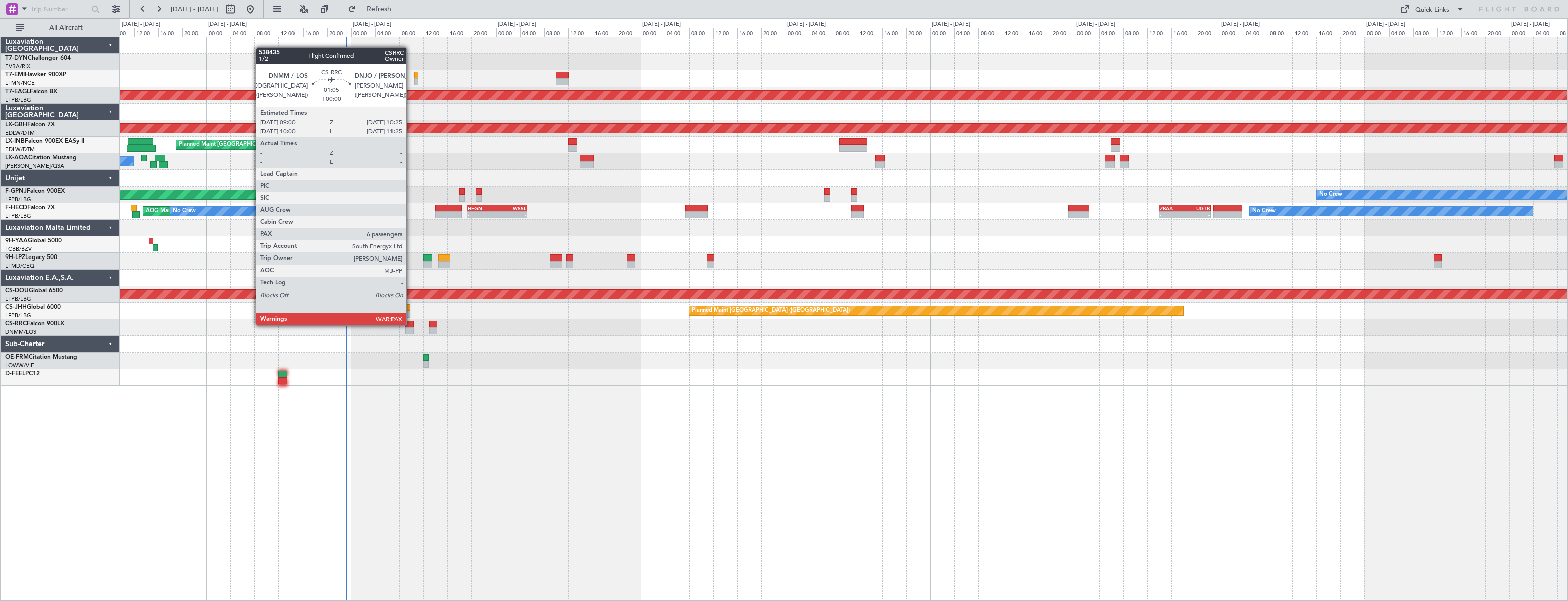
click at [411, 325] on div at bounding box center [409, 325] width 9 height 7
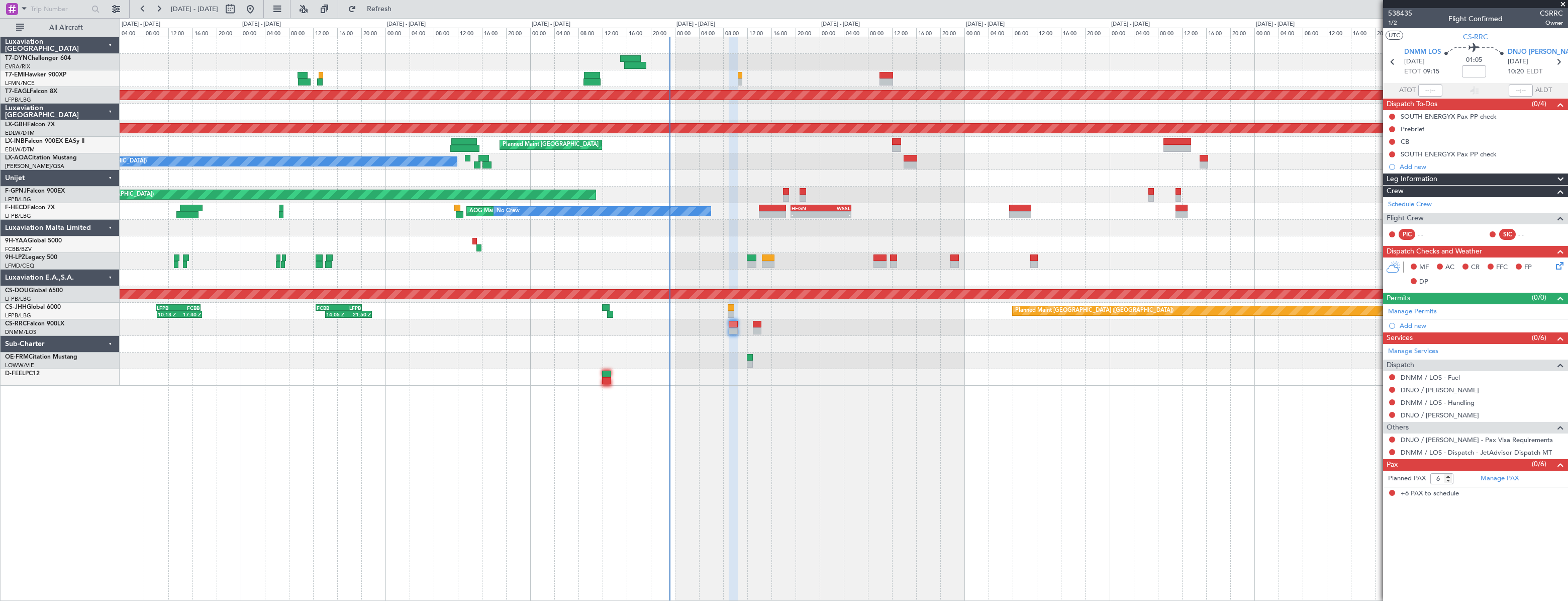
click at [783, 385] on div "Planned Maint Dubai (Al Maktoum Intl) Planned Maint Nurnberg Planned Maint Zuri…" at bounding box center [844, 318] width 1448 height 564
click at [1108, 312] on div "Planned Maint Dubai (Al Maktoum Intl) Planned Maint Nurnberg Planned Maint Zuri…" at bounding box center [844, 211] width 1448 height 348
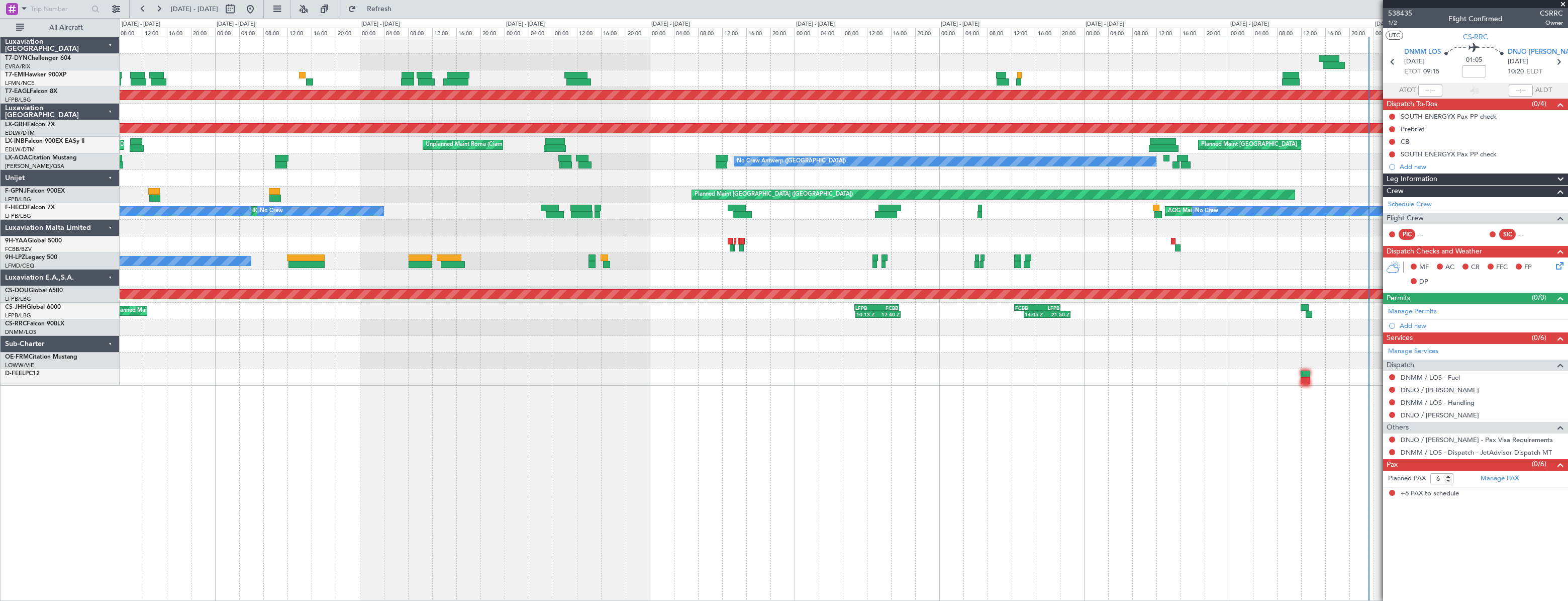
click at [1031, 286] on div "Planned Maint Dubai (Al Maktoum Intl) Planned Maint Nurnberg Planned Maint Zuri…" at bounding box center [844, 211] width 1448 height 348
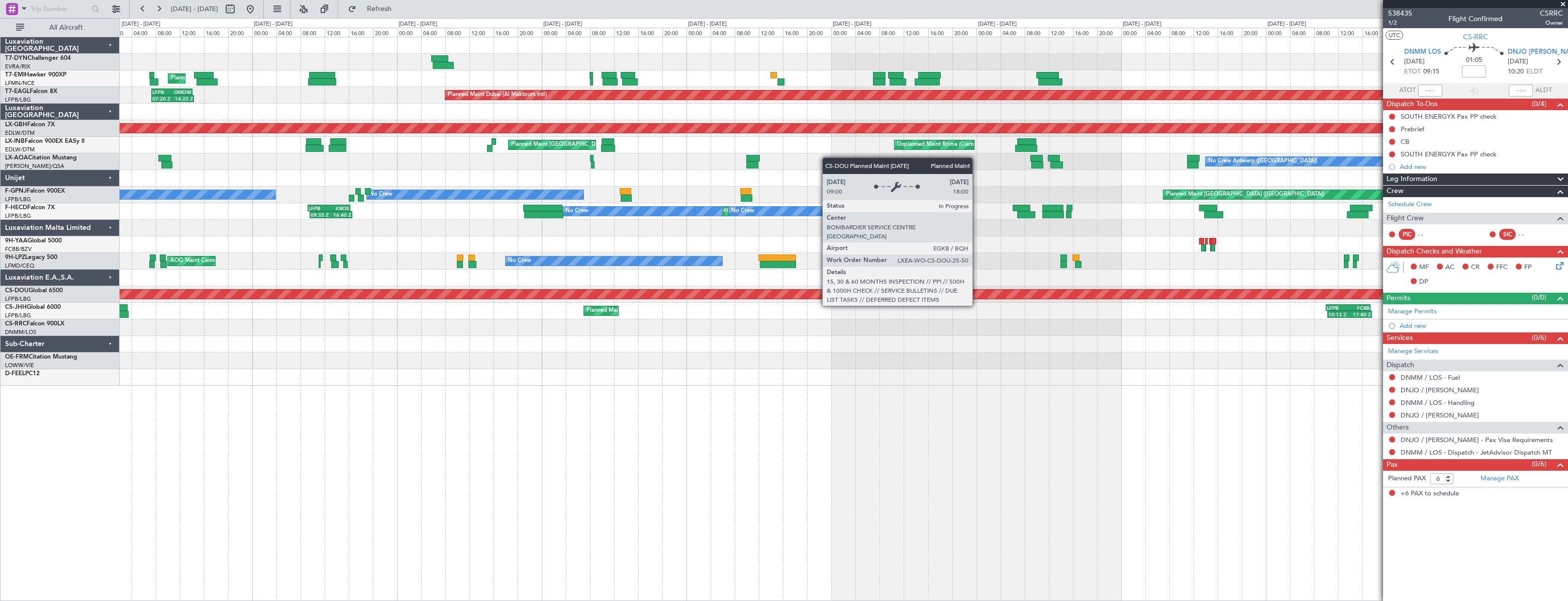
click at [1019, 312] on div "Planned Maint Zurich Planned Maint Dubai (Al Maktoum Intl) LFPB 07:20 Z OMDW 14…" at bounding box center [844, 211] width 1448 height 348
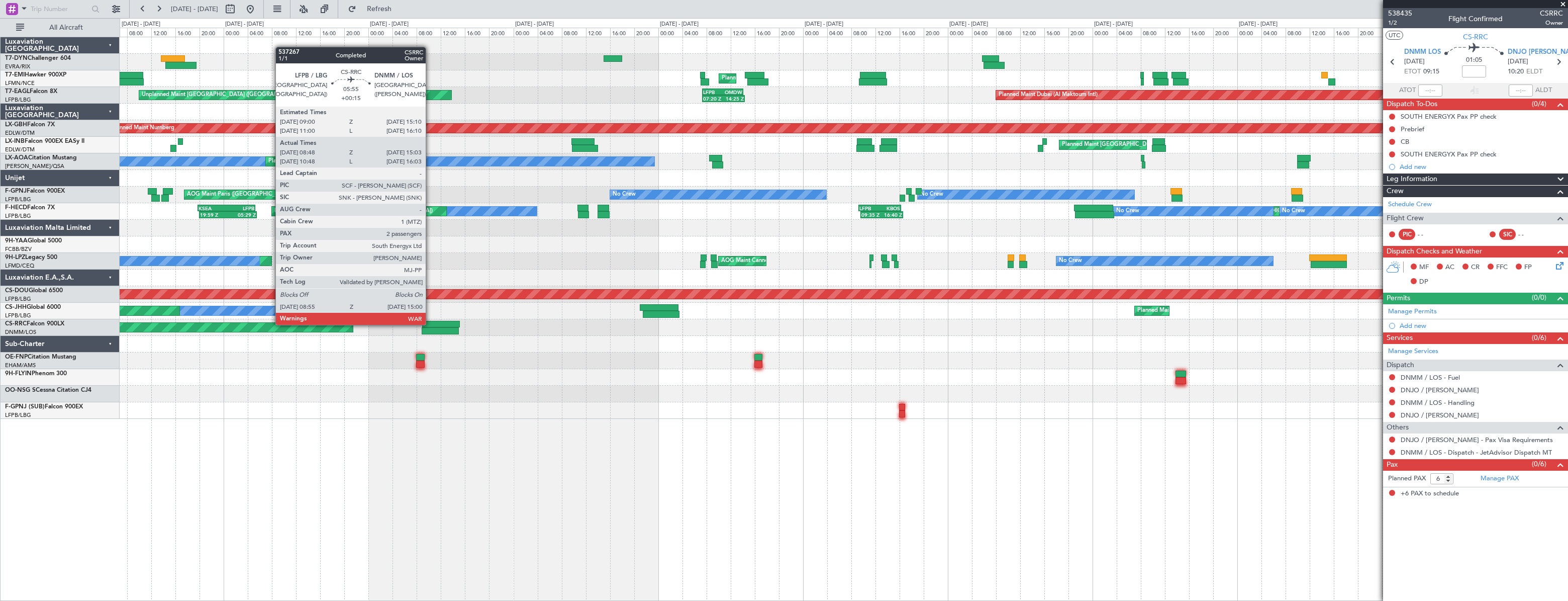
click at [430, 324] on div at bounding box center [441, 325] width 38 height 7
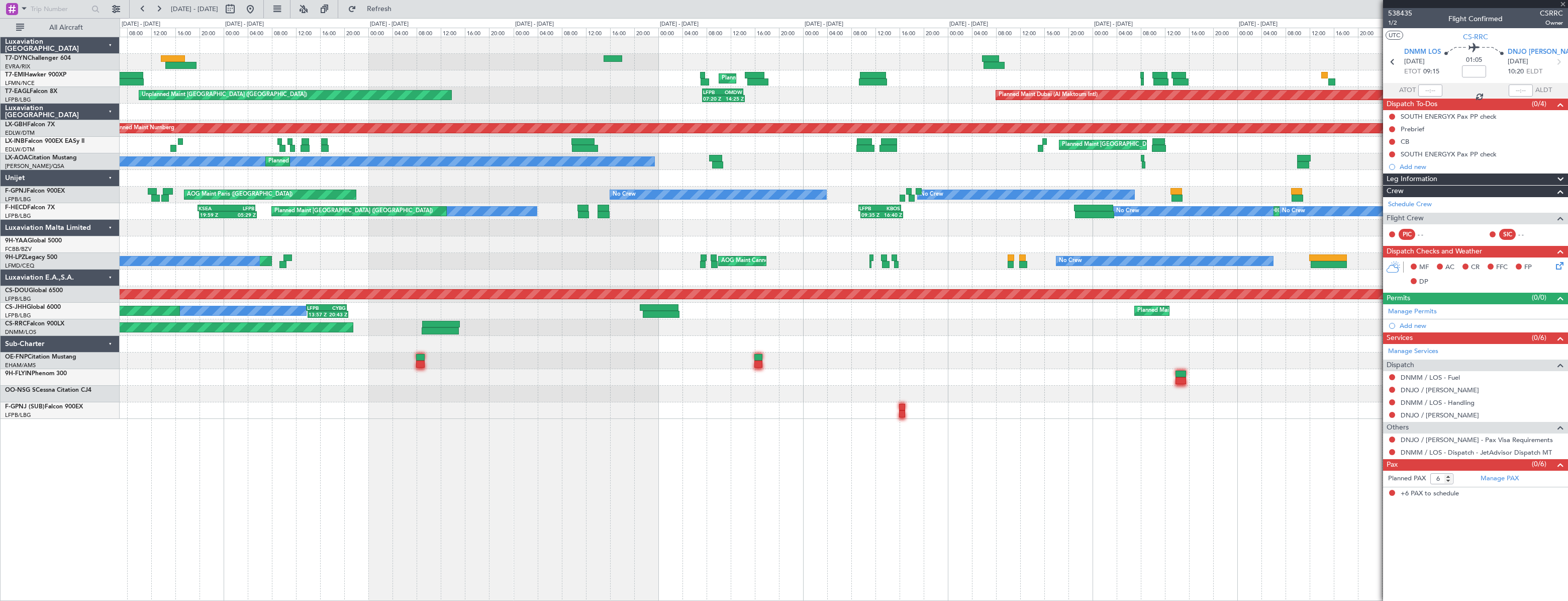
type input "+00:15"
type input "08:58"
type input "14:58"
type input "2"
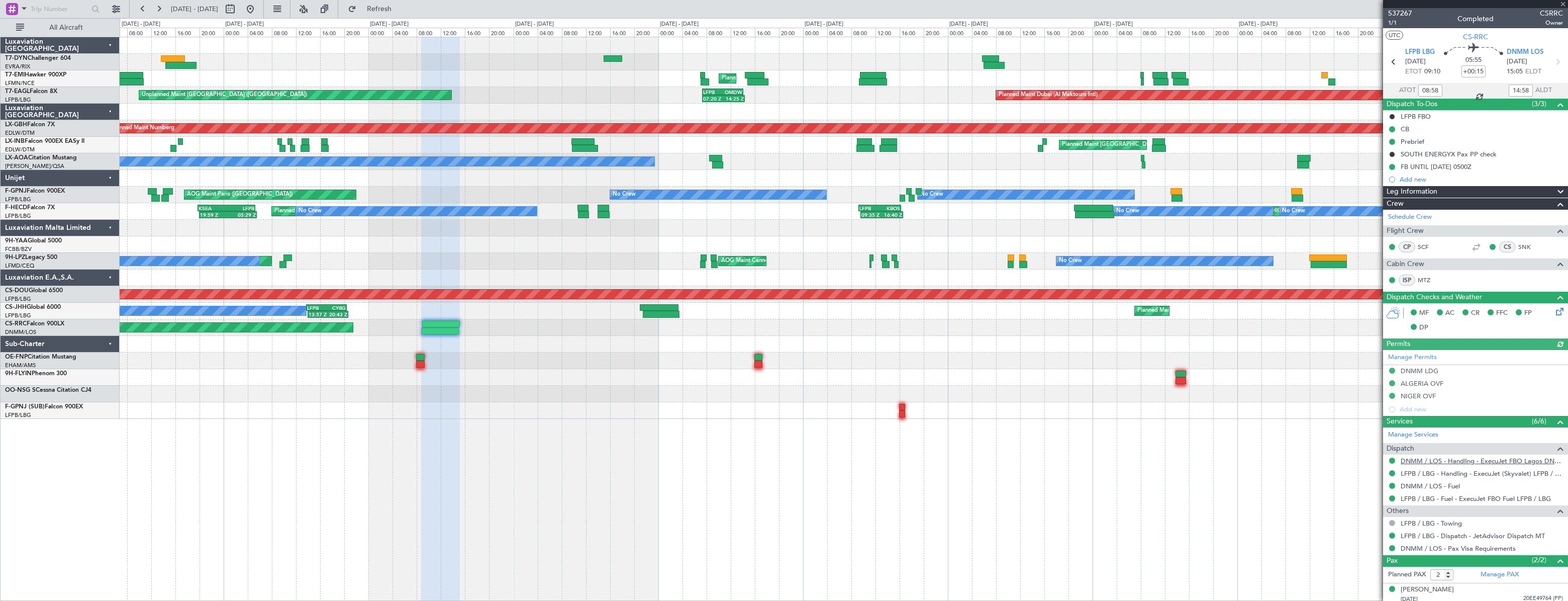
click at [1441, 457] on link "DNMM / LOS - Handling - ExecuJet FBO Lagos DNMM / LOS" at bounding box center [1482, 461] width 163 height 9
click at [0, 292] on html "18 Sep 2025 - 28 Sep 2025 Refresh Quick Links All Aircraft Unplanned Maint Riga…" at bounding box center [784, 300] width 1568 height 601
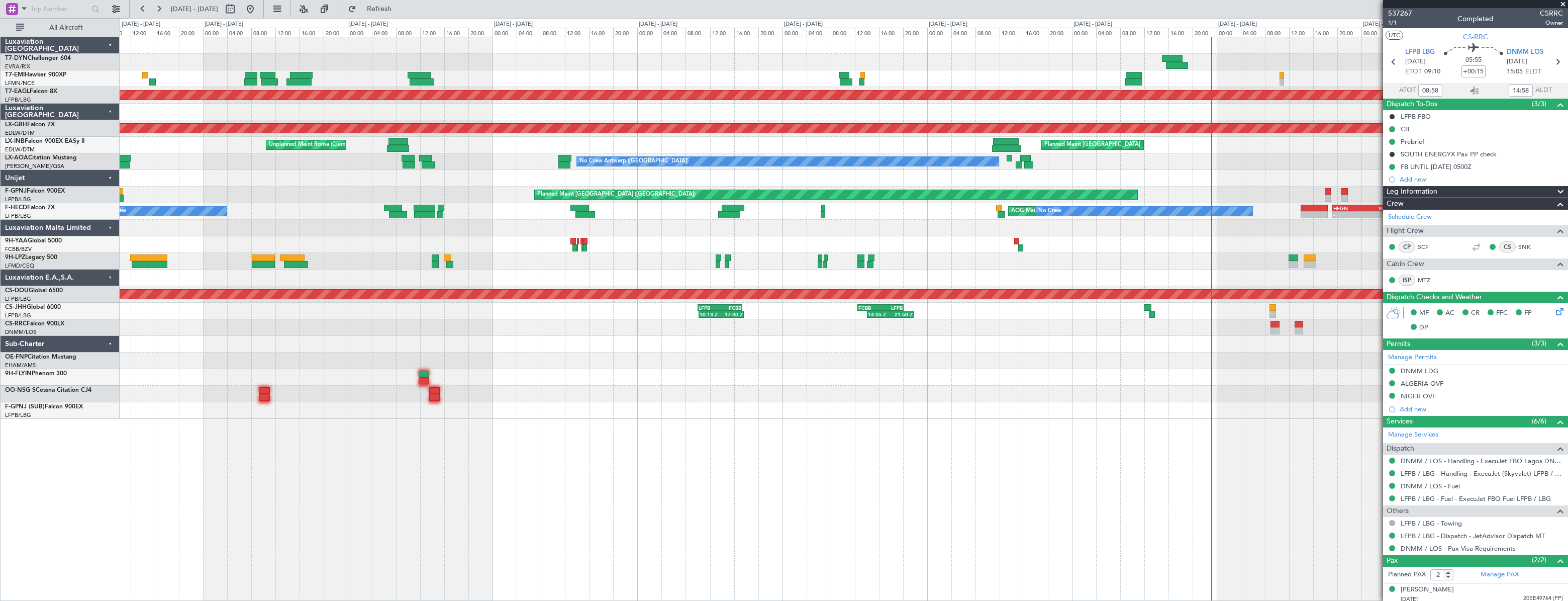
click at [192, 320] on div "Planned Maint Dubai (Al Maktoum Intl) Planned Maint Nurnberg Unplanned Maint Ro…" at bounding box center [844, 228] width 1448 height 382
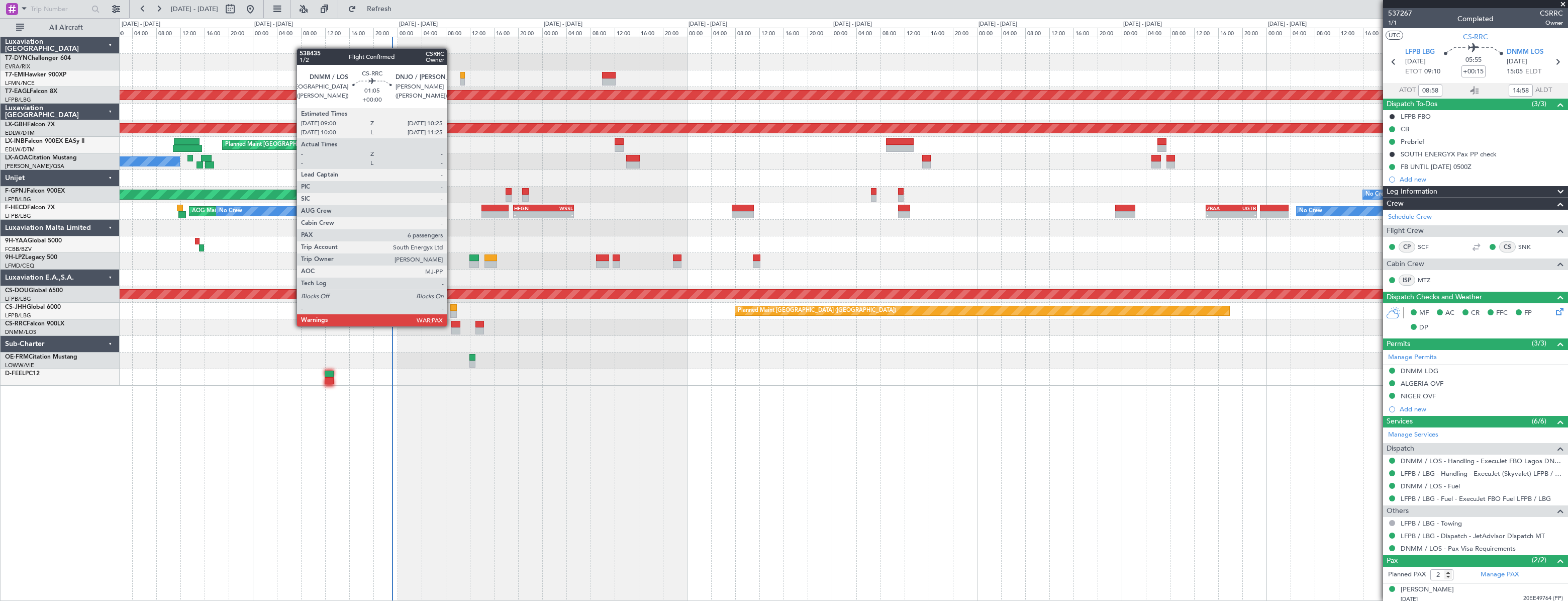
click at [451, 325] on div at bounding box center [455, 325] width 9 height 7
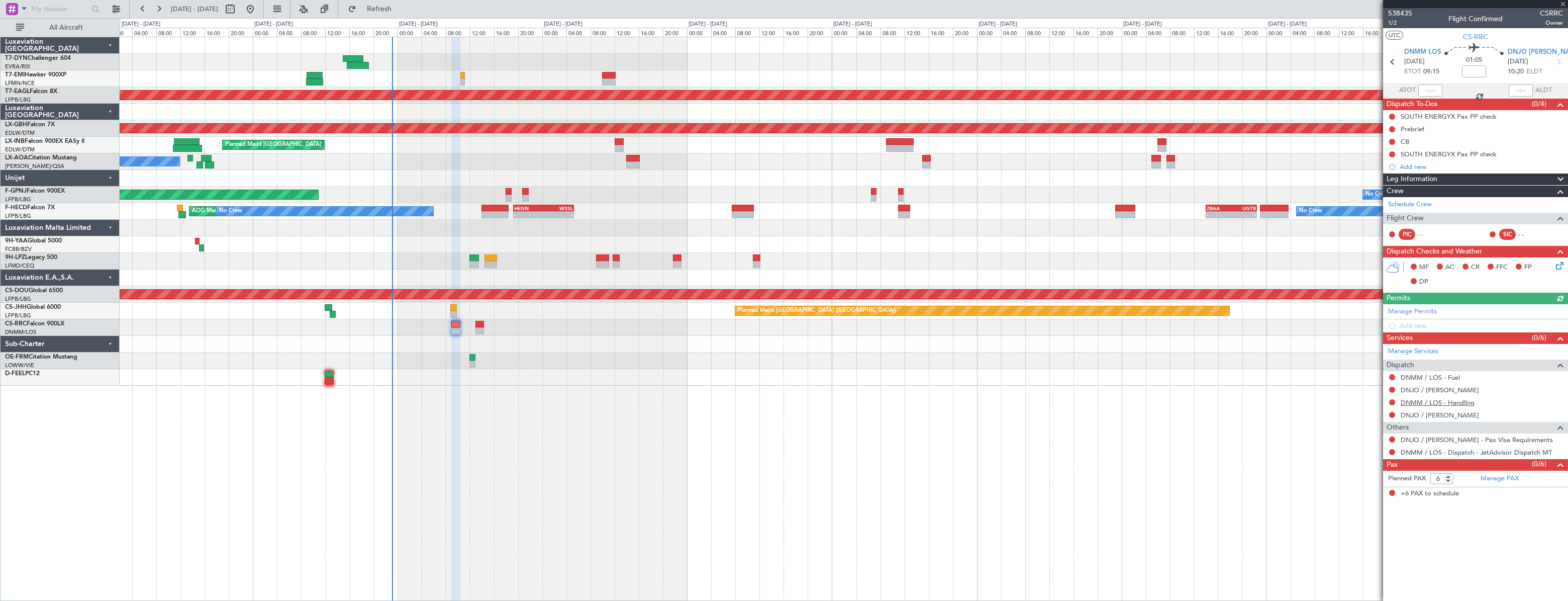
click at [1432, 404] on link "DNMM / LOS - Handling" at bounding box center [1437, 402] width 74 height 9
click at [1444, 398] on link "DNMM / LOS - Handling" at bounding box center [1437, 402] width 74 height 9
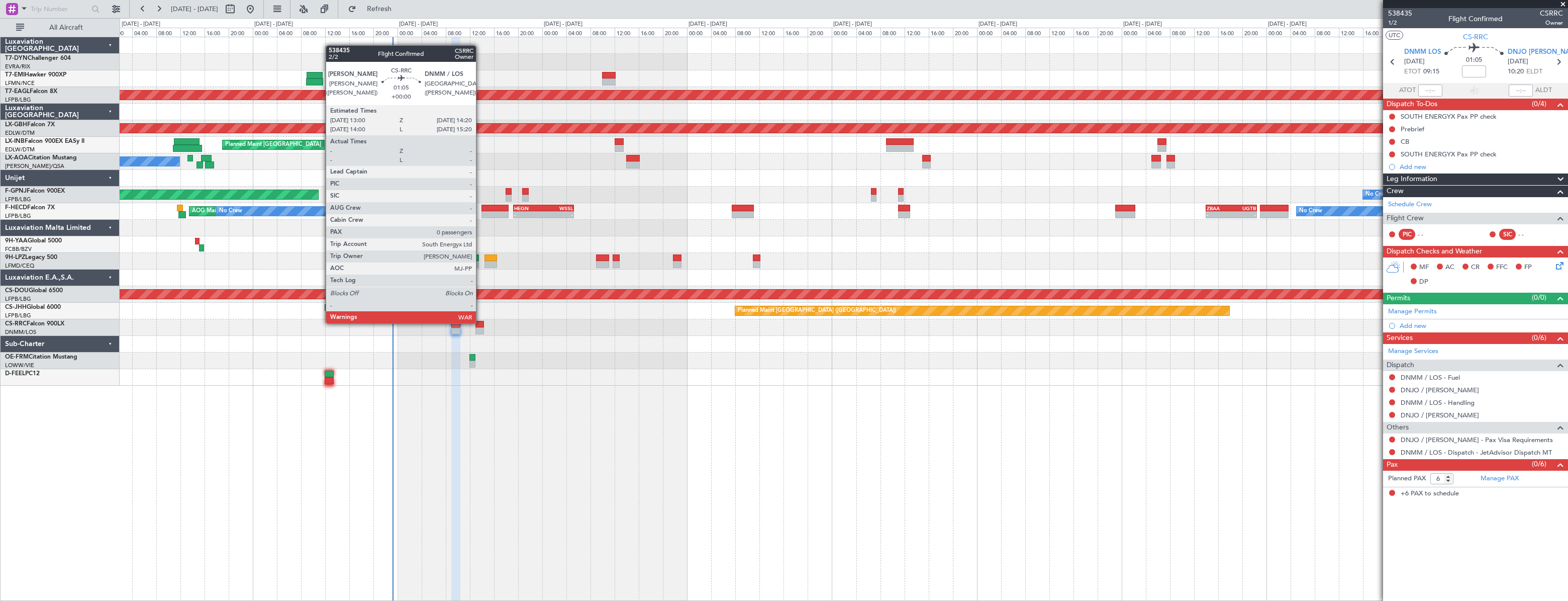
click at [480, 322] on div at bounding box center [480, 325] width 9 height 7
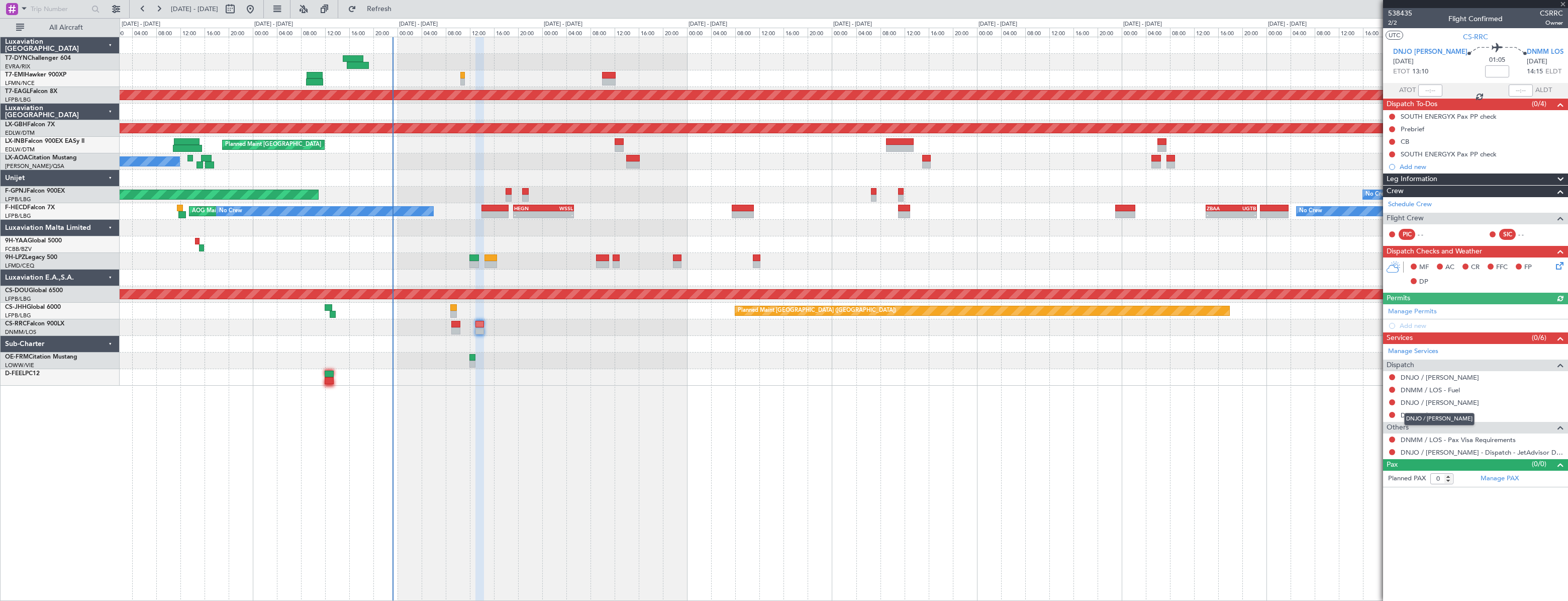
click at [1438, 411] on mat-tooltip-component "DNJO / JOS - Handling" at bounding box center [1439, 419] width 85 height 27
click at [1421, 413] on link "DNMM / LOS - Handling" at bounding box center [1437, 415] width 74 height 9
click at [1447, 477] on input "1" at bounding box center [1442, 479] width 23 height 11
click at [1447, 477] on input "2" at bounding box center [1442, 479] width 23 height 11
click at [1447, 477] on input "3" at bounding box center [1442, 479] width 23 height 11
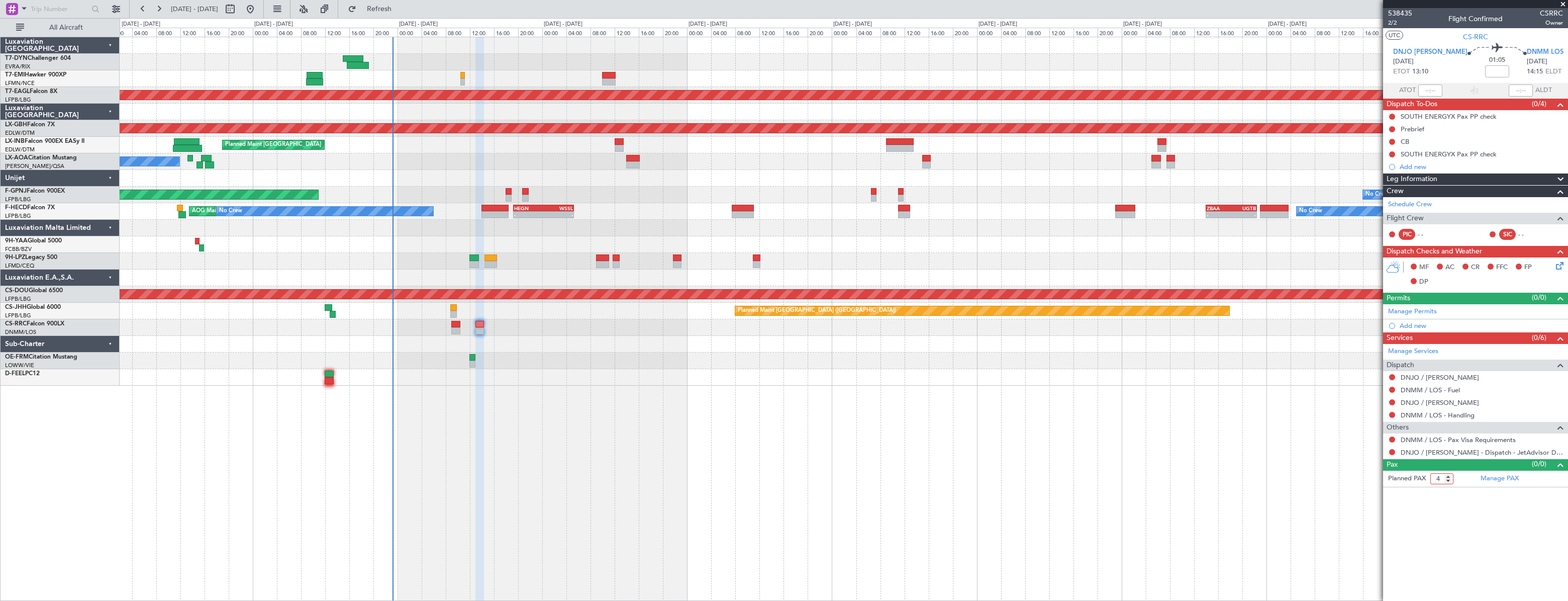
click at [1447, 477] on input "4" at bounding box center [1442, 479] width 23 height 11
click at [1447, 477] on input "5" at bounding box center [1442, 479] width 23 height 11
type input "6"
click at [1447, 477] on input "6" at bounding box center [1442, 479] width 23 height 11
click at [1444, 500] on article "538435 2/2 Flight Confirmed CSRRC Owner UTC CS-RRC DNJO JOS 04/10/2025 ETOT 13:…" at bounding box center [1475, 304] width 185 height 592
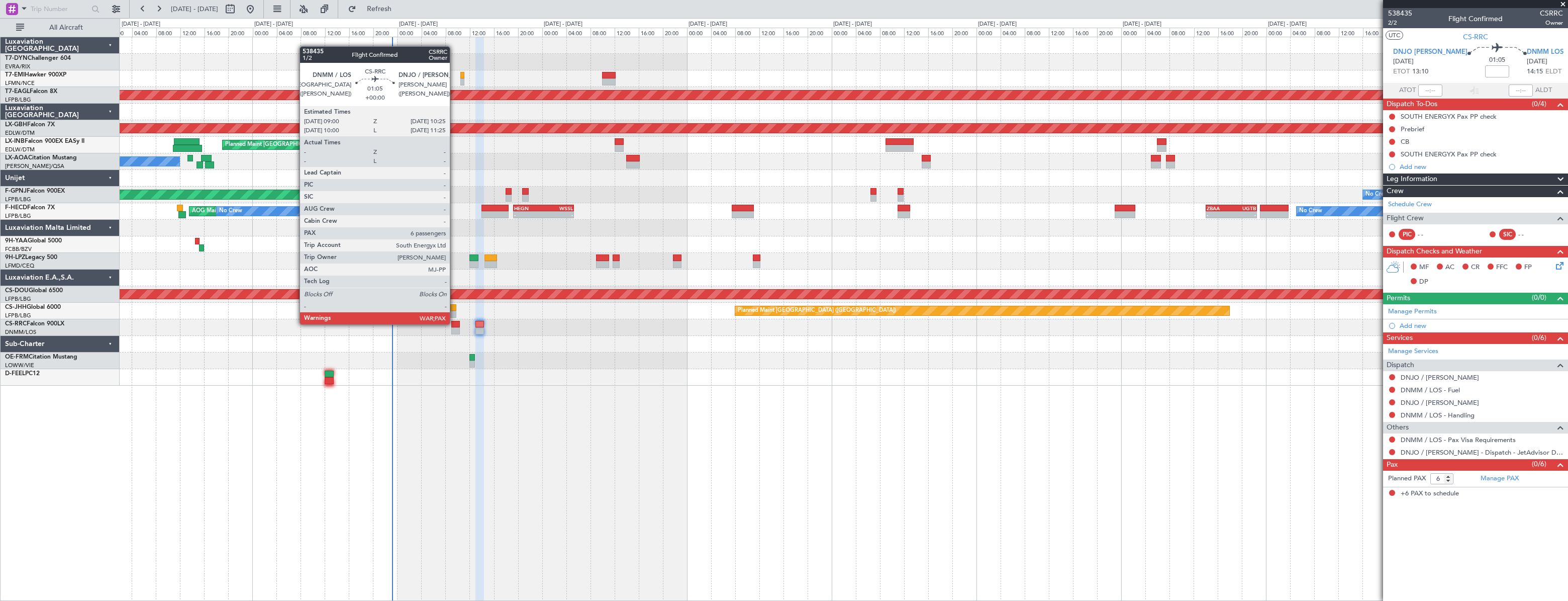
click at [454, 323] on div at bounding box center [455, 325] width 9 height 7
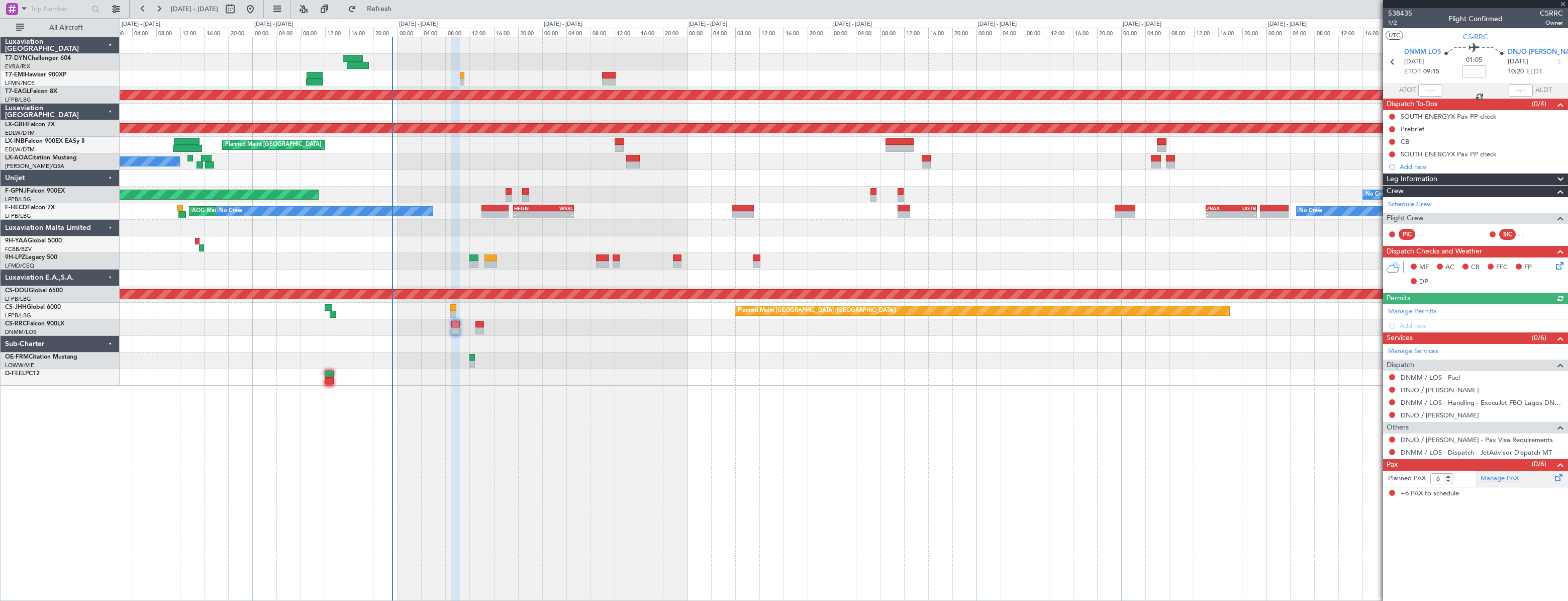
click at [1512, 479] on link "Manage PAX" at bounding box center [1499, 479] width 38 height 10
click at [404, 14] on button "Refresh" at bounding box center [373, 9] width 60 height 16
click at [1408, 506] on div "Dapo Abiodun" at bounding box center [1427, 506] width 54 height 10
click at [401, 5] on span "Refresh" at bounding box center [379, 9] width 42 height 7
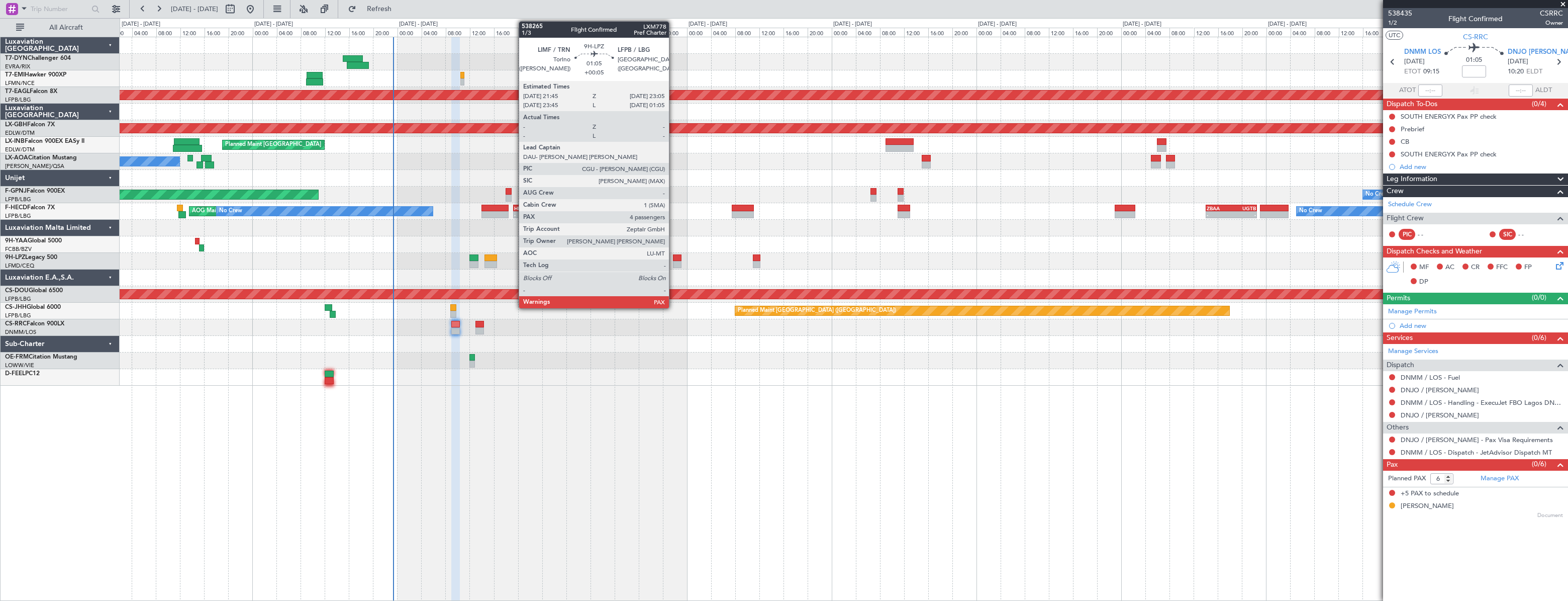
click at [673, 260] on div at bounding box center [677, 258] width 9 height 7
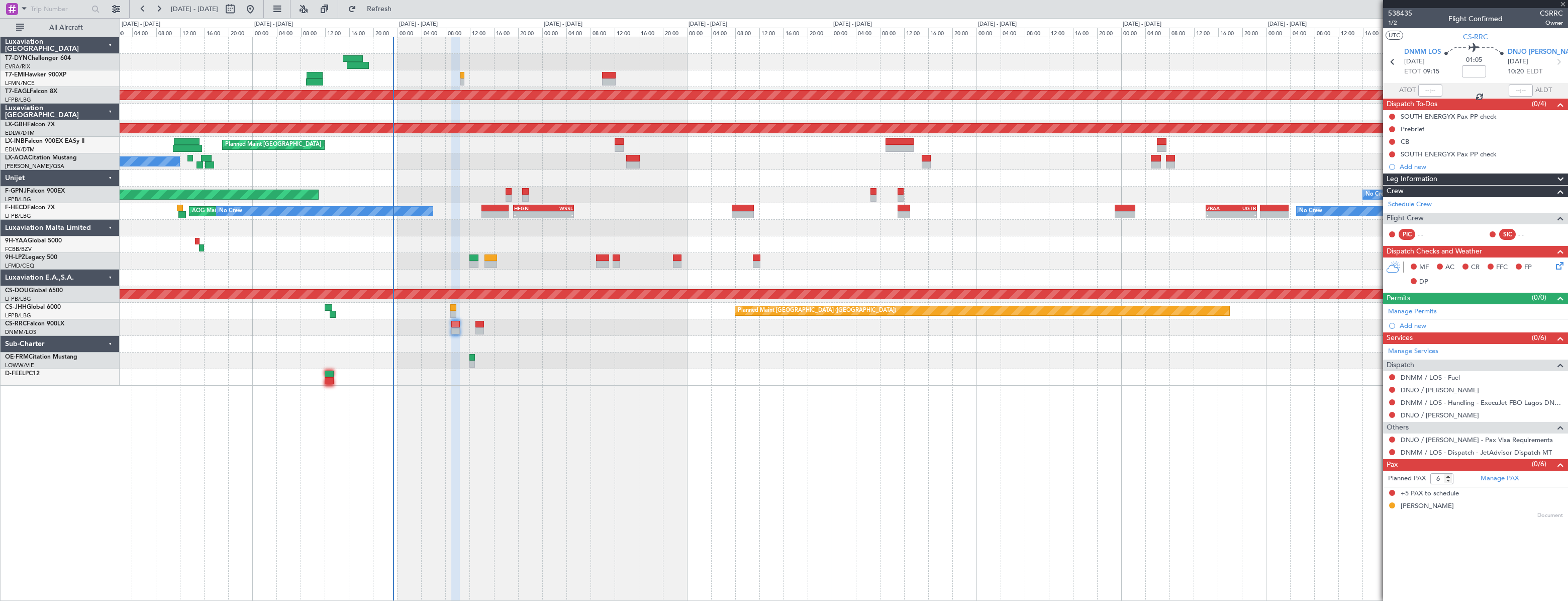
type input "+00:05"
type input "4"
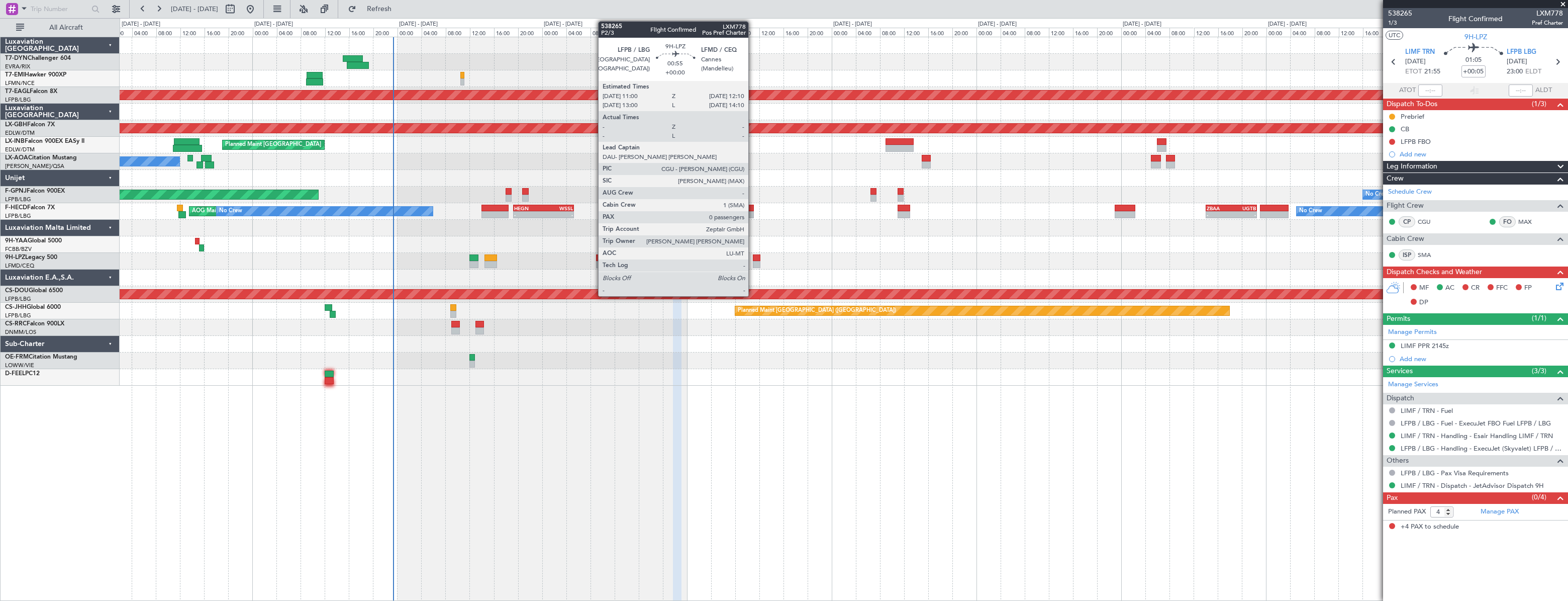
click at [753, 255] on div at bounding box center [757, 258] width 7 height 7
type input "0"
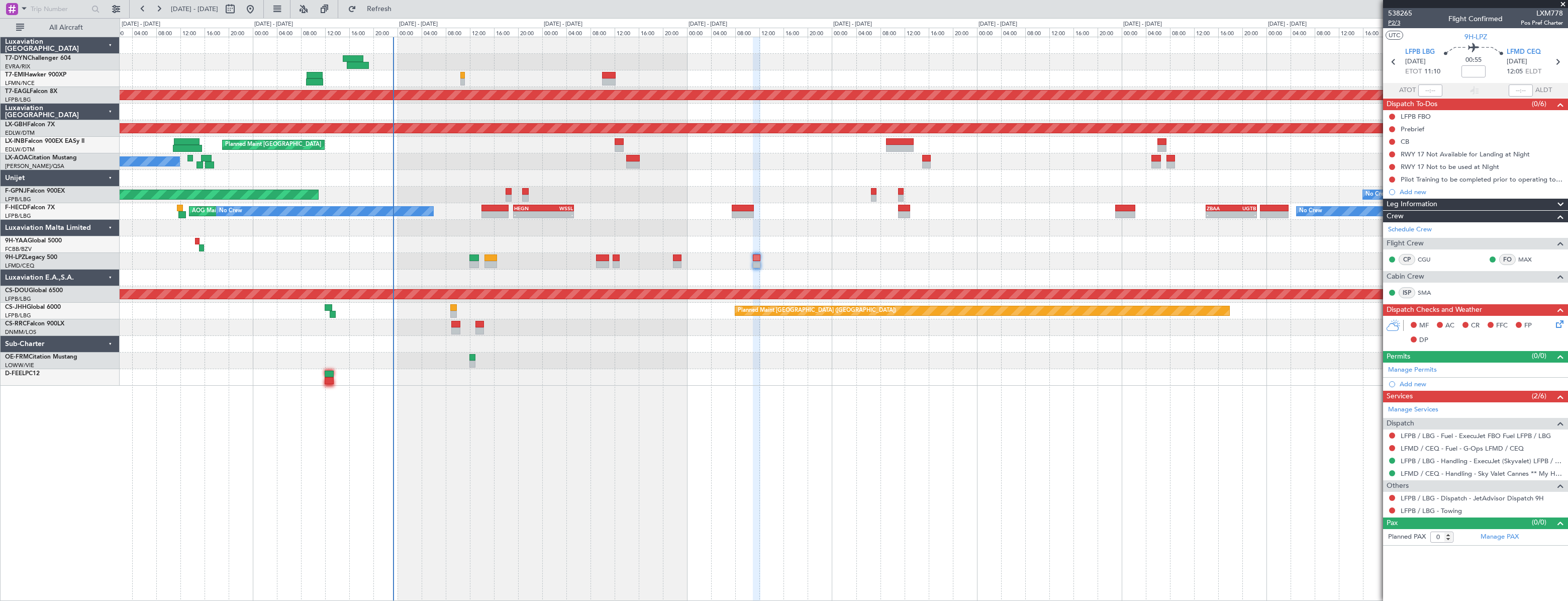
click at [1401, 25] on span "P2/3" at bounding box center [1400, 23] width 24 height 9
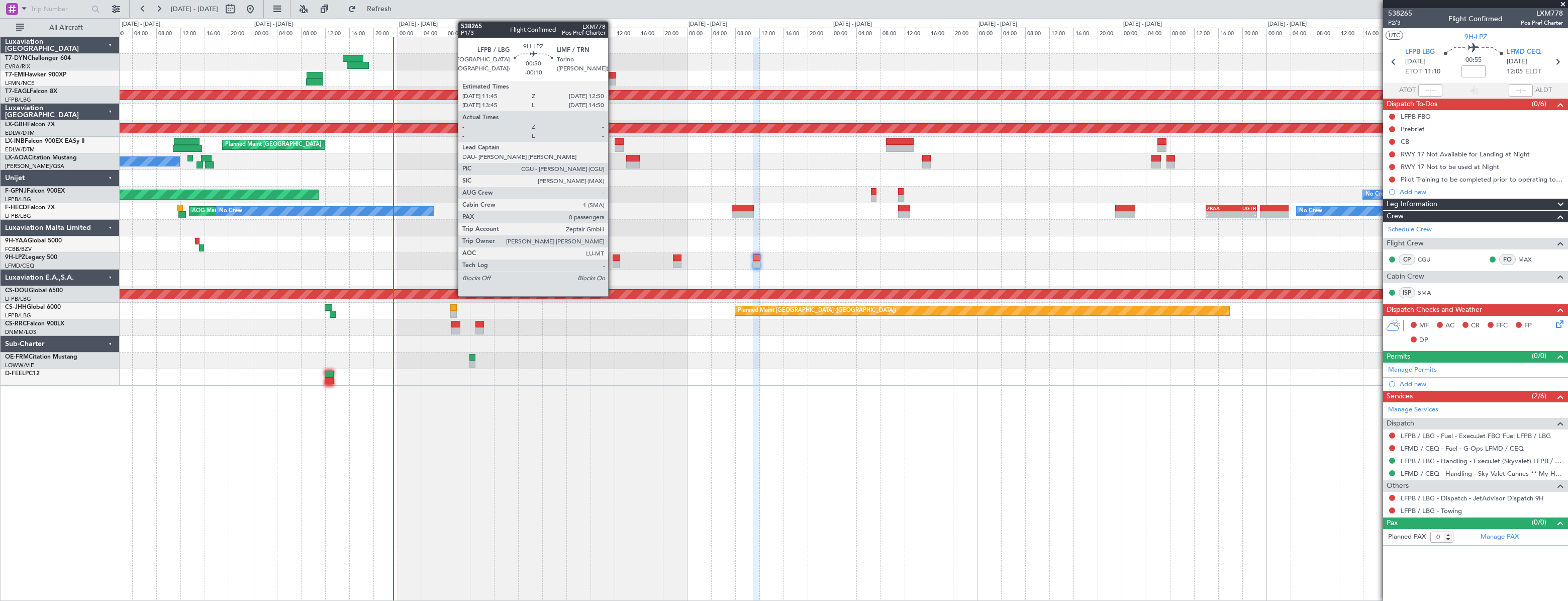
click at [612, 257] on div at bounding box center [616, 258] width 7 height 7
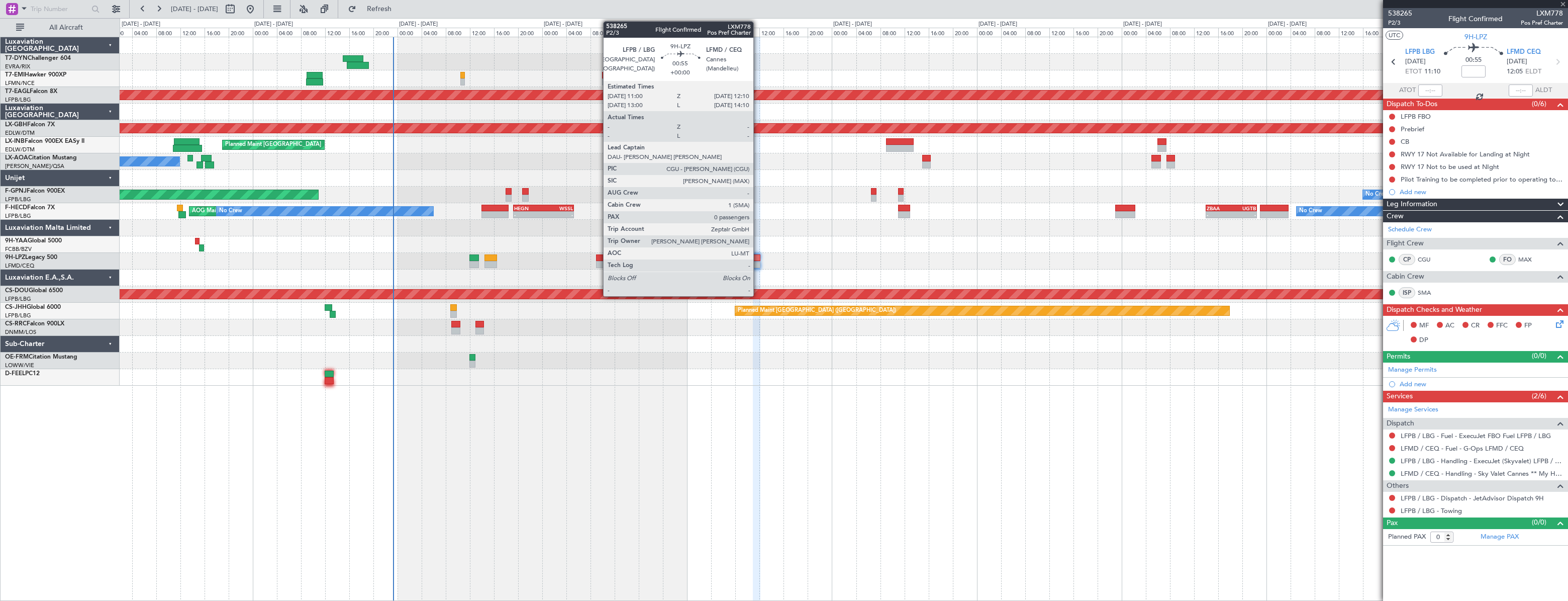
type input "-00:10"
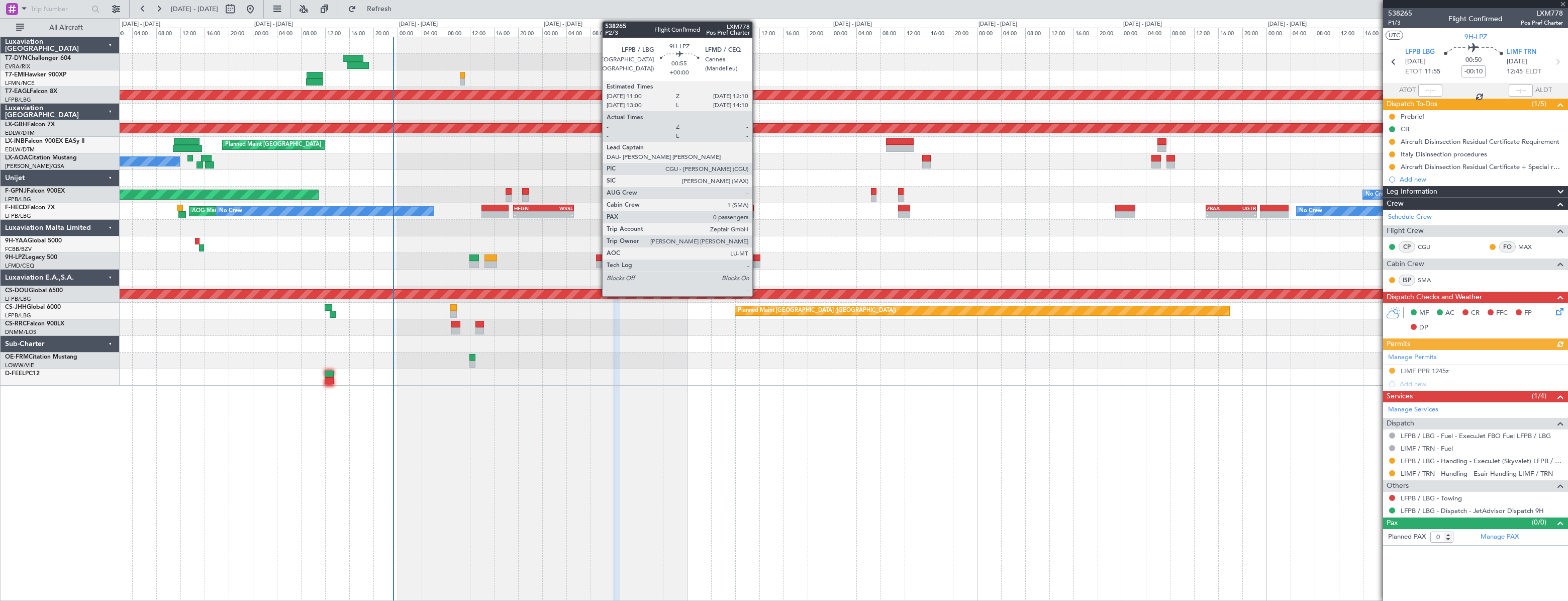
click at [757, 258] on div at bounding box center [757, 258] width 7 height 7
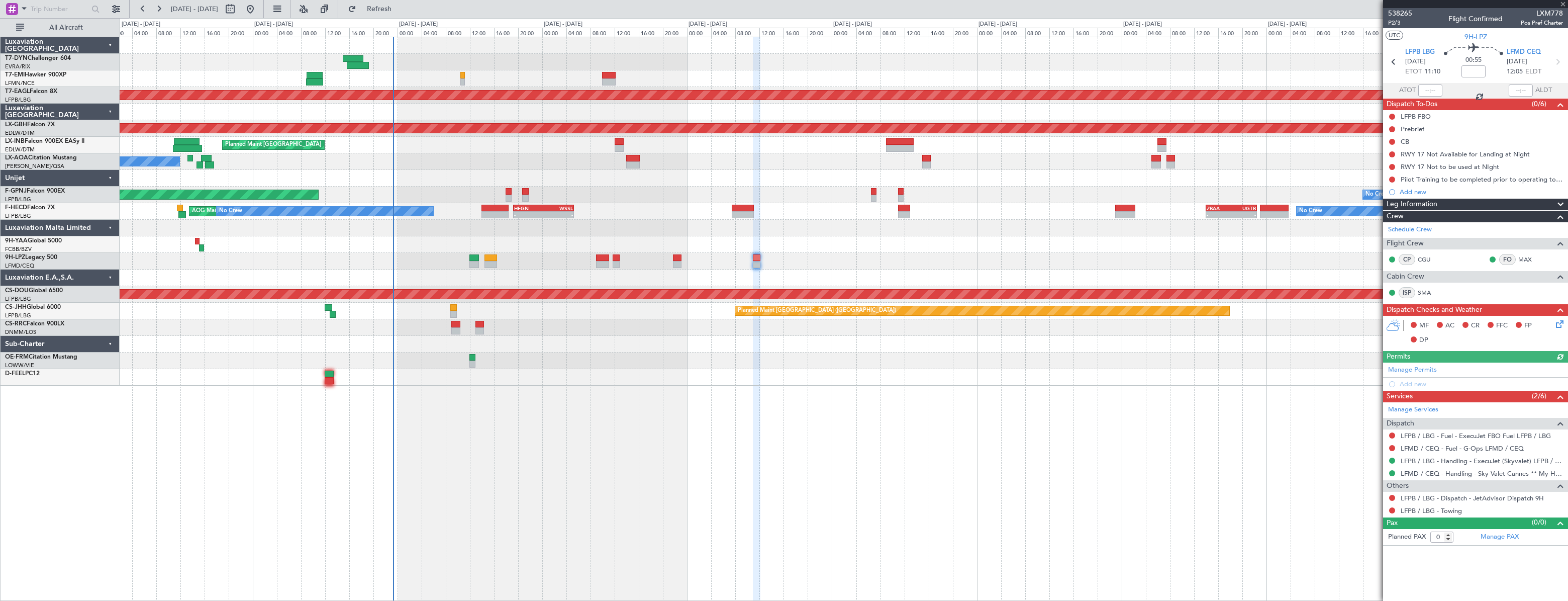
click at [1396, 27] on div "538265 P2/3 Flight Confirmed LXM778 Pos Pref Charter" at bounding box center [1475, 18] width 185 height 20
click at [1396, 20] on span "P2/3" at bounding box center [1400, 23] width 24 height 9
click at [1425, 457] on link "LFPB / LBG - Handling - ExecuJet (Skyvalet) LFPB / LBG" at bounding box center [1482, 461] width 163 height 9
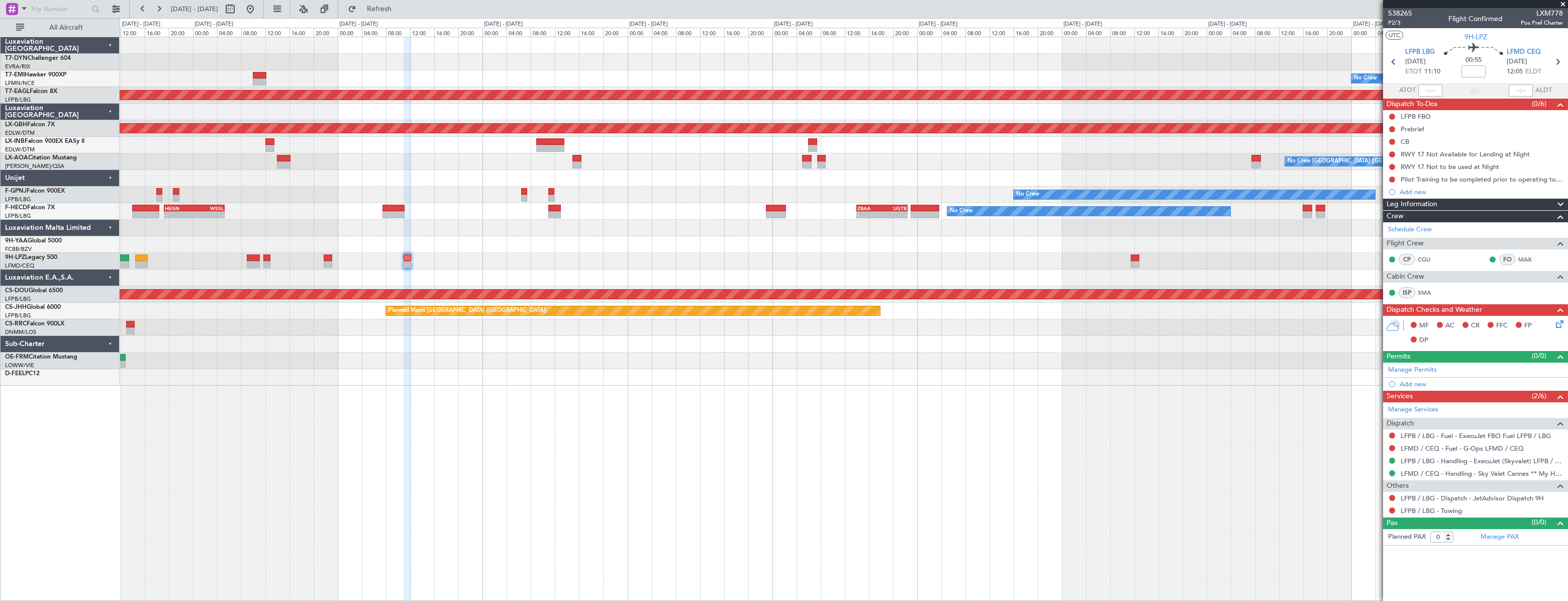
click at [743, 272] on div at bounding box center [844, 278] width 1448 height 16
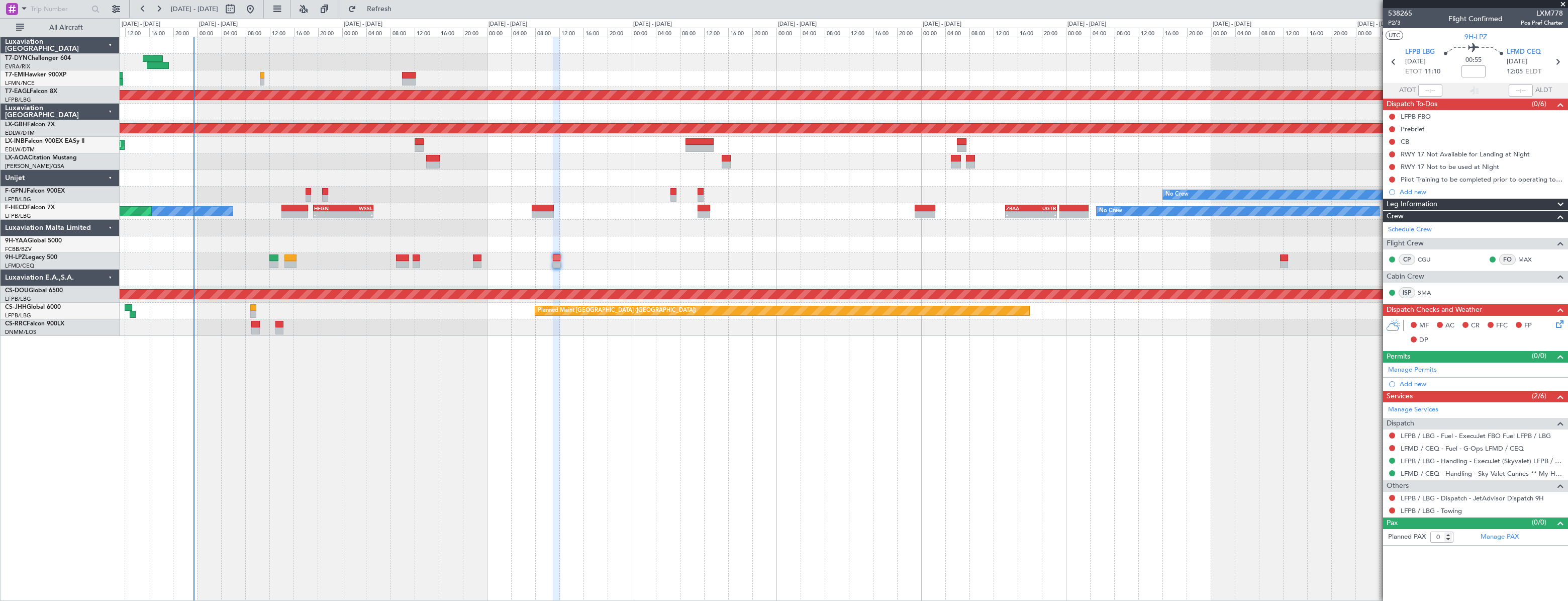
click at [914, 272] on div at bounding box center [844, 278] width 1447 height 16
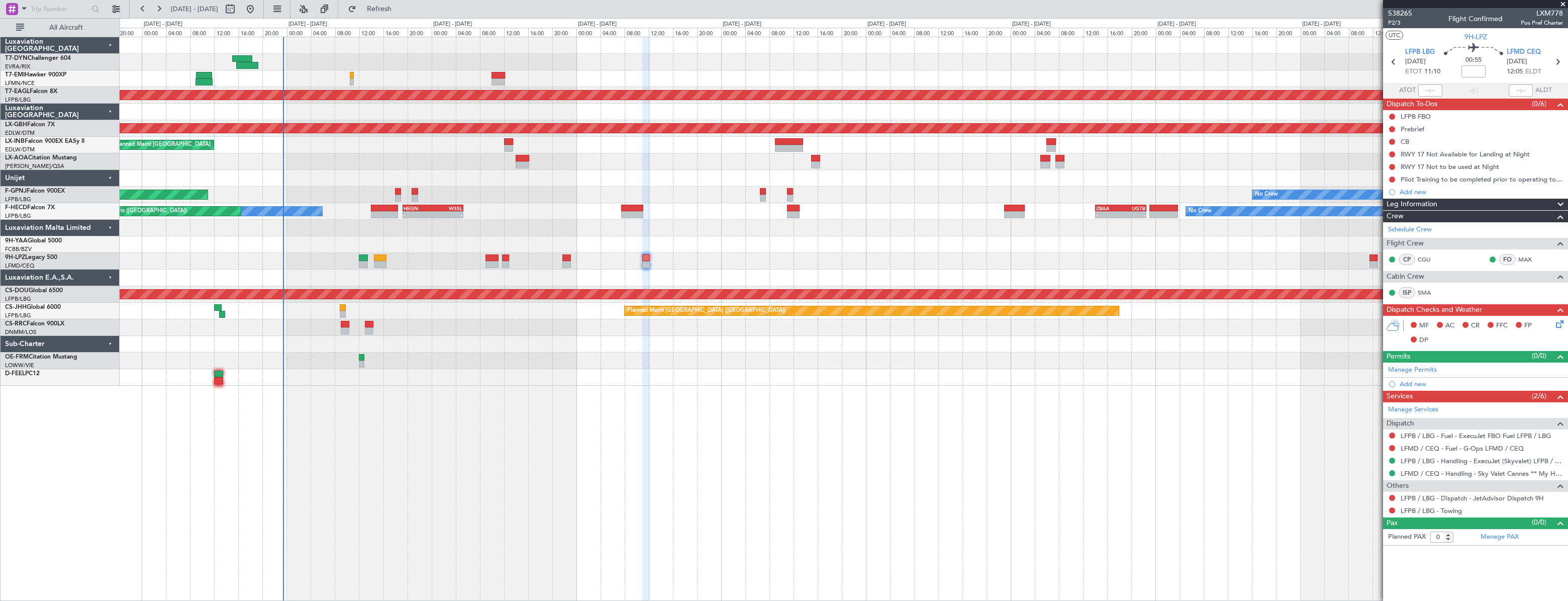
click at [1556, 325] on icon at bounding box center [1558, 322] width 8 height 8
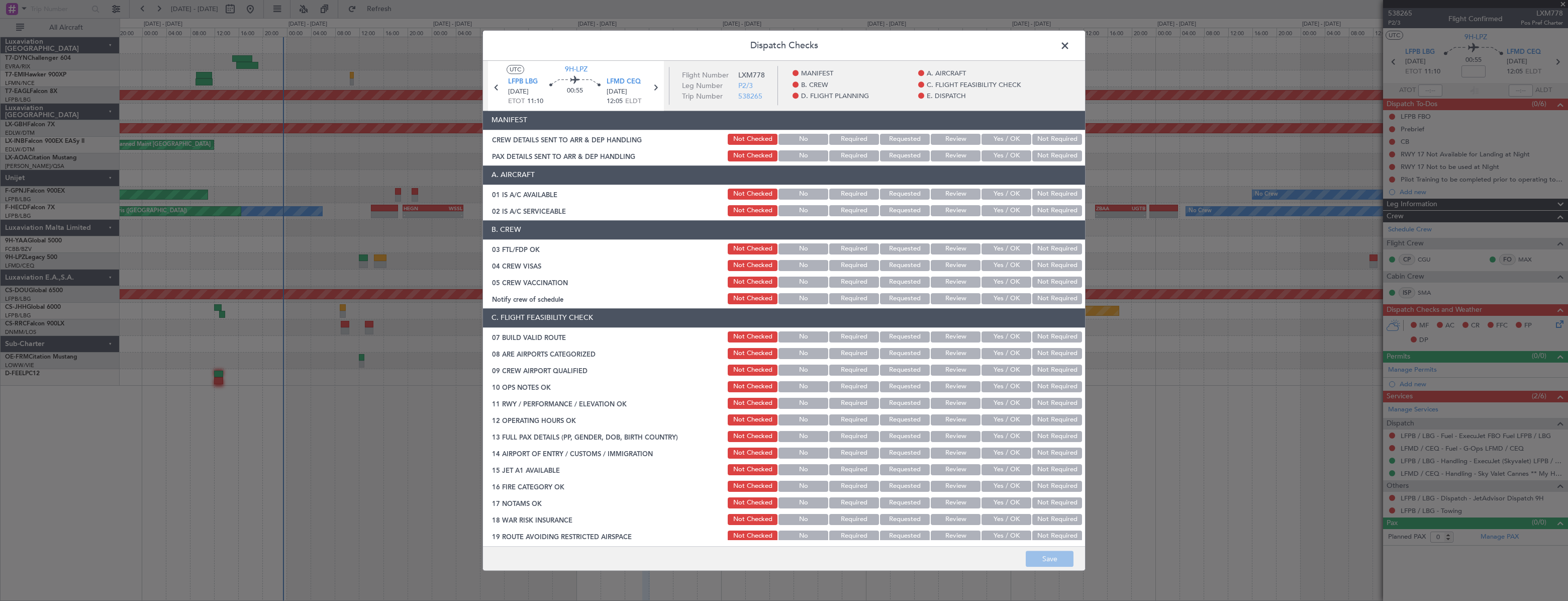
click at [988, 208] on button "Yes / OK" at bounding box center [1006, 211] width 50 height 11
click at [728, 214] on button "Not Checked" at bounding box center [753, 211] width 50 height 11
drag, startPoint x: 1004, startPoint y: 157, endPoint x: 999, endPoint y: 136, distance: 21.6
click at [1004, 156] on button "Yes / OK" at bounding box center [1006, 156] width 50 height 11
click at [999, 136] on button "Yes / OK" at bounding box center [1006, 139] width 50 height 11
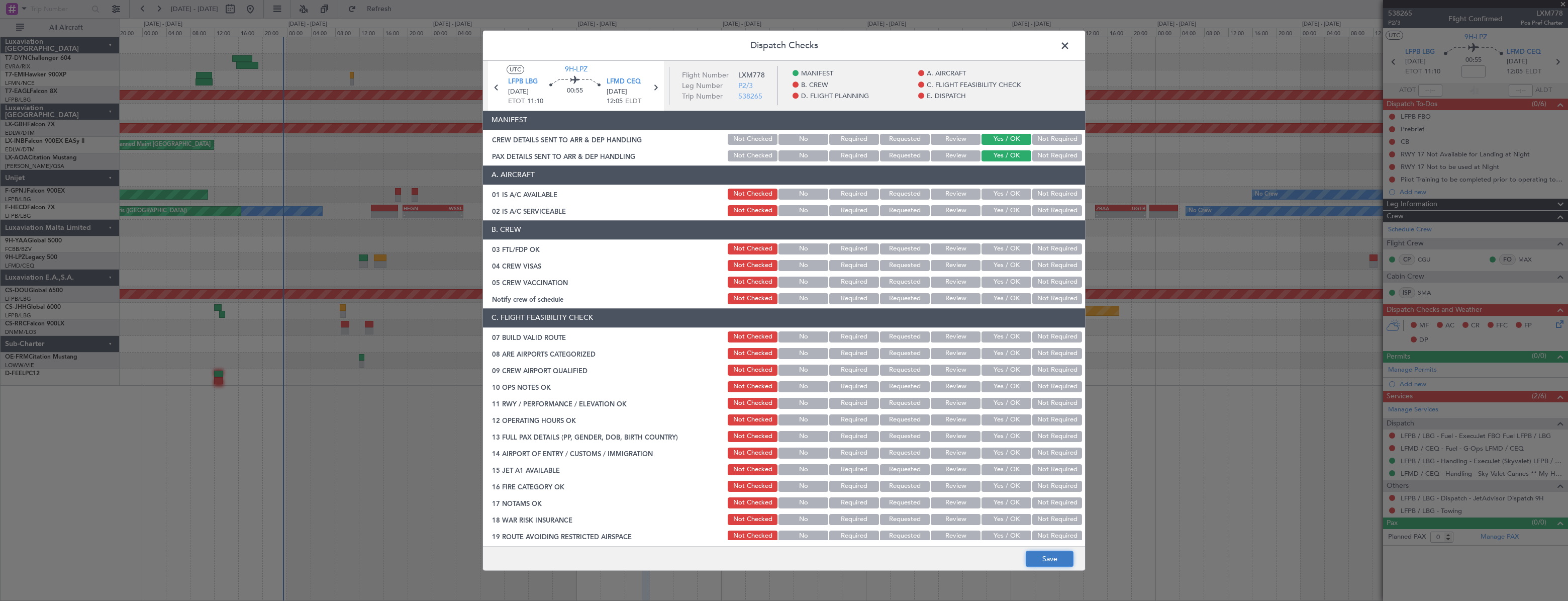
click at [1039, 558] on button "Save" at bounding box center [1049, 558] width 47 height 16
click at [1070, 46] on span at bounding box center [1070, 48] width 0 height 20
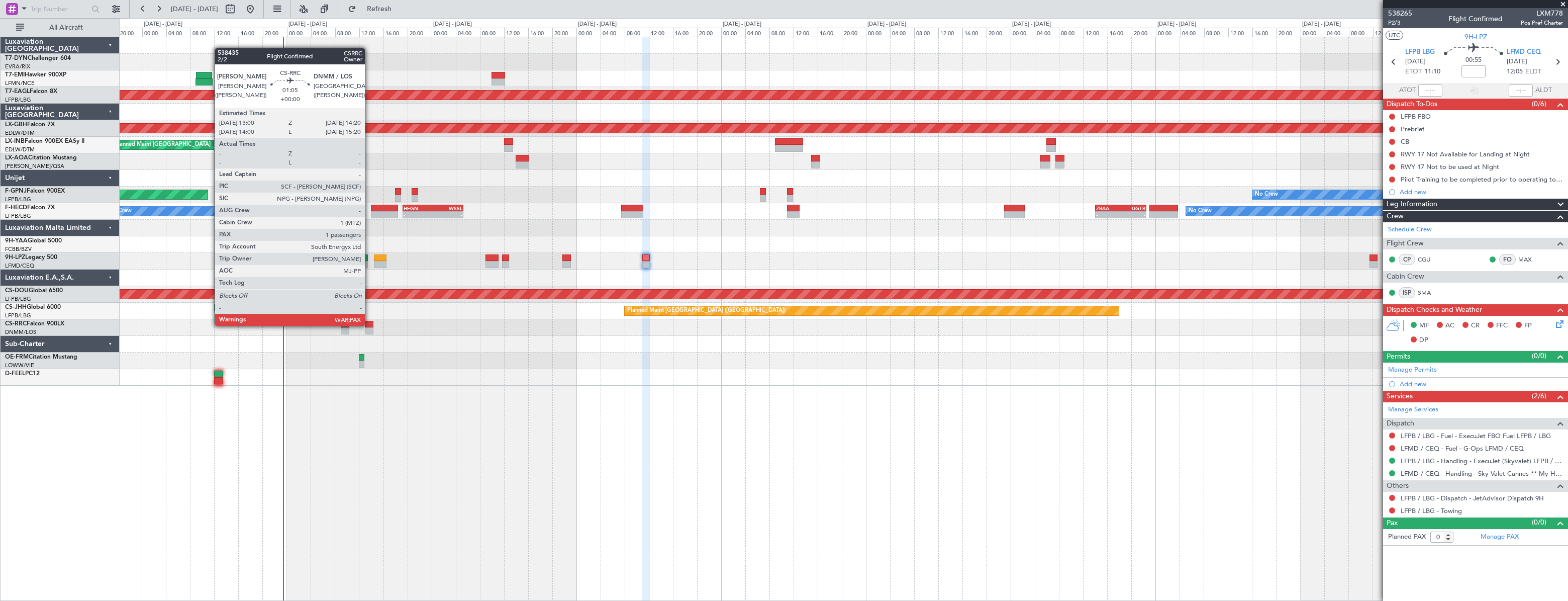
click at [369, 325] on div at bounding box center [369, 325] width 9 height 7
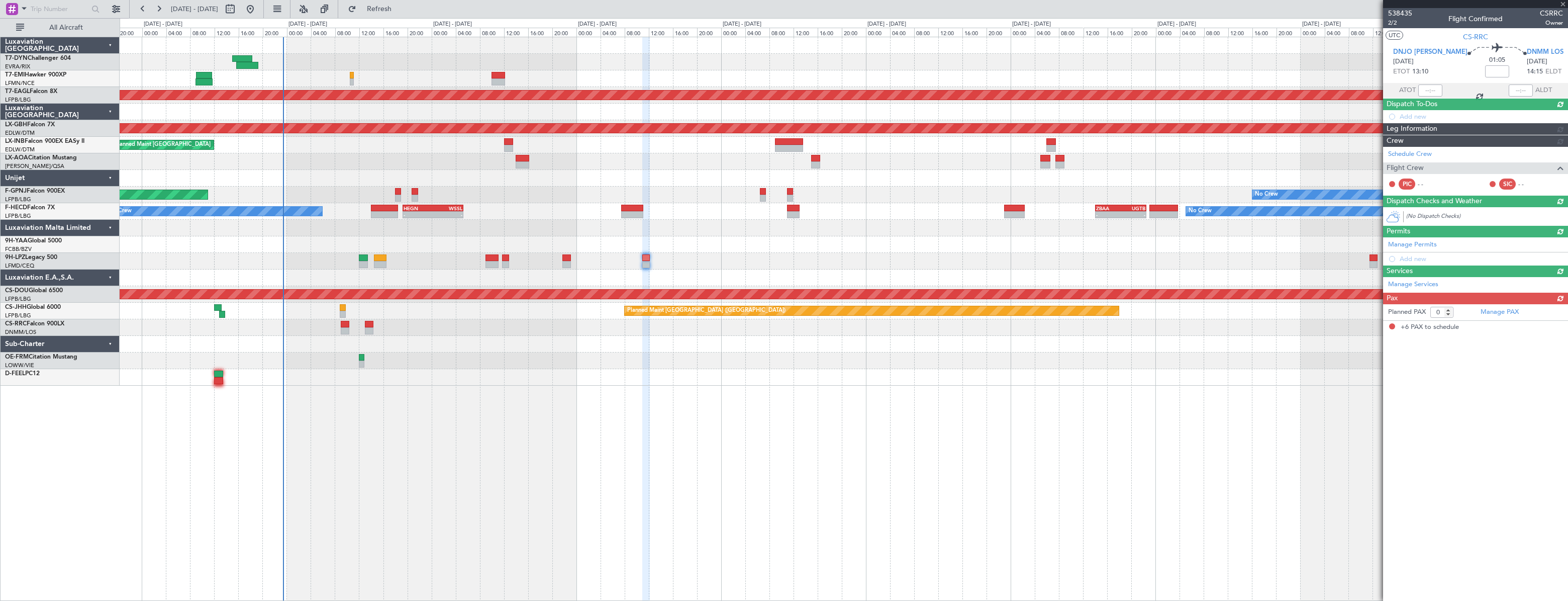
type input "6"
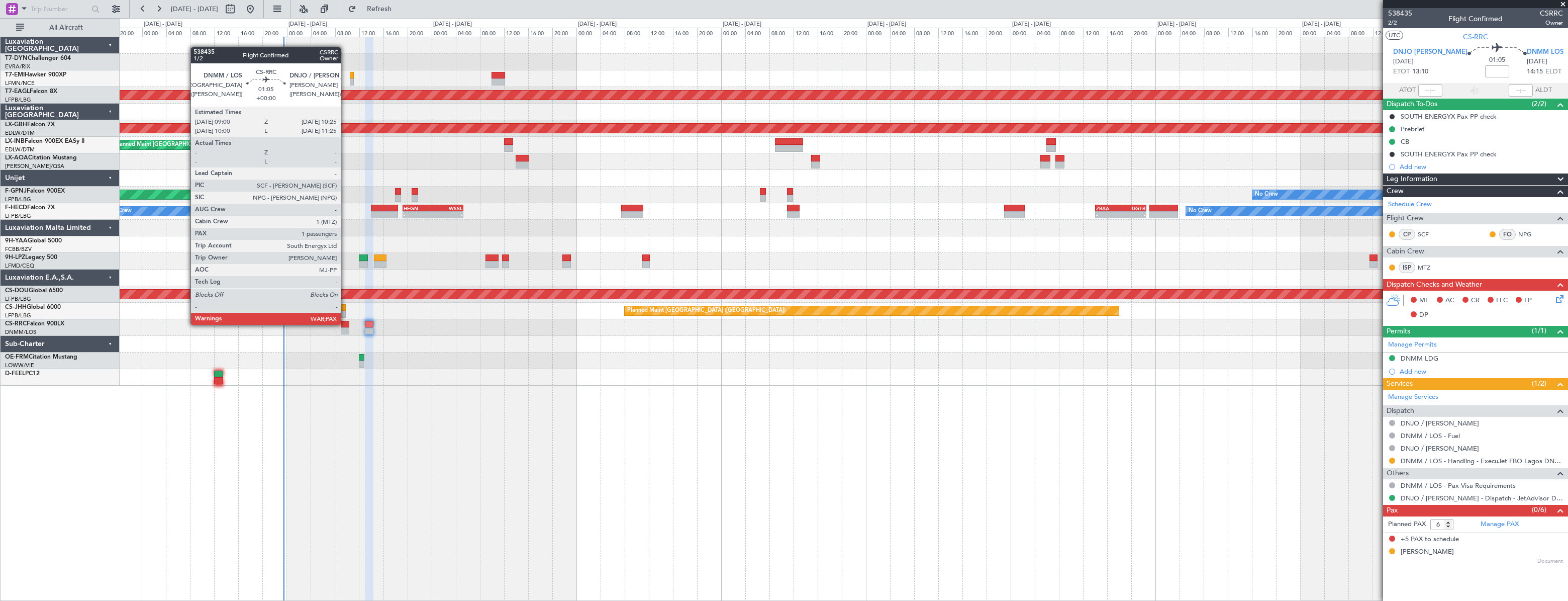
click at [345, 324] on div at bounding box center [345, 325] width 9 height 7
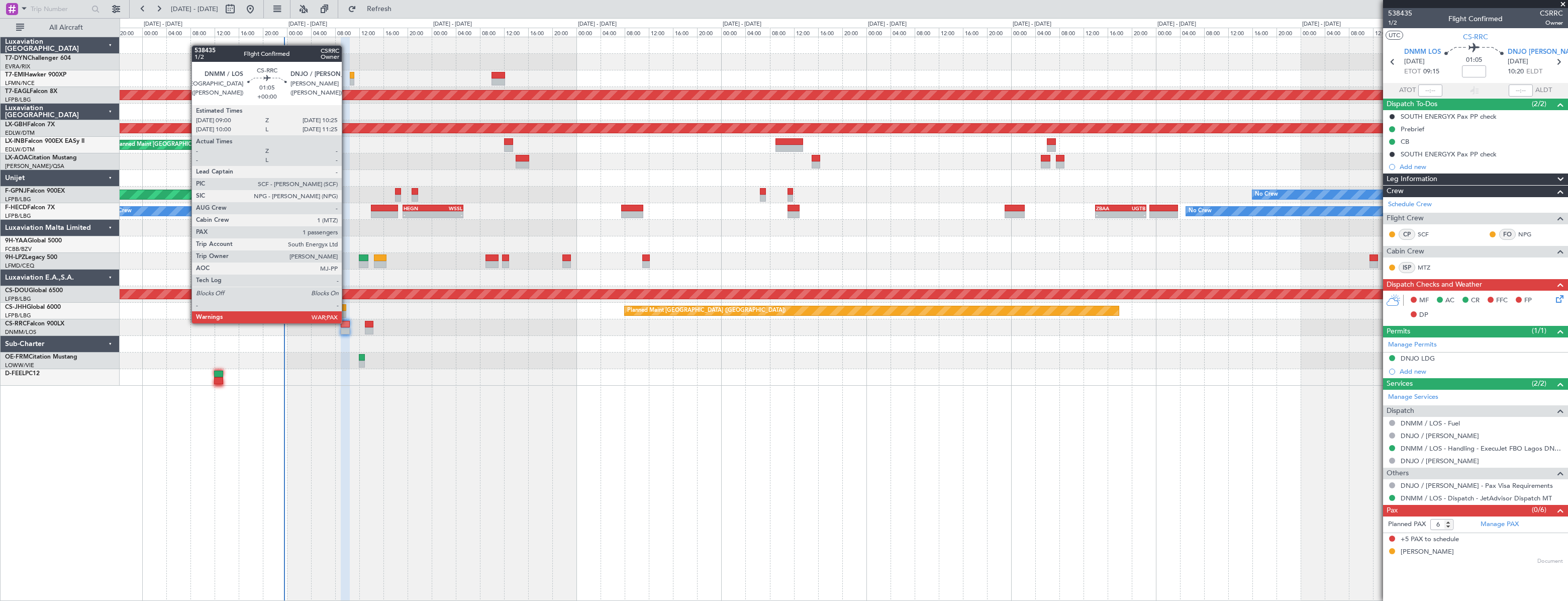
click at [346, 322] on div at bounding box center [345, 325] width 9 height 7
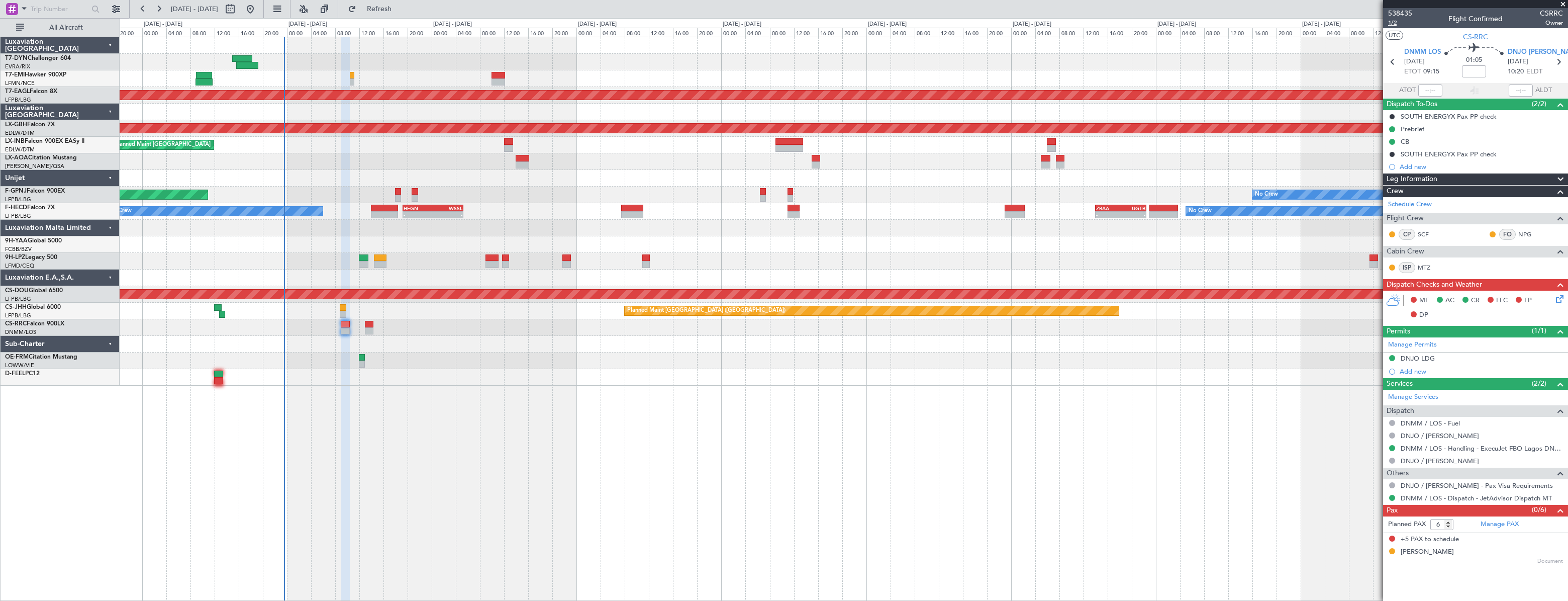
click at [1394, 24] on span "1/2" at bounding box center [1400, 23] width 24 height 9
click at [1210, 415] on div "No Crew Planned Maint Dubai (Al Maktoum Intl) Planned Maint Nurnberg Planned Ma…" at bounding box center [844, 318] width 1448 height 564
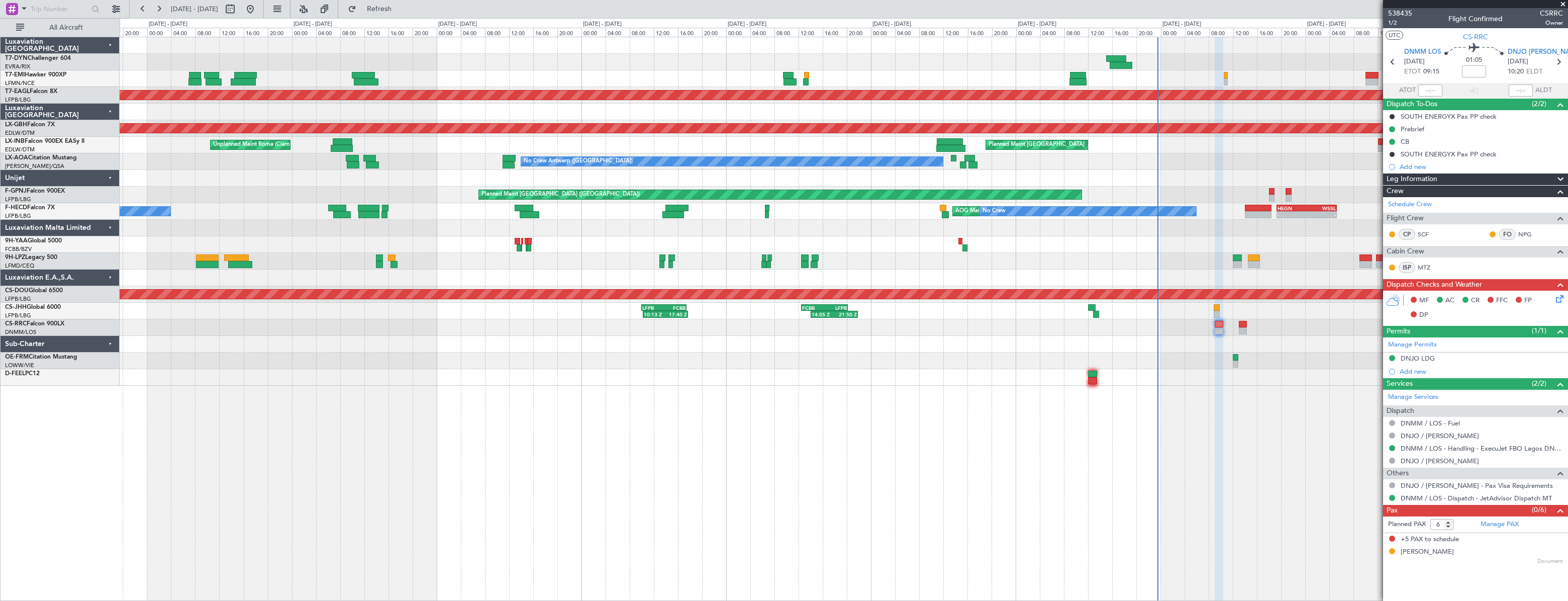
click at [1160, 368] on div "Planned Maint Dubai (Al Maktoum Intl) Planned Maint Nurnberg Planned Maint Zuri…" at bounding box center [844, 211] width 1447 height 348
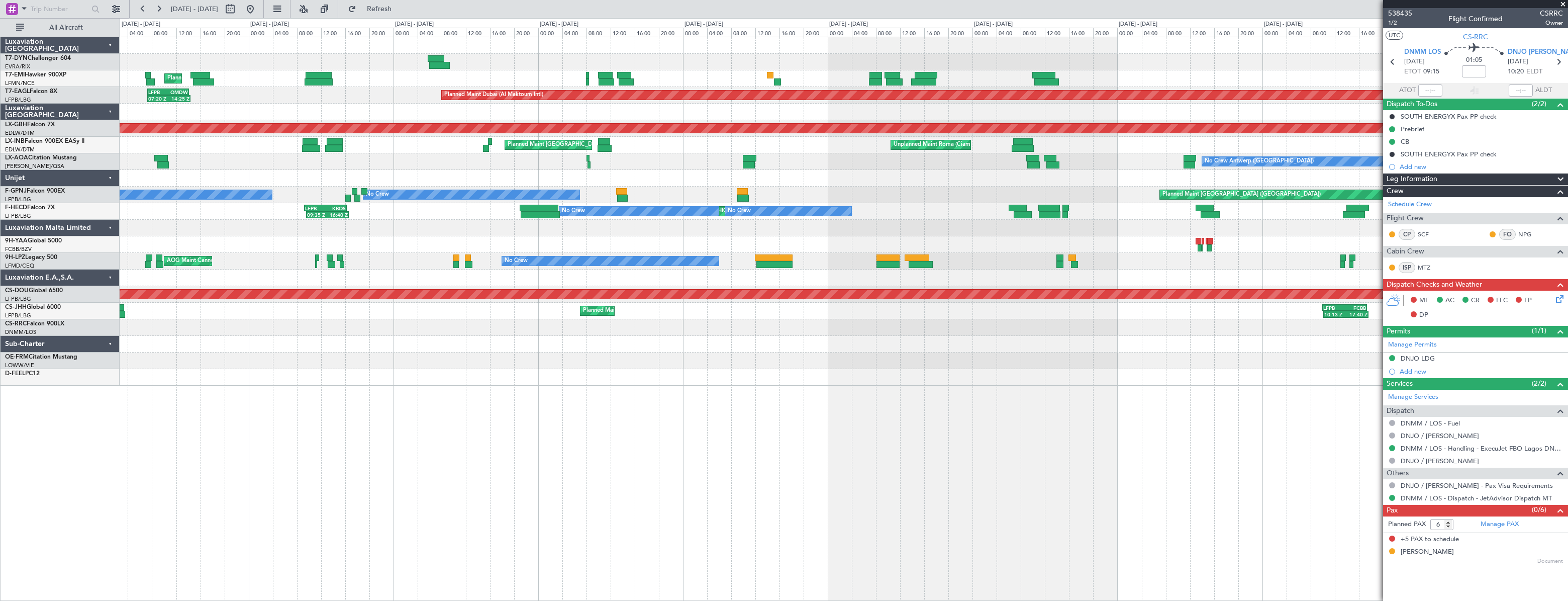
click at [1117, 362] on div at bounding box center [844, 360] width 1448 height 16
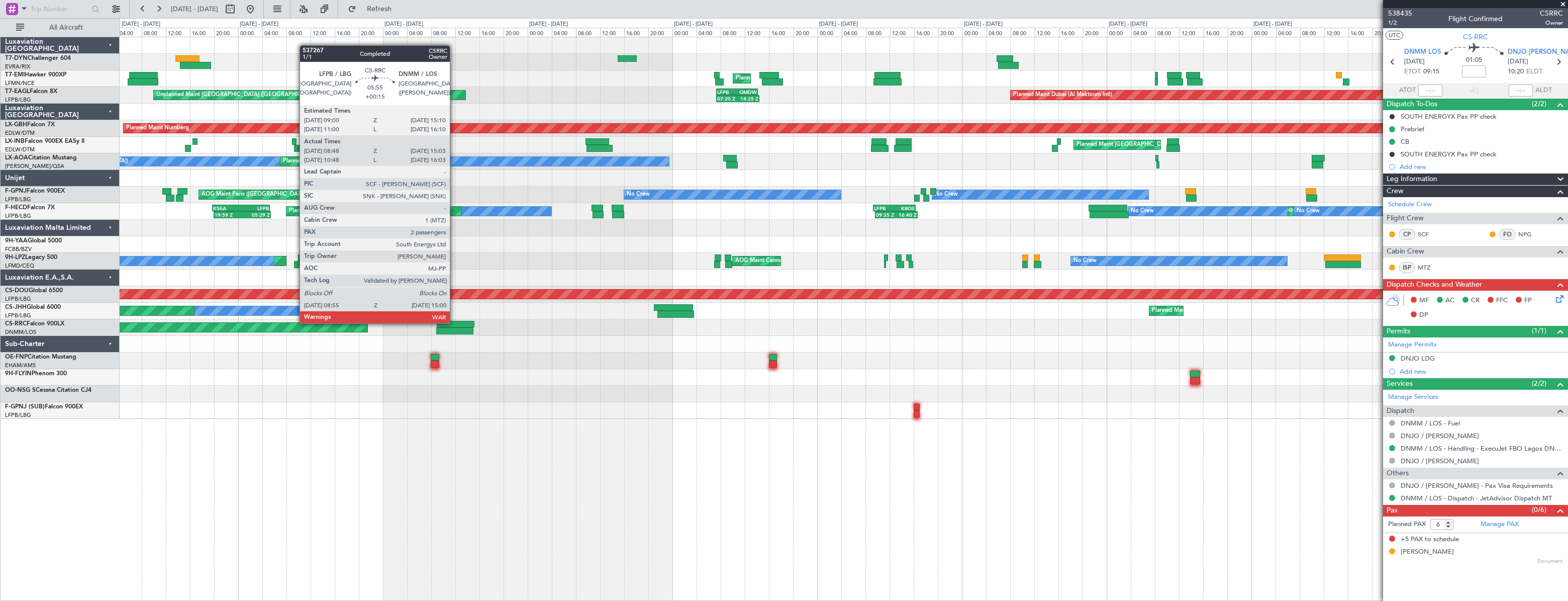
click at [454, 322] on div at bounding box center [455, 325] width 38 height 7
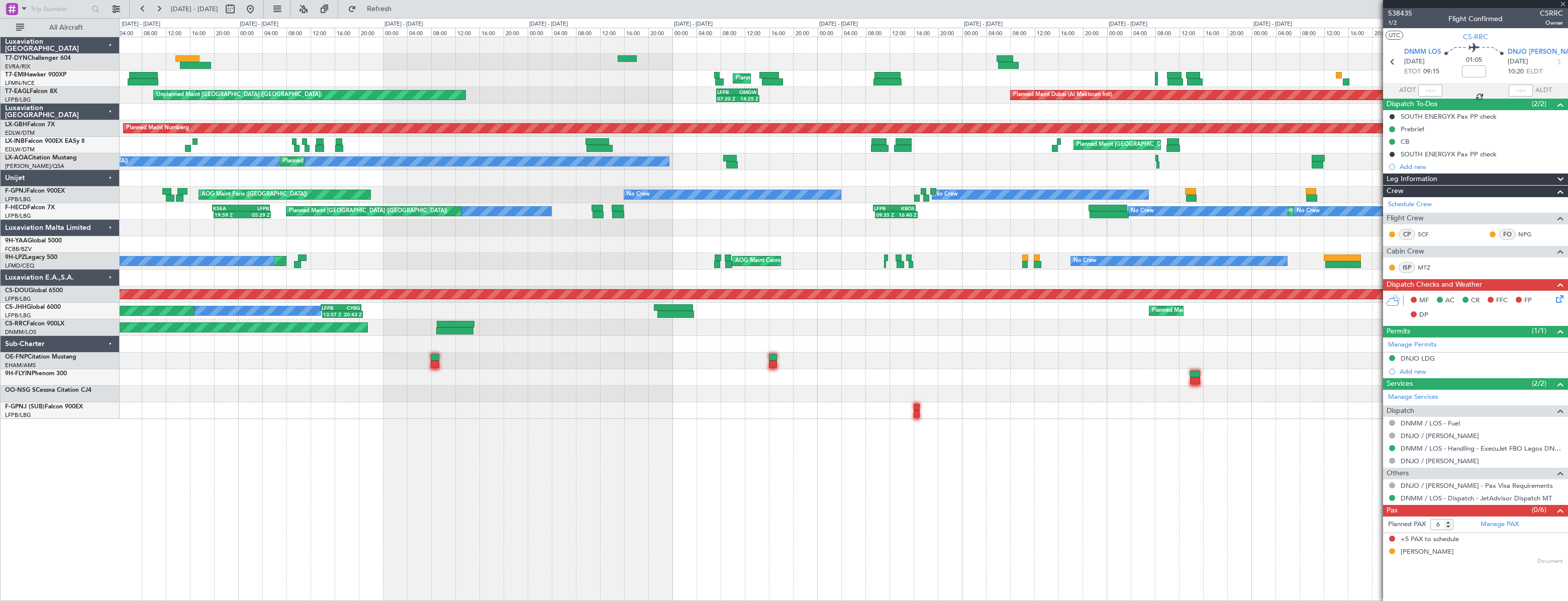
type input "+00:15"
type input "08:58"
type input "14:58"
type input "2"
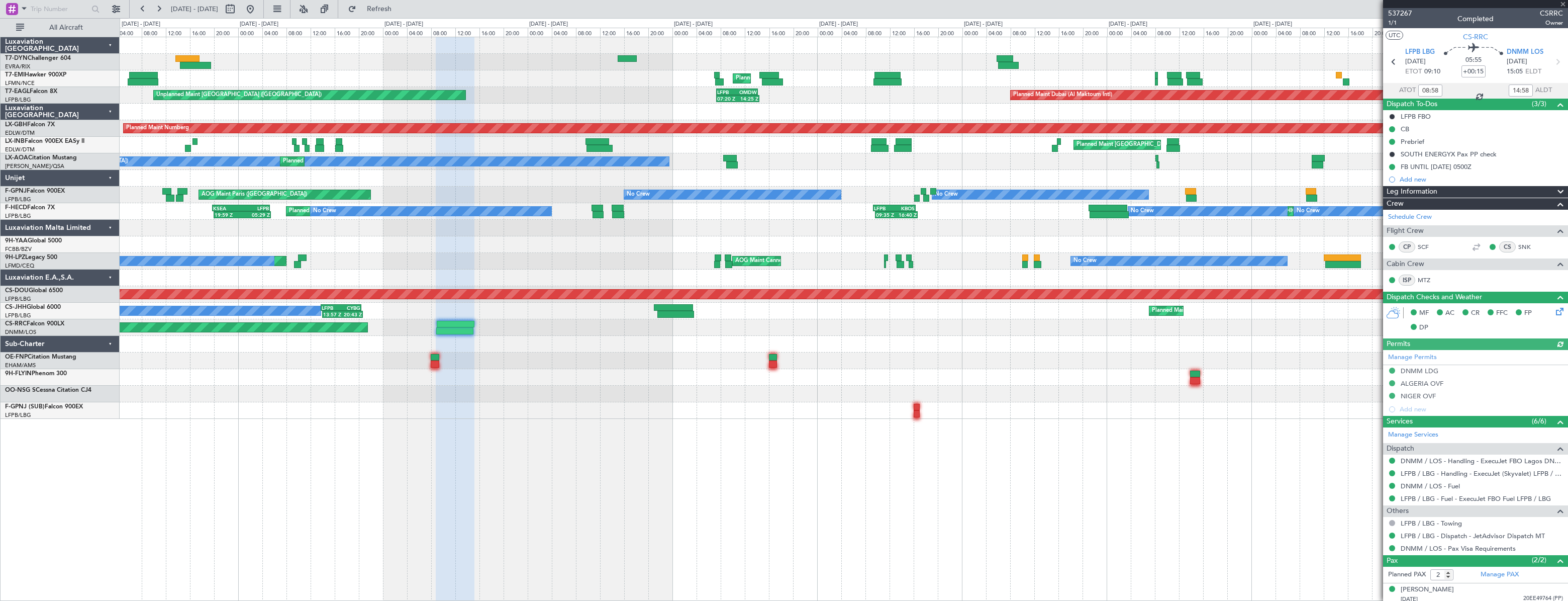
scroll to position [26, 0]
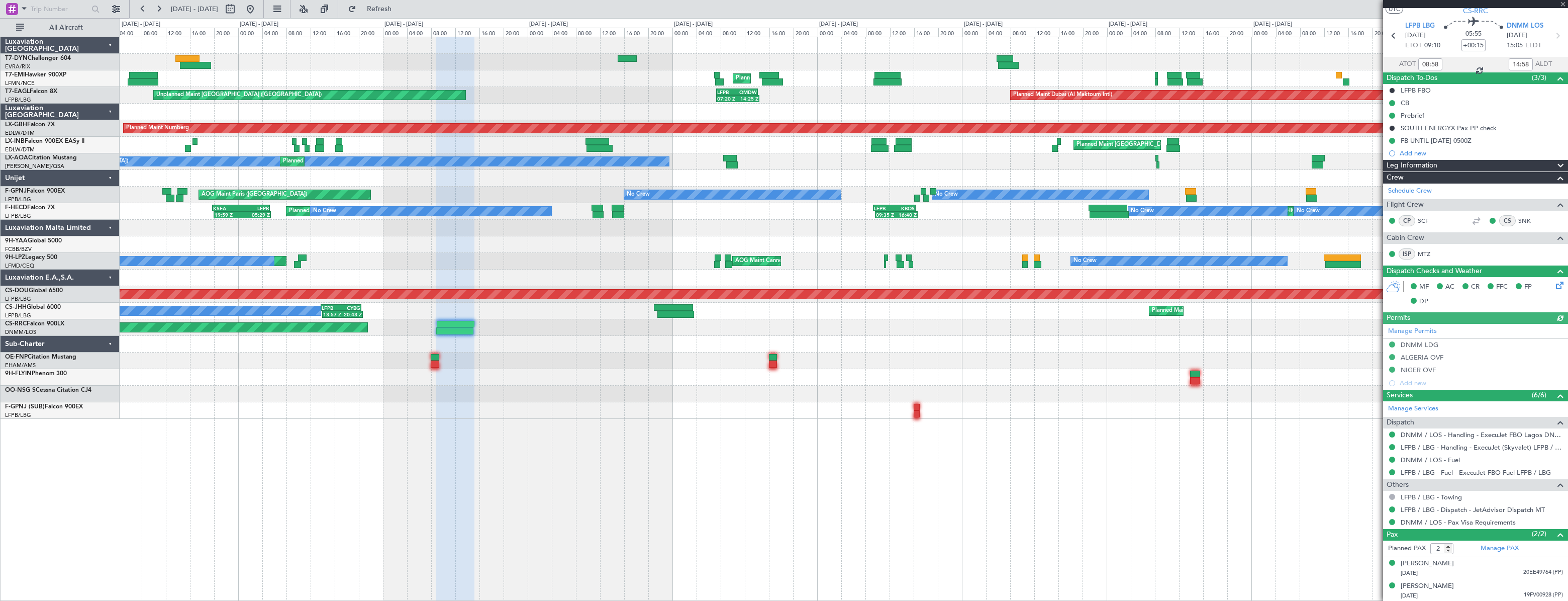
click at [1121, 366] on div at bounding box center [844, 360] width 1447 height 16
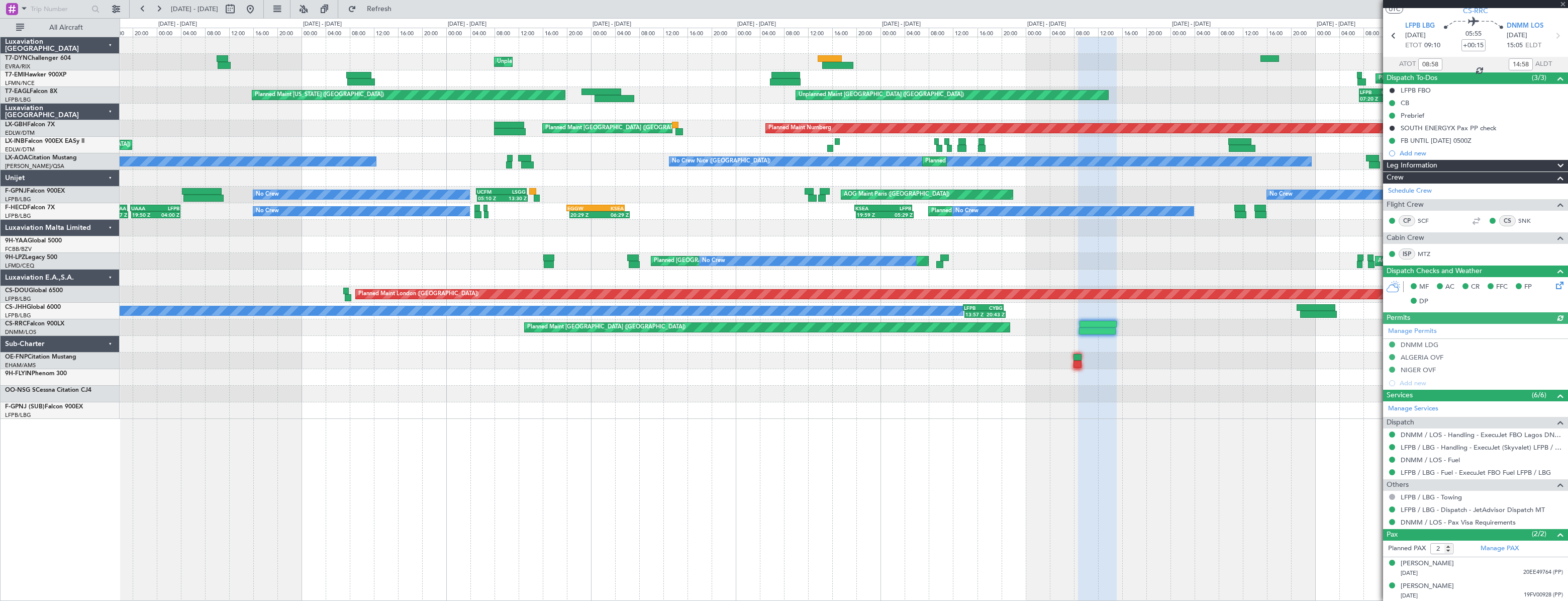
click at [1097, 347] on div "Unplanned Maint Riga (Riga Intl) Planned Maint Zurich Unplanned Maint Paris (Le…" at bounding box center [844, 228] width 1448 height 382
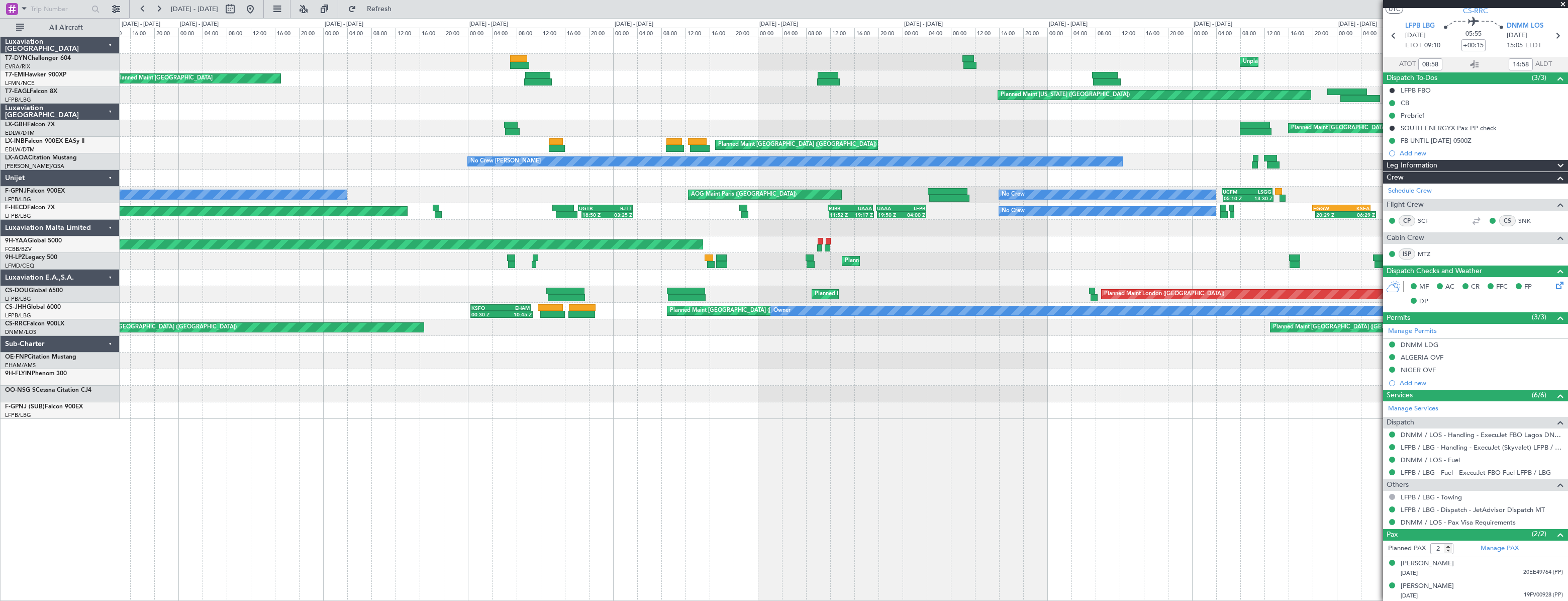
click at [1196, 345] on div at bounding box center [844, 344] width 1448 height 16
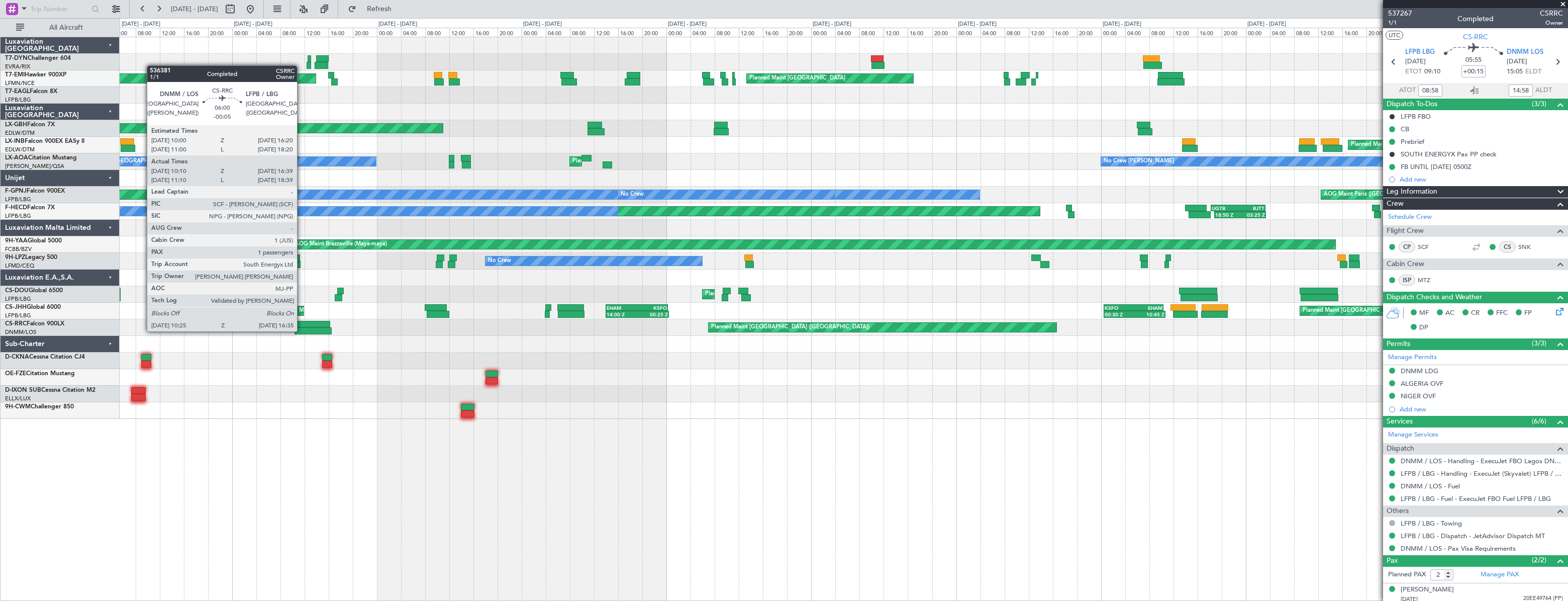
scroll to position [26, 0]
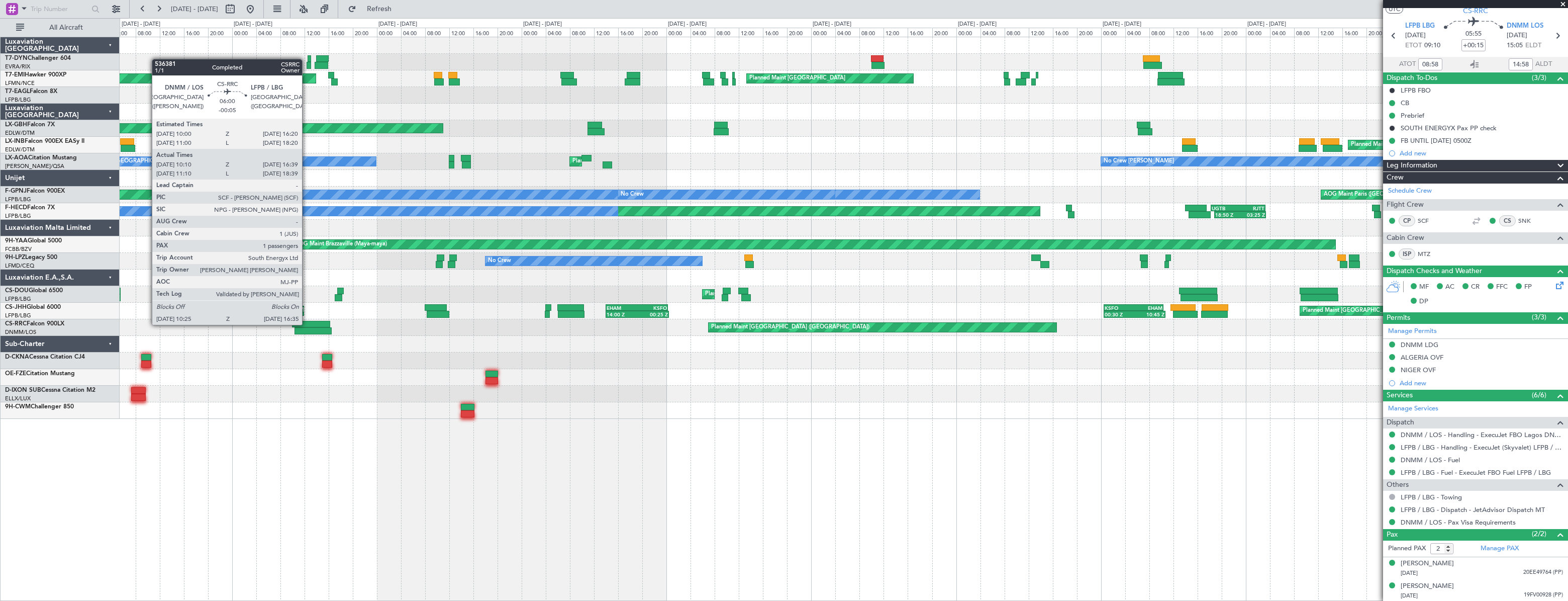
click at [307, 324] on div at bounding box center [312, 325] width 39 height 7
type input "-00:05"
type input "10:25"
type input "16:34"
type input "1"
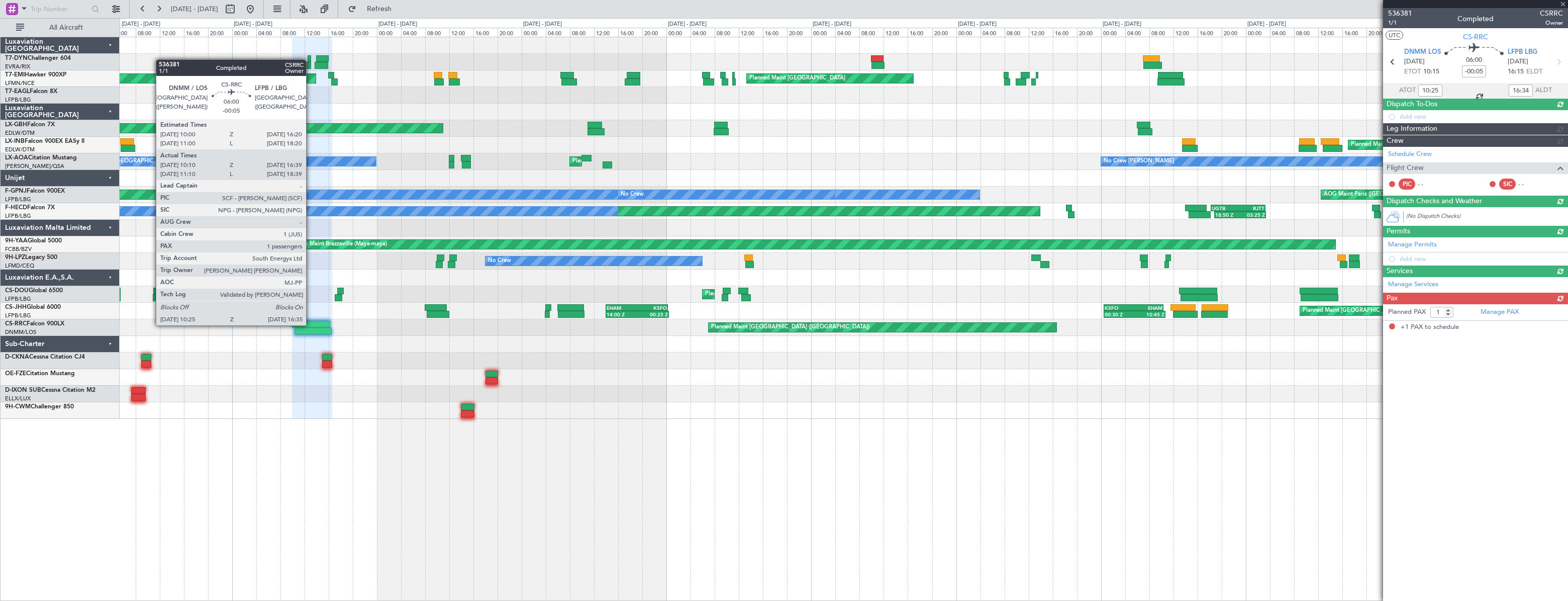
scroll to position [0, 0]
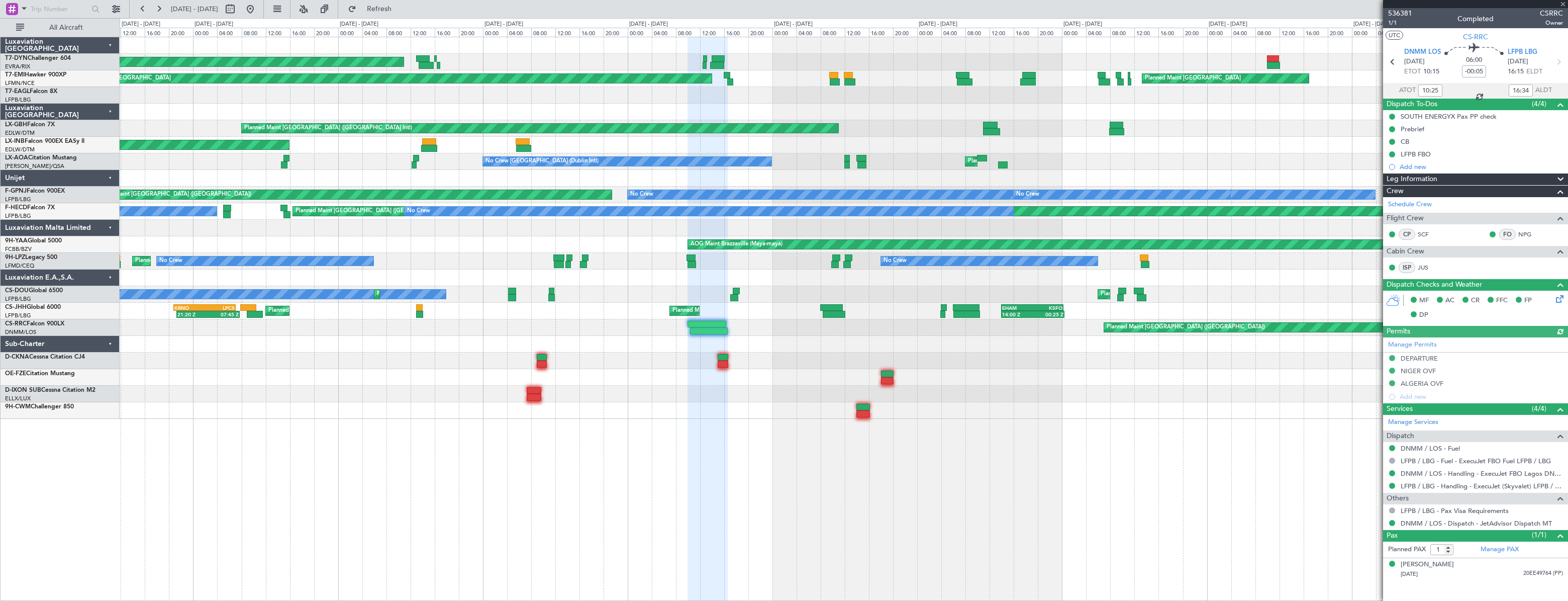
click at [908, 329] on div "Planned Maint [GEOGRAPHIC_DATA] ([GEOGRAPHIC_DATA])" at bounding box center [844, 327] width 1448 height 16
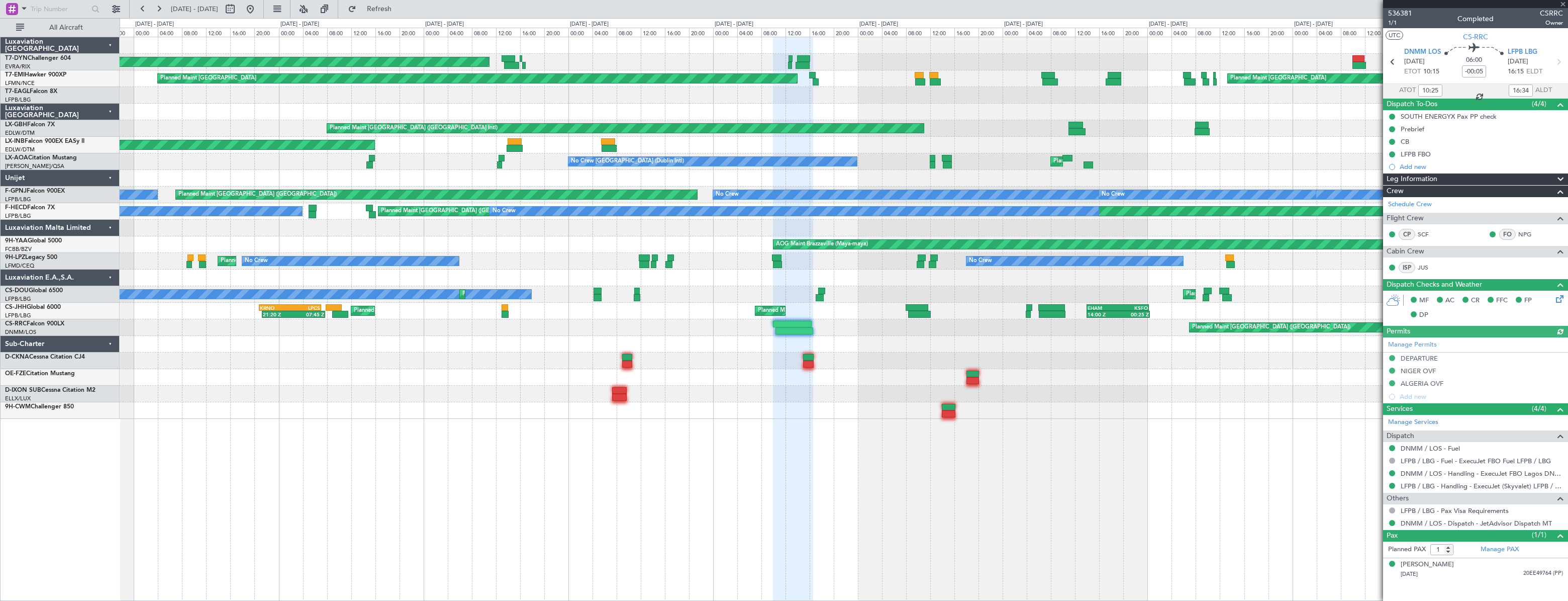
click at [921, 330] on div "AOG Maint Riga (Riga Intl) Planned Maint Zurich Planned Maint Zurich Planned Ma…" at bounding box center [844, 228] width 1448 height 382
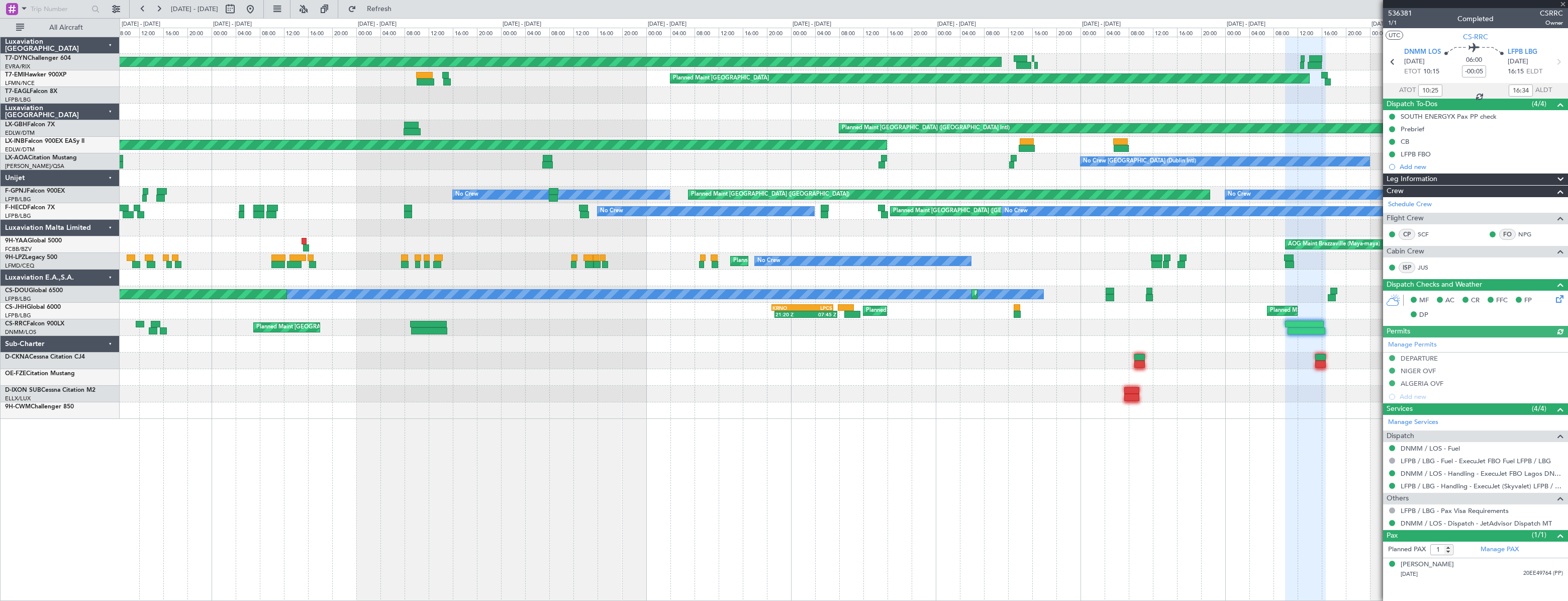
click at [433, 325] on div at bounding box center [429, 325] width 37 height 7
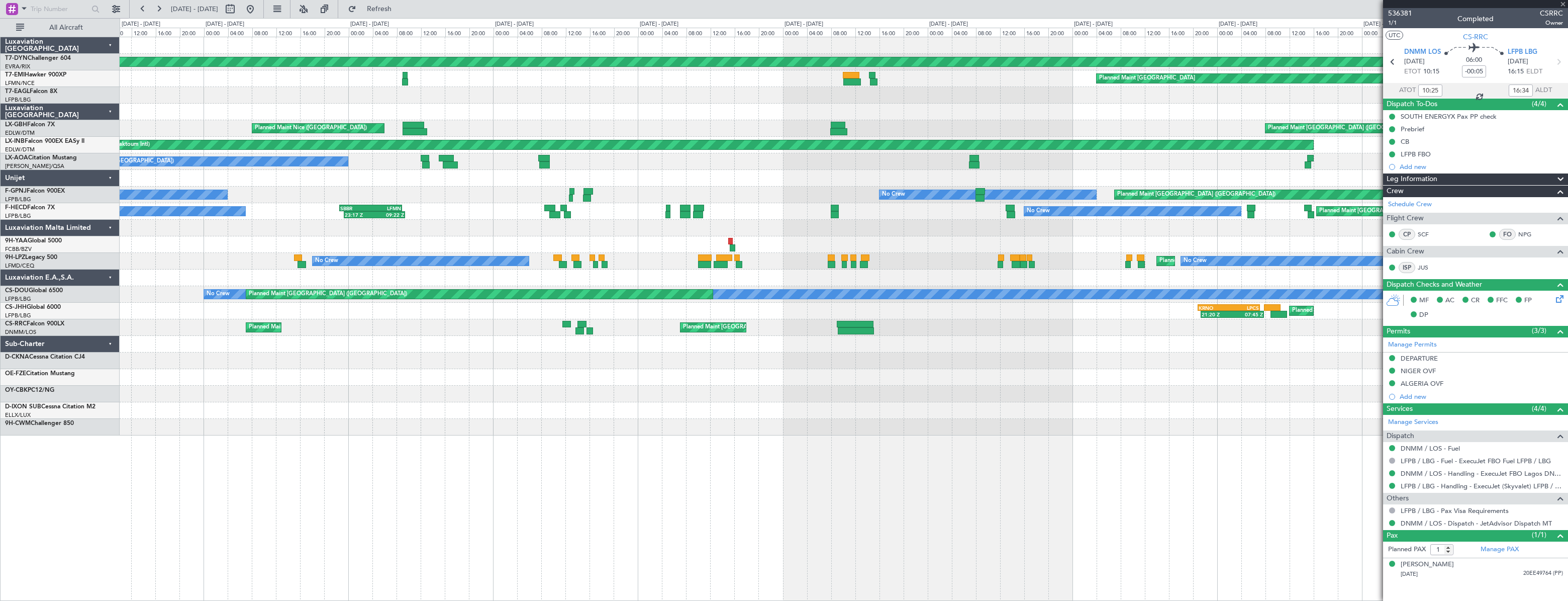
click at [776, 322] on div "Planned Maint Paris (Le Bourget) Planned Maint Paris (Le Bourget)" at bounding box center [844, 327] width 1447 height 16
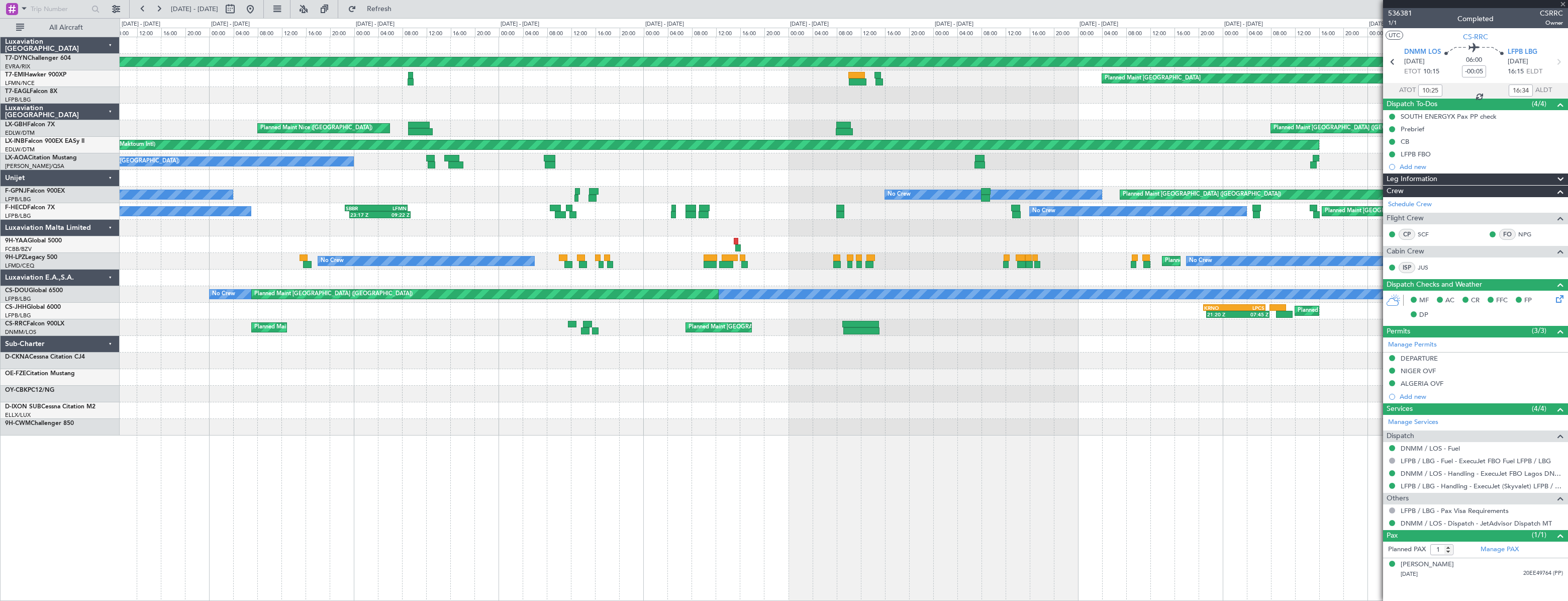
type input "-00:15"
type input "09:20"
type input "15:06"
type input "4"
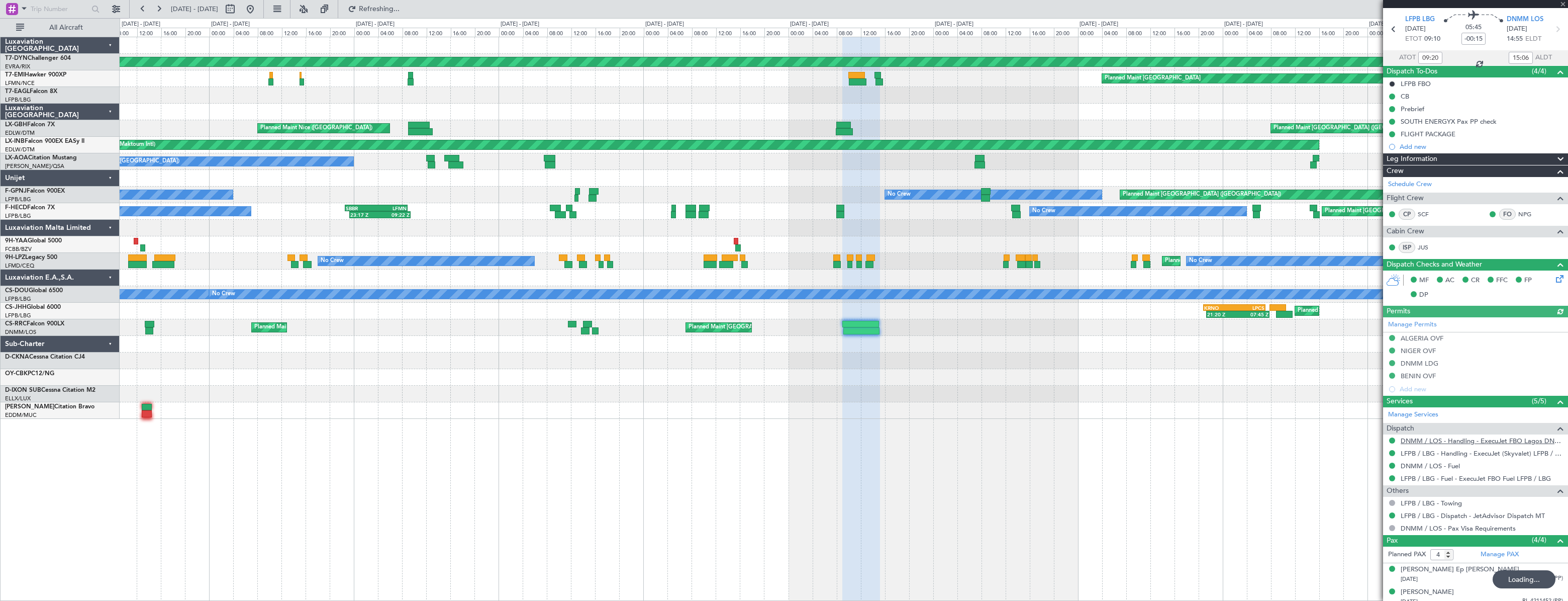
scroll to position [85, 0]
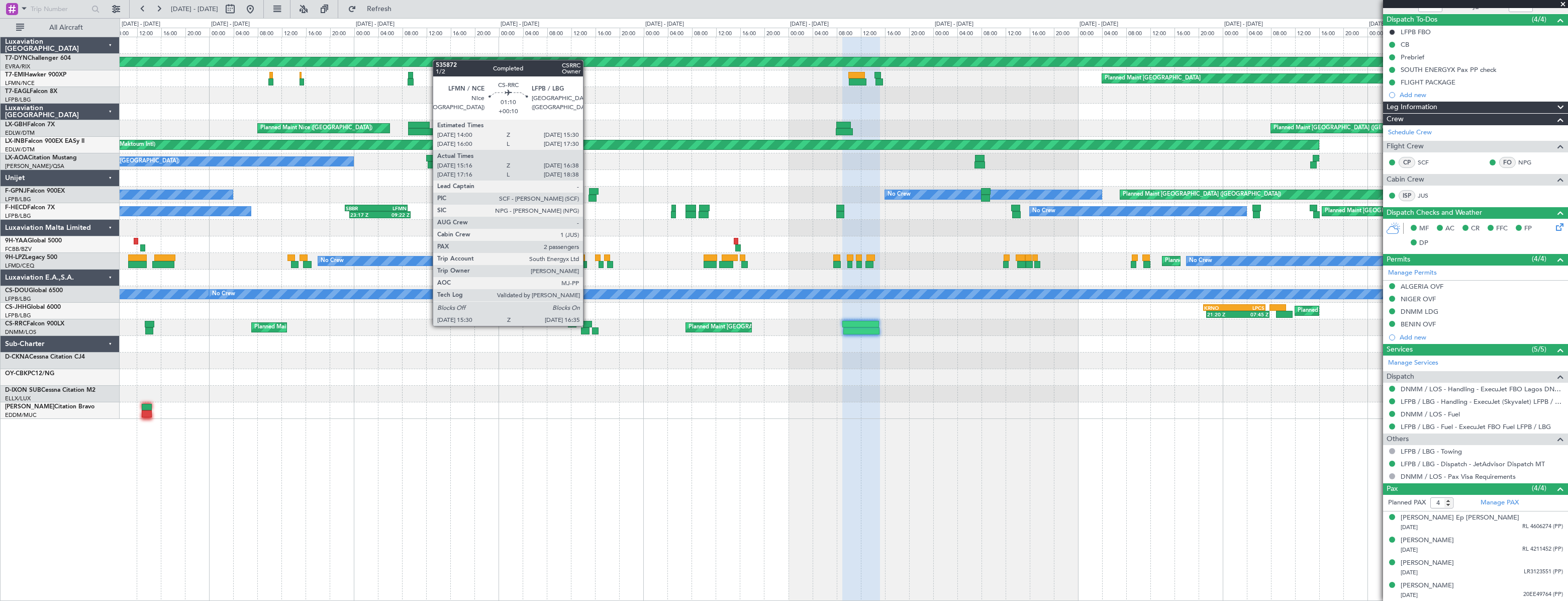
click at [587, 325] on div at bounding box center [588, 325] width 10 height 7
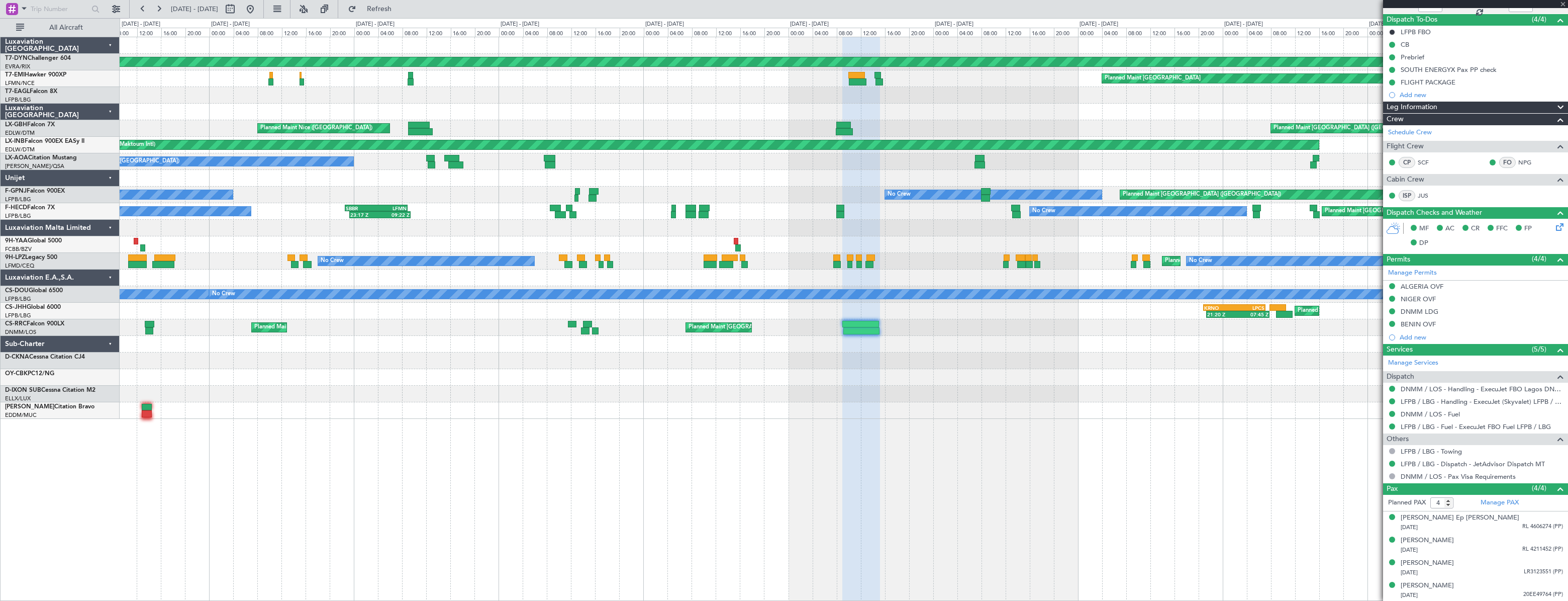
type input "+00:10"
type input "15:31"
type input "16:33"
type input "2"
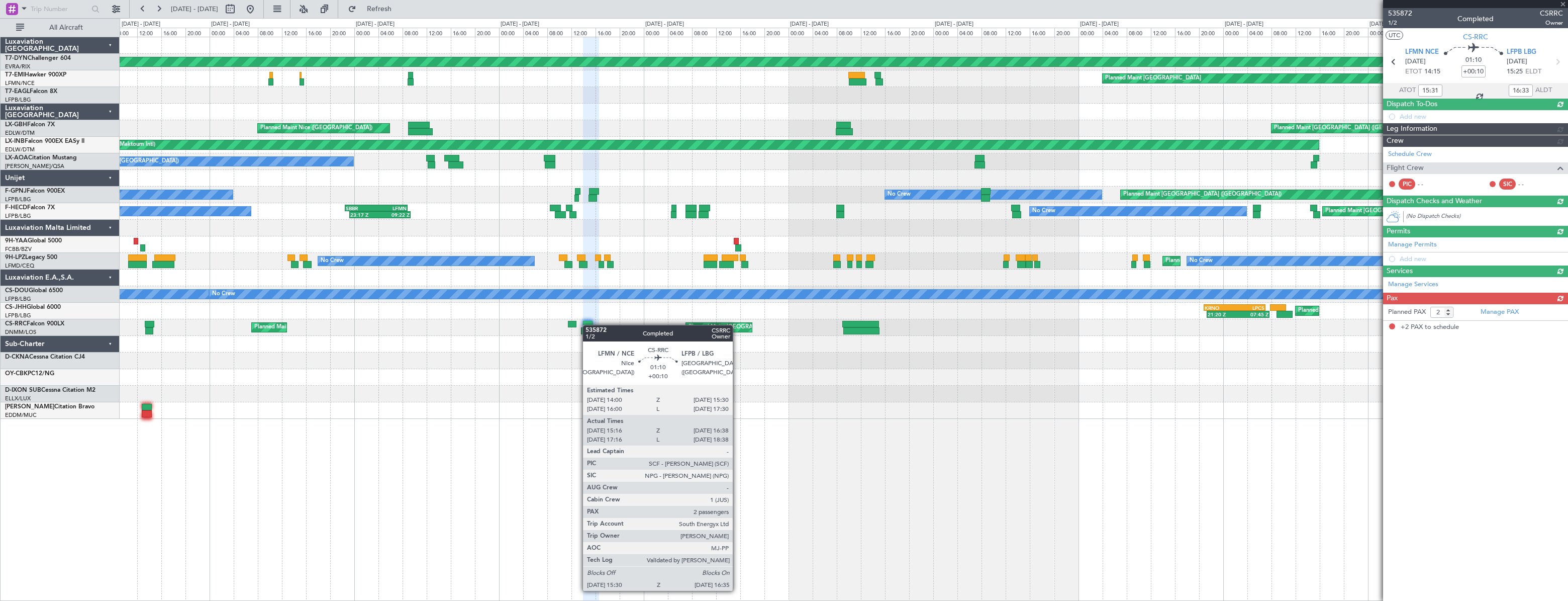
scroll to position [0, 0]
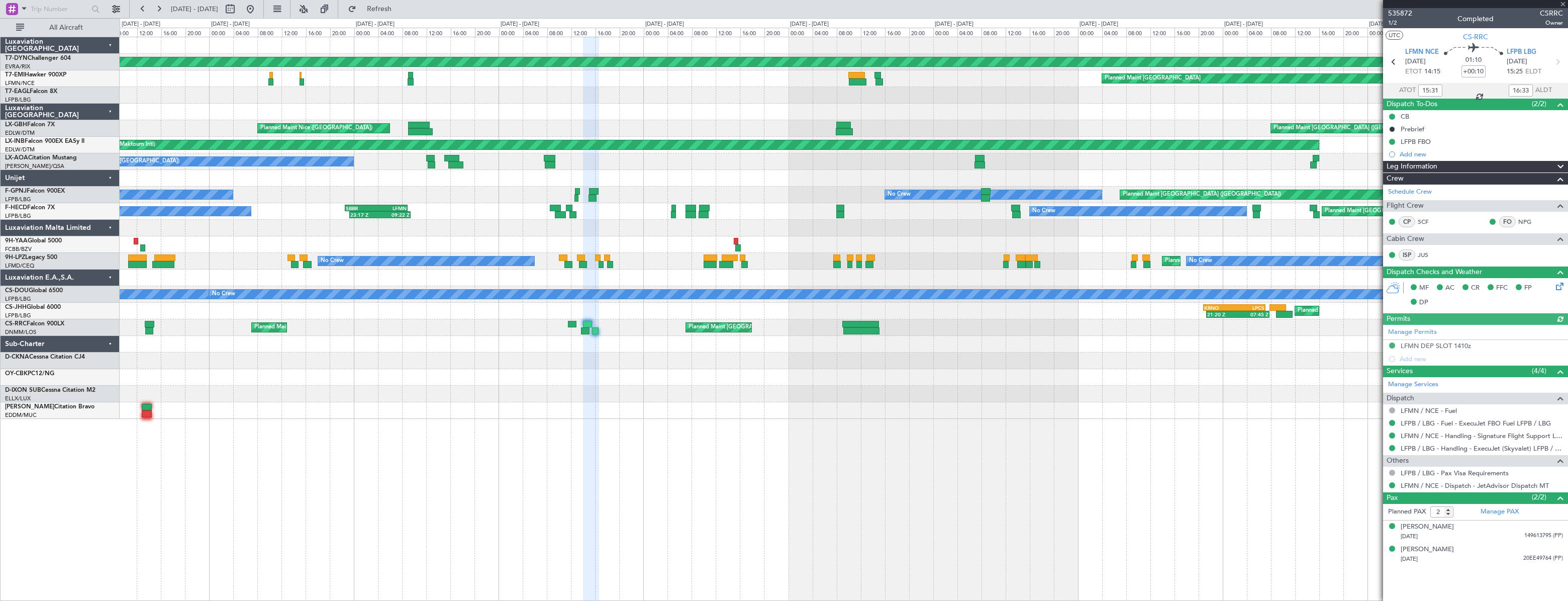
click at [944, 343] on div at bounding box center [844, 344] width 1447 height 16
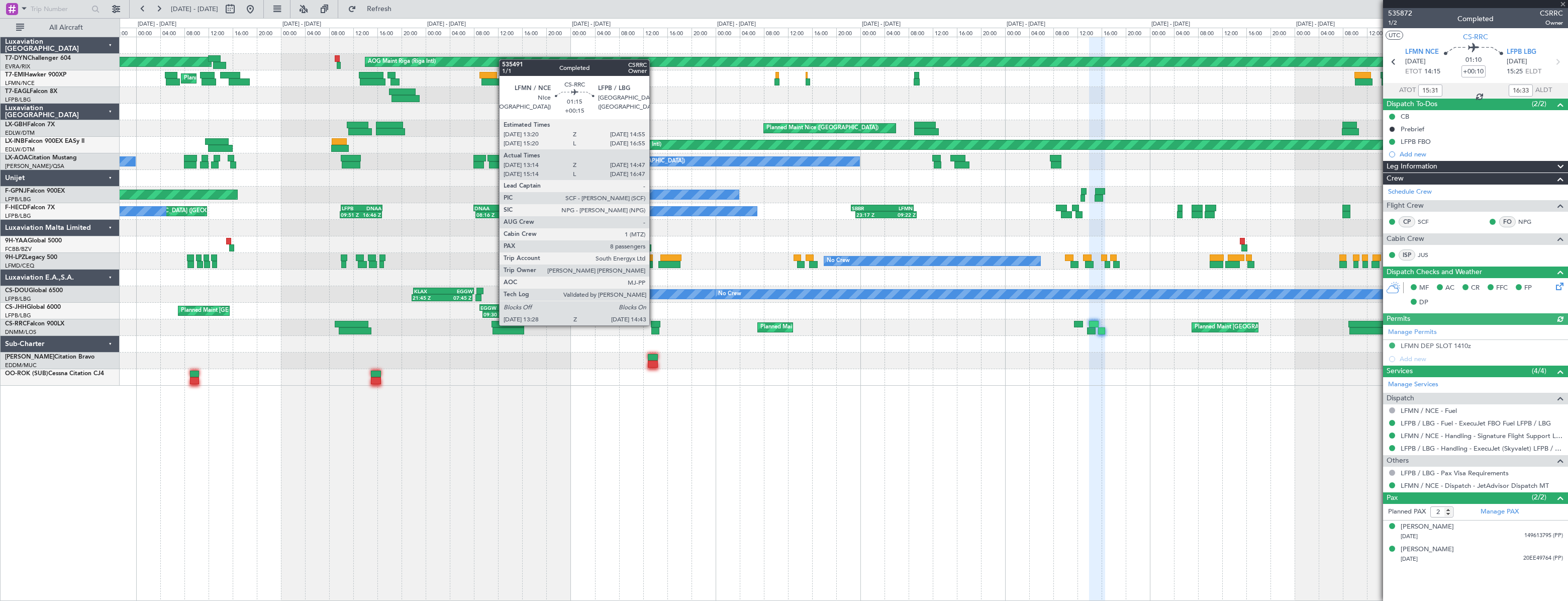
click at [654, 325] on div at bounding box center [656, 325] width 10 height 7
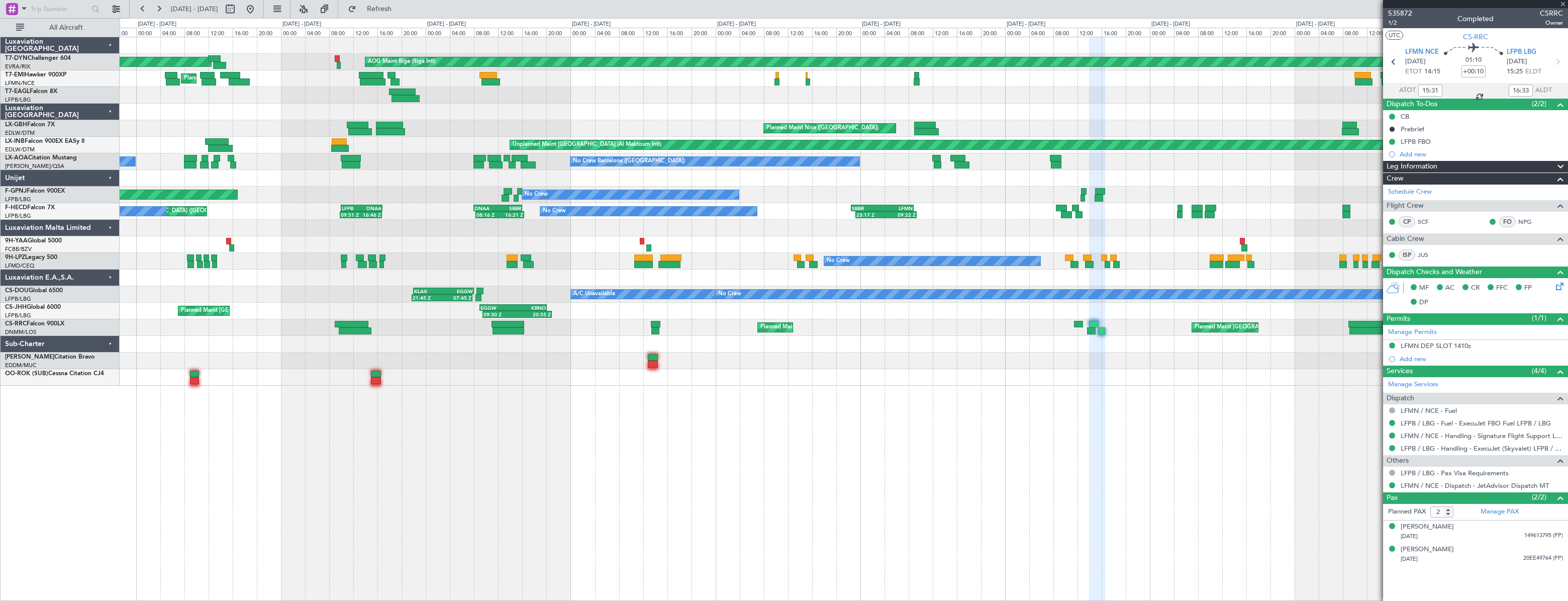
type input "+00:15"
type input "13:29"
type input "14:42"
type input "8"
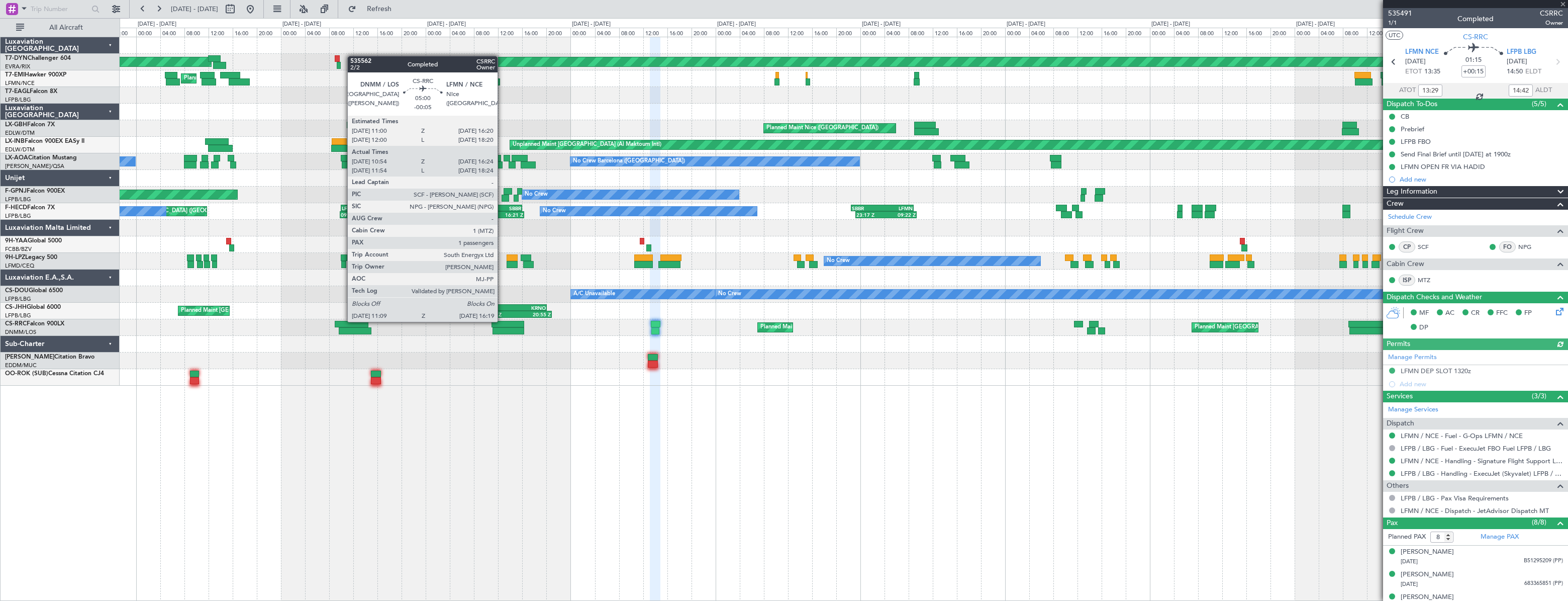
click at [502, 321] on div at bounding box center [508, 325] width 33 height 7
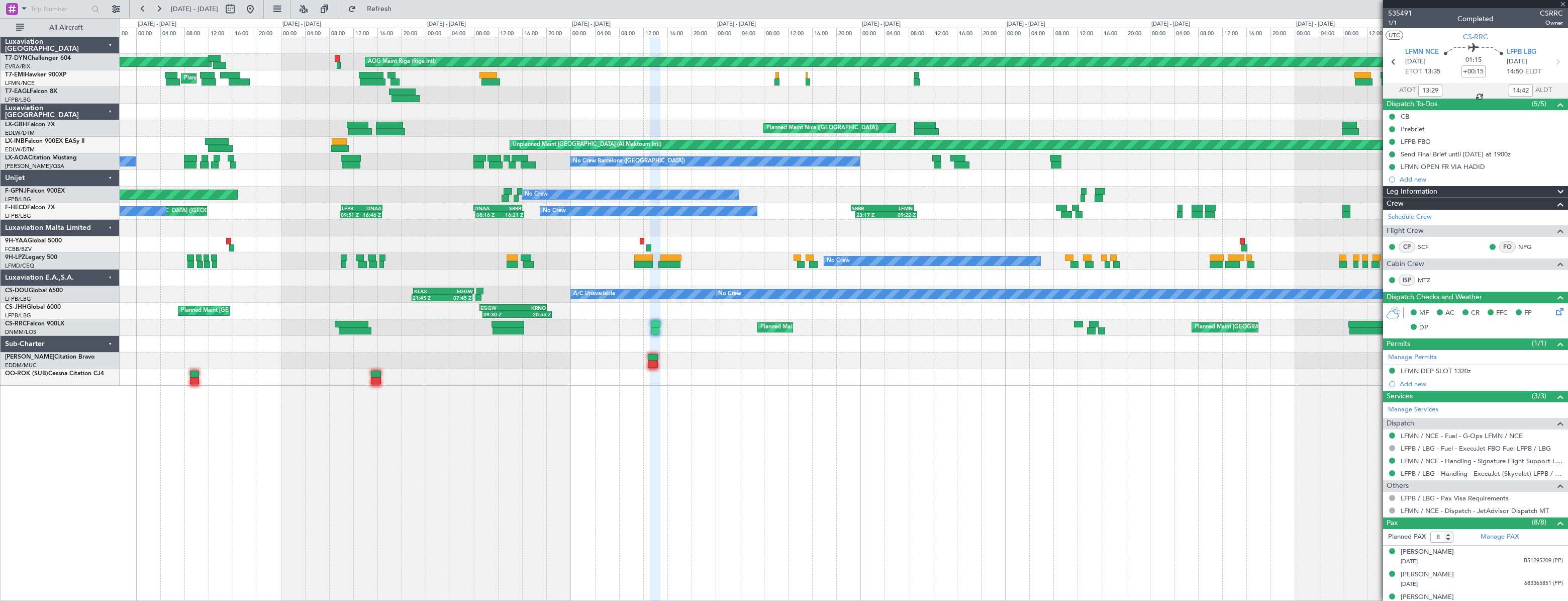
type input "-00:05"
type input "11:09"
type input "16:19"
type input "1"
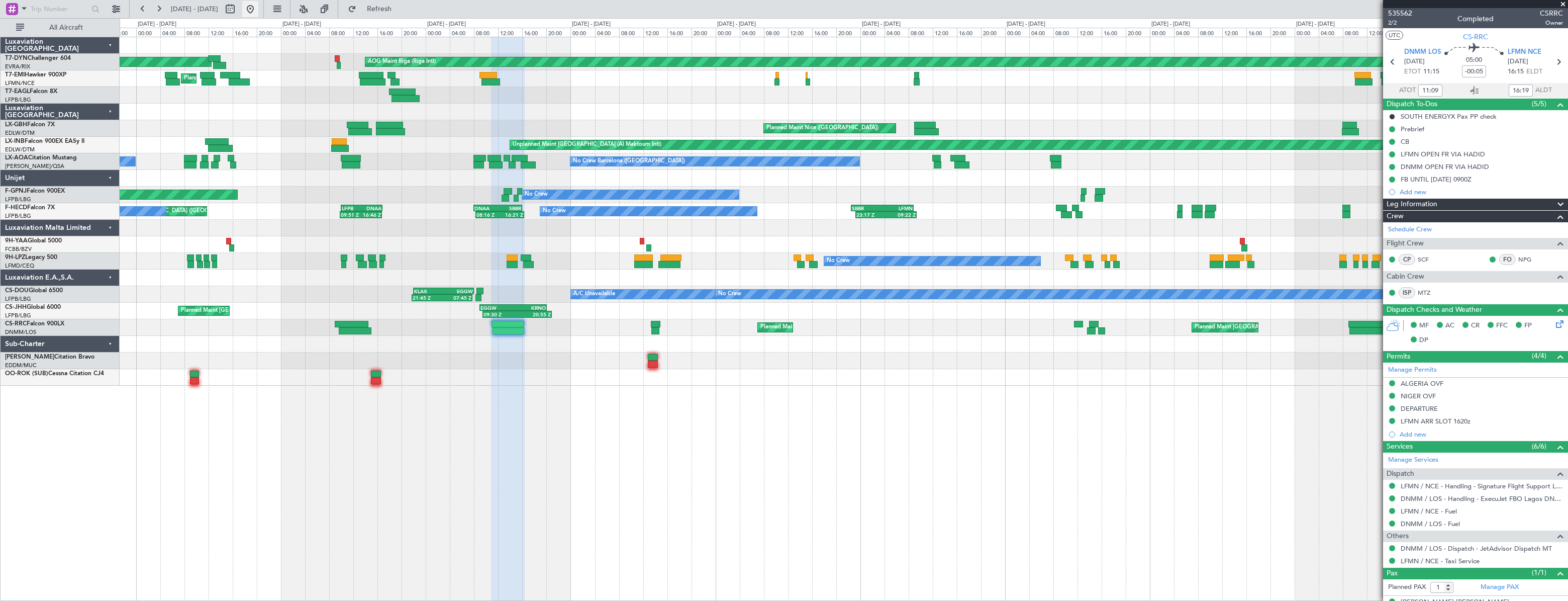
click at [258, 7] on button at bounding box center [250, 9] width 16 height 16
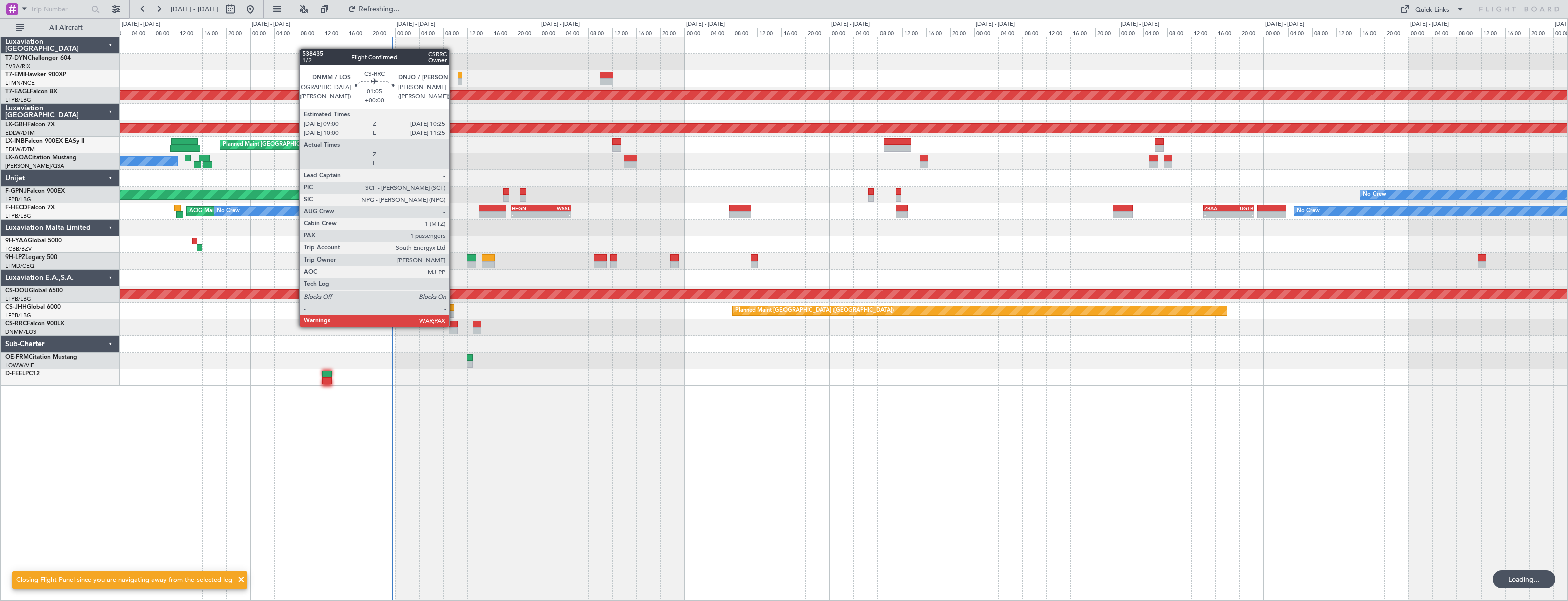
click at [454, 326] on div at bounding box center [453, 325] width 9 height 7
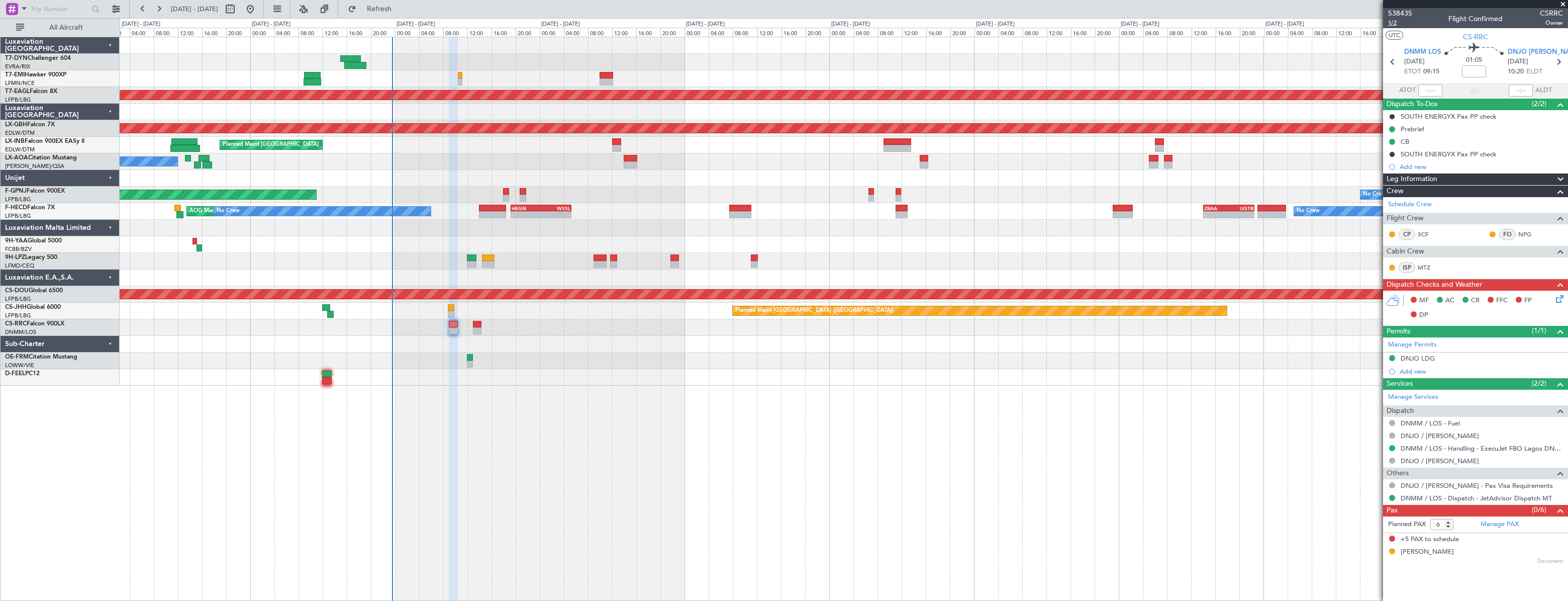
click at [1397, 24] on span "1/2" at bounding box center [1400, 23] width 24 height 9
click at [1436, 447] on link "DNMM / LOS - Handling - ExecuJet FBO Lagos DNMM / LOS" at bounding box center [1482, 448] width 163 height 9
